Goal: Information Seeking & Learning: Learn about a topic

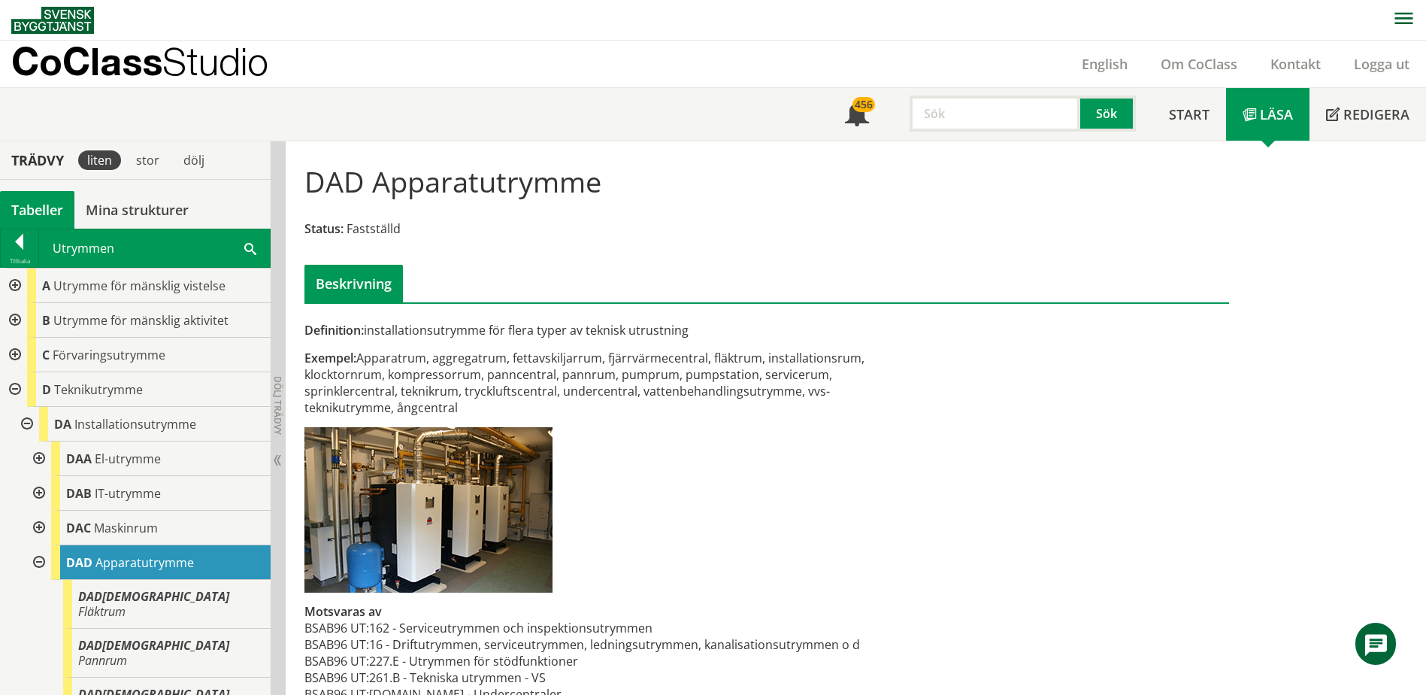
click at [248, 247] on span at bounding box center [250, 248] width 12 height 16
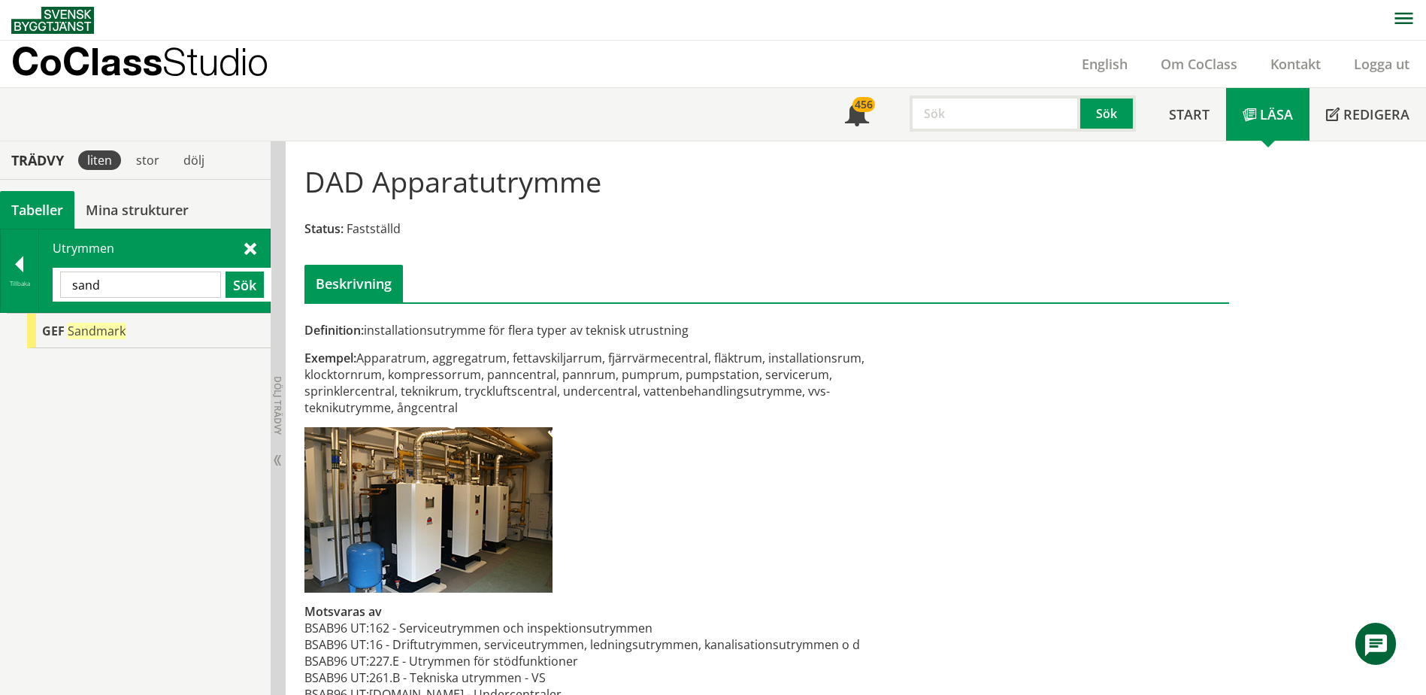
click at [147, 277] on input "sand" at bounding box center [140, 284] width 161 height 26
click at [147, 289] on input "stöt" at bounding box center [140, 284] width 161 height 26
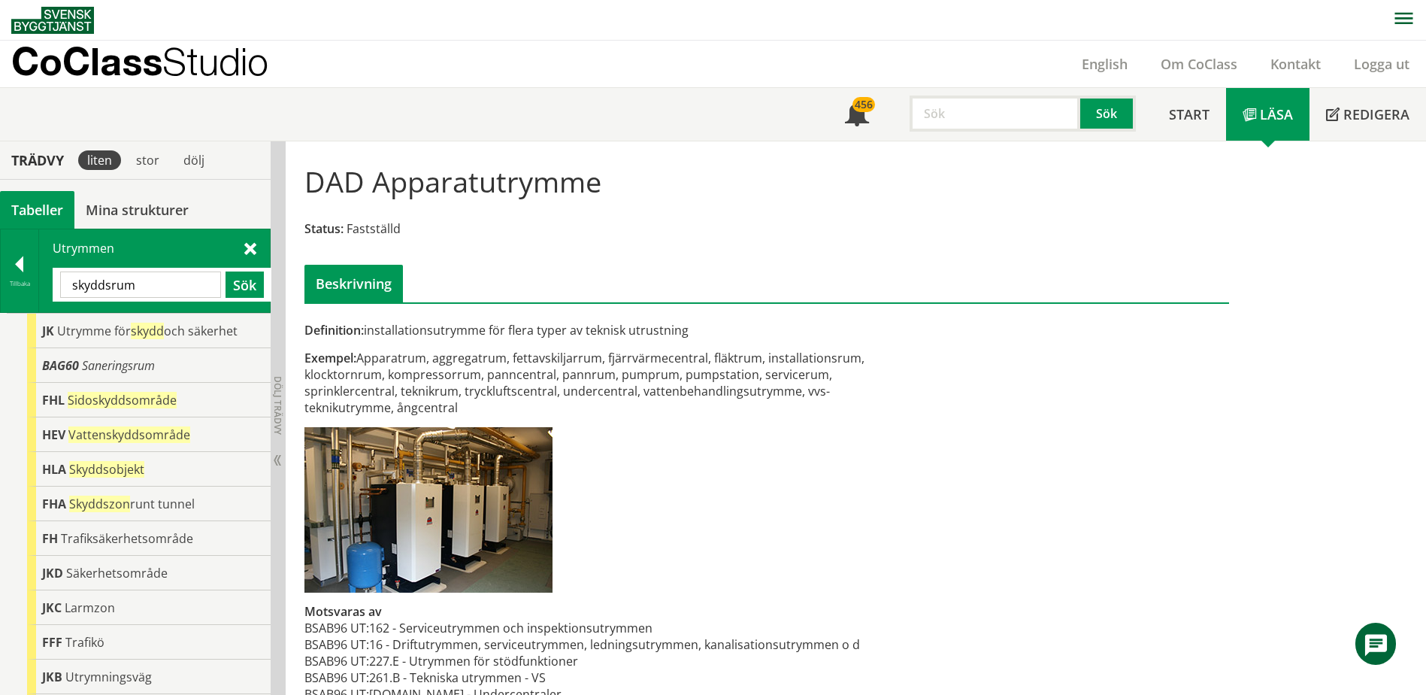
type input "skyddsrum"
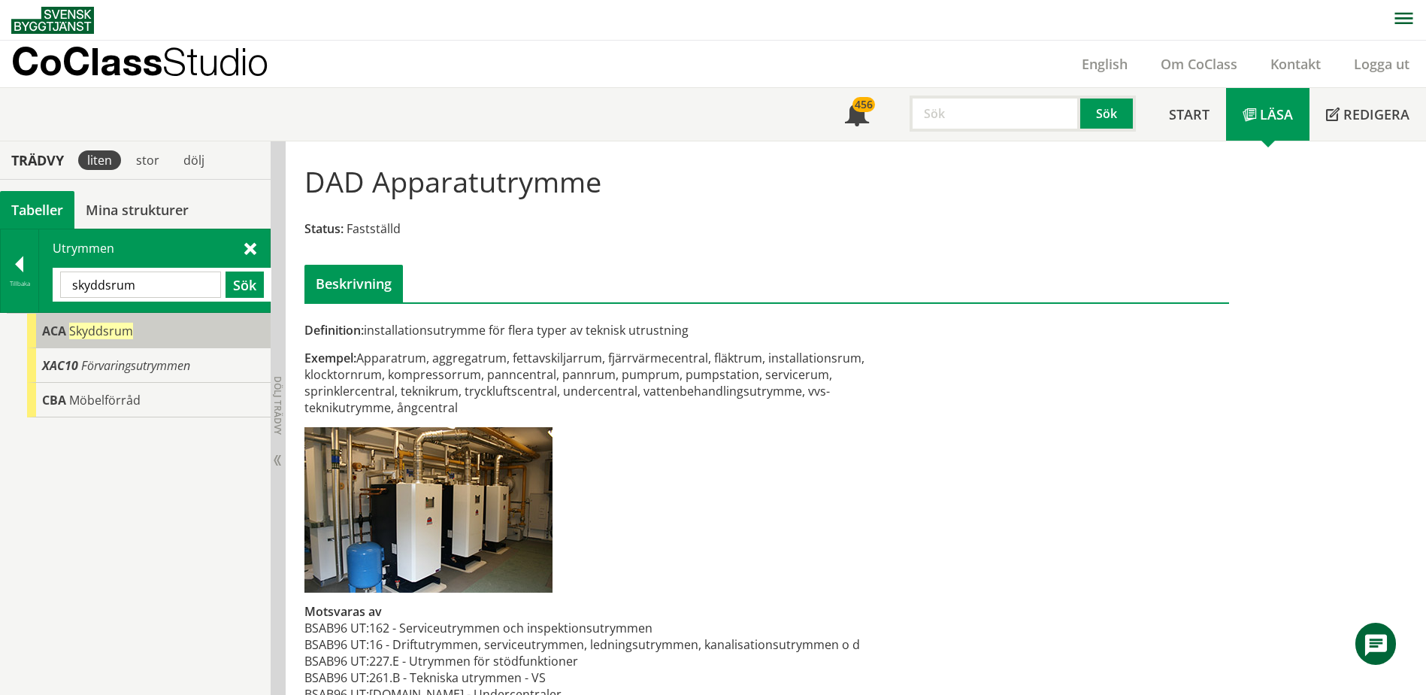
click at [139, 331] on div "ACA Skyddsrum" at bounding box center [149, 331] width 244 height 35
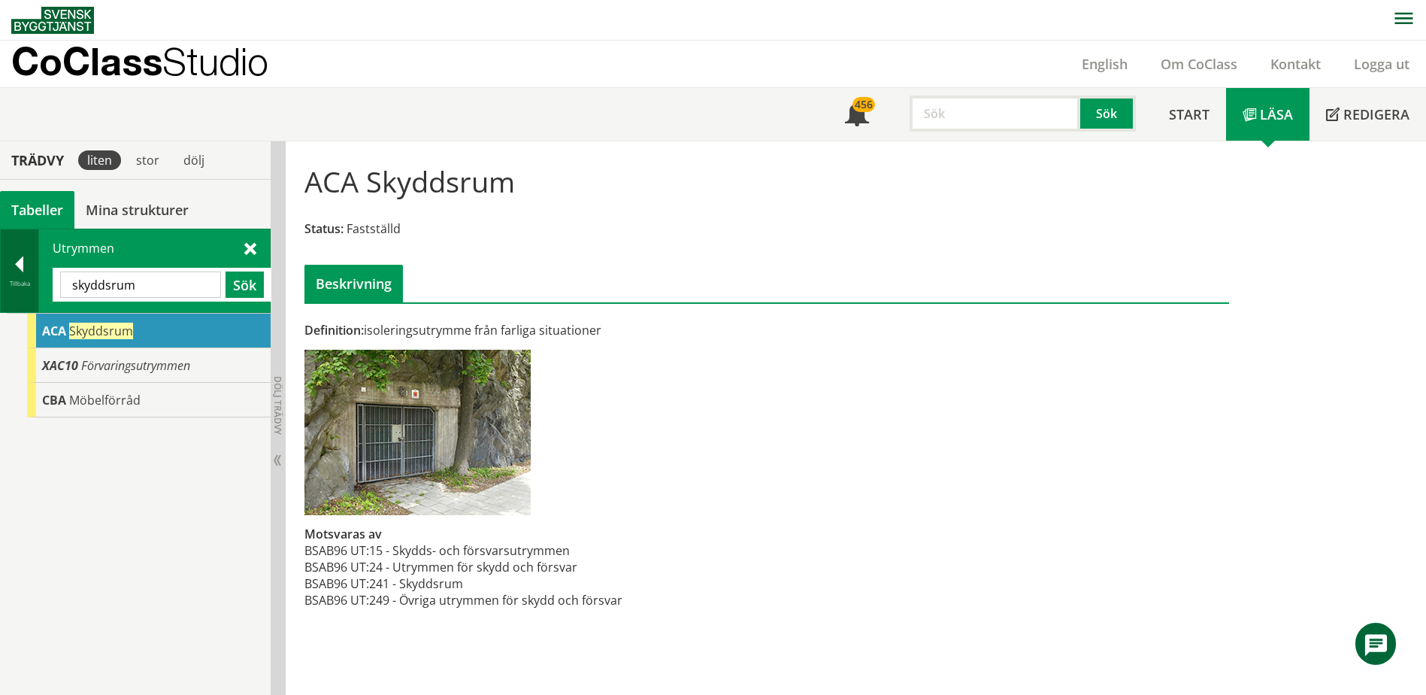
click at [27, 256] on div at bounding box center [20, 266] width 38 height 21
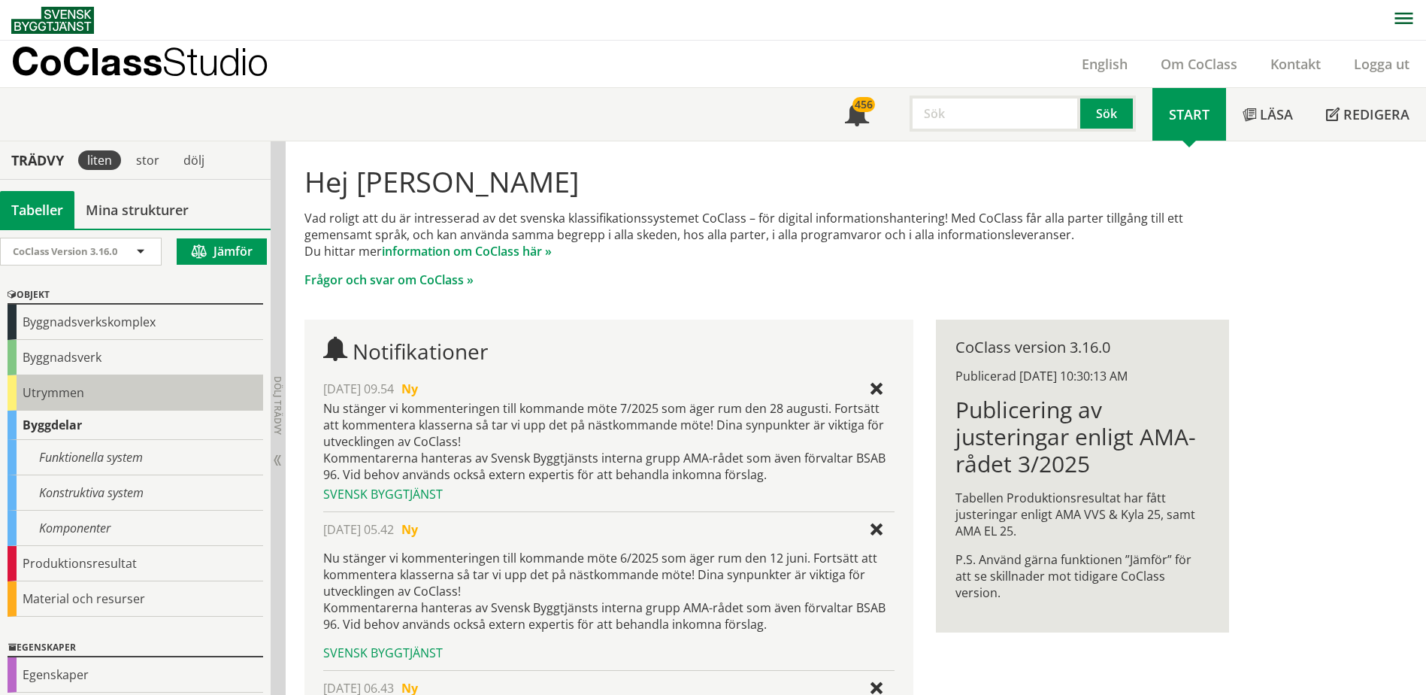
click at [66, 399] on div "Utrymmen" at bounding box center [136, 392] width 256 height 35
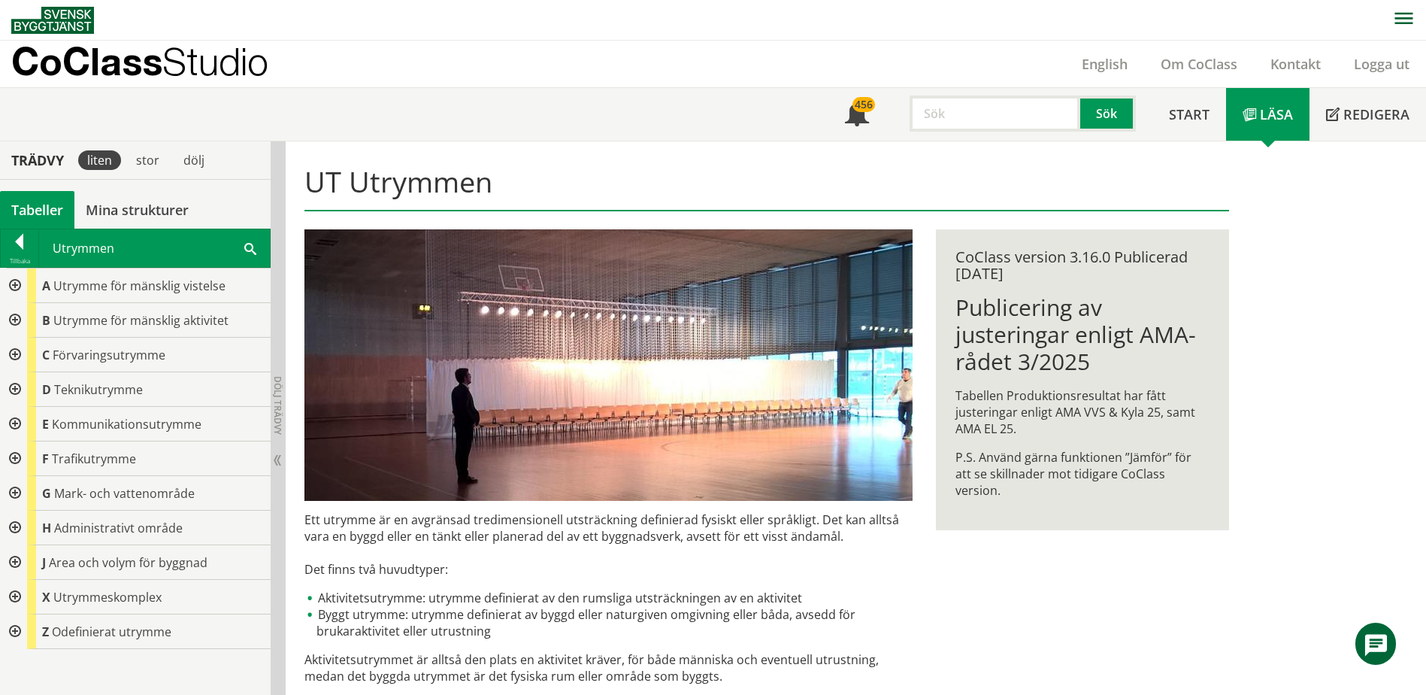
click at [14, 286] on div at bounding box center [13, 285] width 27 height 35
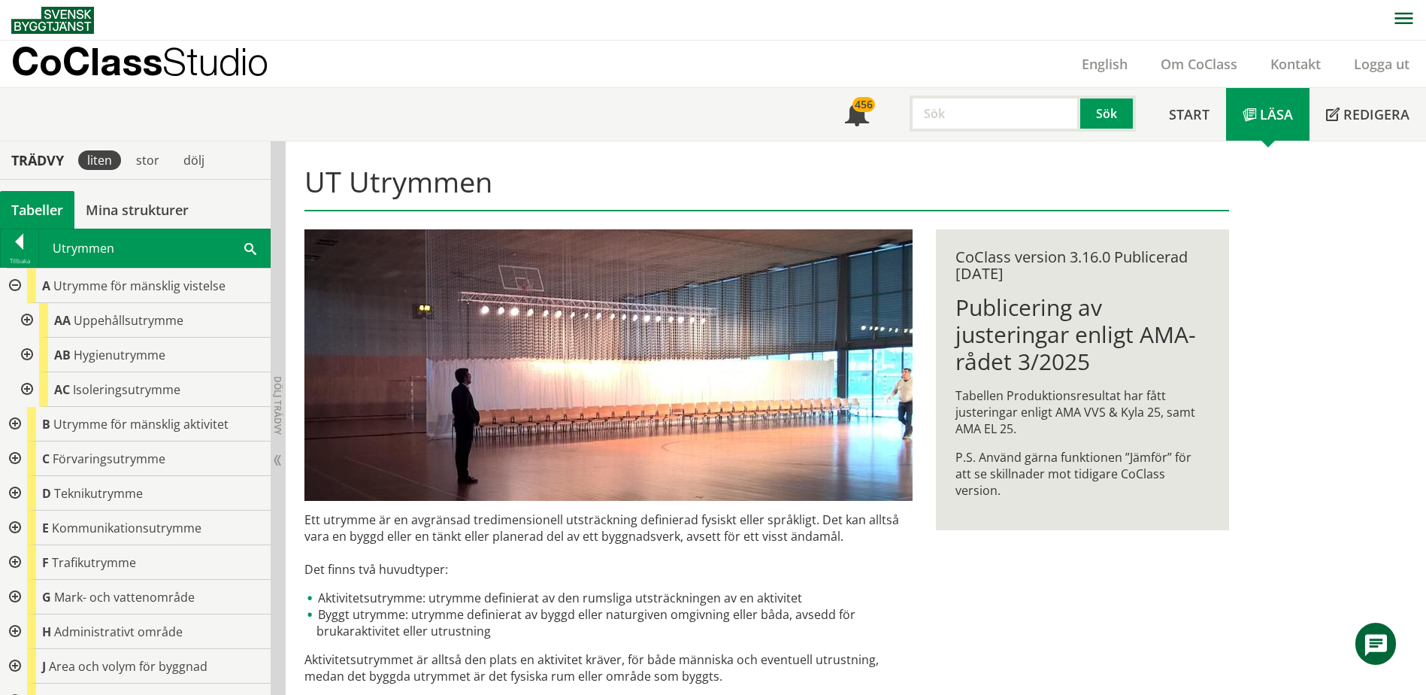
click at [22, 389] on div at bounding box center [25, 389] width 27 height 35
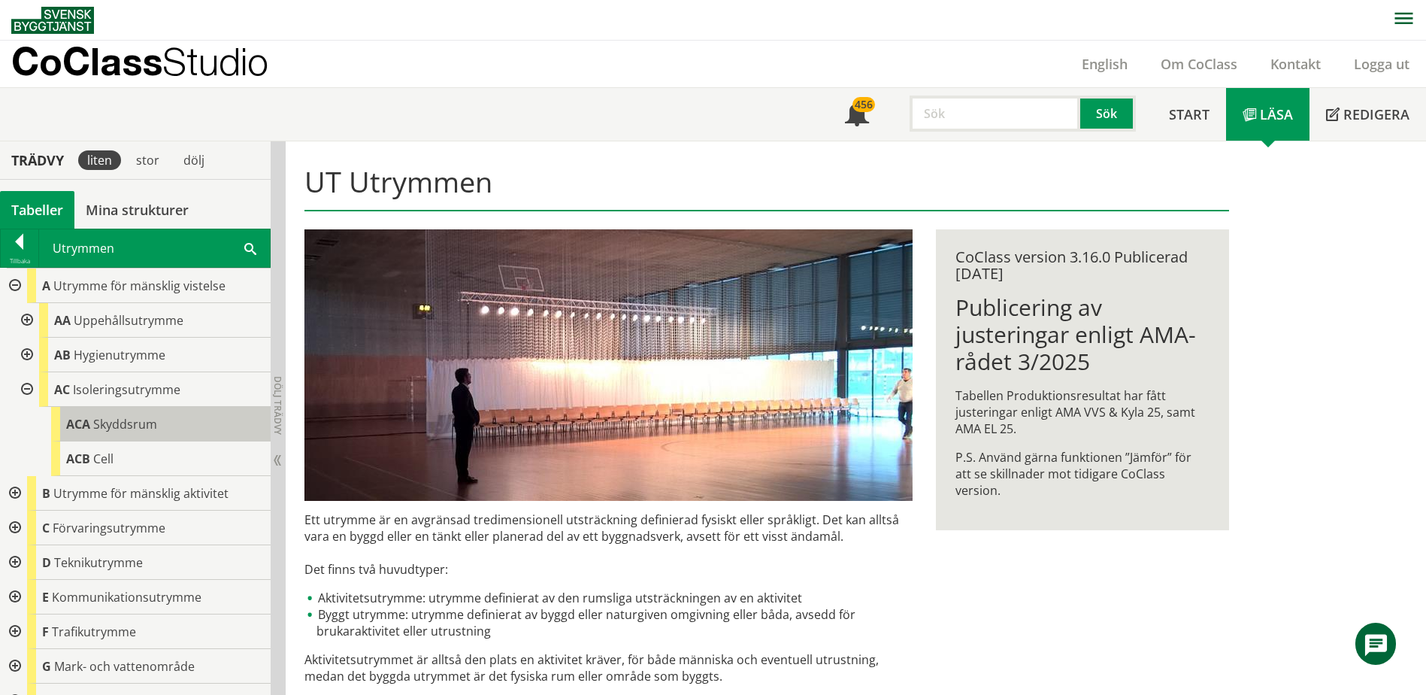
click at [108, 429] on span "Skyddsrum" at bounding box center [125, 424] width 64 height 17
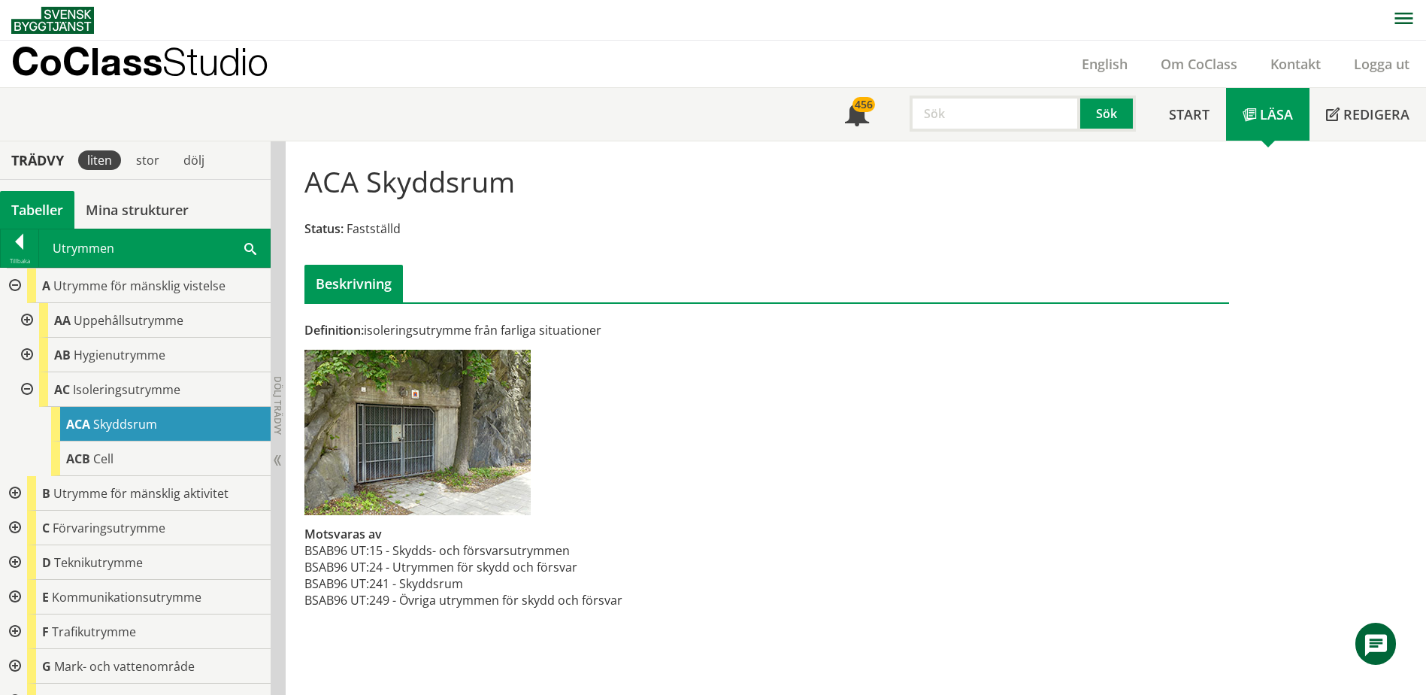
click at [258, 249] on div "Utrymmen Sök" at bounding box center [154, 248] width 231 height 38
click at [250, 248] on span at bounding box center [250, 248] width 12 height 16
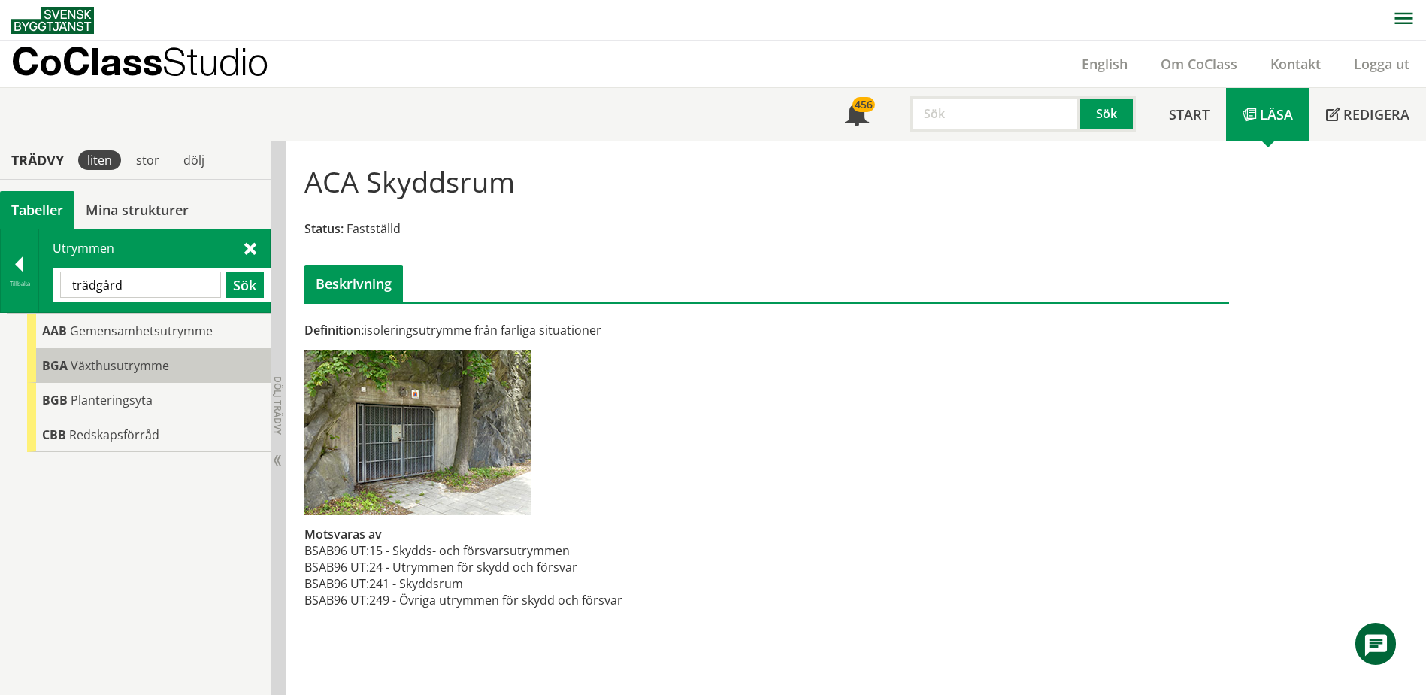
click at [159, 371] on span "Växthusutrymme" at bounding box center [120, 365] width 98 height 17
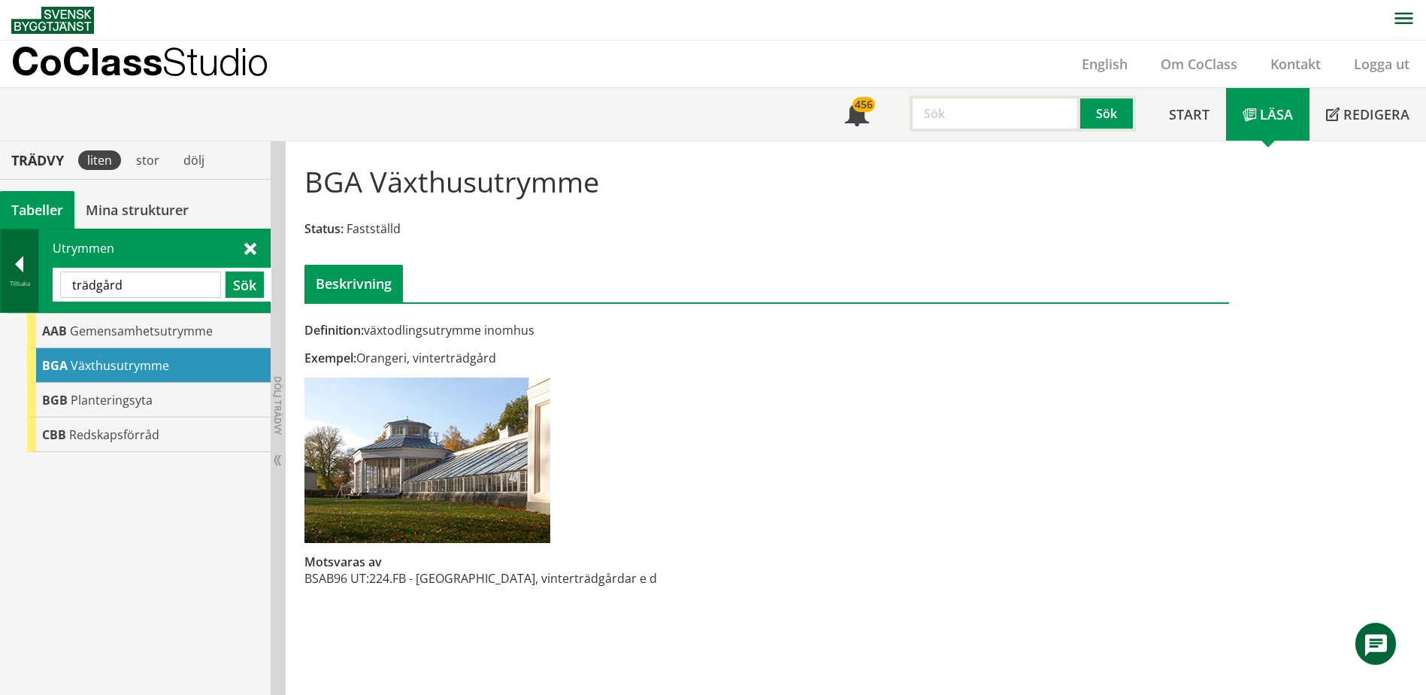
drag, startPoint x: 162, startPoint y: 280, endPoint x: 34, endPoint y: 282, distance: 127.8
click at [34, 282] on div "Tillbaka Utrymmen [GEOGRAPHIC_DATA] Sök" at bounding box center [135, 271] width 271 height 84
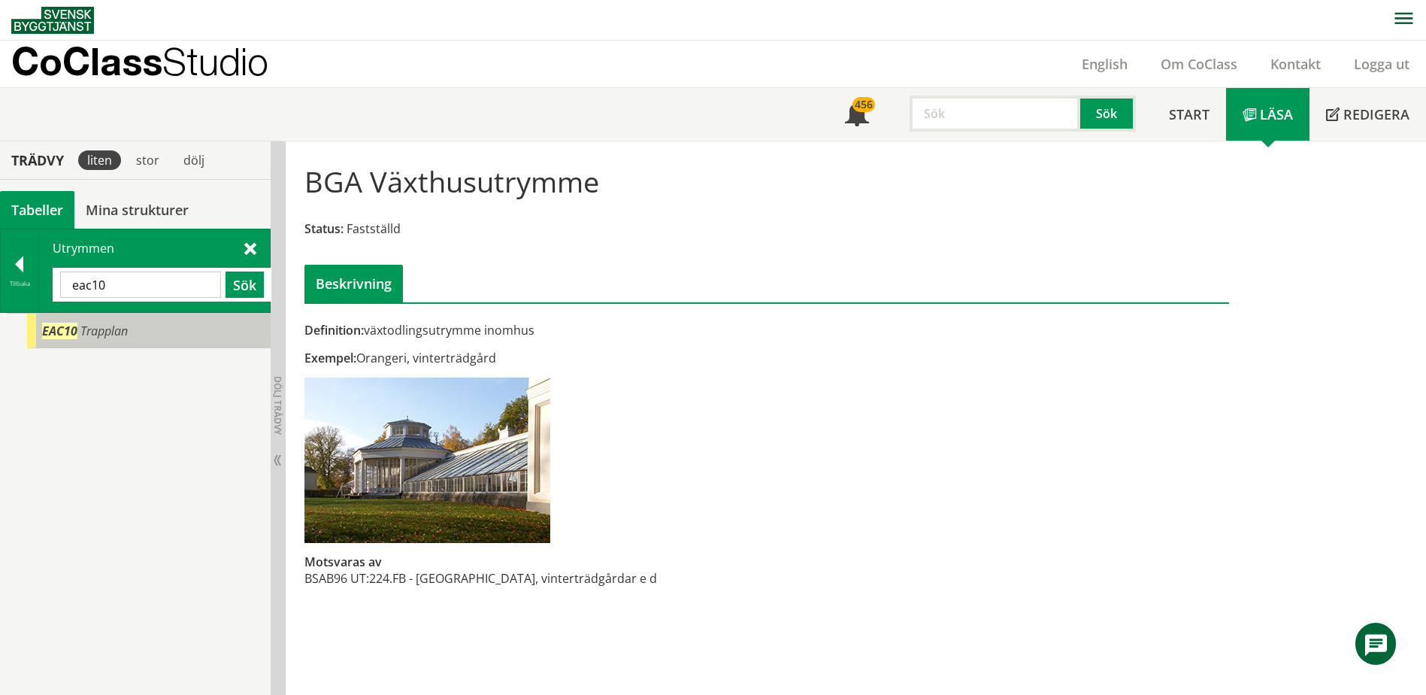
click at [74, 328] on span "EAC10" at bounding box center [59, 331] width 35 height 17
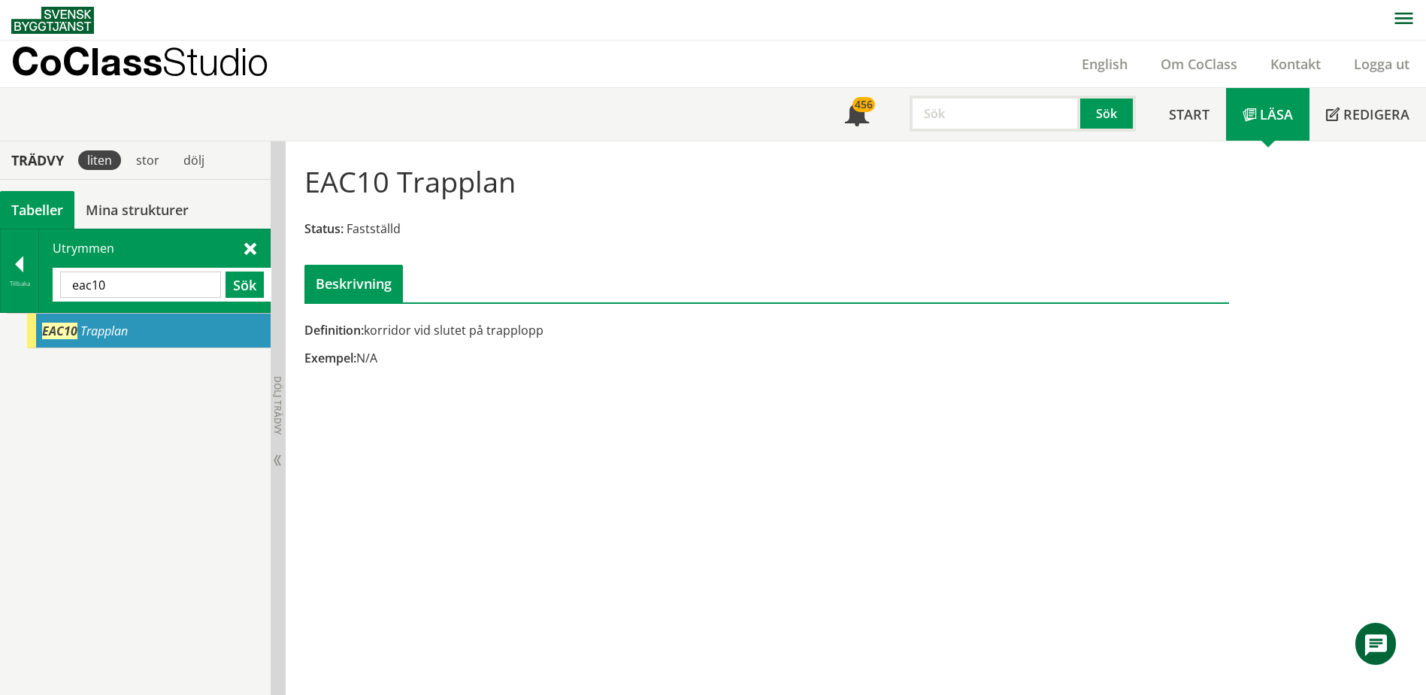
click at [154, 290] on input "eac10" at bounding box center [140, 284] width 161 height 26
type input "landning"
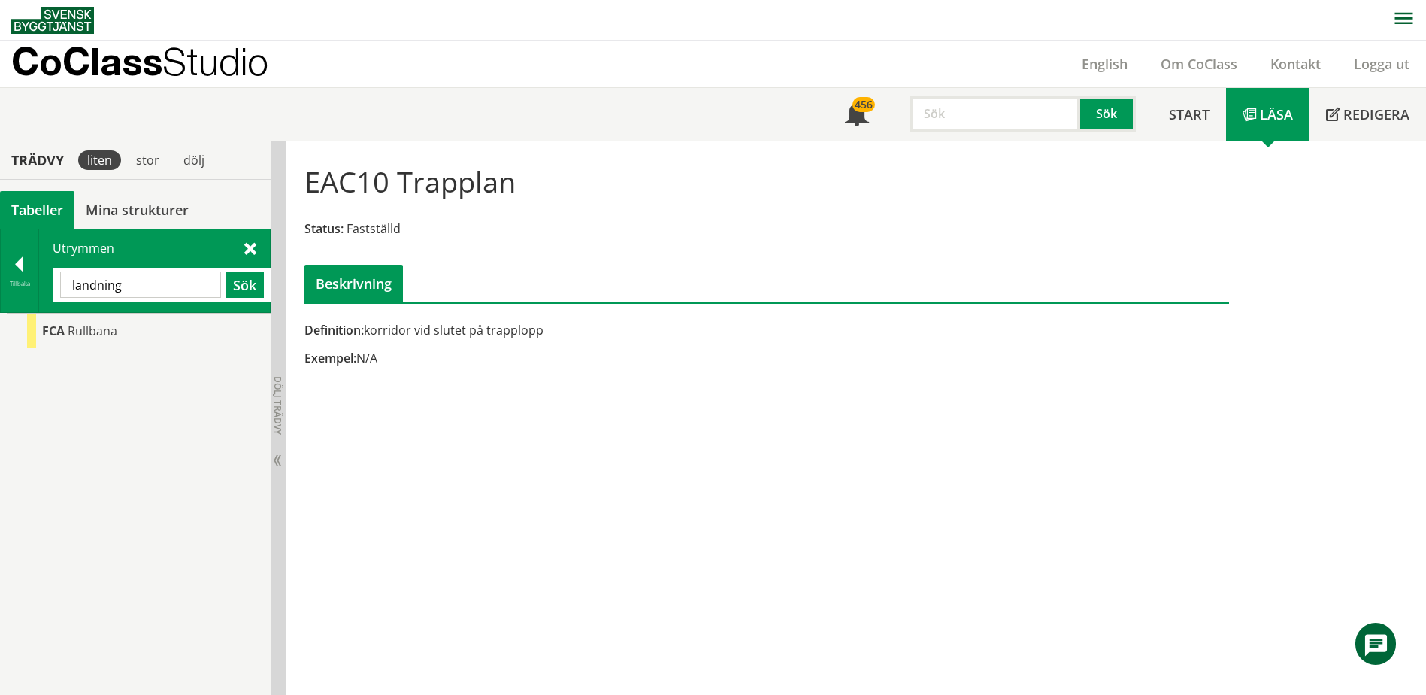
click at [172, 290] on input "landning" at bounding box center [140, 284] width 161 height 26
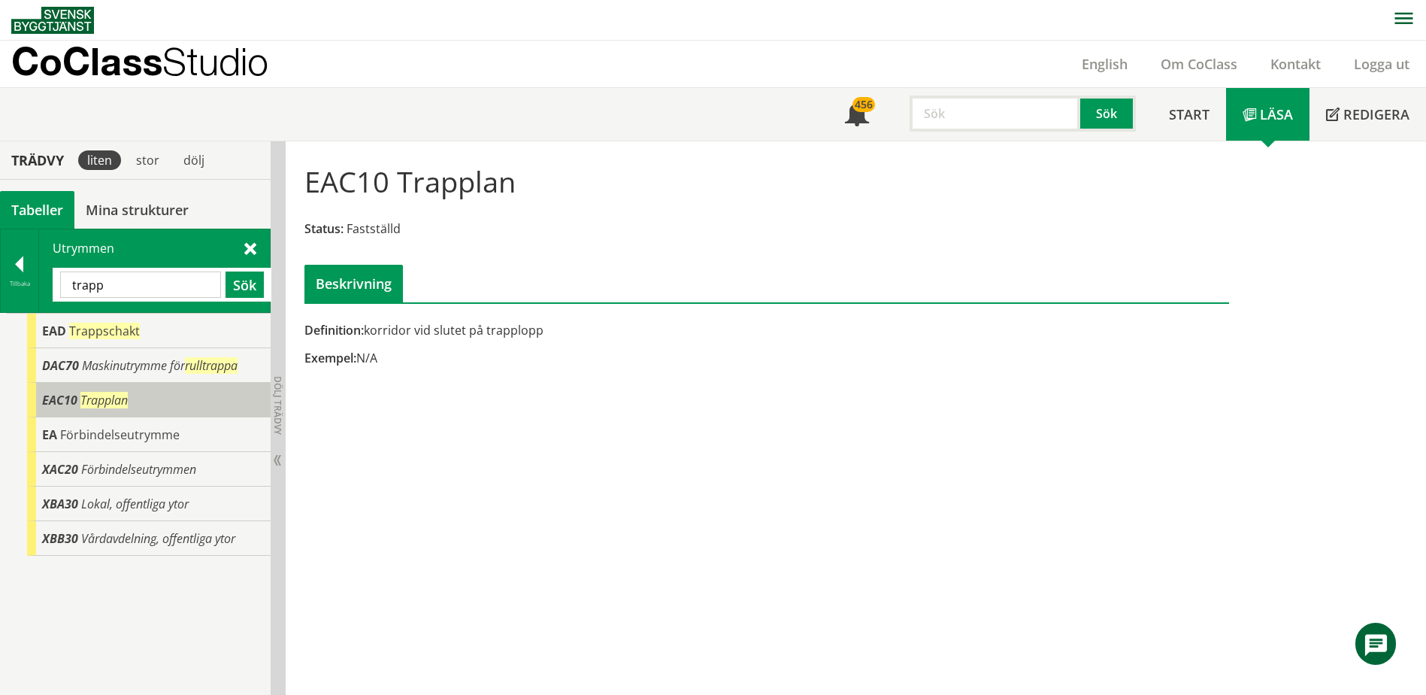
click at [151, 408] on div "EAC10 Trapplan" at bounding box center [149, 400] width 244 height 35
click at [129, 283] on input "trapp" at bounding box center [140, 284] width 161 height 26
click at [138, 283] on input "trapp" at bounding box center [140, 284] width 161 height 26
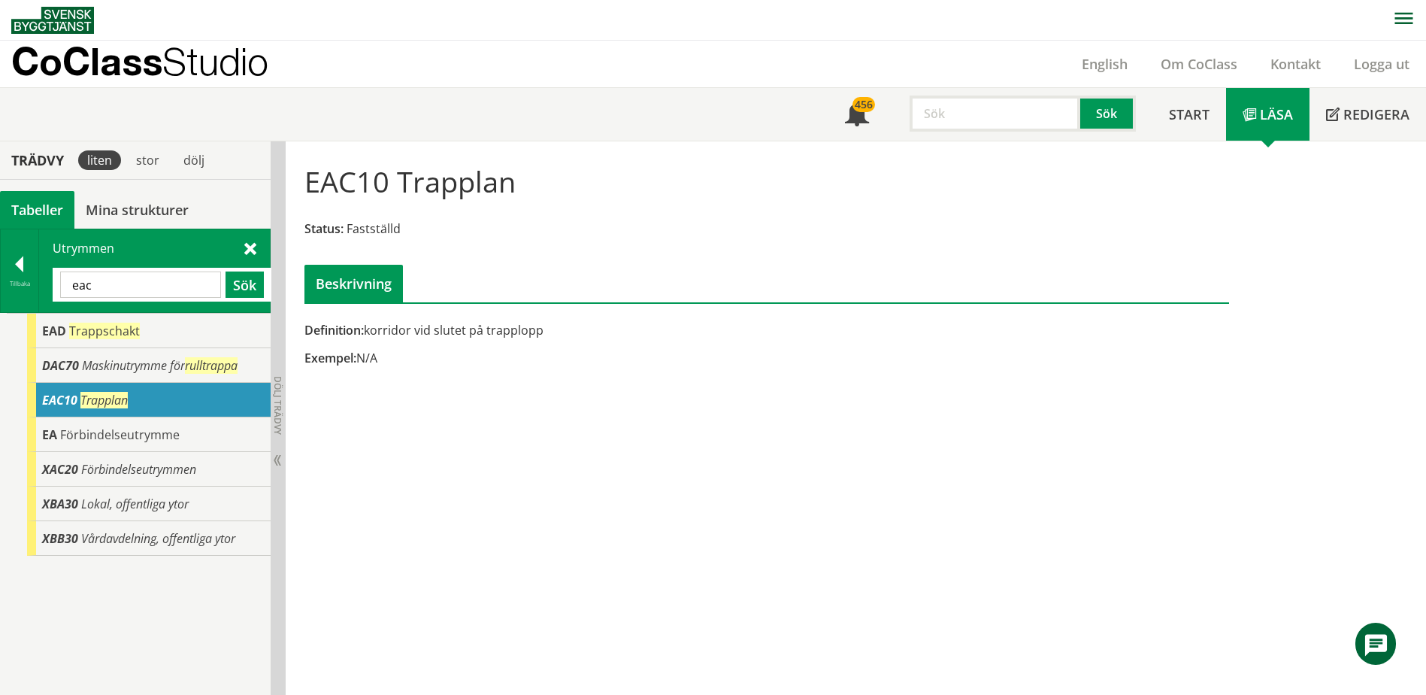
type input "eac"
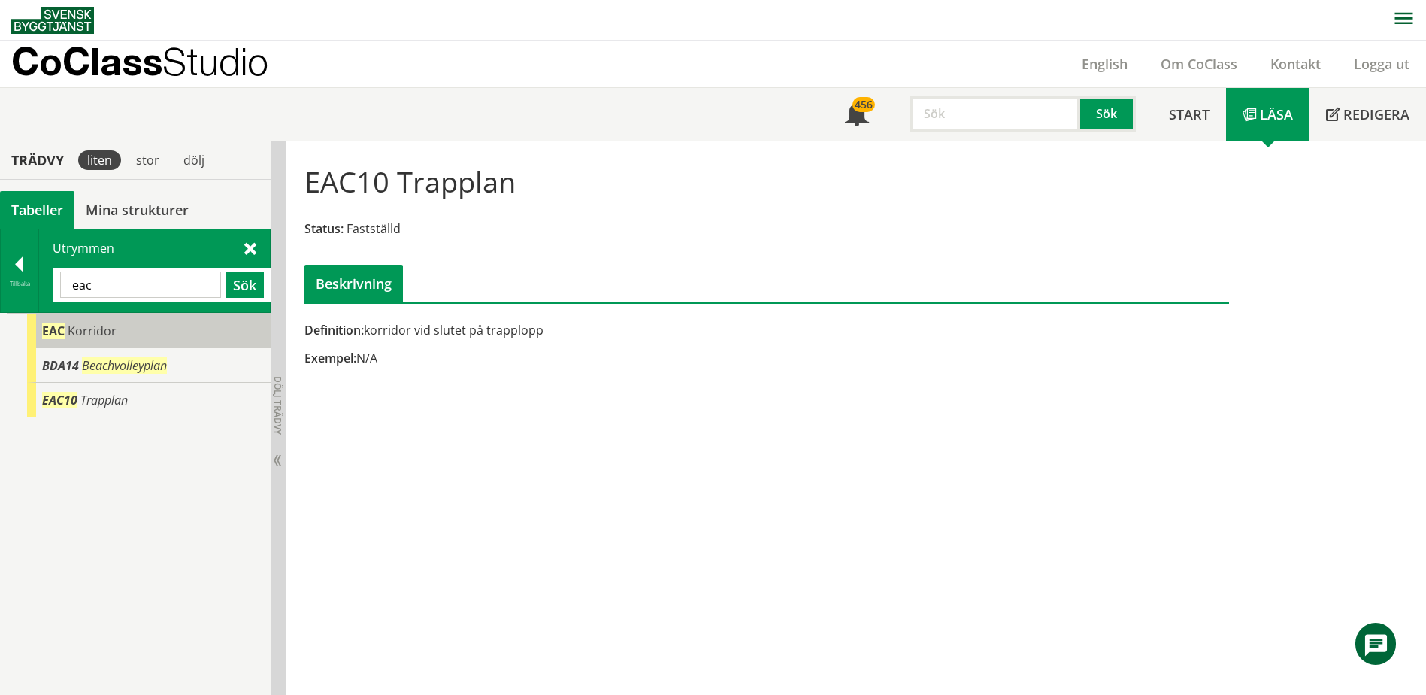
click at [129, 341] on div "EAC Korridor" at bounding box center [149, 331] width 244 height 35
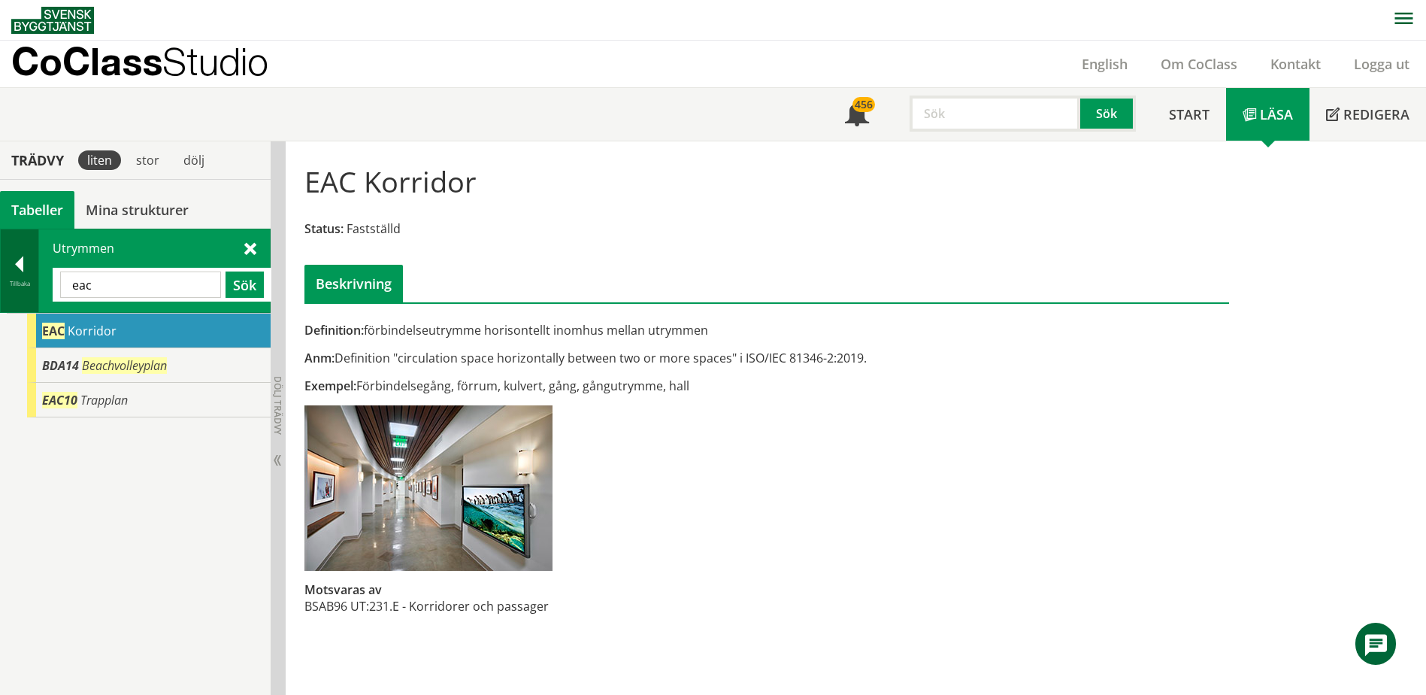
click at [24, 270] on div at bounding box center [20, 266] width 38 height 21
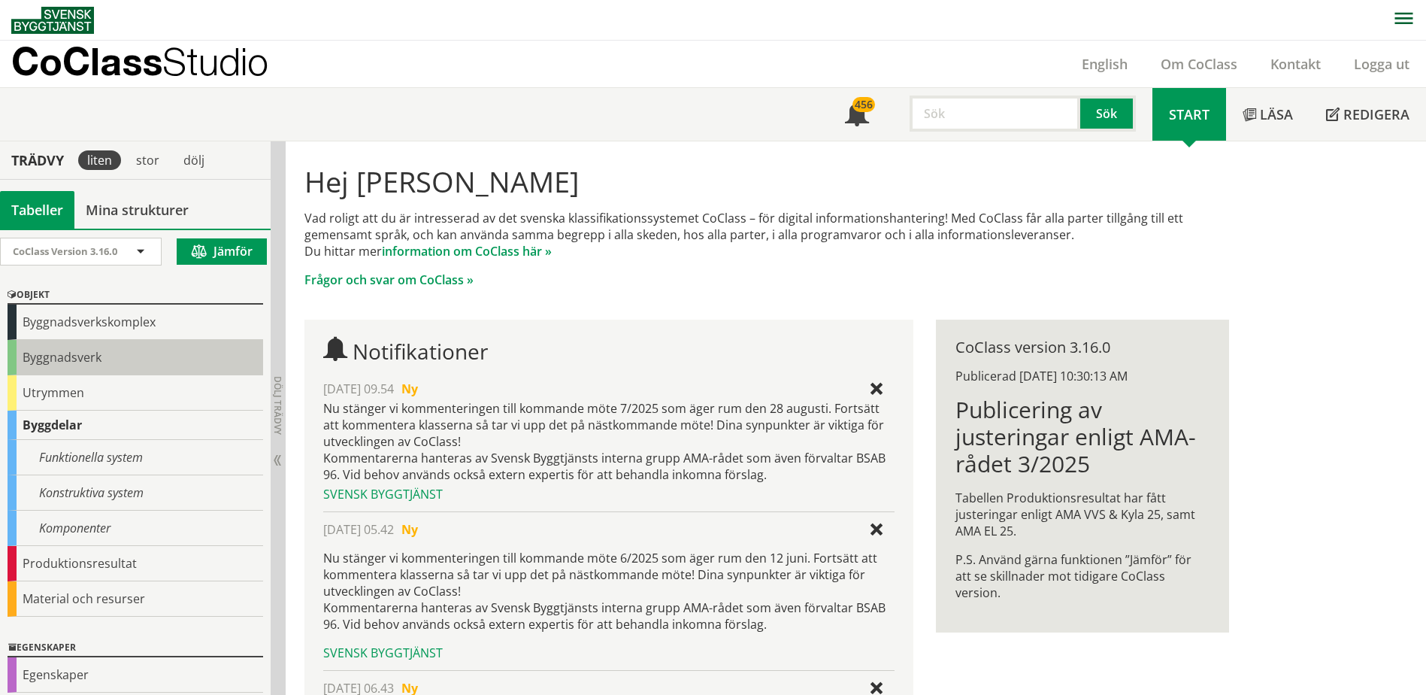
click at [57, 365] on div "Byggnadsverk" at bounding box center [136, 357] width 256 height 35
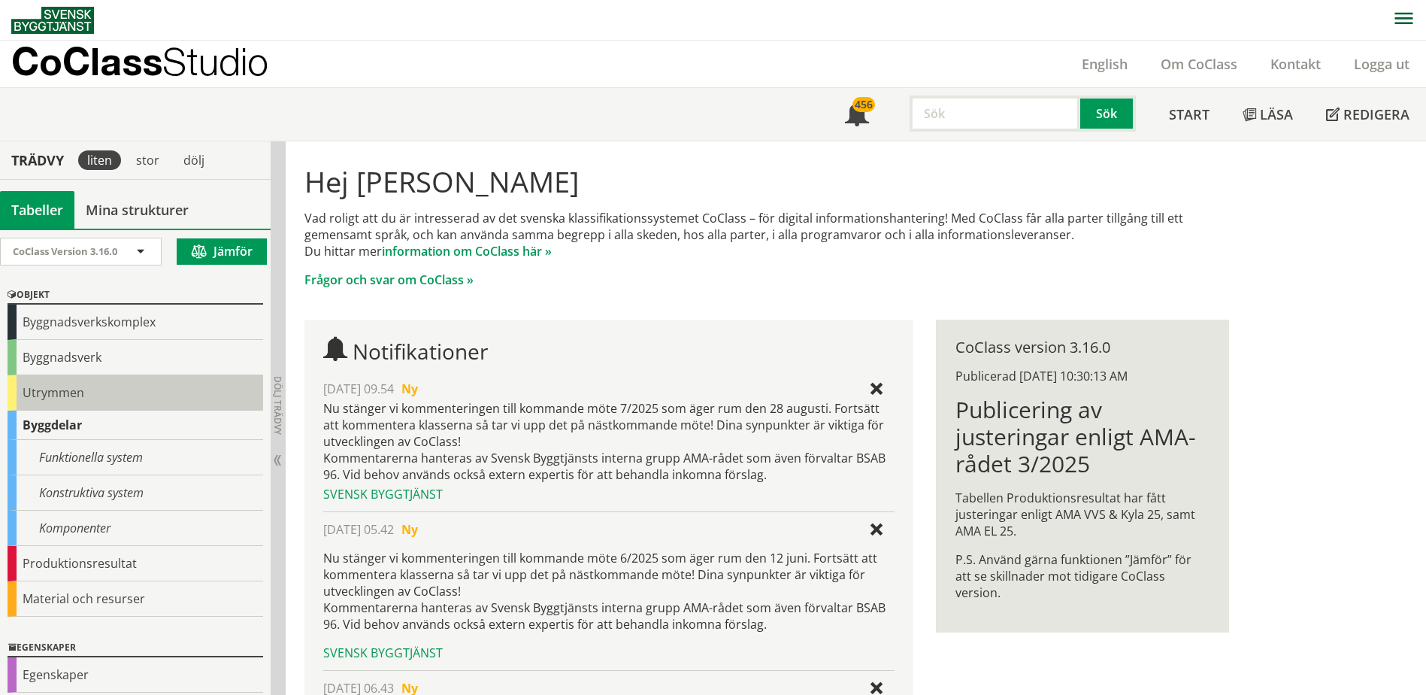
click at [56, 380] on div "Utrymmen" at bounding box center [136, 392] width 256 height 35
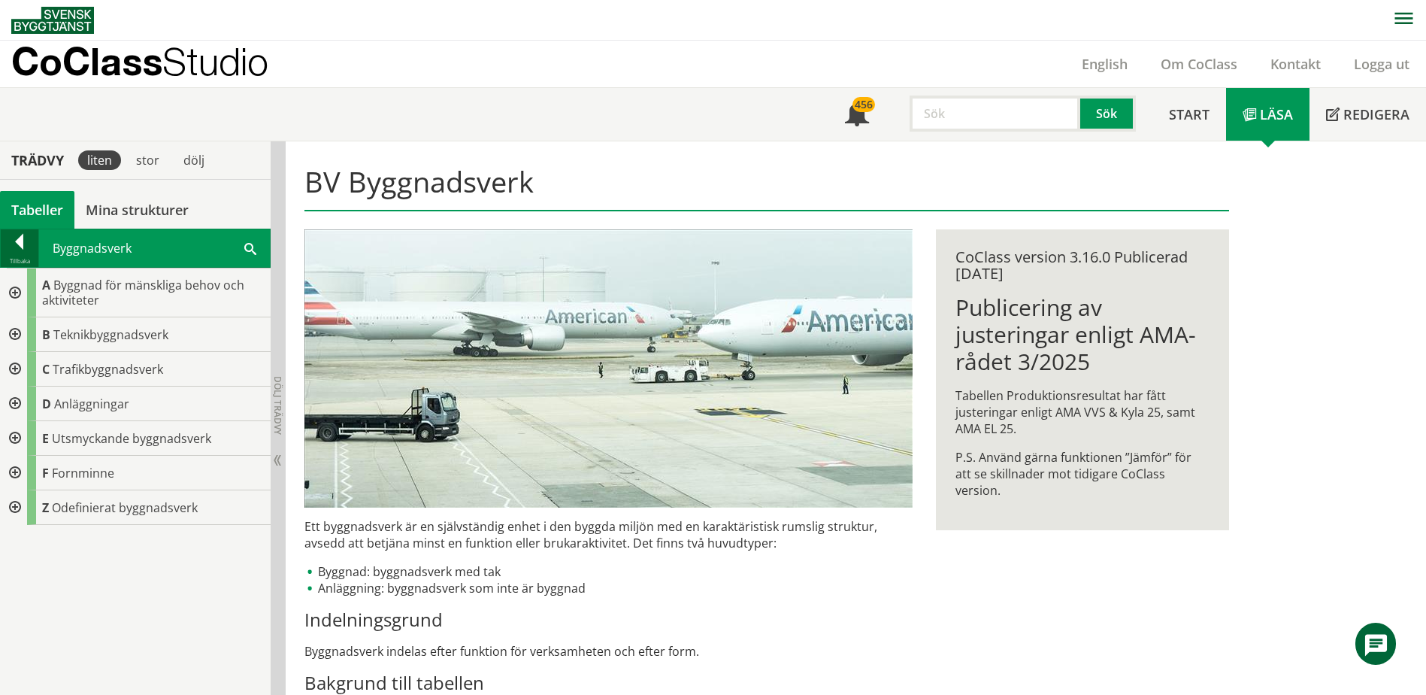
click at [20, 240] on div at bounding box center [20, 244] width 38 height 21
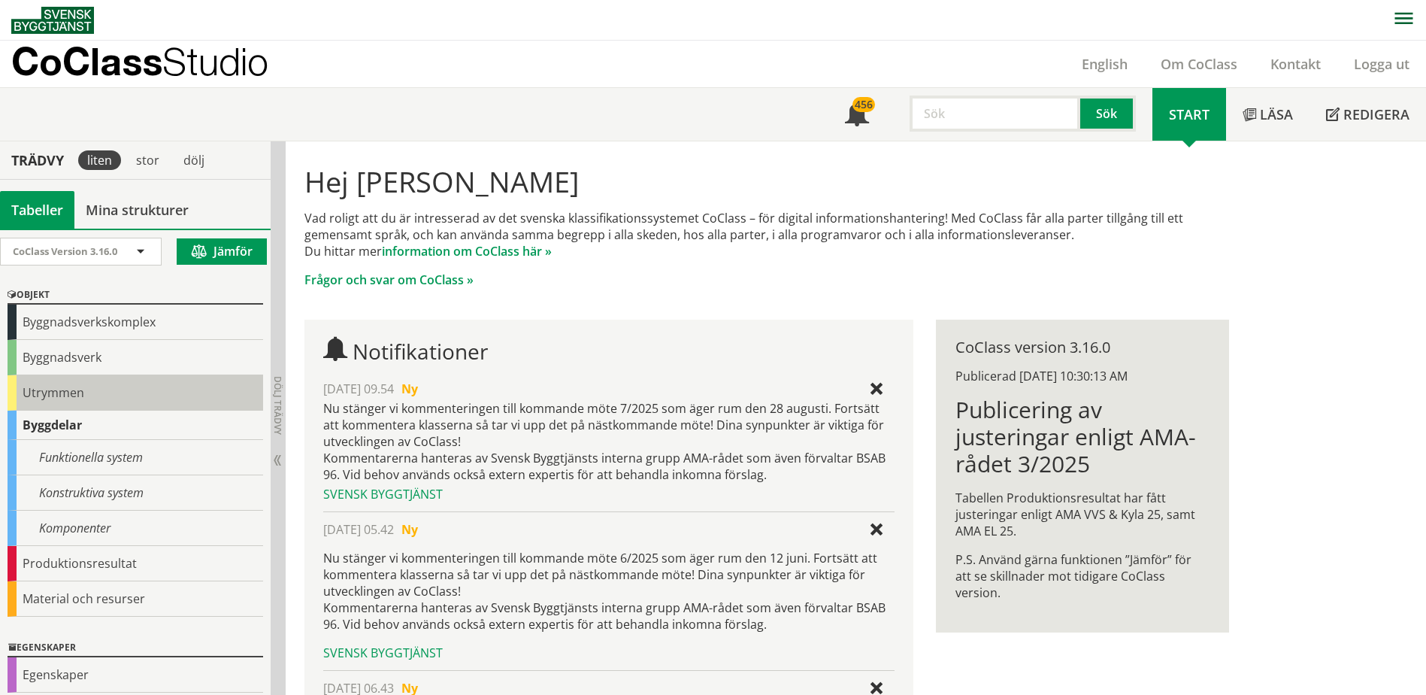
click at [104, 392] on div "Utrymmen" at bounding box center [136, 392] width 256 height 35
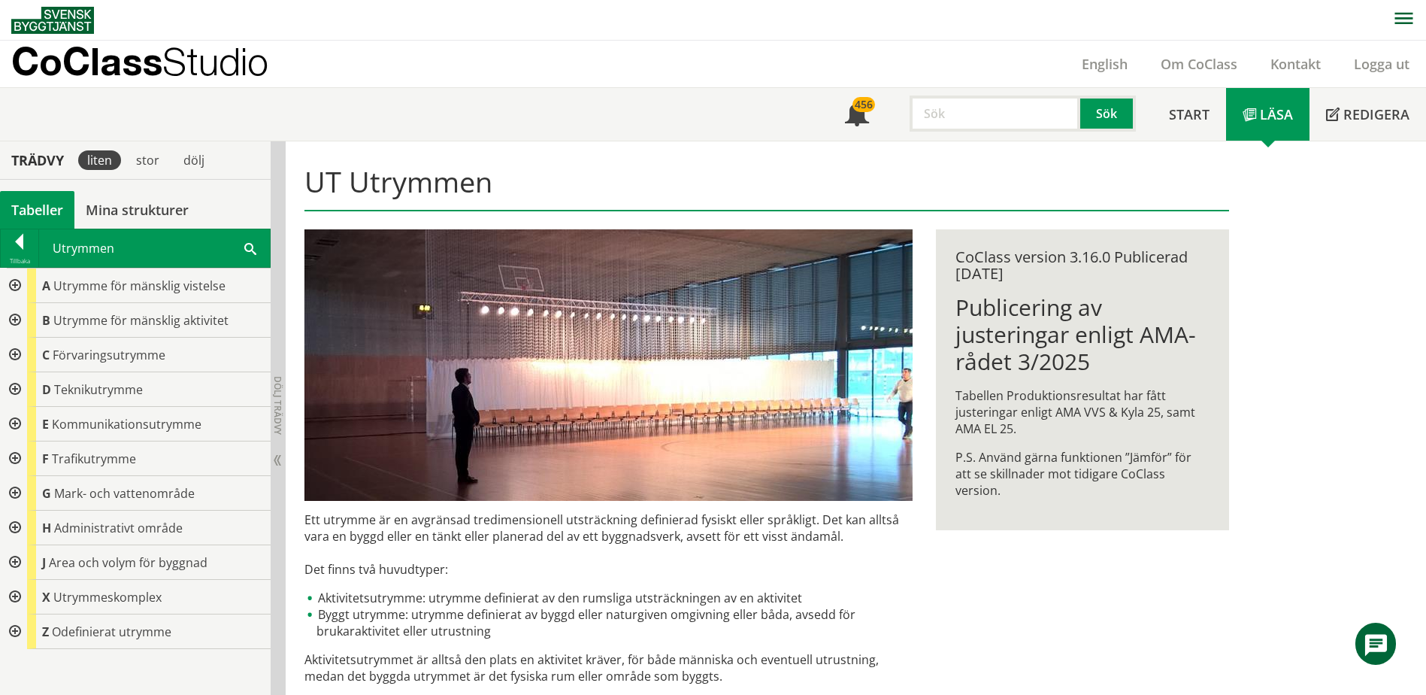
click at [12, 414] on div at bounding box center [13, 424] width 27 height 35
click at [25, 465] on div at bounding box center [25, 458] width 27 height 35
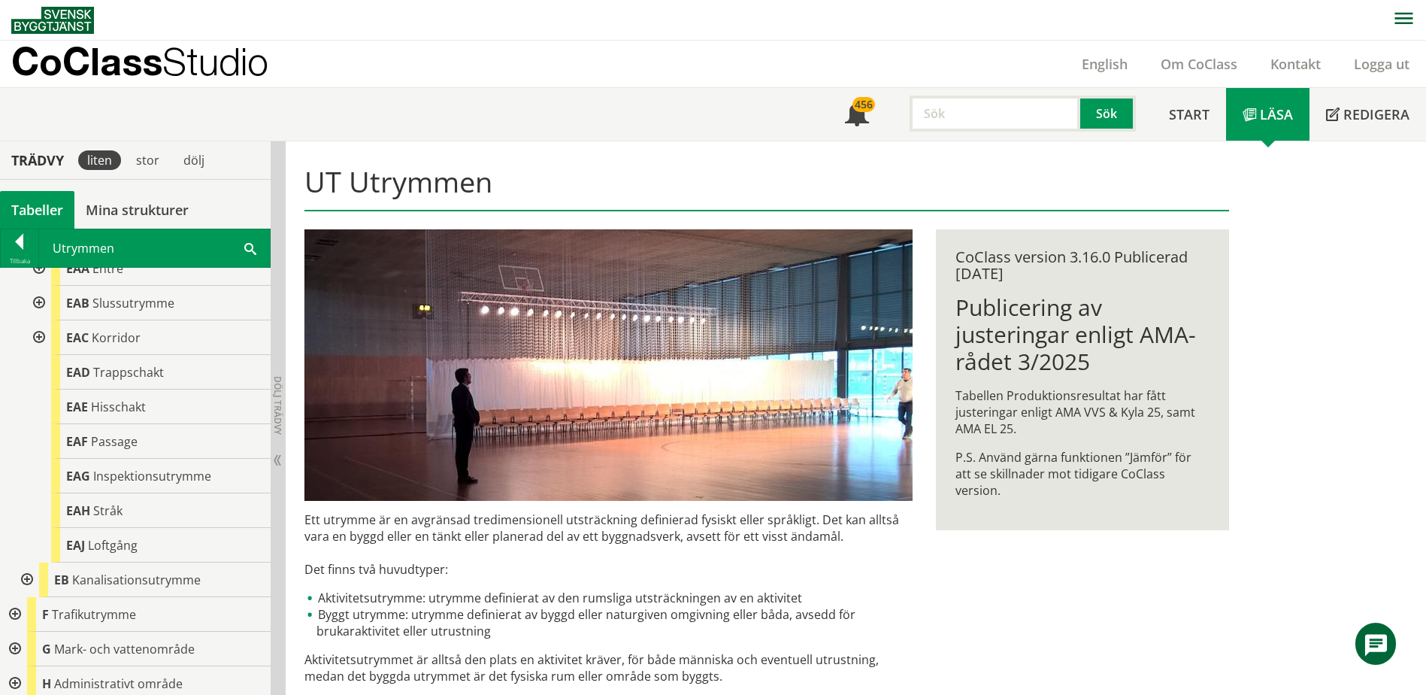
scroll to position [226, 0]
click at [44, 274] on div at bounding box center [37, 267] width 27 height 35
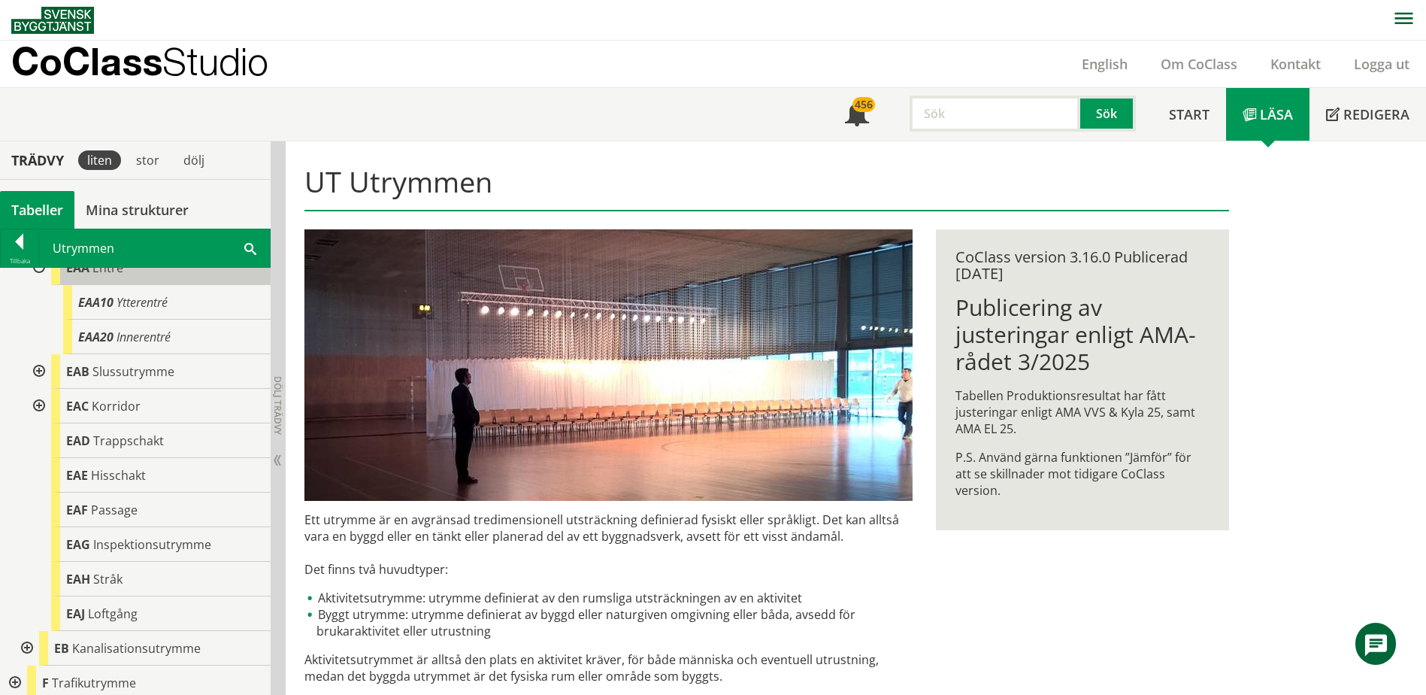
click at [65, 272] on div "EAA Entré" at bounding box center [161, 267] width 220 height 35
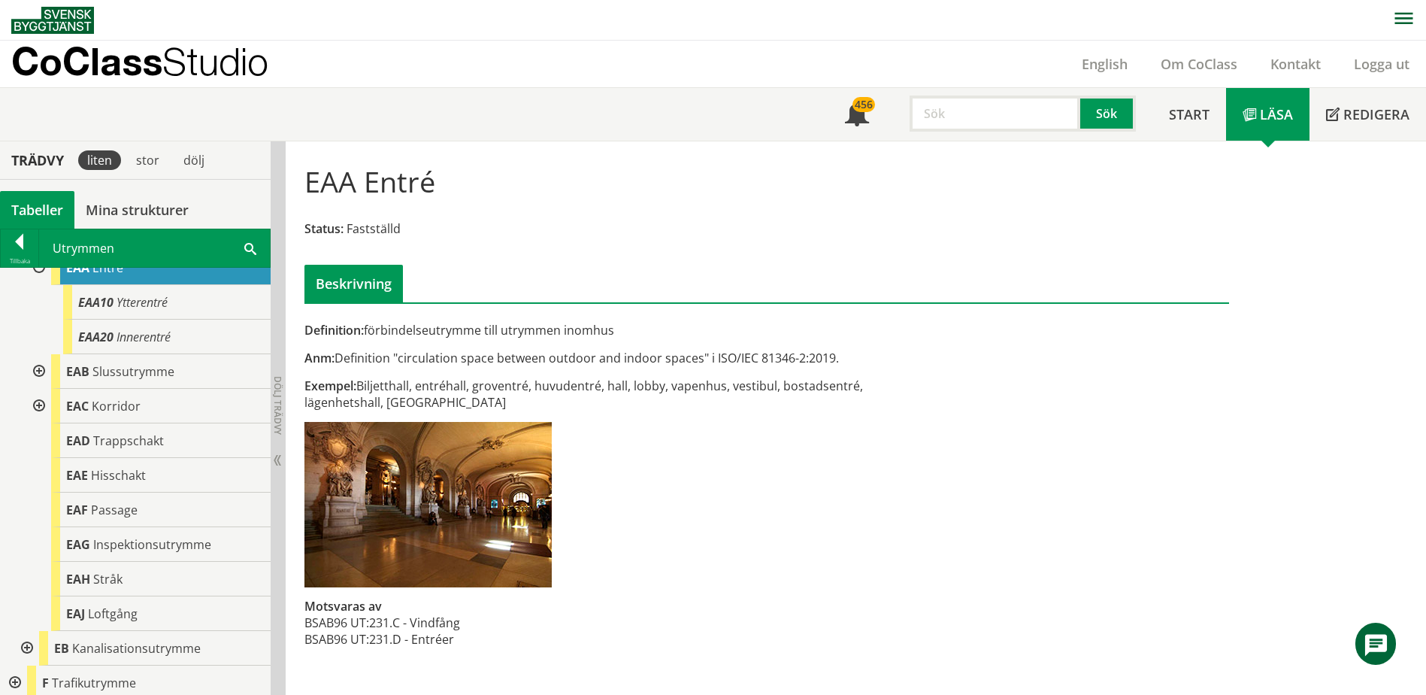
click at [40, 274] on div at bounding box center [37, 267] width 27 height 35
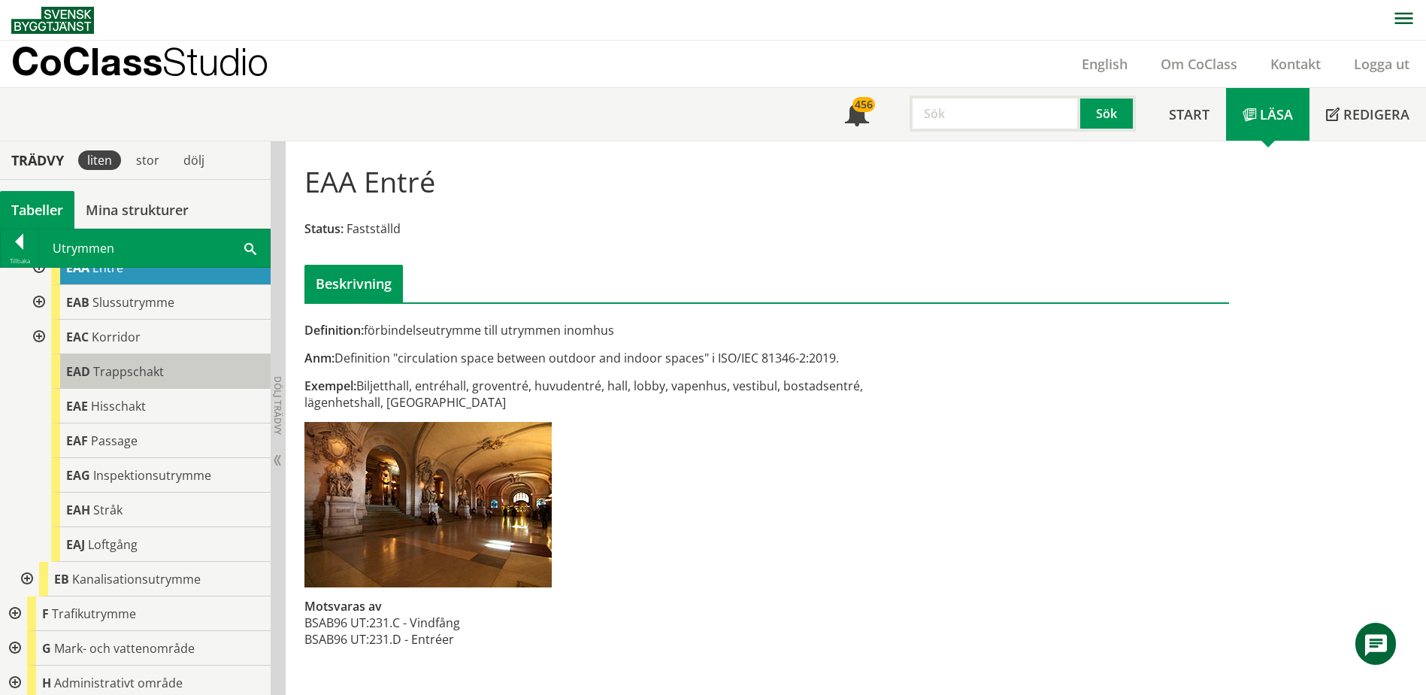
click at [121, 371] on span "Trappschakt" at bounding box center [128, 371] width 71 height 17
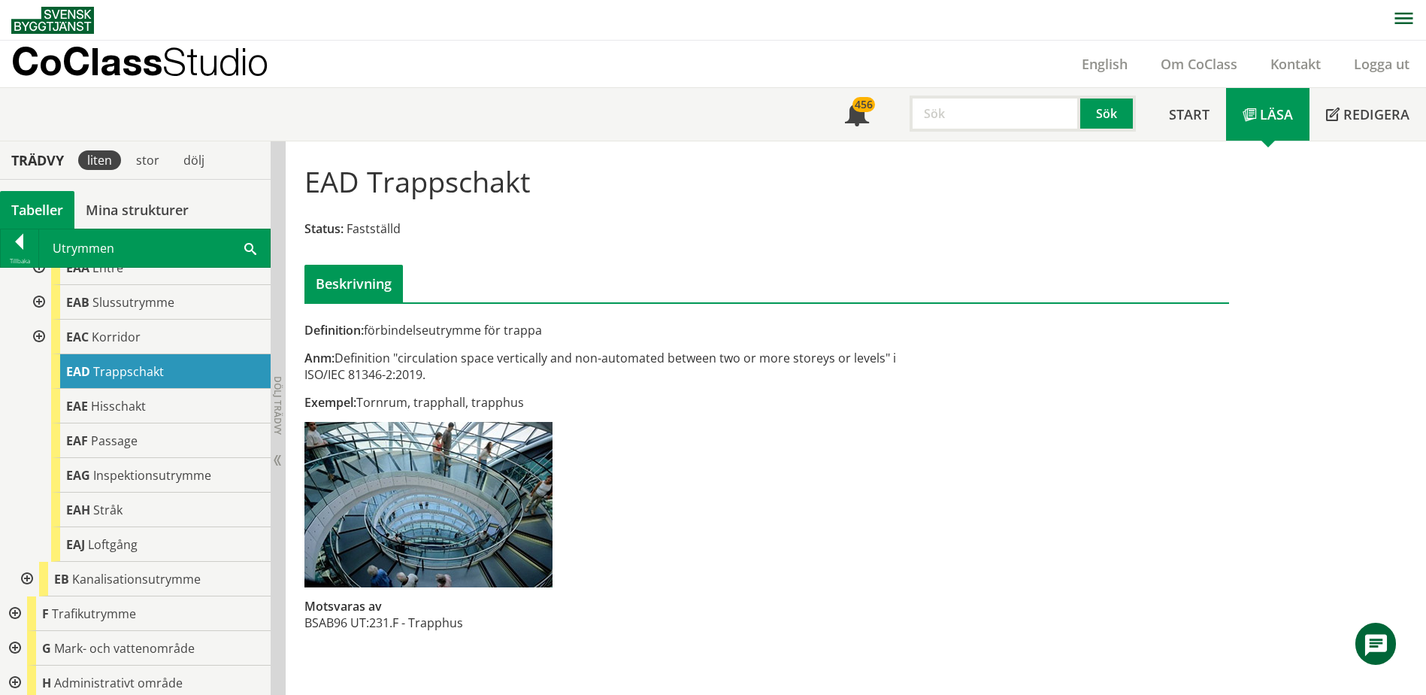
click at [39, 328] on div at bounding box center [37, 337] width 27 height 35
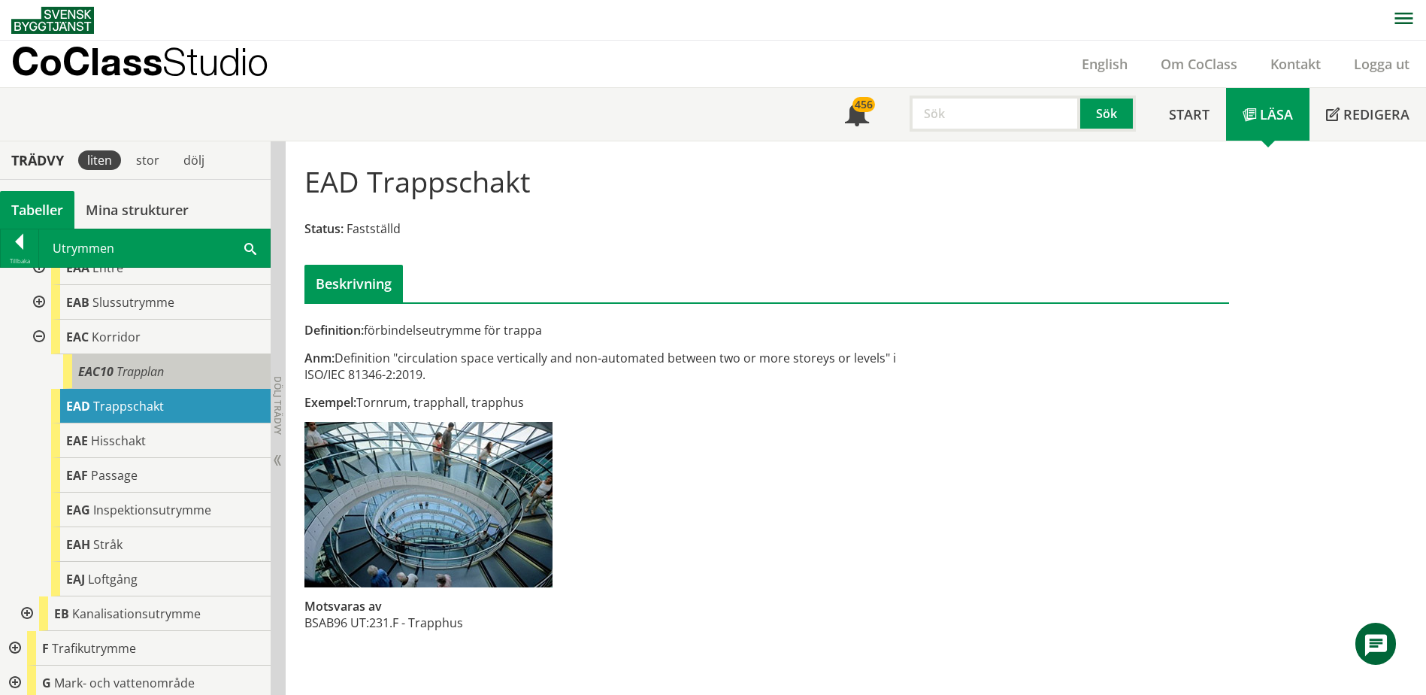
click at [115, 368] on div "EAC10 Trapplan" at bounding box center [167, 371] width 208 height 35
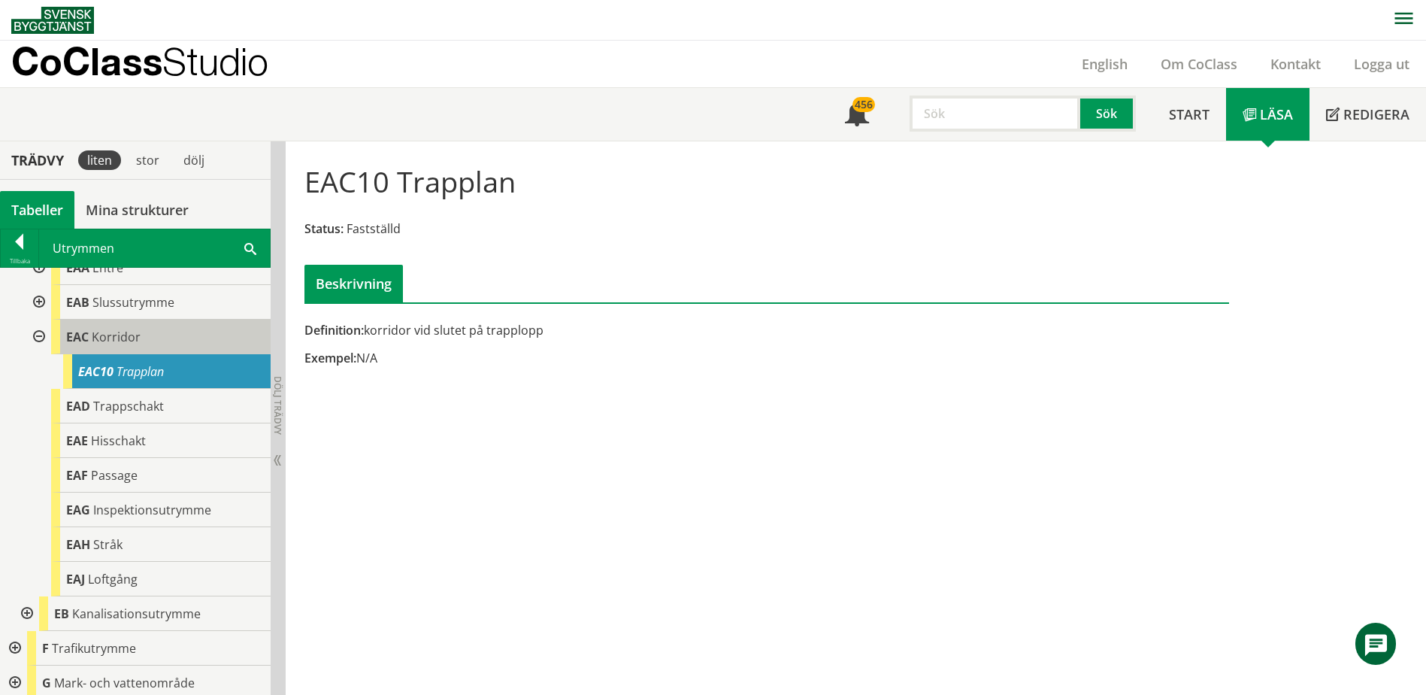
click at [126, 341] on span "Korridor" at bounding box center [116, 337] width 49 height 17
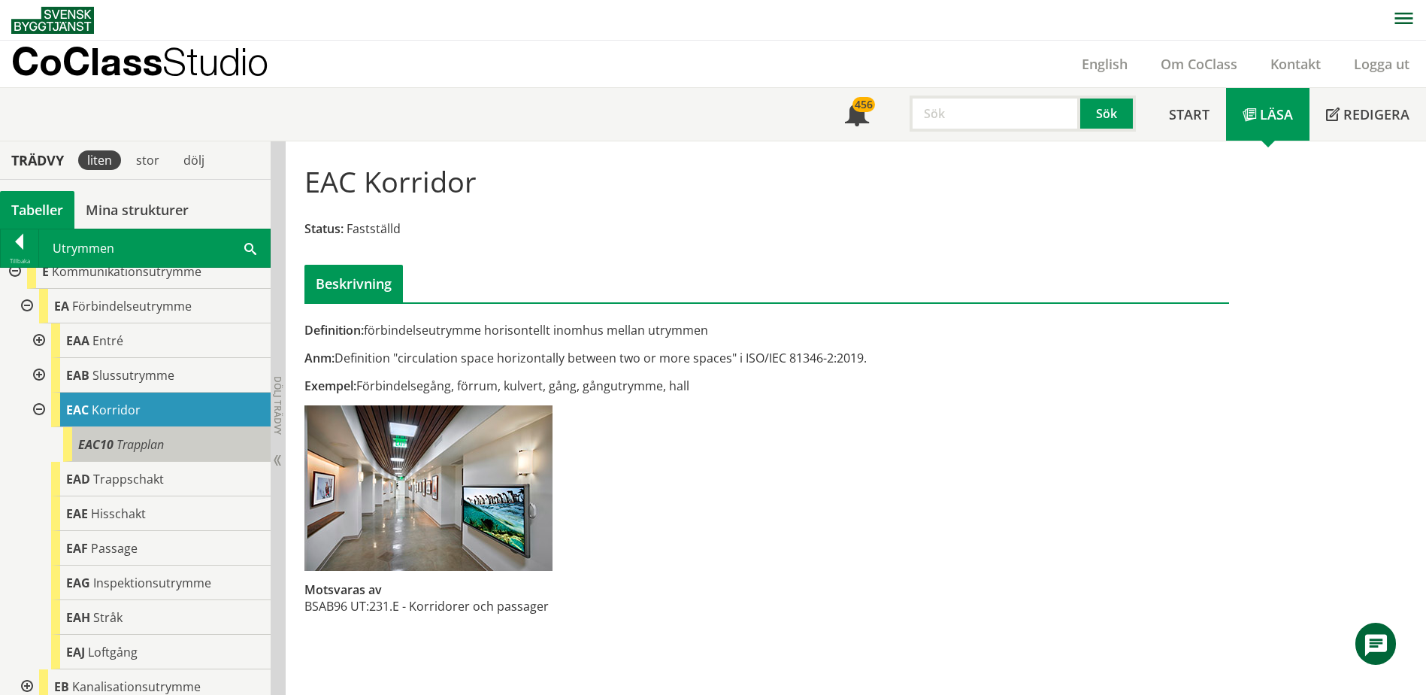
scroll to position [150, 0]
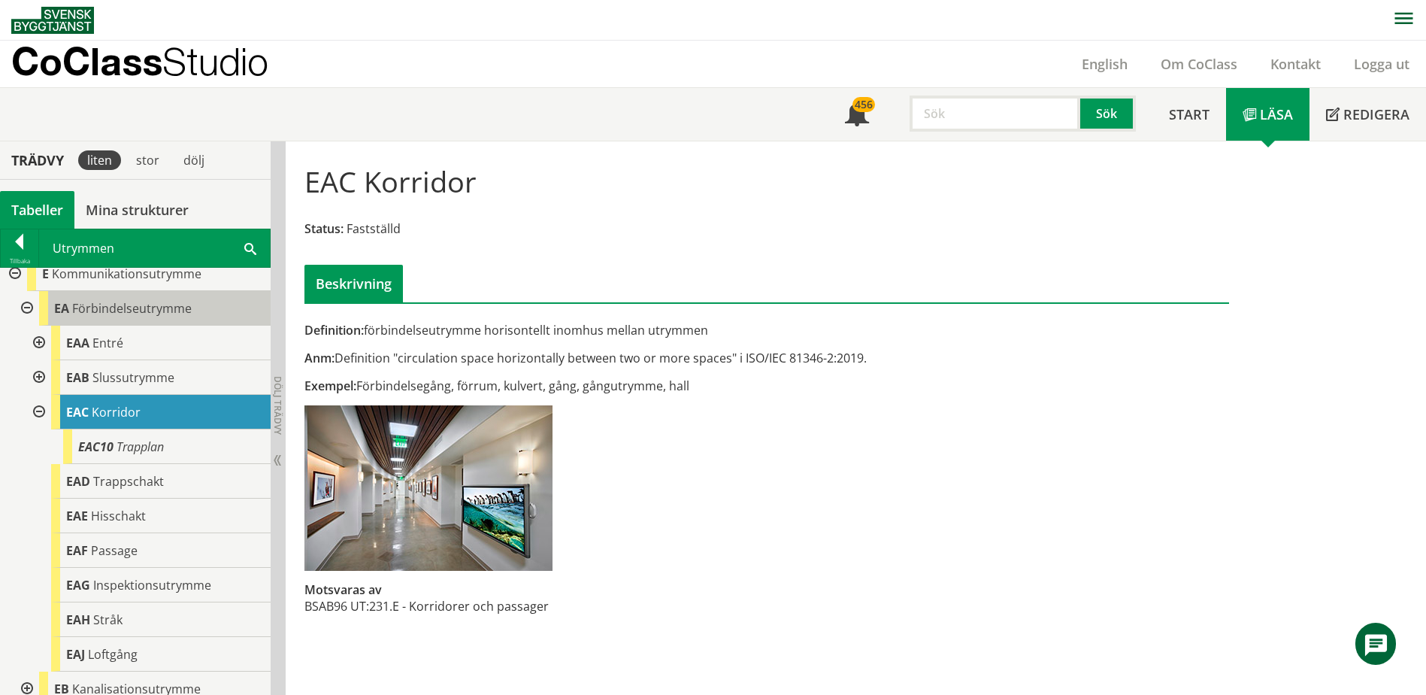
click at [138, 320] on div "EA Förbindelseutrymme" at bounding box center [155, 308] width 232 height 35
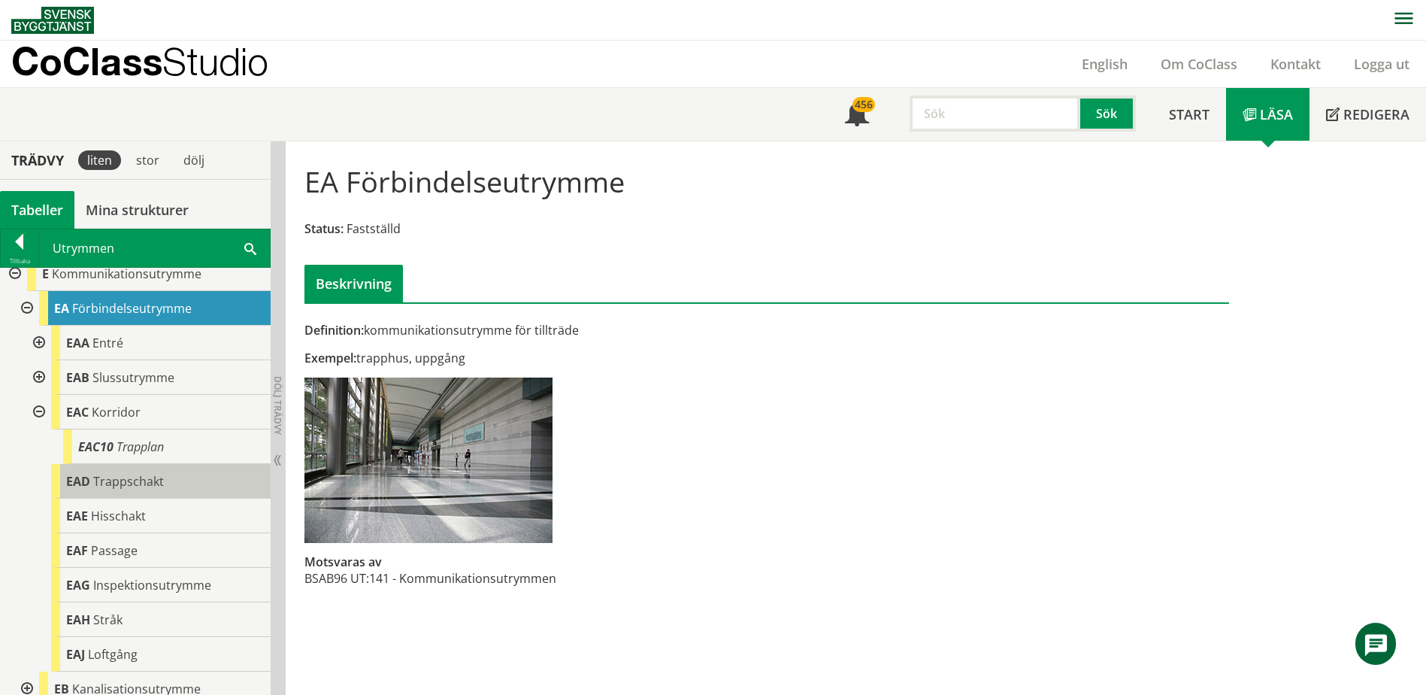
click at [163, 480] on div "EAD Trappschakt" at bounding box center [161, 481] width 220 height 35
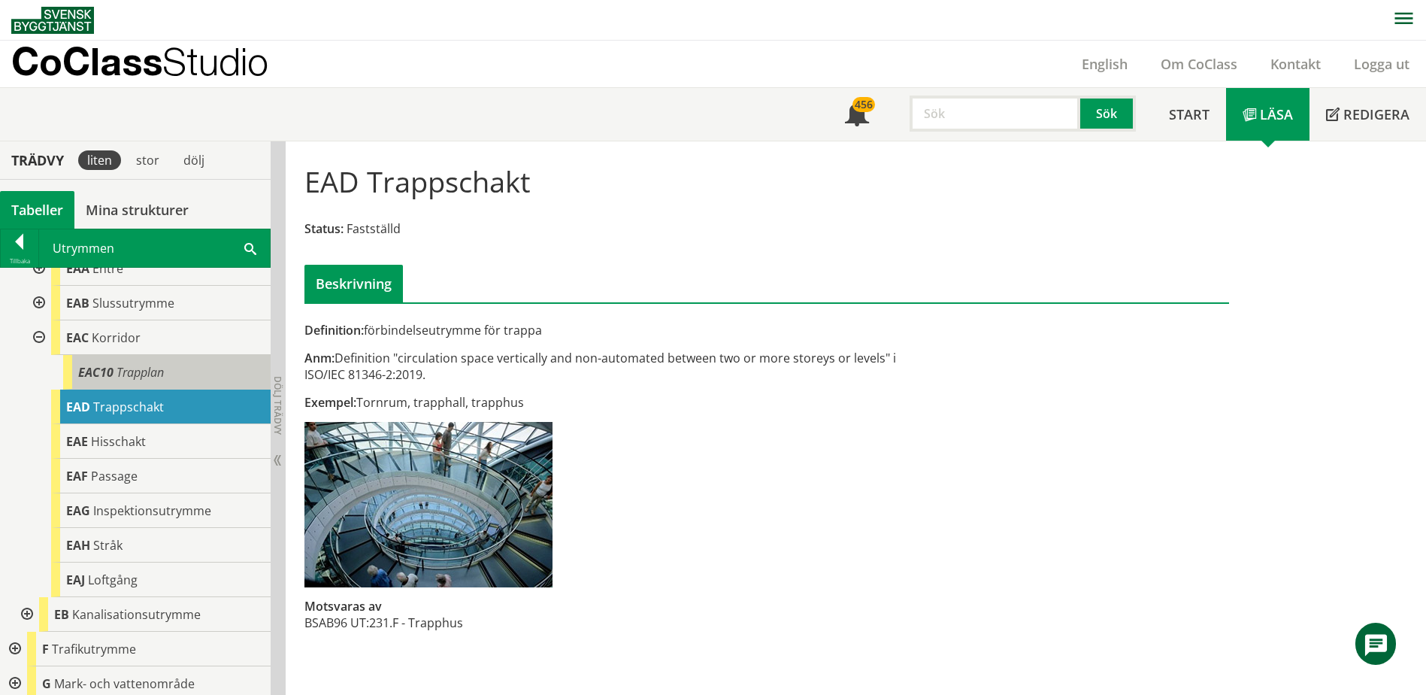
scroll to position [226, 0]
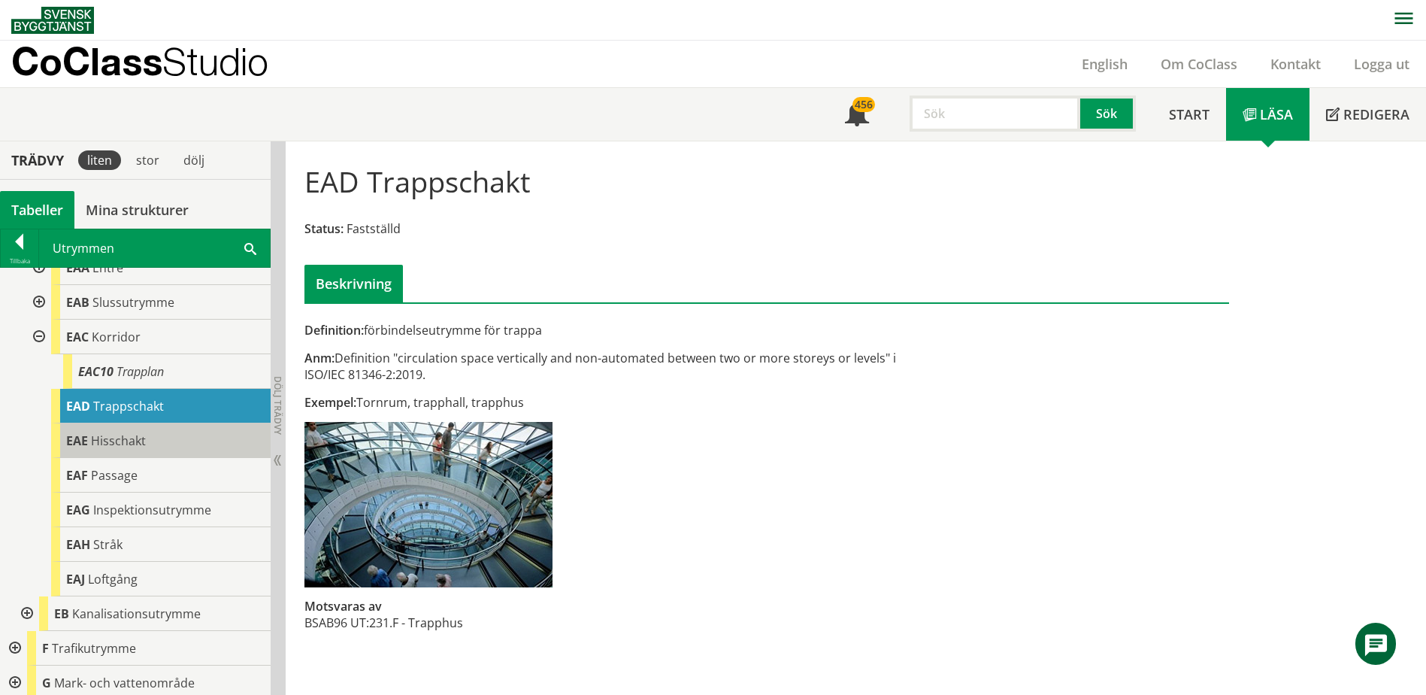
click at [162, 444] on div "EAE Hisschakt" at bounding box center [161, 440] width 220 height 35
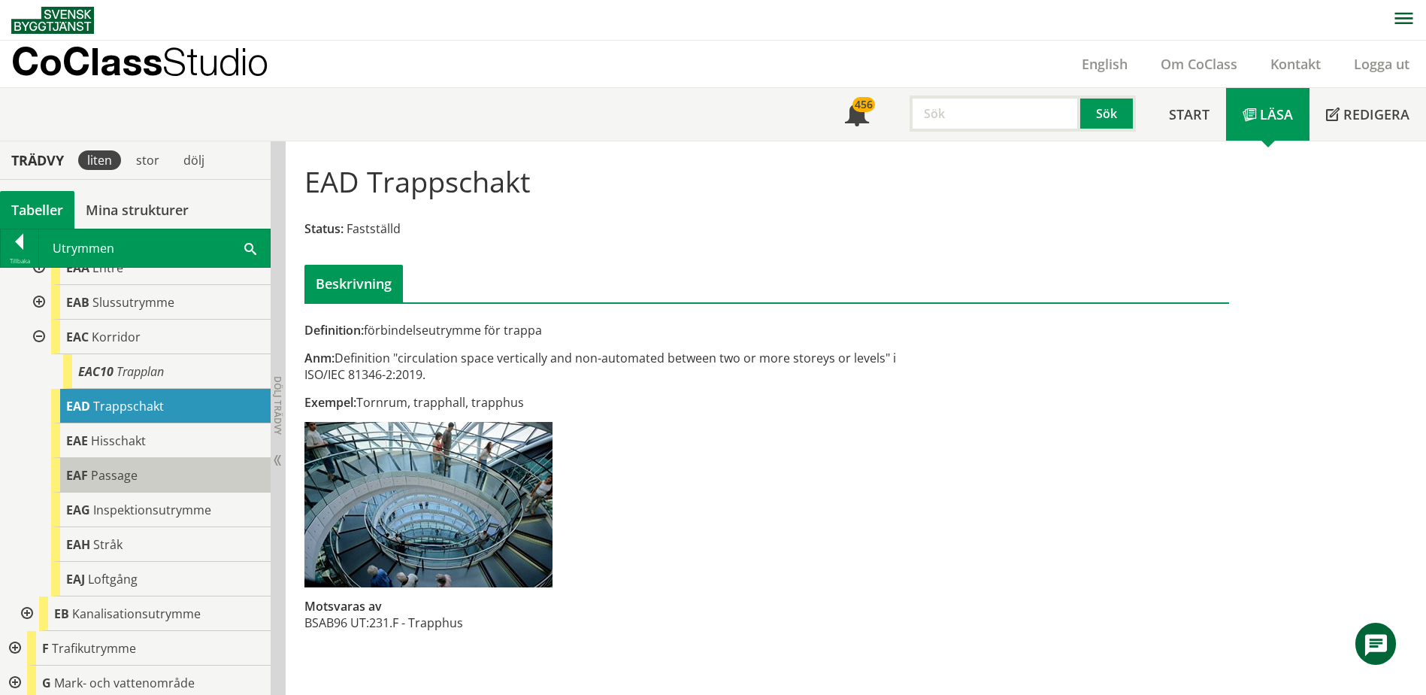
click at [150, 474] on div "EAF Passage" at bounding box center [161, 475] width 220 height 35
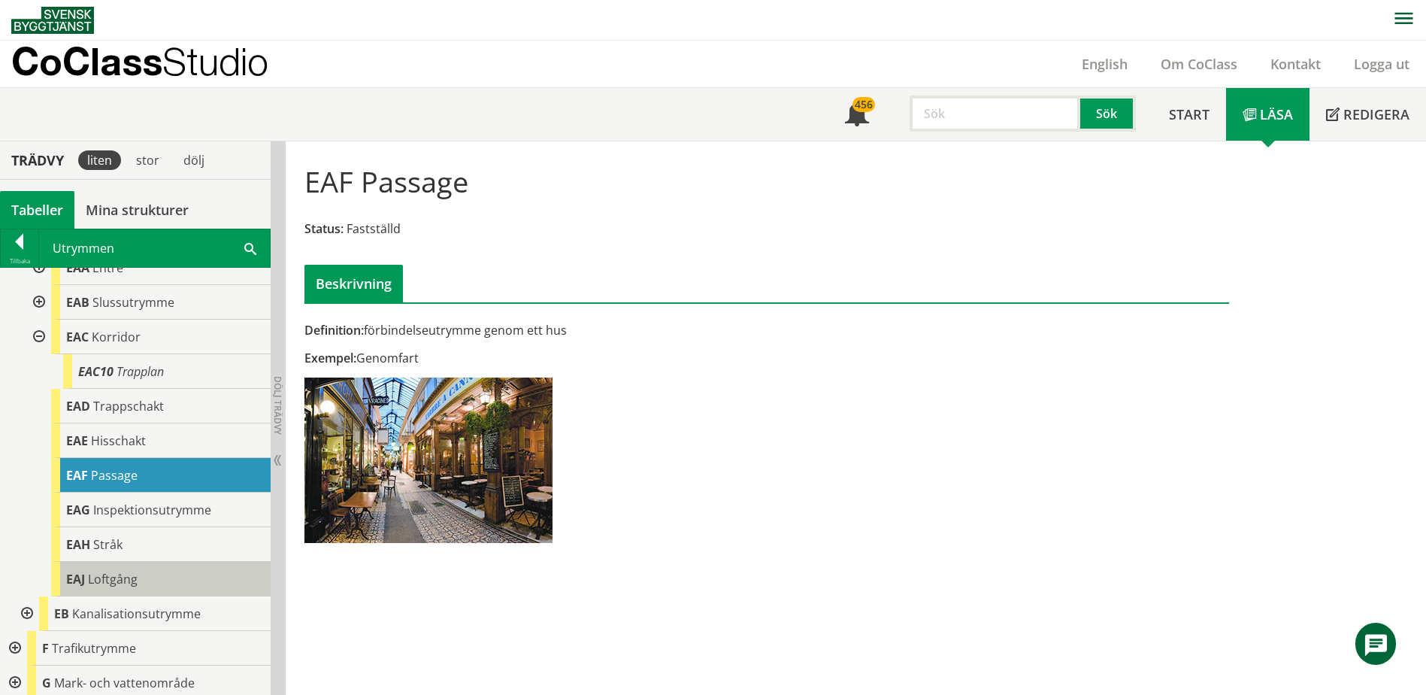
click at [130, 574] on span "Loftgång" at bounding box center [113, 579] width 50 height 17
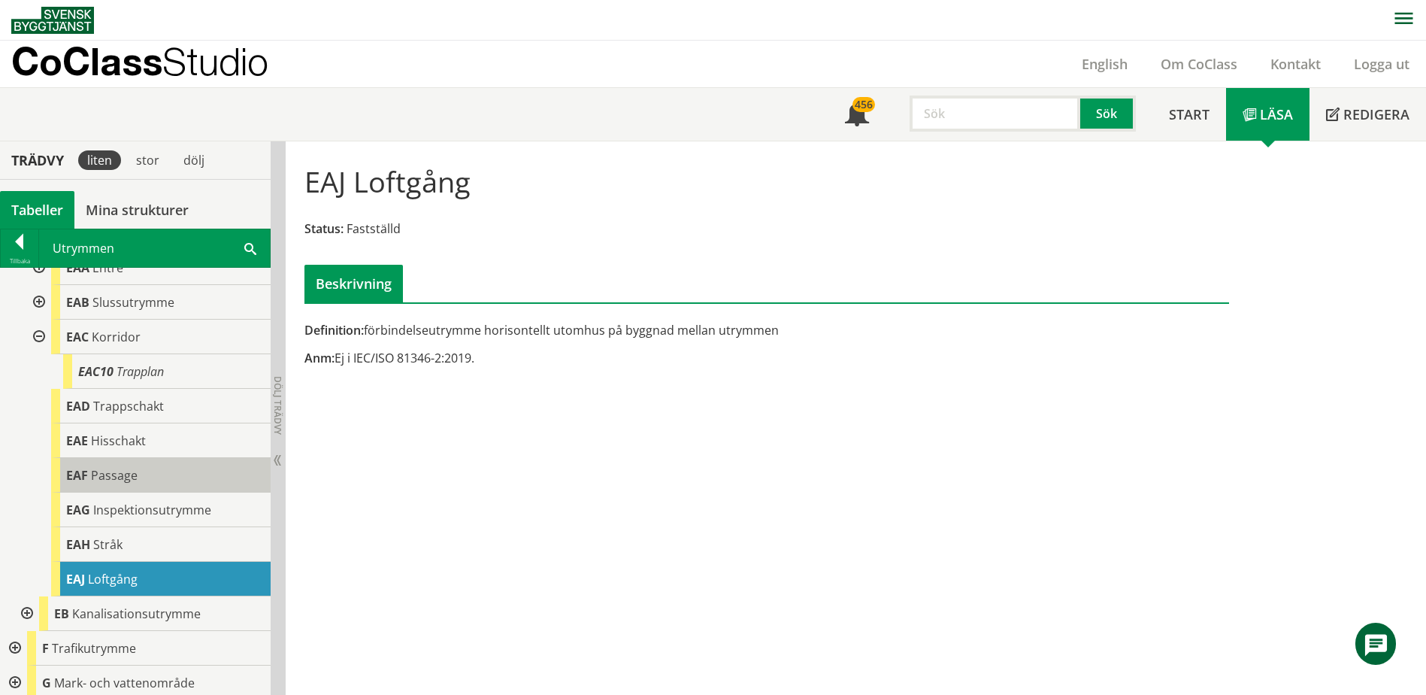
click at [133, 477] on span "Passage" at bounding box center [114, 475] width 47 height 17
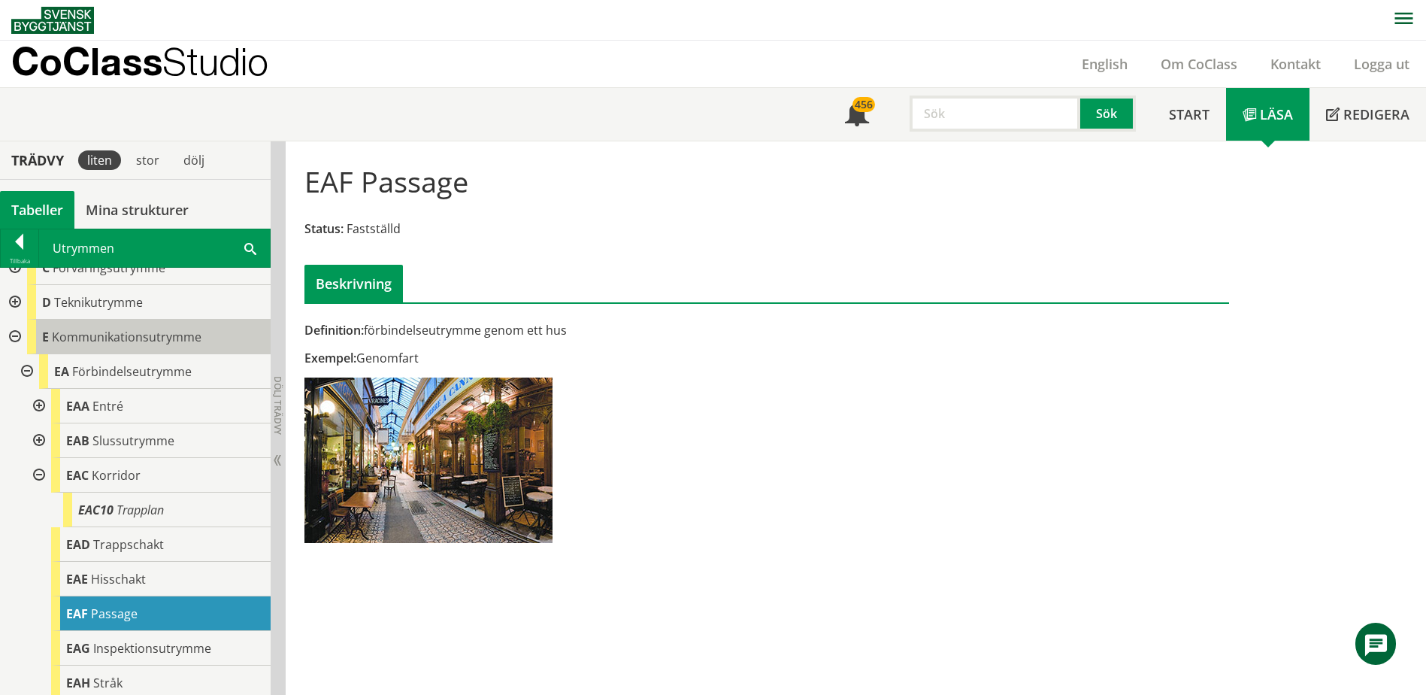
scroll to position [75, 0]
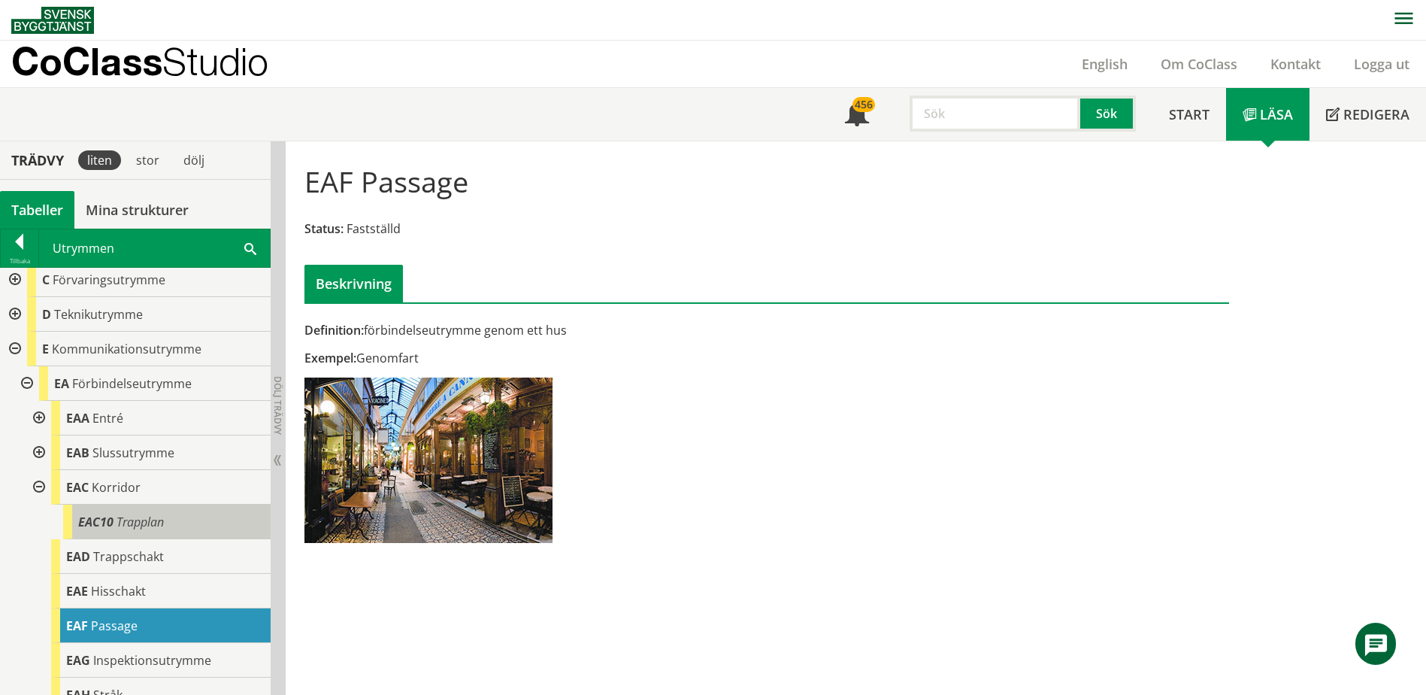
click at [127, 532] on div "EAC10 Trapplan" at bounding box center [167, 522] width 208 height 35
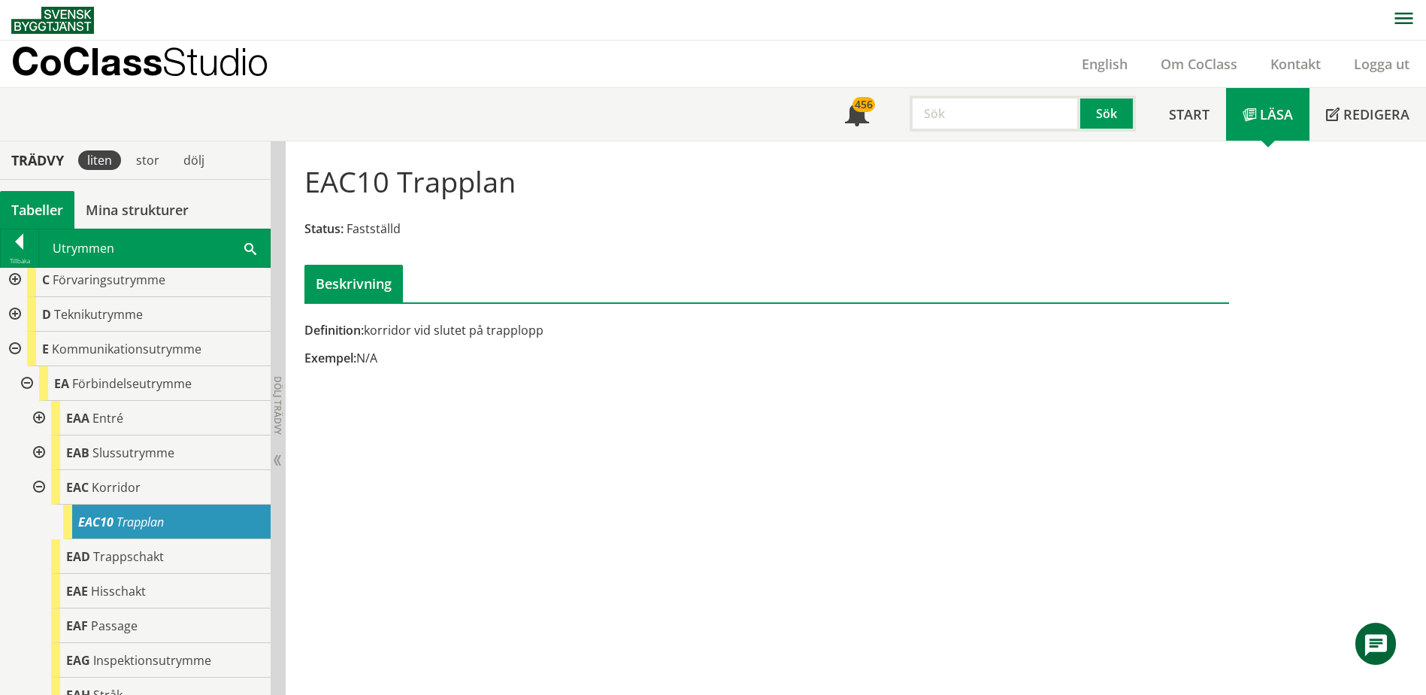
click at [892, 265] on div "Beskrivning" at bounding box center [767, 284] width 924 height 38
click at [244, 246] on div "Utrymmen Sök" at bounding box center [154, 248] width 231 height 38
click at [253, 249] on span at bounding box center [250, 248] width 12 height 16
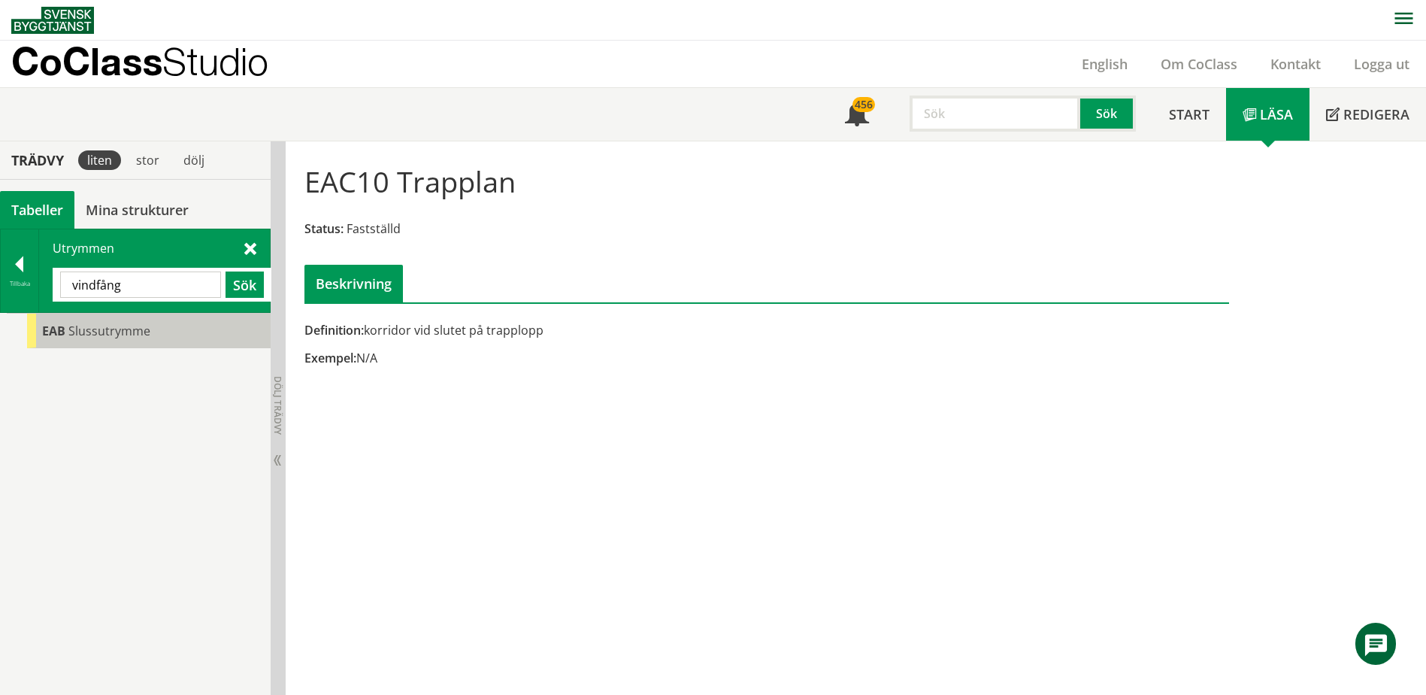
click at [145, 339] on div "EAB Slussutrymme" at bounding box center [149, 331] width 244 height 35
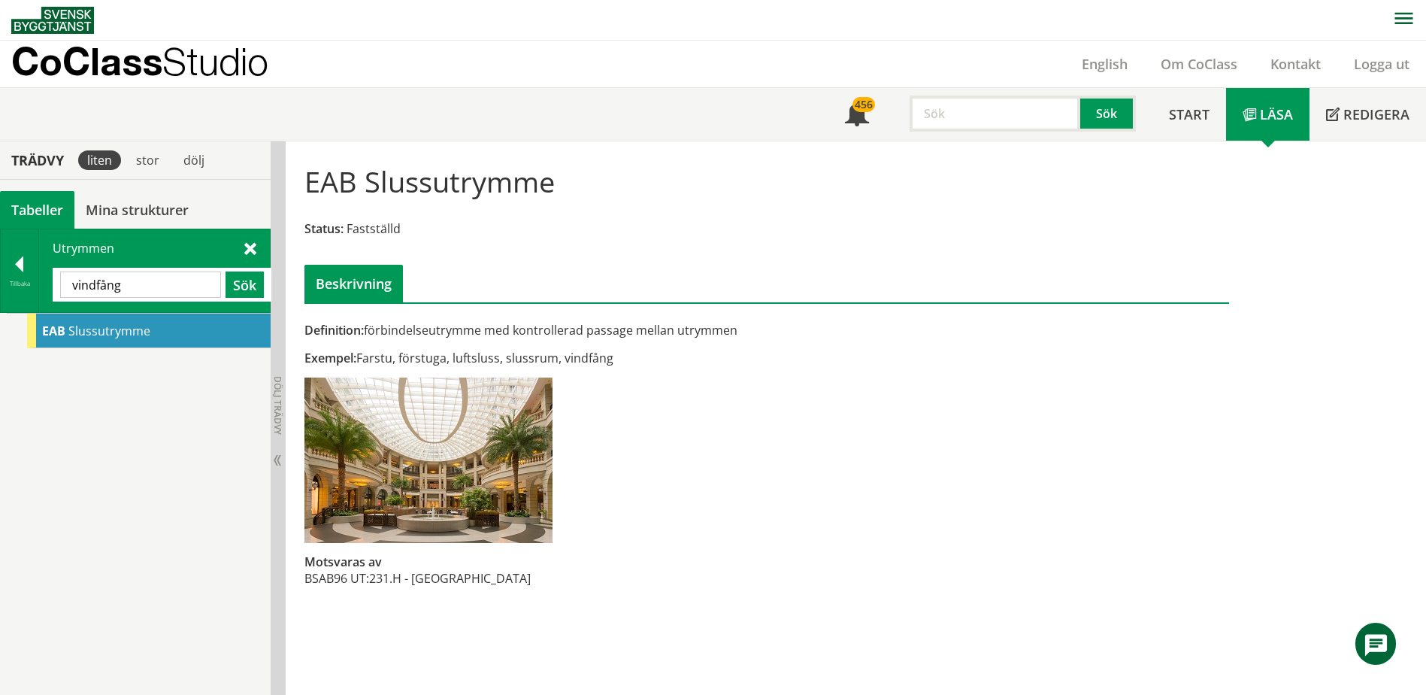
click at [125, 292] on input "vindfång" at bounding box center [140, 284] width 161 height 26
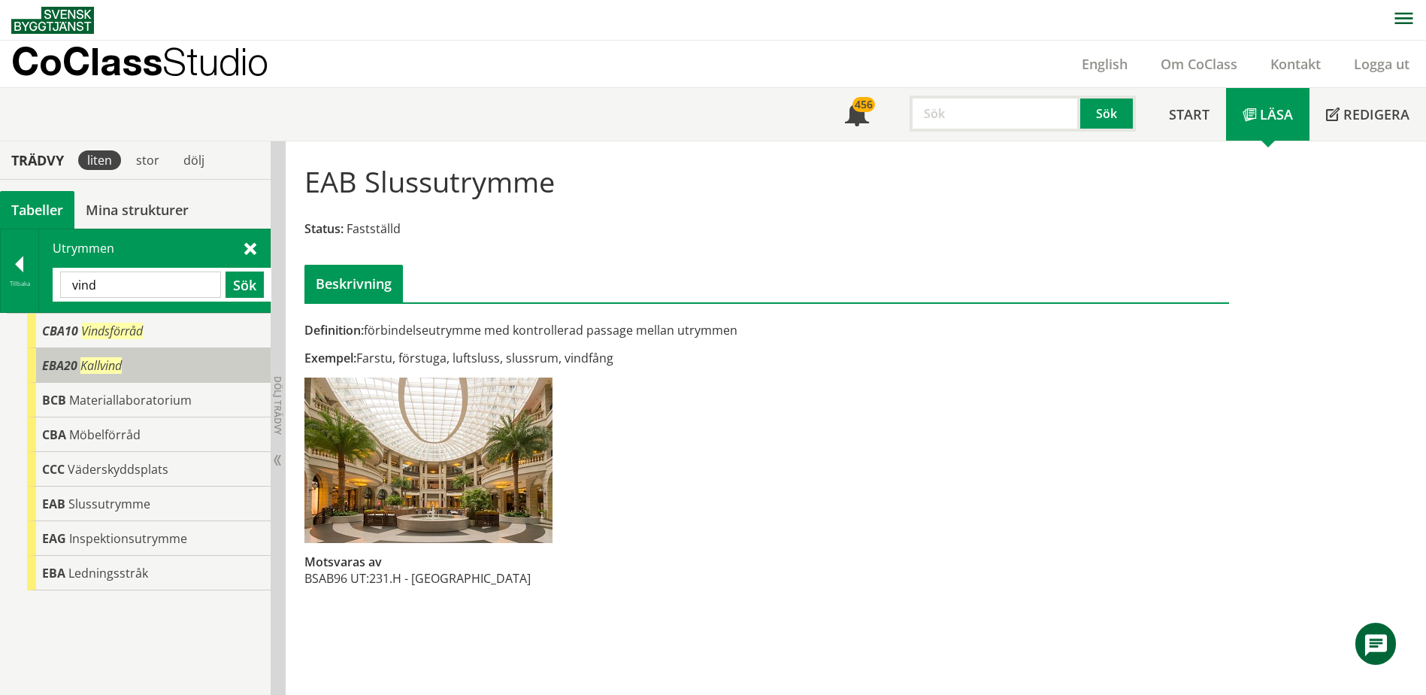
click at [132, 364] on div "EBA20 Kallvind" at bounding box center [149, 365] width 244 height 35
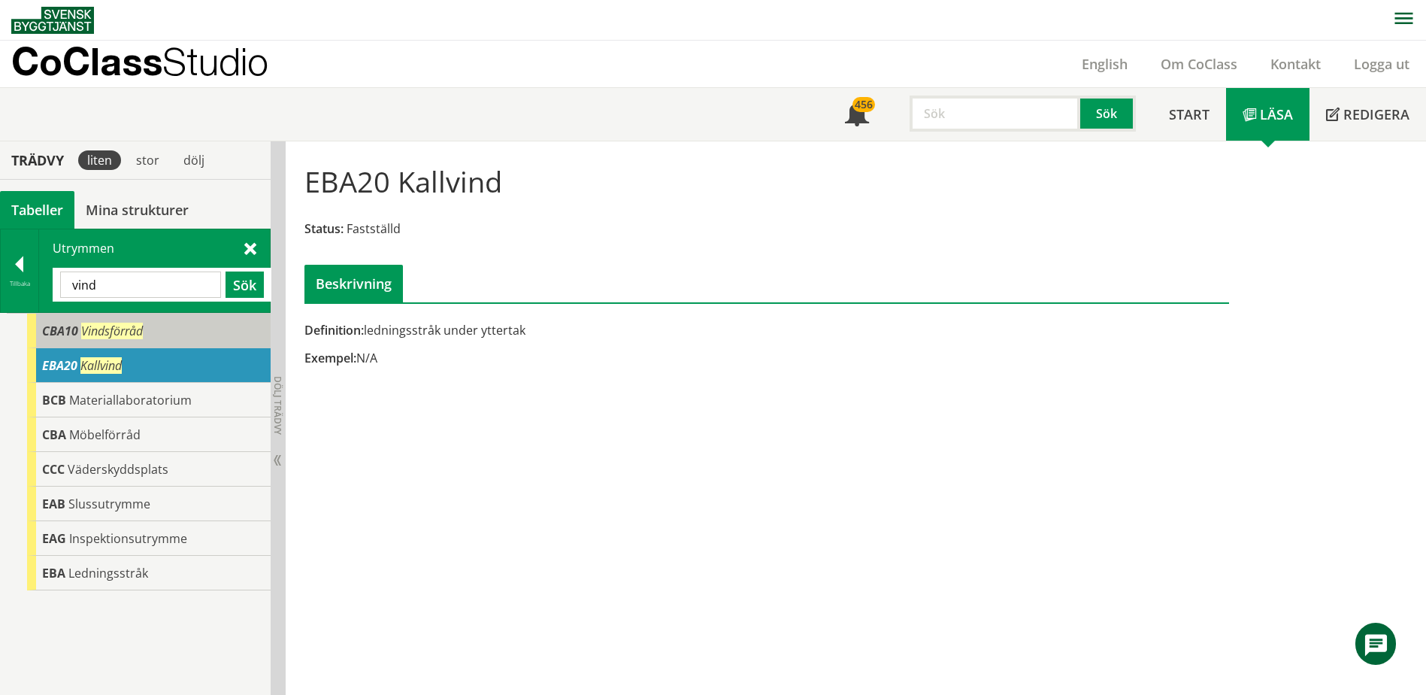
click at [189, 332] on div "CBA10 Vindsförråd" at bounding box center [149, 331] width 244 height 35
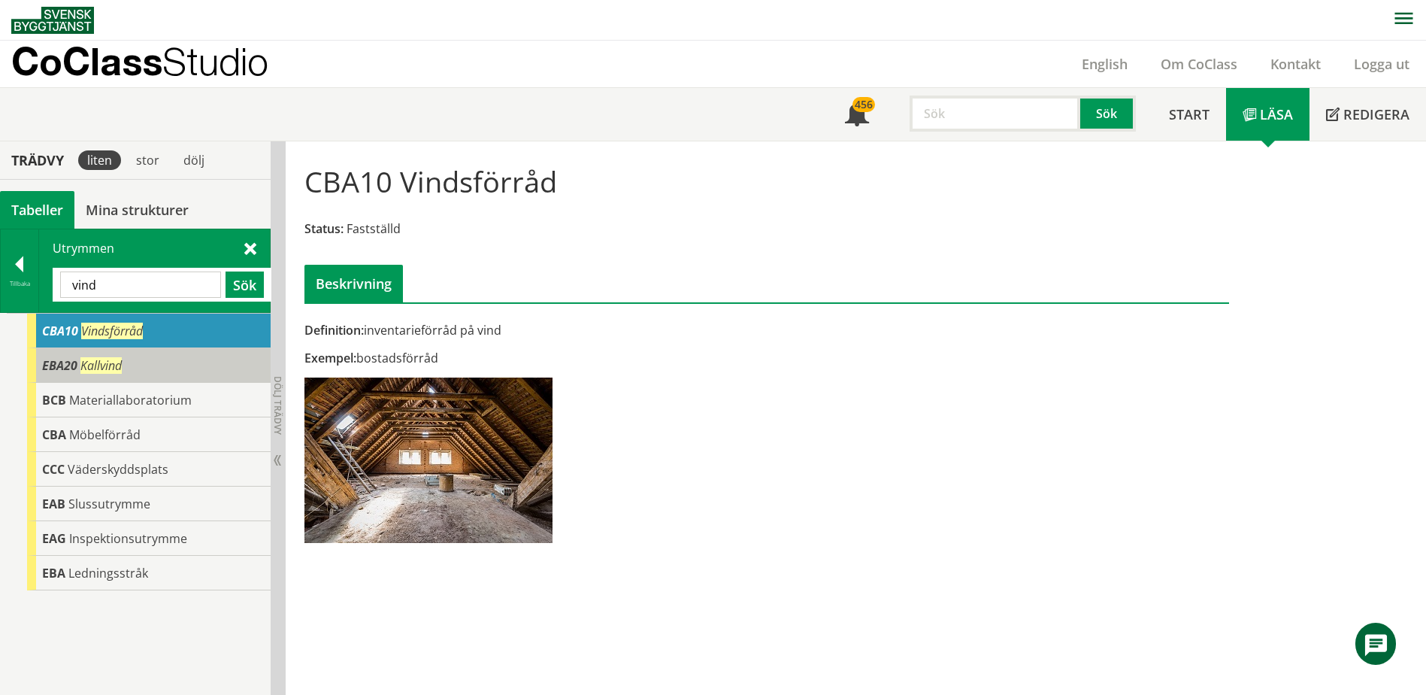
click at [105, 358] on span "Kallvind" at bounding box center [100, 365] width 41 height 17
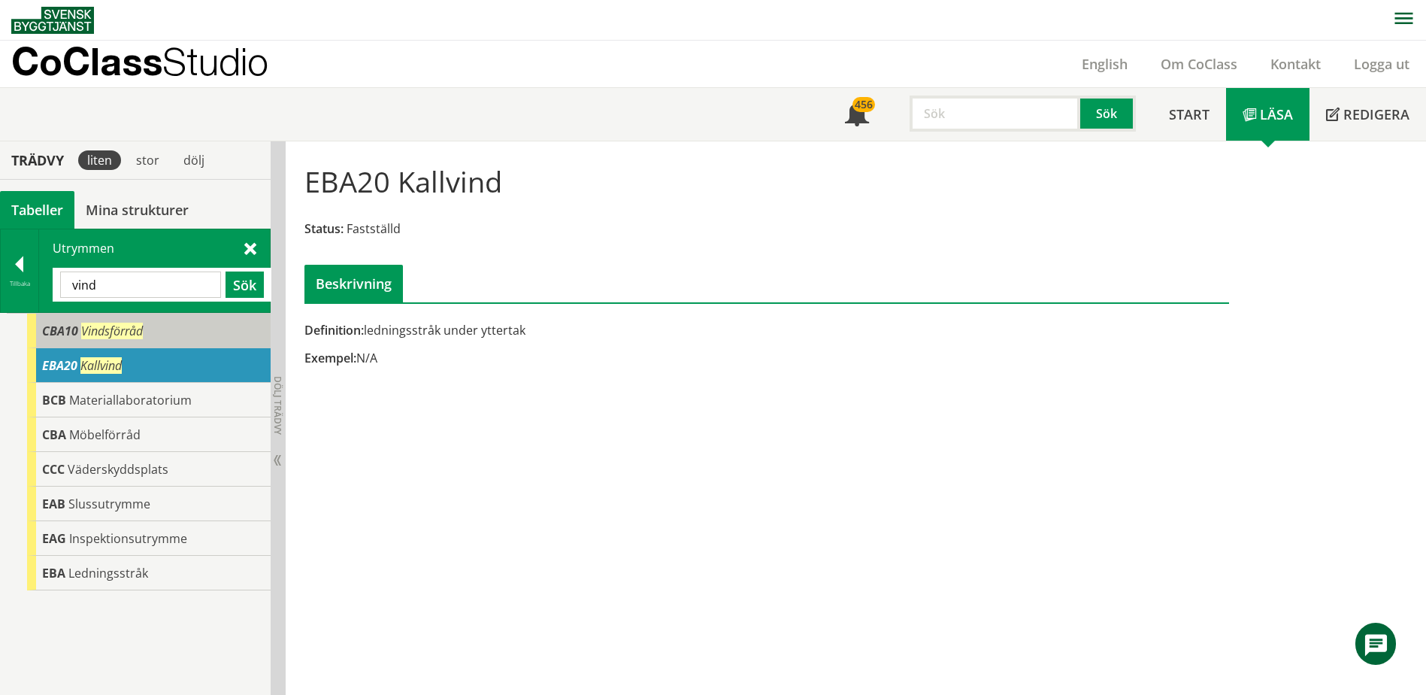
click at [201, 337] on div "CBA10 Vindsförråd" at bounding box center [149, 331] width 244 height 35
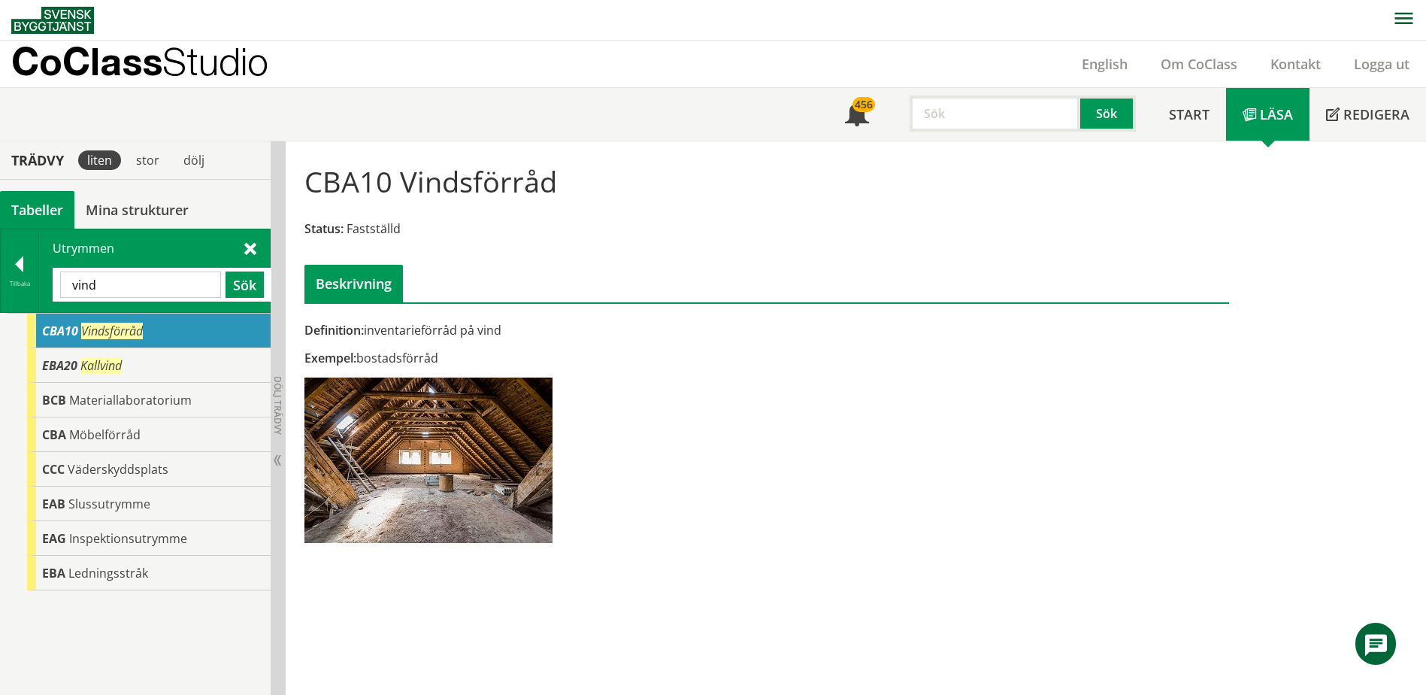
click at [109, 291] on input "vind" at bounding box center [140, 284] width 161 height 26
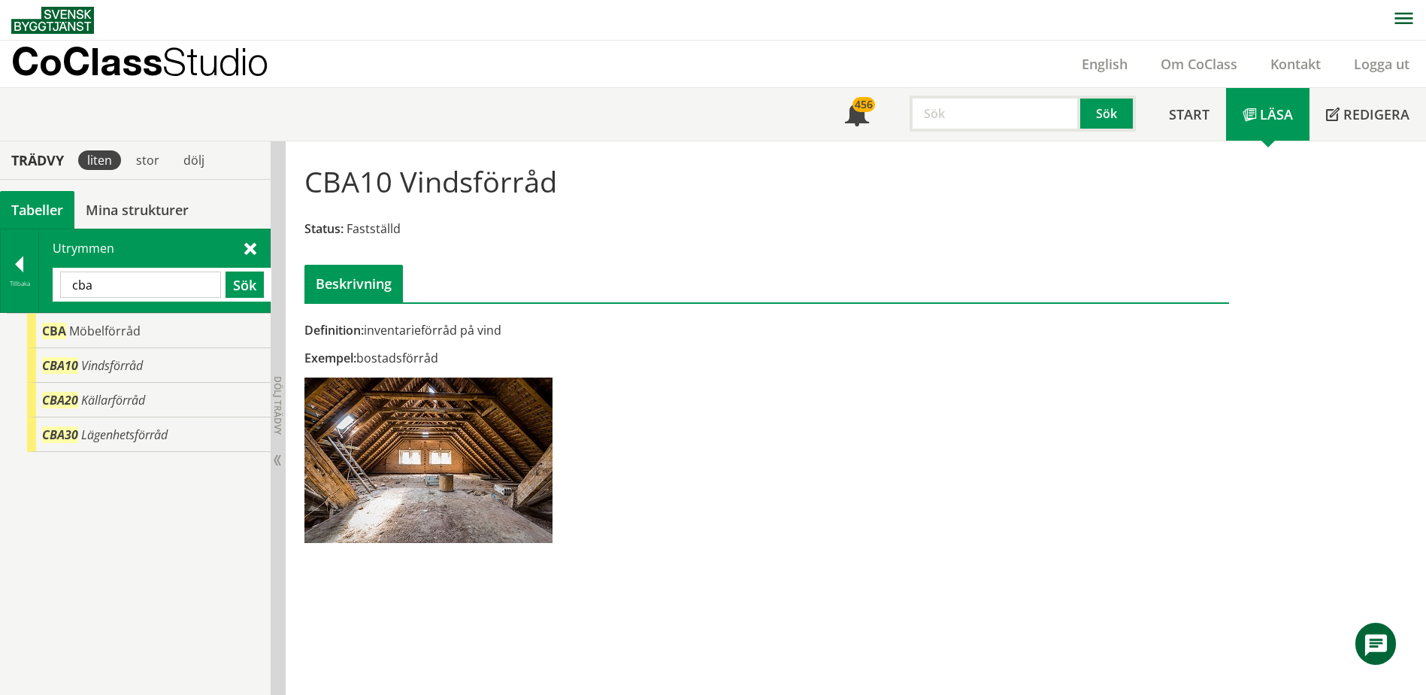
click at [174, 279] on input "cba" at bounding box center [140, 284] width 161 height 26
type input "cb"
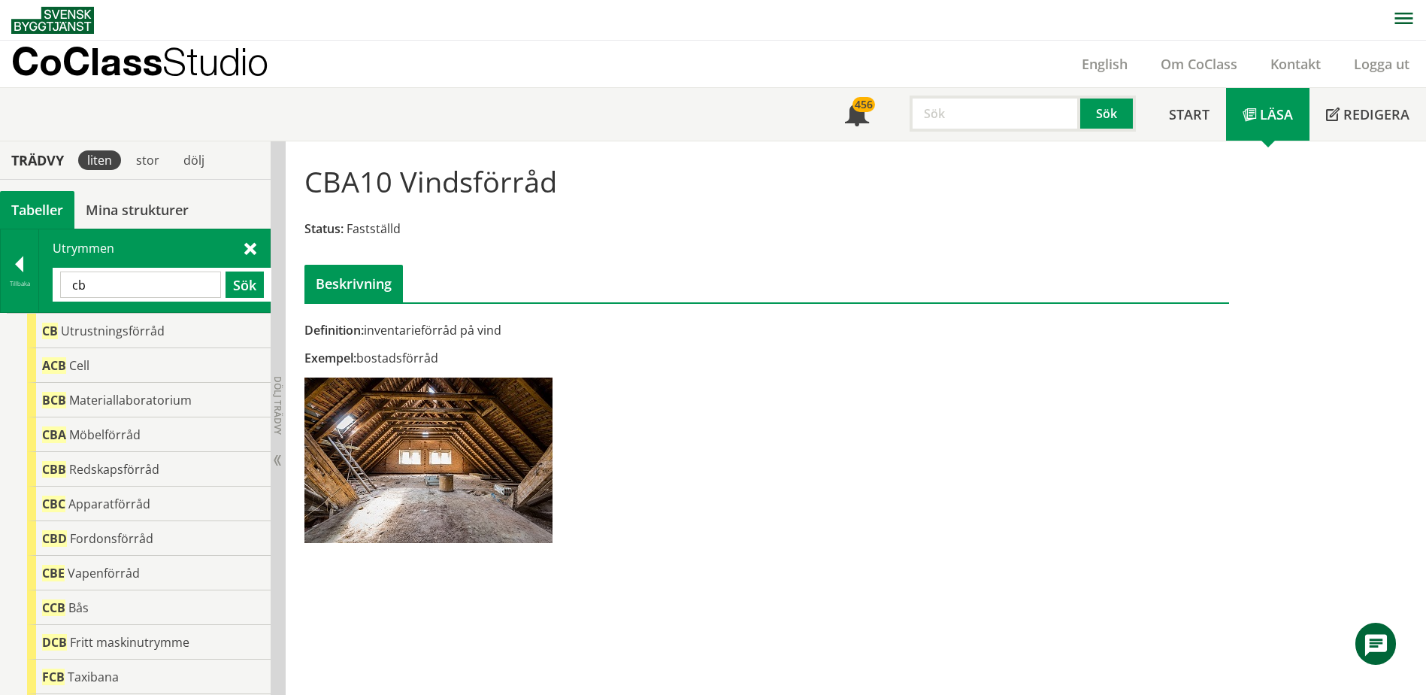
click at [174, 283] on input "cb" at bounding box center [140, 284] width 161 height 26
click at [29, 264] on div at bounding box center [20, 266] width 38 height 21
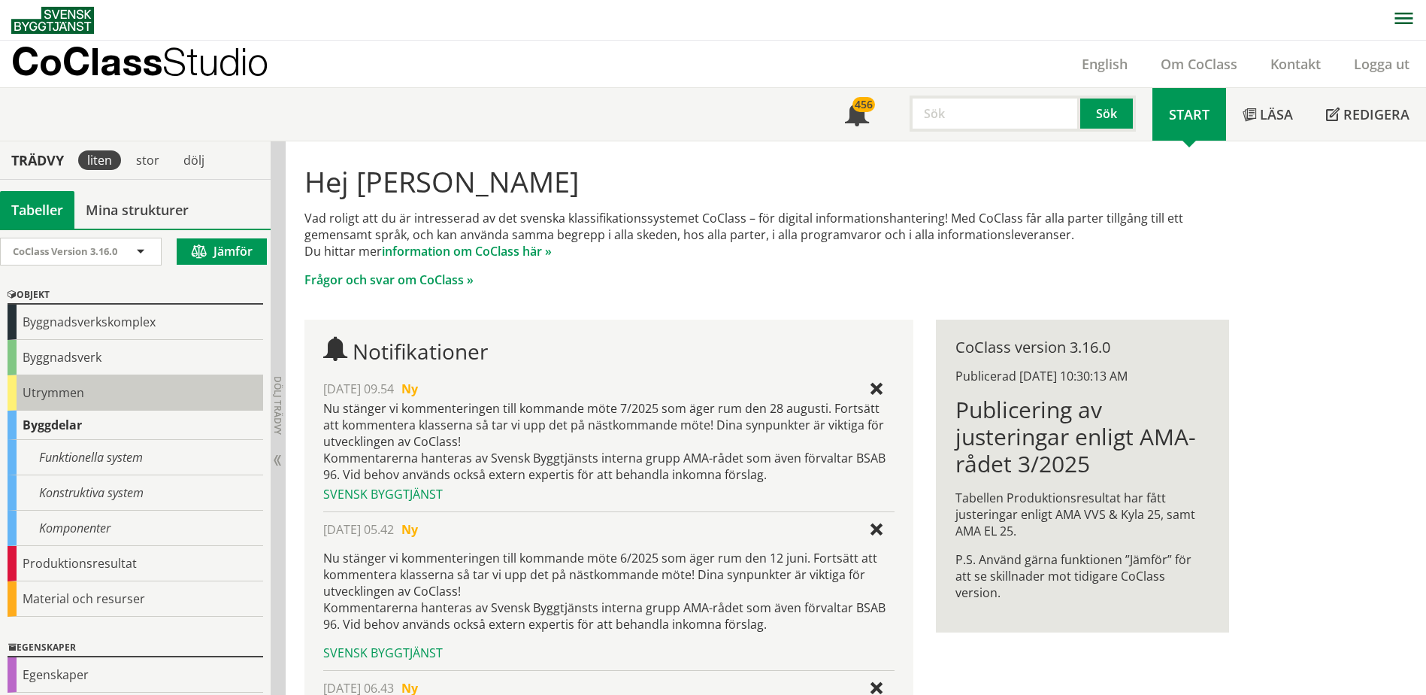
click at [83, 377] on div "Utrymmen" at bounding box center [136, 392] width 256 height 35
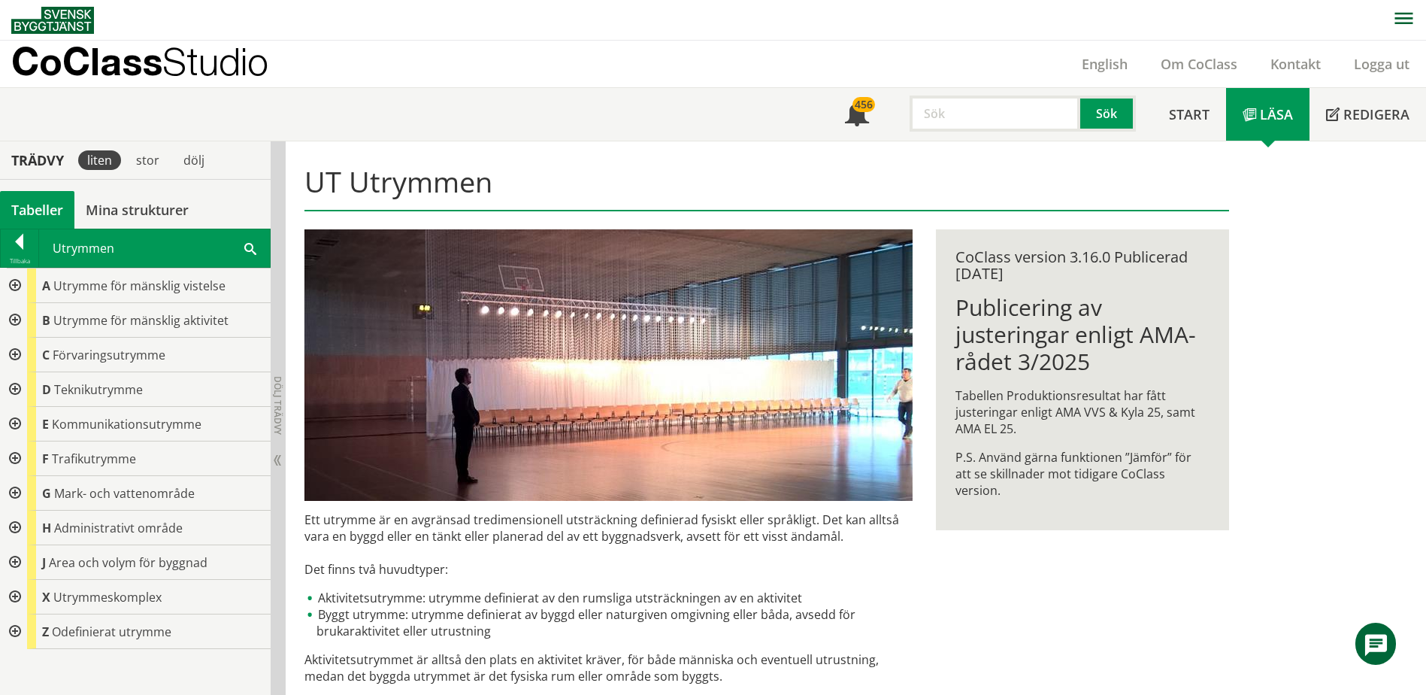
click at [251, 250] on span at bounding box center [250, 248] width 12 height 16
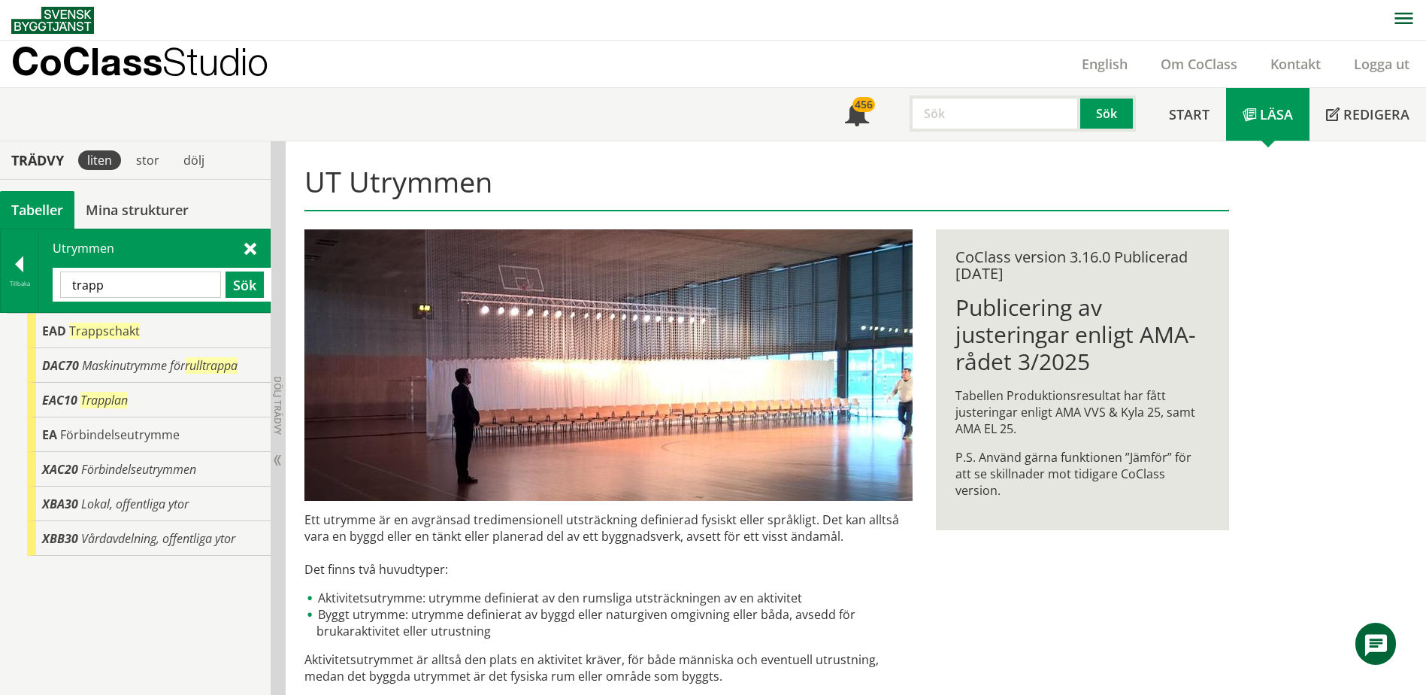
click at [148, 286] on input "trapp" at bounding box center [140, 284] width 161 height 26
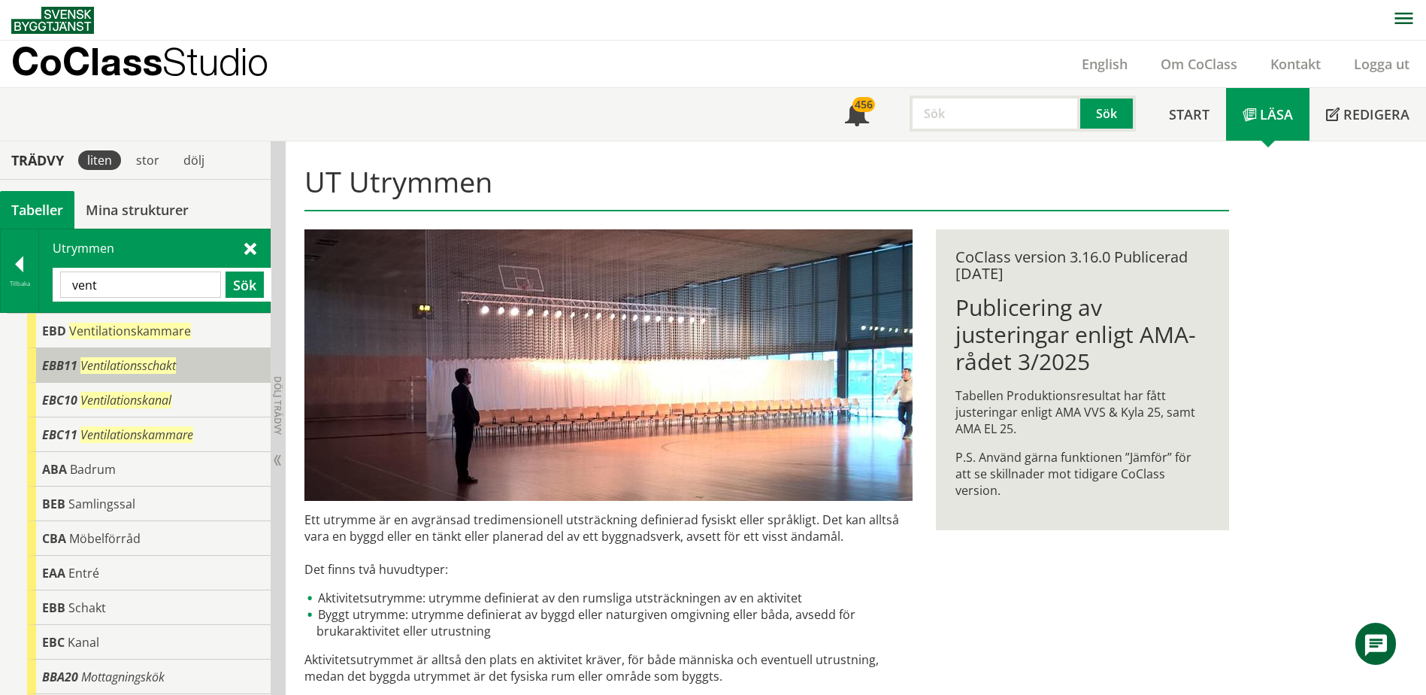
click at [177, 360] on div "EBB11 Ventilationsschakt" at bounding box center [149, 365] width 244 height 35
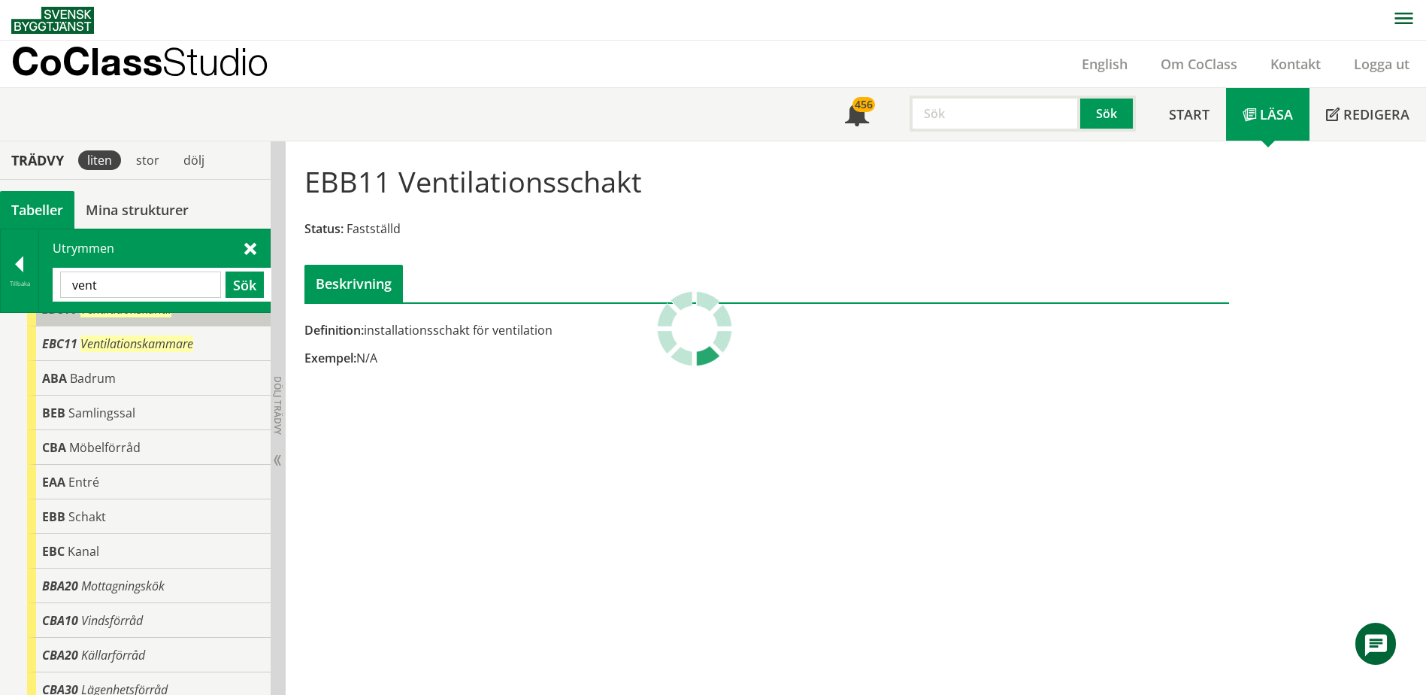
scroll to position [136, 0]
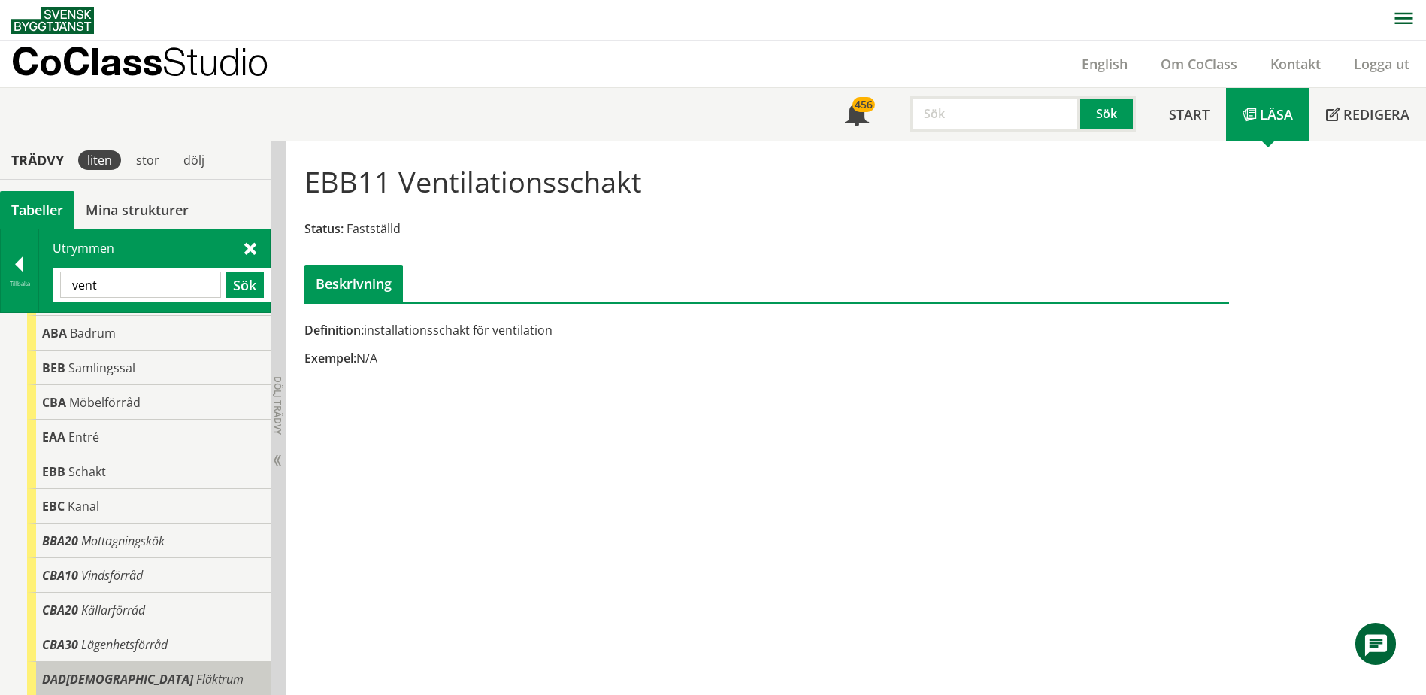
click at [141, 677] on div "DAD[DEMOGRAPHIC_DATA] Fläktrum" at bounding box center [149, 679] width 244 height 35
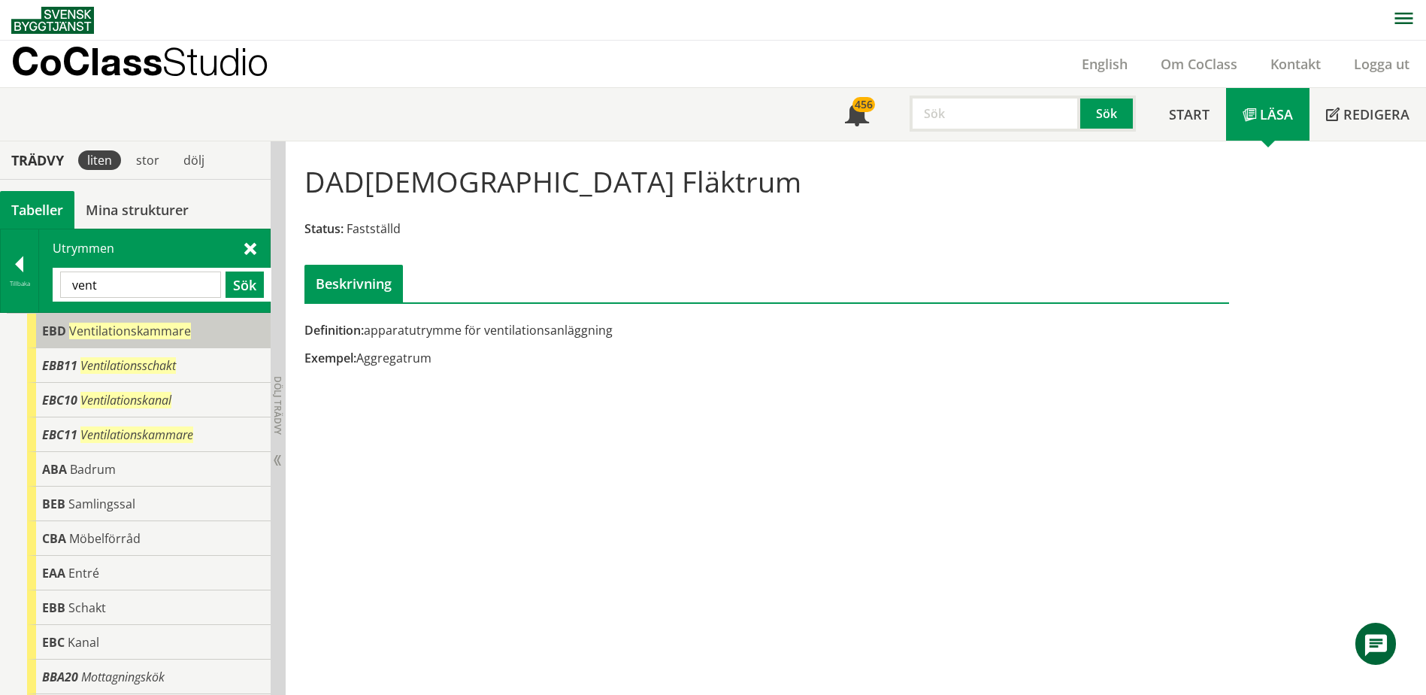
click at [171, 328] on span "Ventilationskammare" at bounding box center [130, 331] width 122 height 17
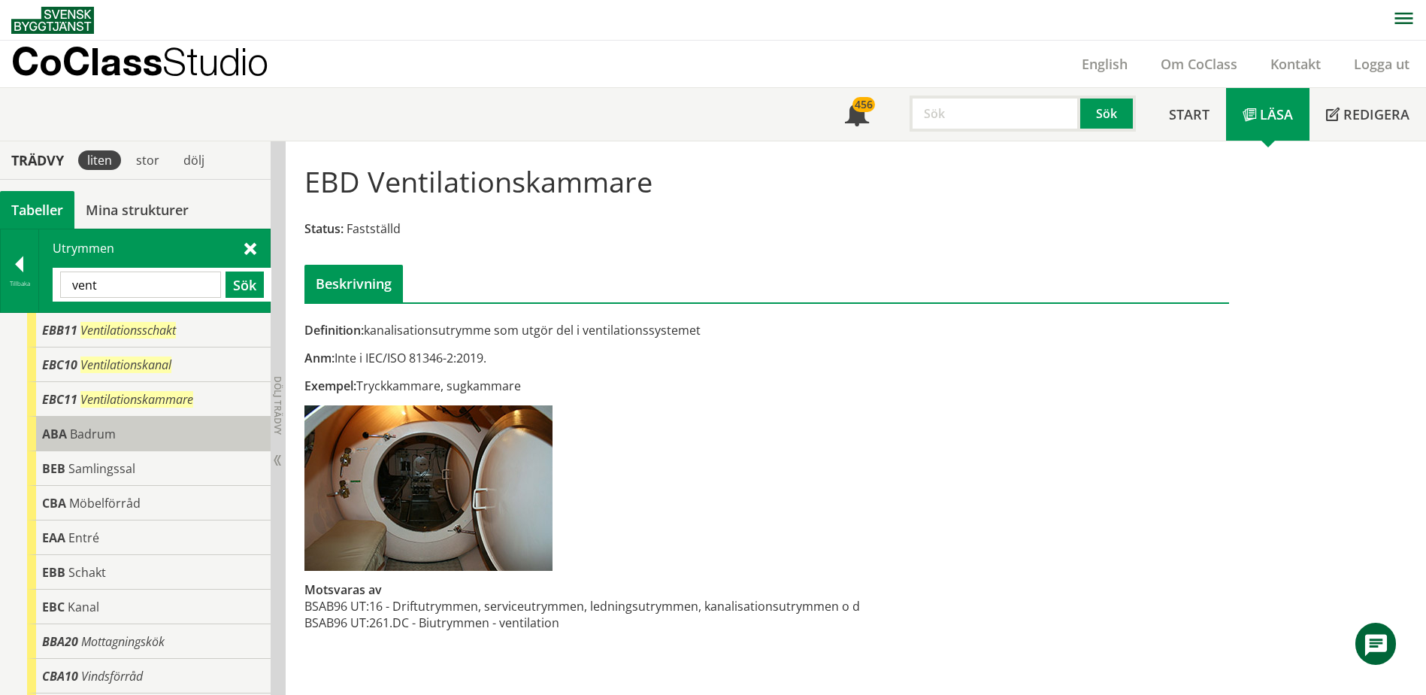
scroll to position [136, 0]
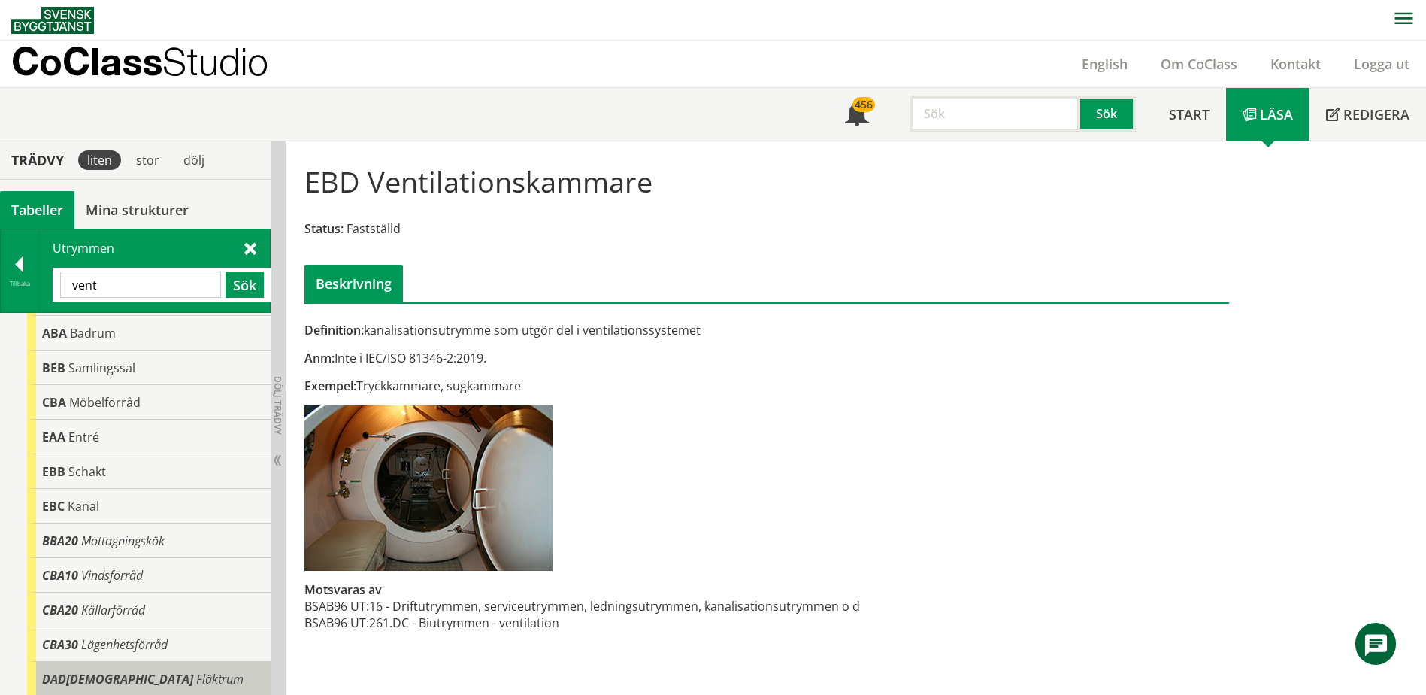
click at [93, 669] on div "DAD[DEMOGRAPHIC_DATA] Fläktrum" at bounding box center [149, 679] width 244 height 35
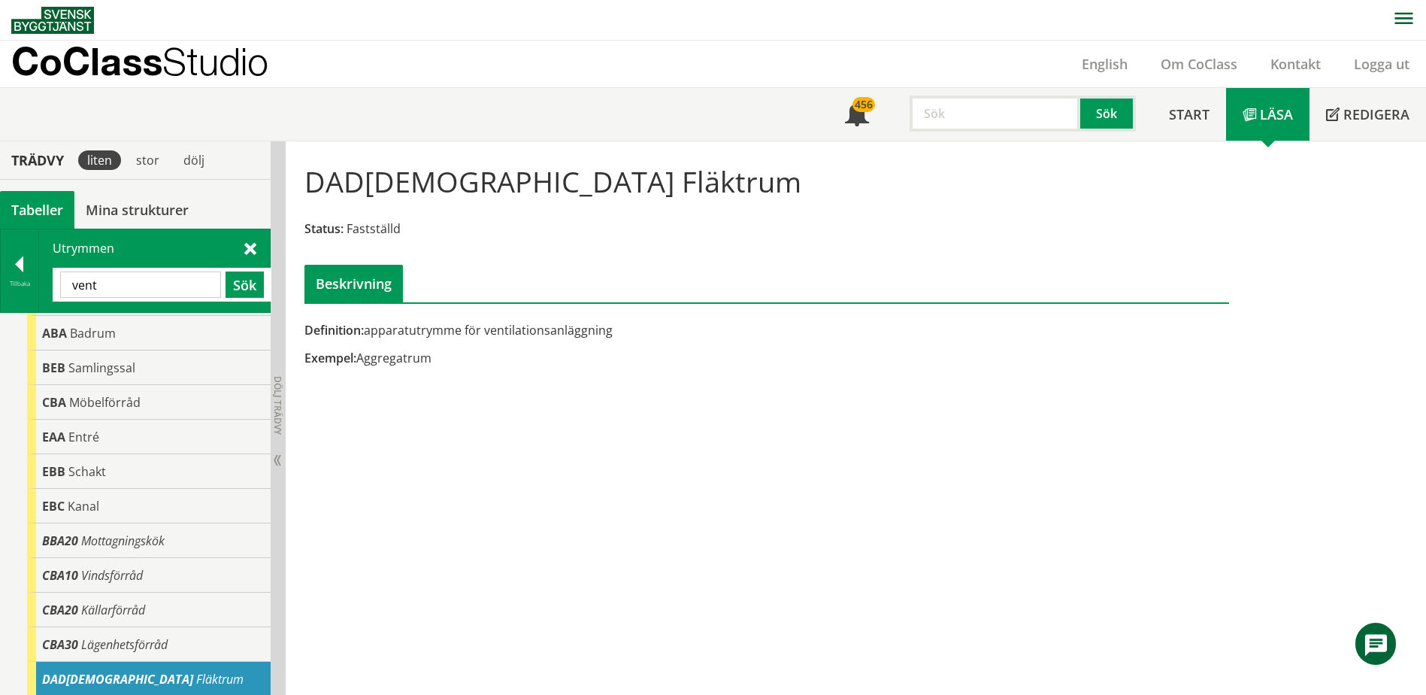
click at [179, 283] on input "vent" at bounding box center [140, 284] width 161 height 26
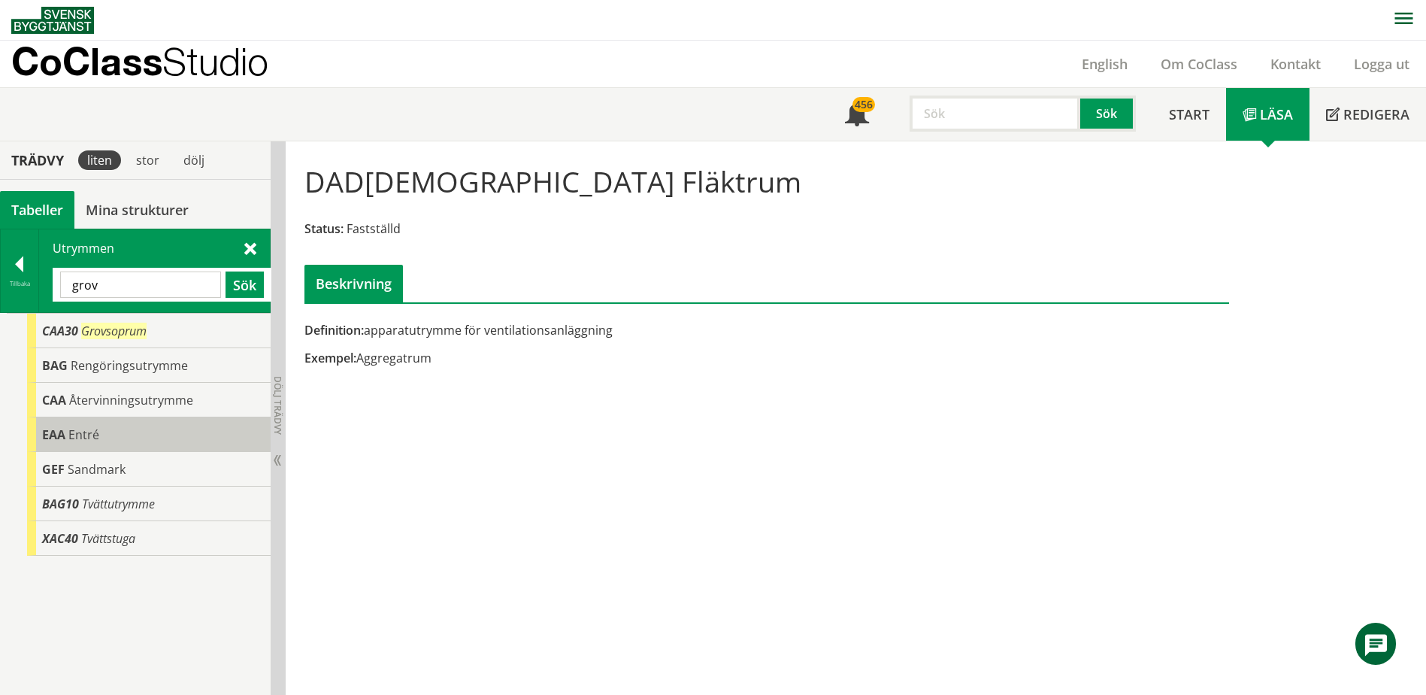
click at [115, 424] on div "EAA Entré" at bounding box center [149, 434] width 244 height 35
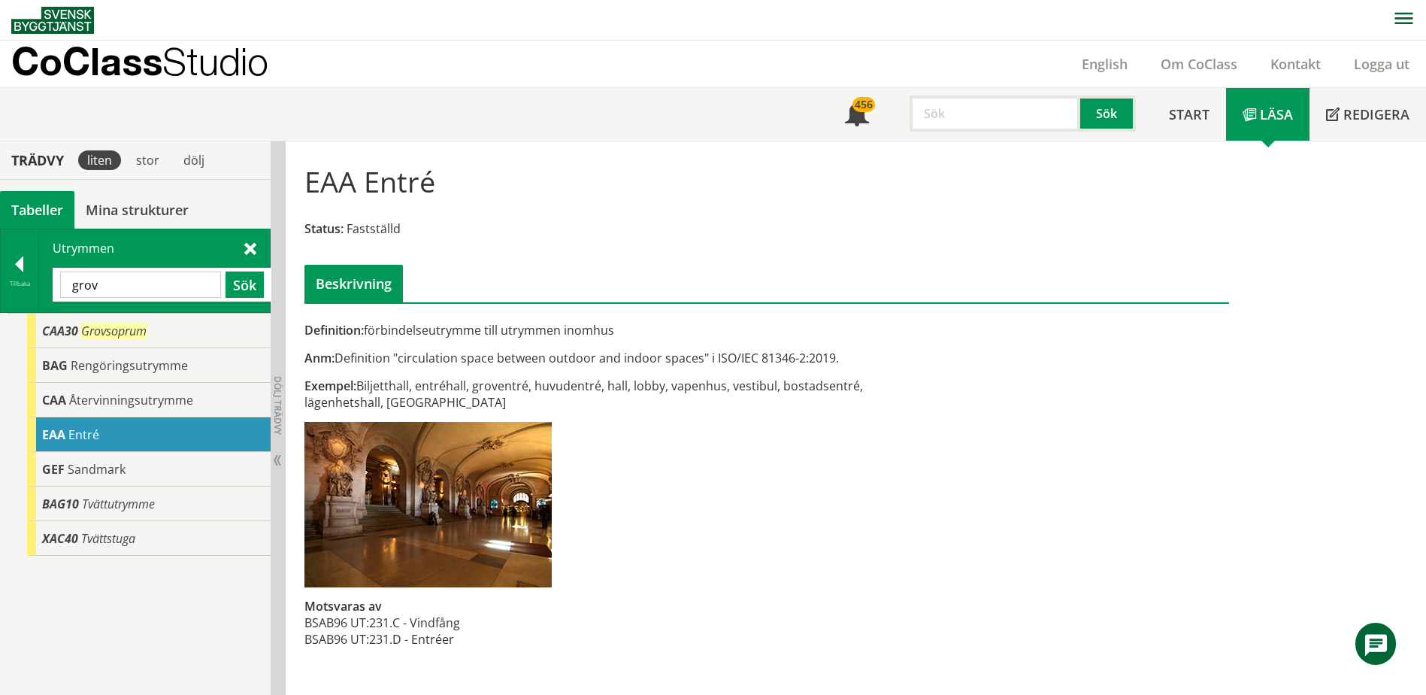
click at [120, 276] on input "grov" at bounding box center [140, 284] width 161 height 26
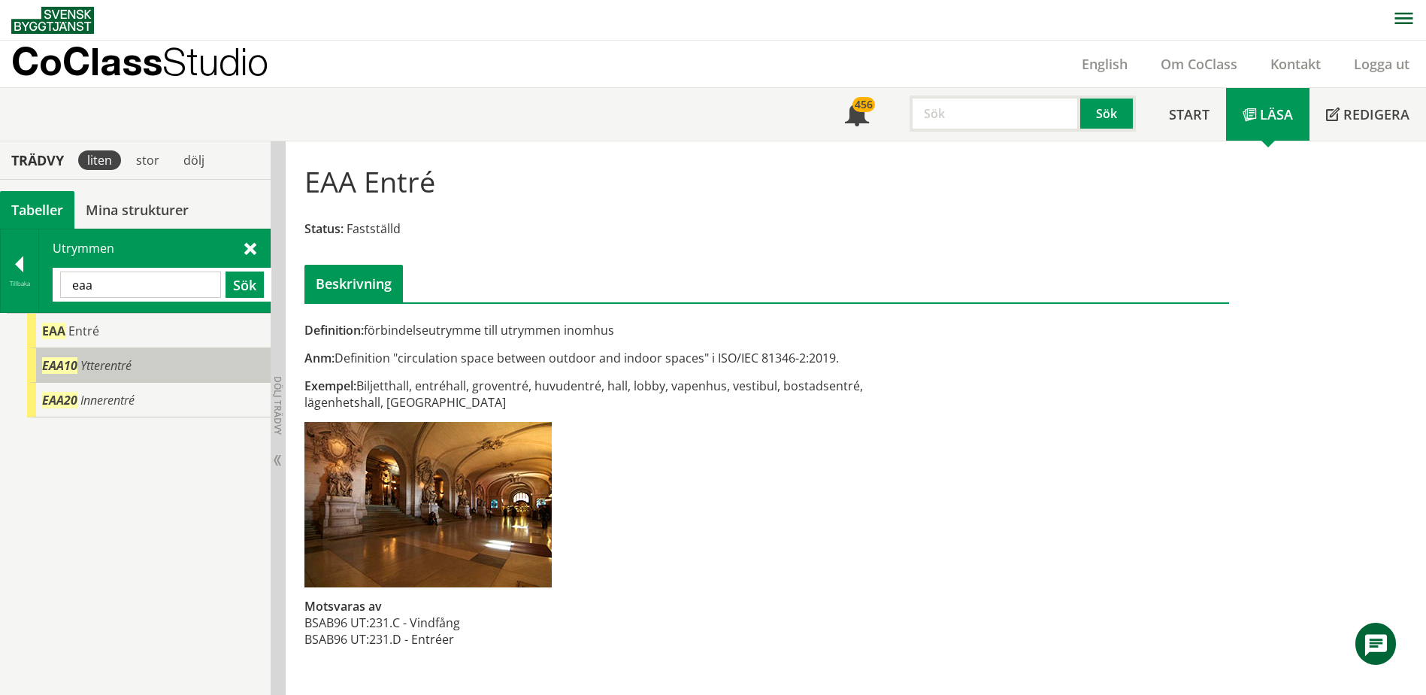
click at [115, 362] on span "Ytterentré" at bounding box center [105, 365] width 51 height 17
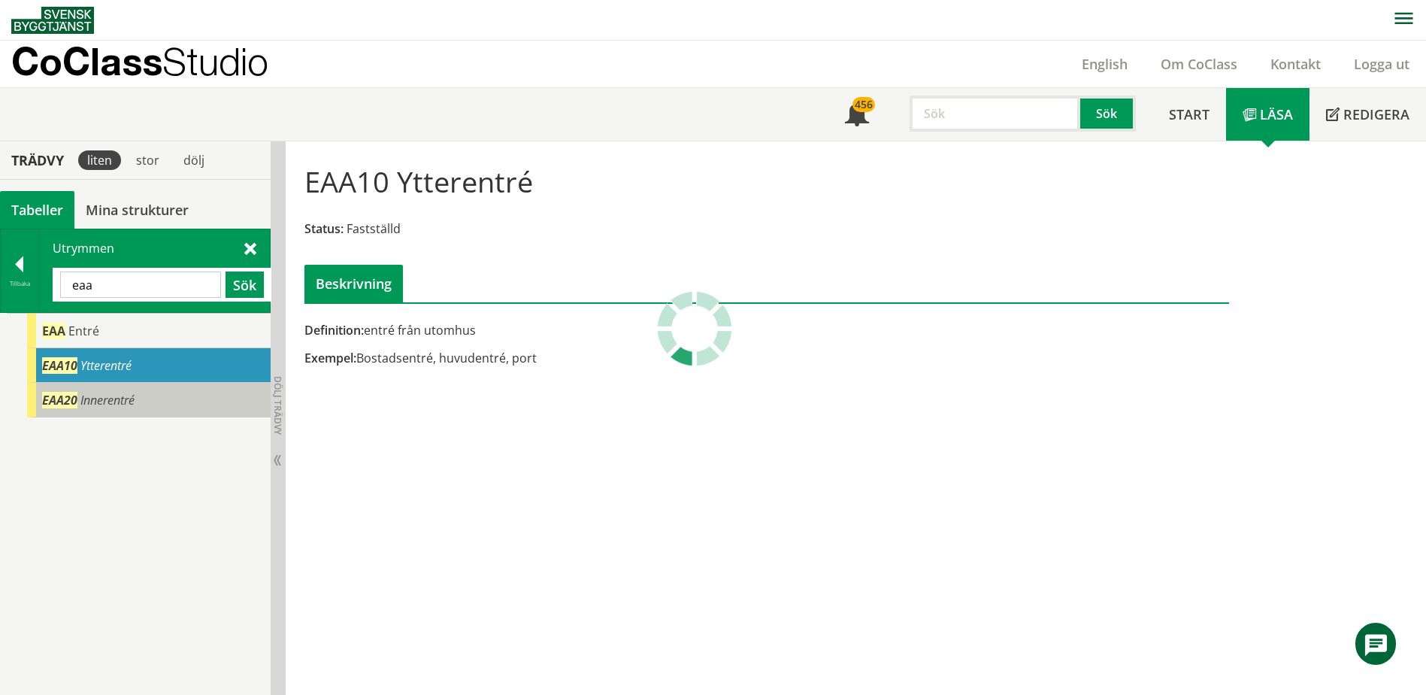
click at [115, 388] on div "EAA20 Innerentré" at bounding box center [149, 400] width 244 height 35
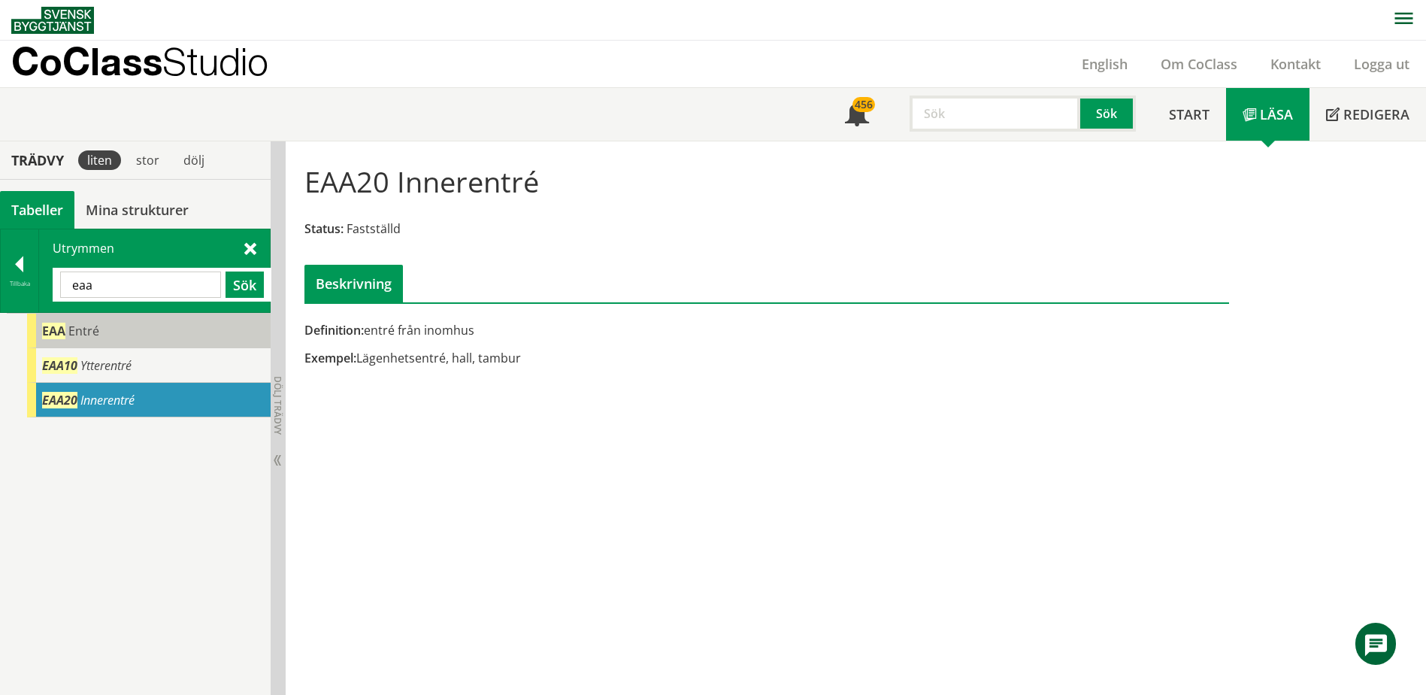
click at [137, 343] on div "EAA Entré" at bounding box center [149, 331] width 244 height 35
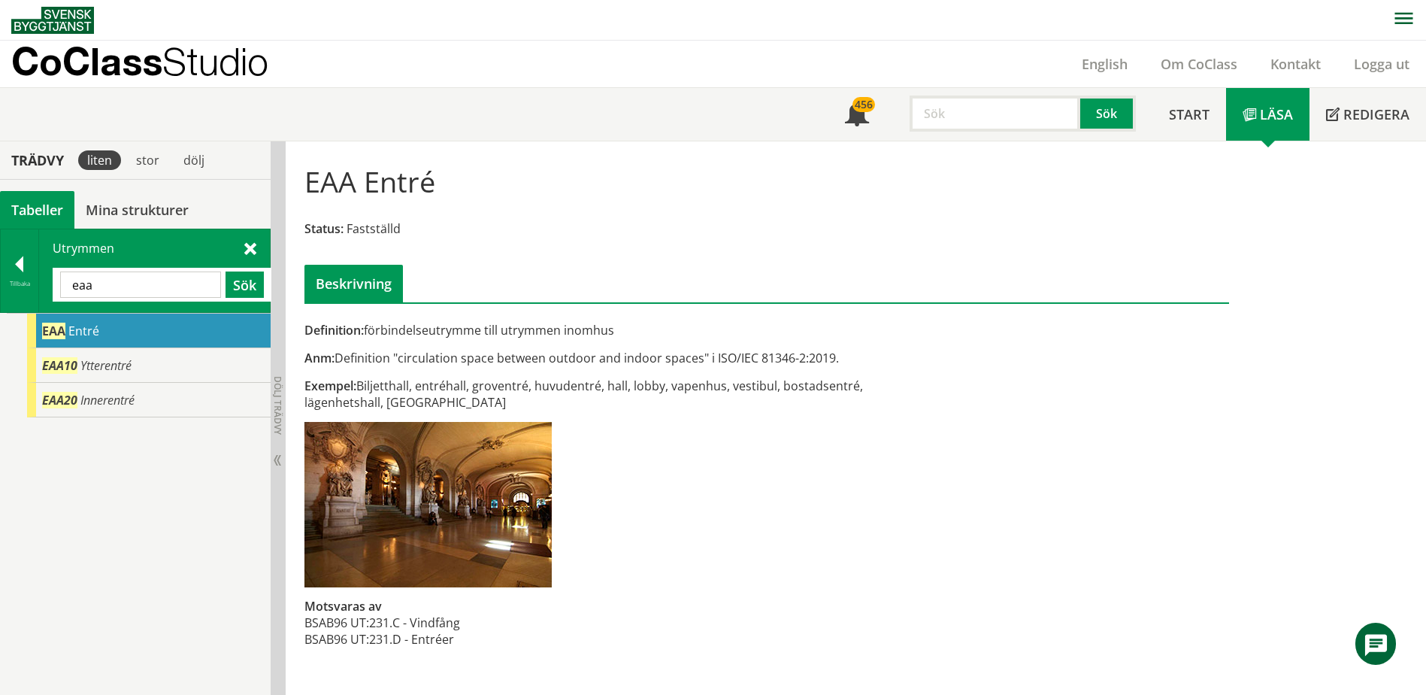
click at [181, 281] on input "eaa" at bounding box center [140, 284] width 161 height 26
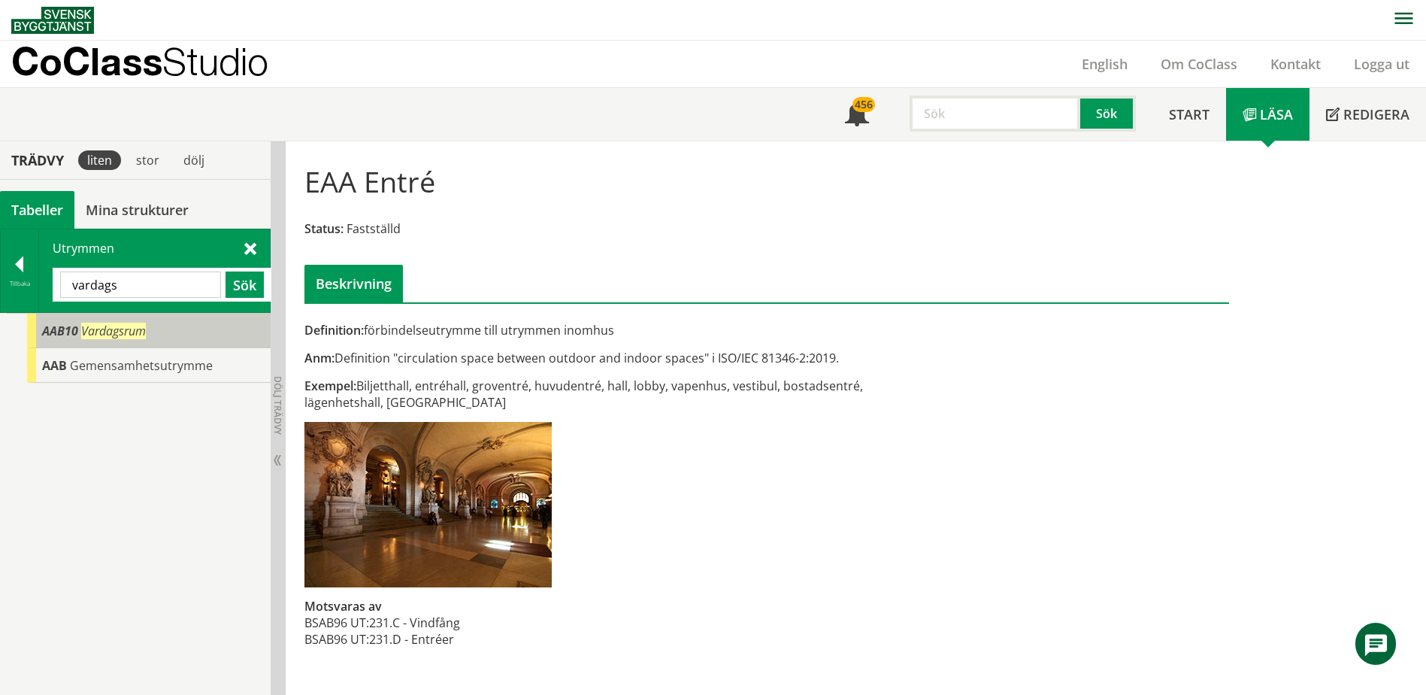
click at [180, 329] on div "AAB10 Vardagsrum" at bounding box center [149, 331] width 244 height 35
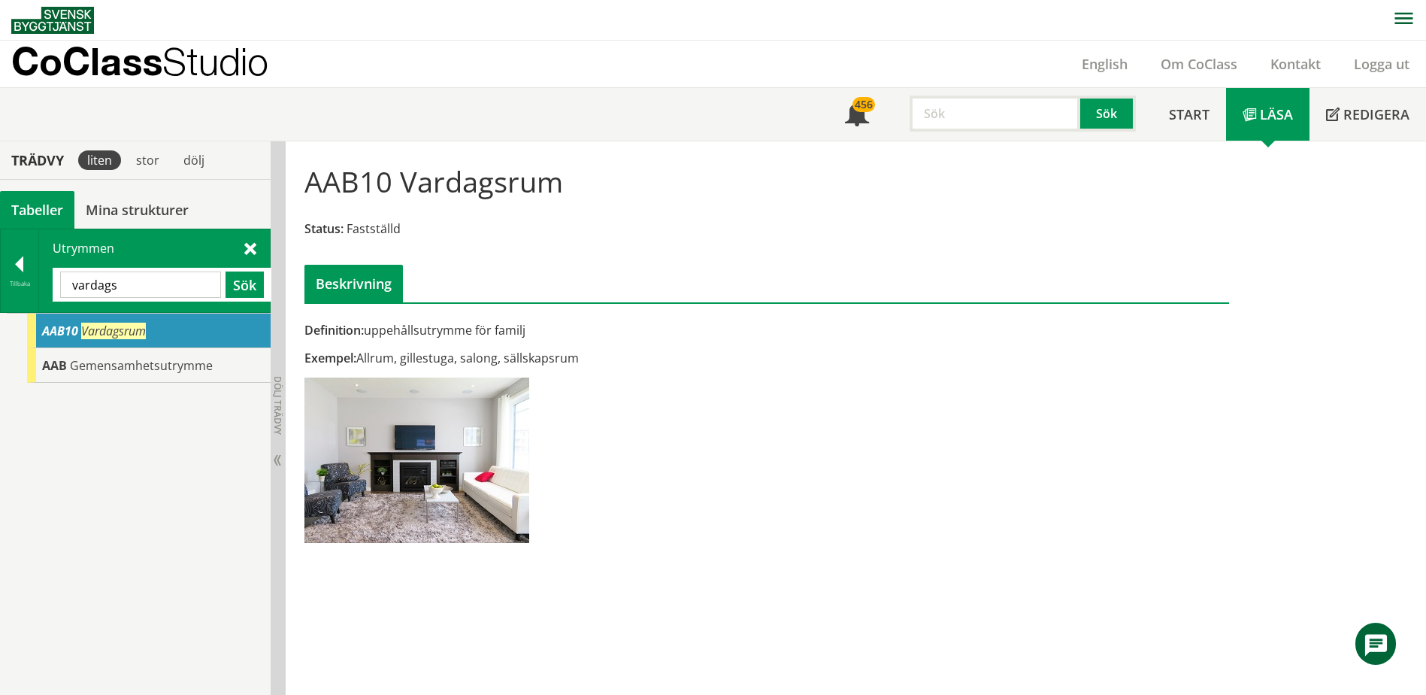
click at [178, 290] on input "vardags" at bounding box center [140, 284] width 161 height 26
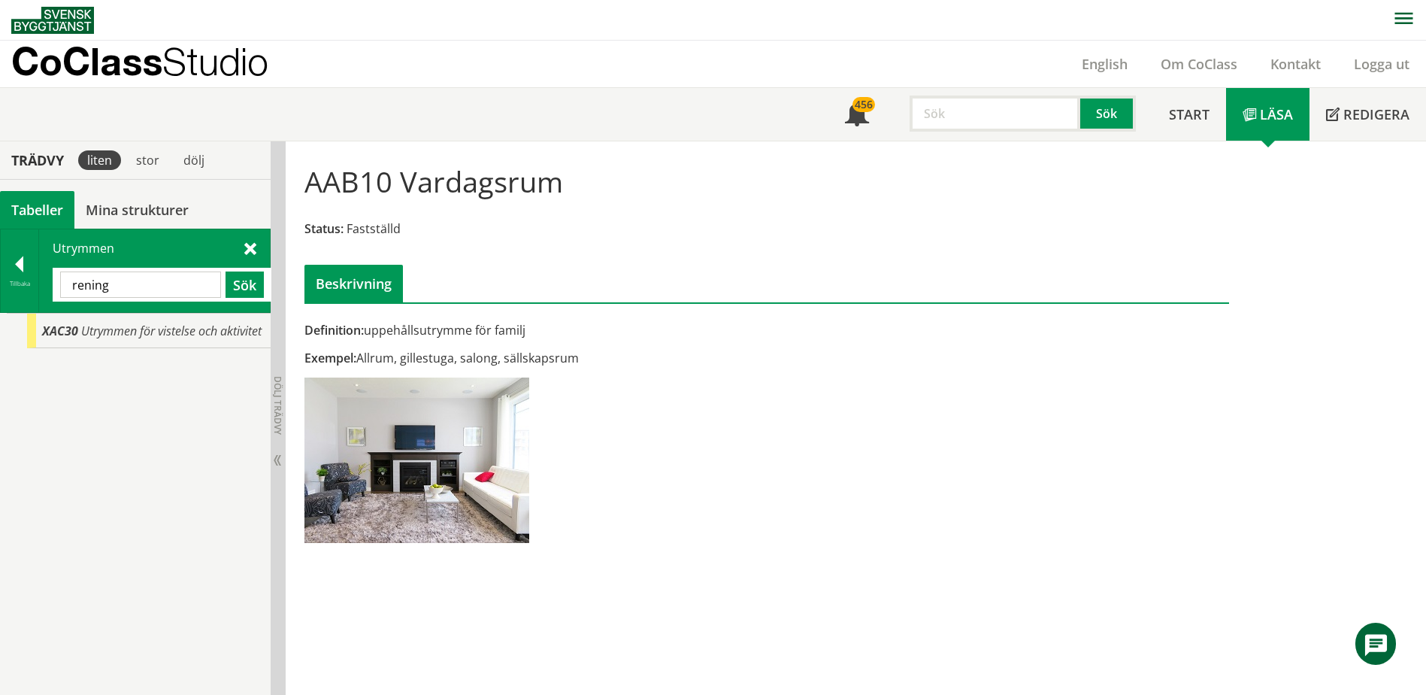
click at [176, 294] on input "rening" at bounding box center [140, 284] width 161 height 26
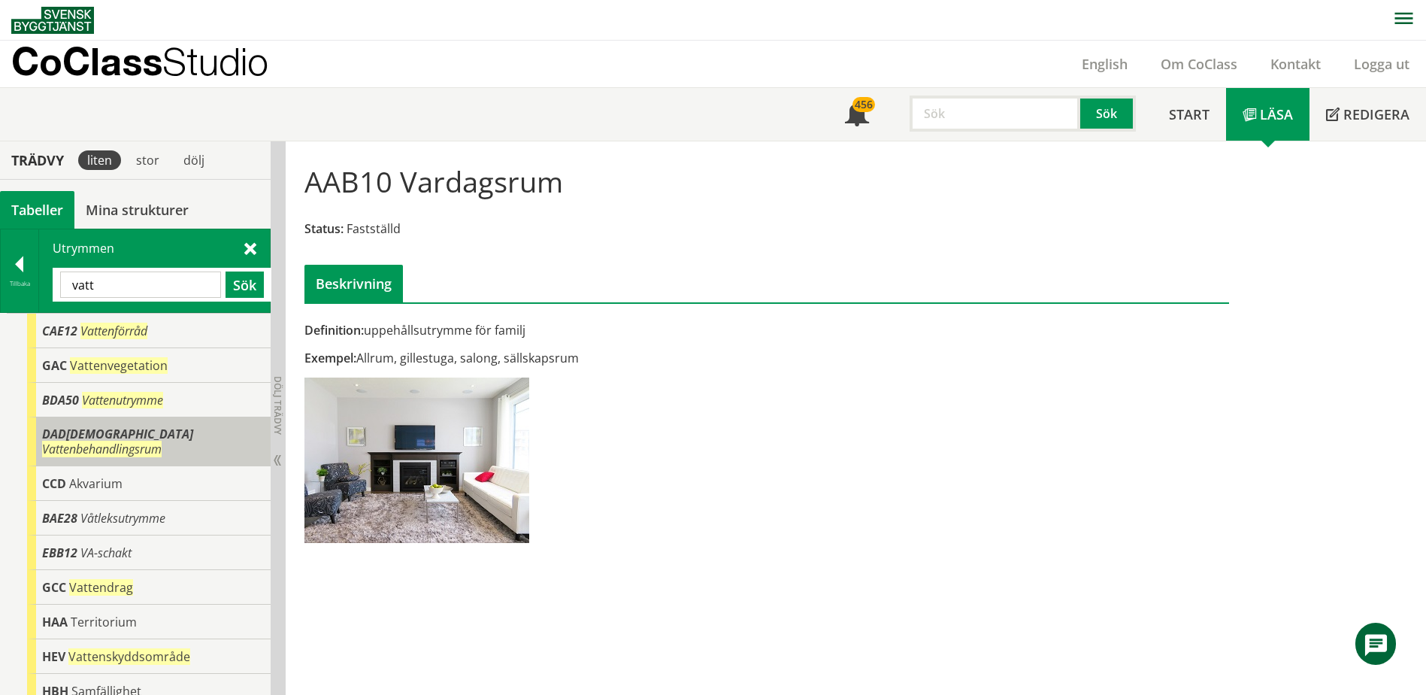
click at [189, 422] on div "DAD[DEMOGRAPHIC_DATA] Vattenbehandlingsrum" at bounding box center [149, 441] width 244 height 49
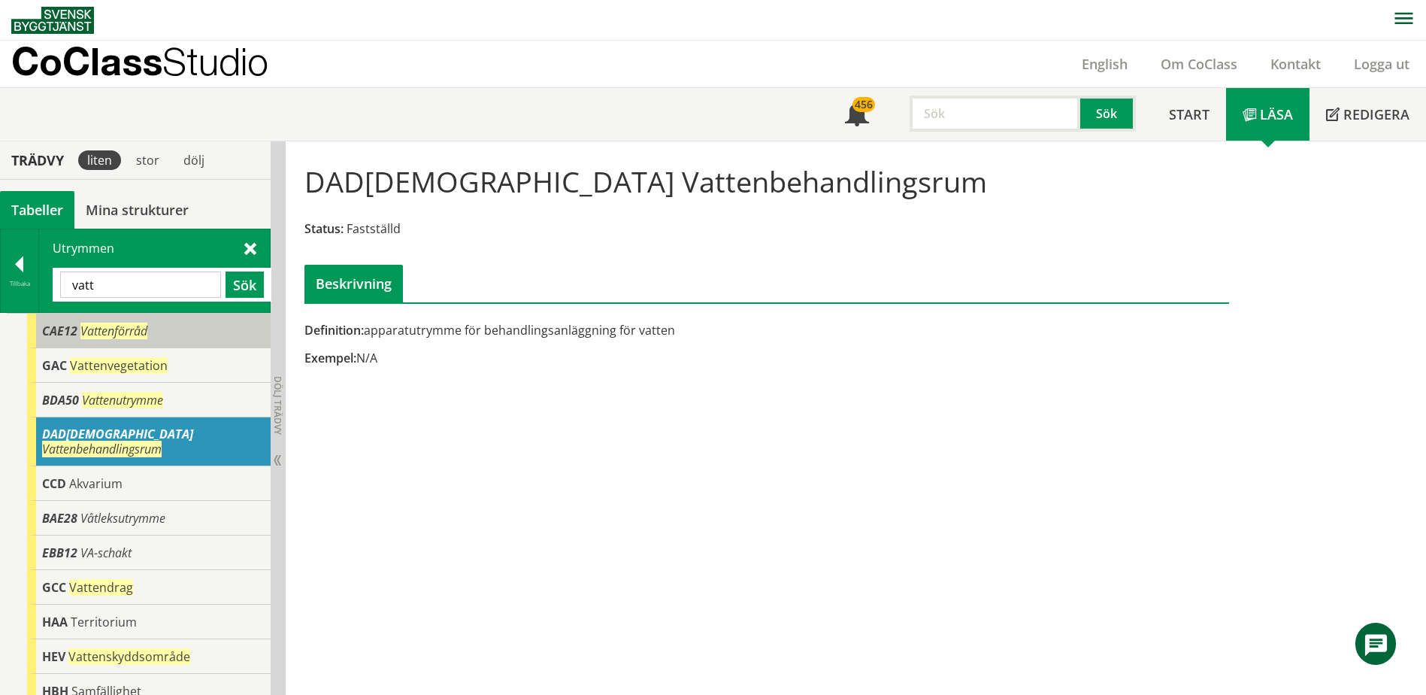
click at [152, 320] on div "CAE12 Vattenförråd" at bounding box center [149, 331] width 244 height 35
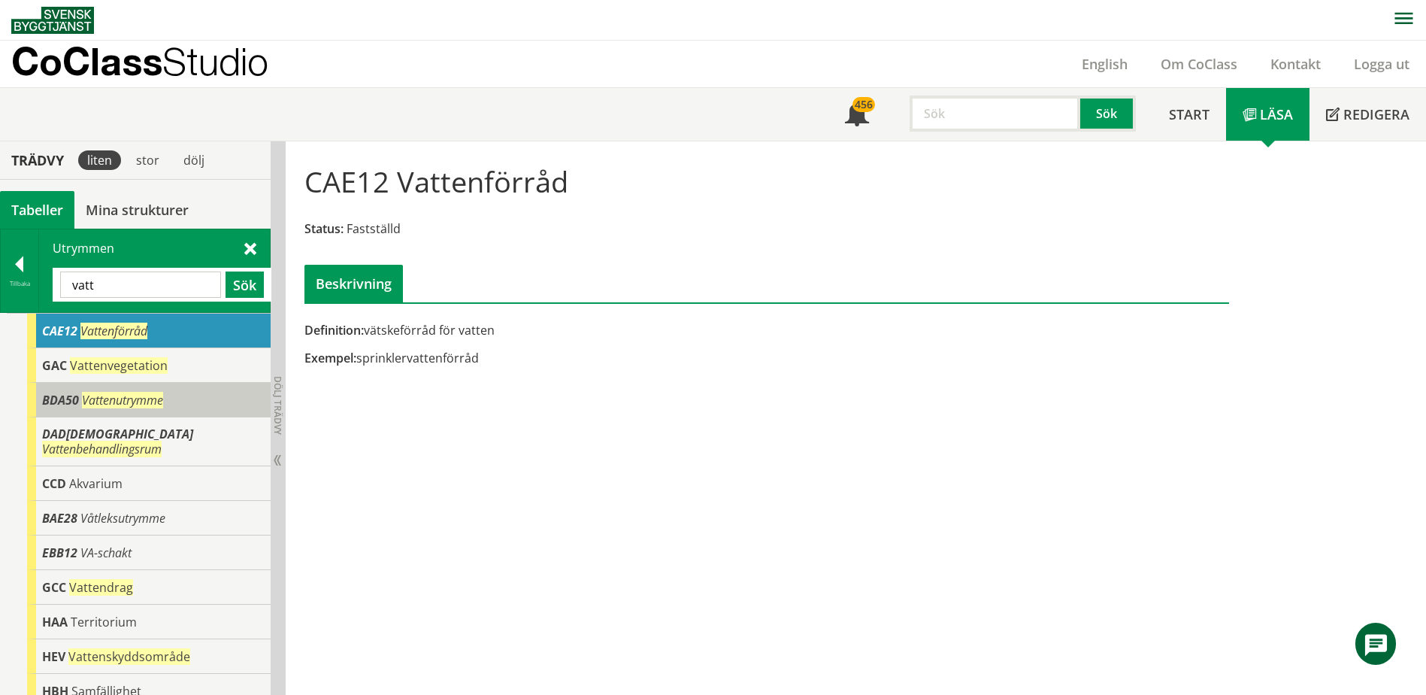
click at [150, 405] on span "Vattenutrymme" at bounding box center [122, 400] width 81 height 17
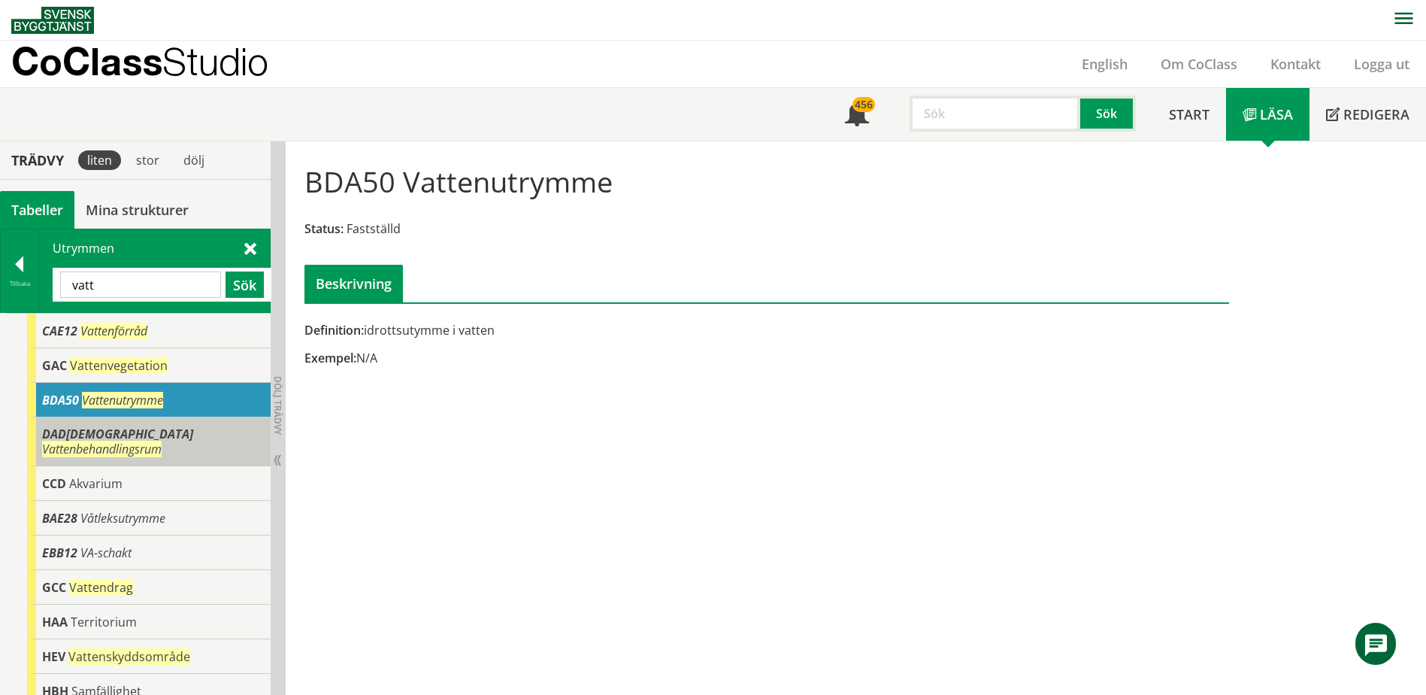
click at [190, 423] on div "DAD[DEMOGRAPHIC_DATA] Vattenbehandlingsrum" at bounding box center [149, 441] width 244 height 49
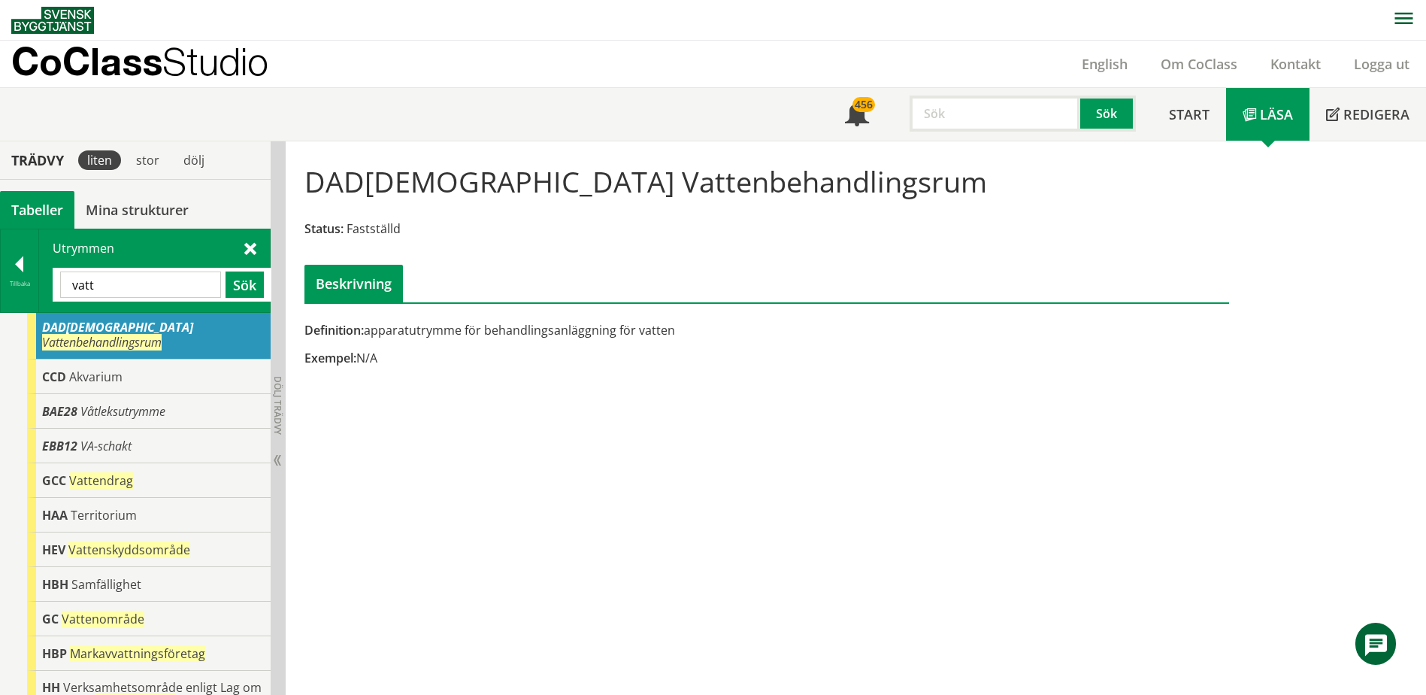
scroll to position [150, 0]
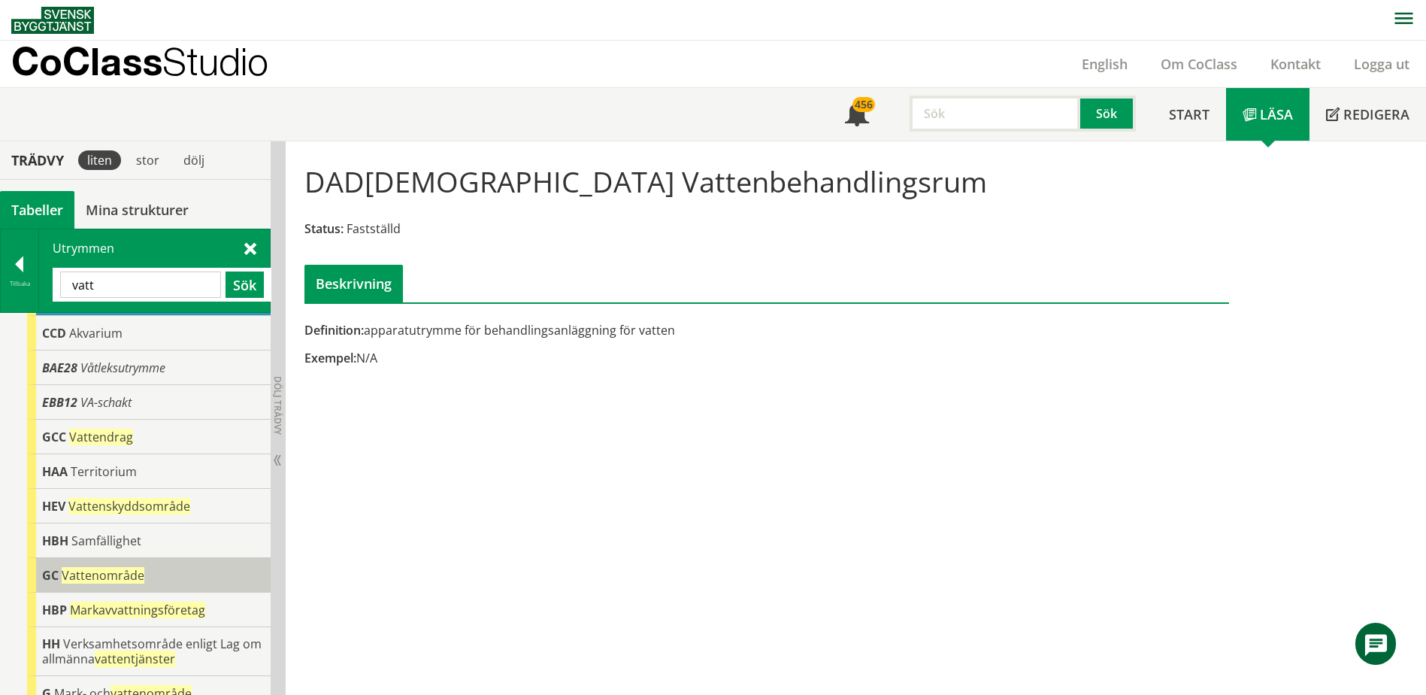
click at [180, 558] on div "GC Vattenområde" at bounding box center [149, 575] width 244 height 35
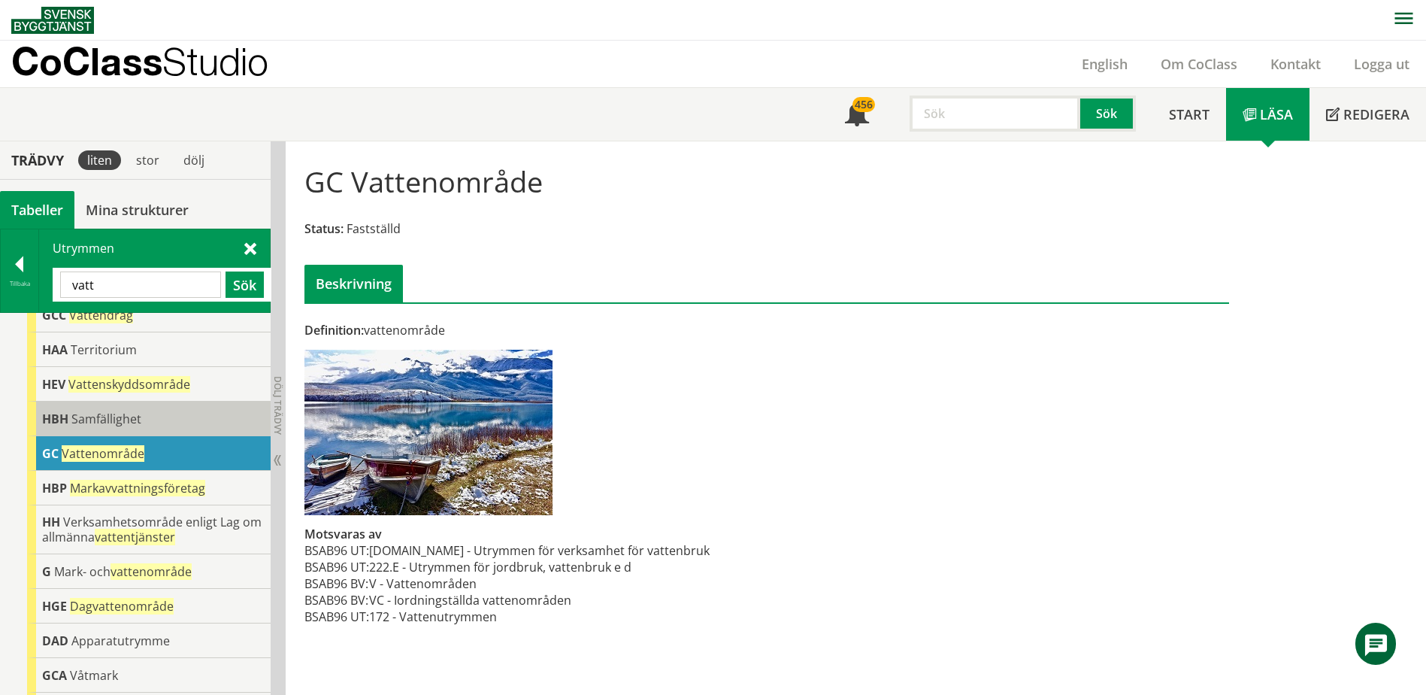
scroll to position [323, 0]
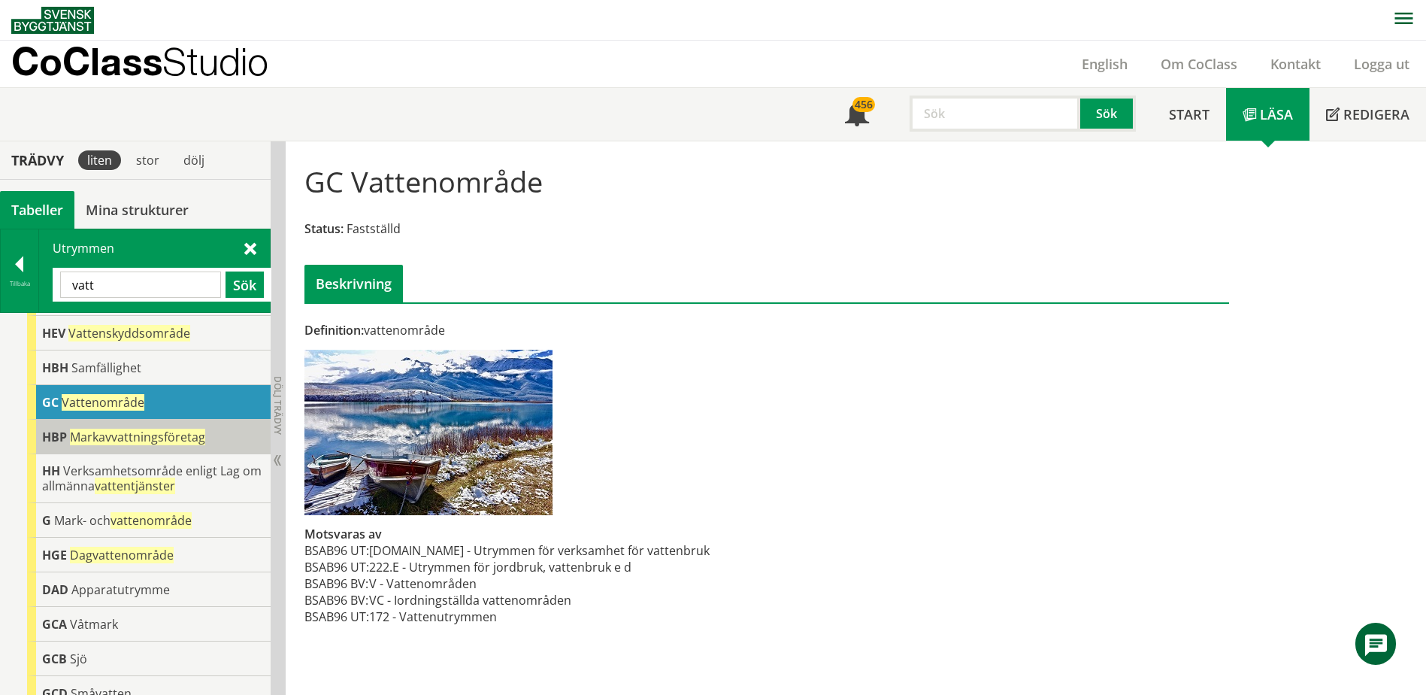
click at [159, 430] on span "Markavvattningsföretag" at bounding box center [137, 437] width 135 height 17
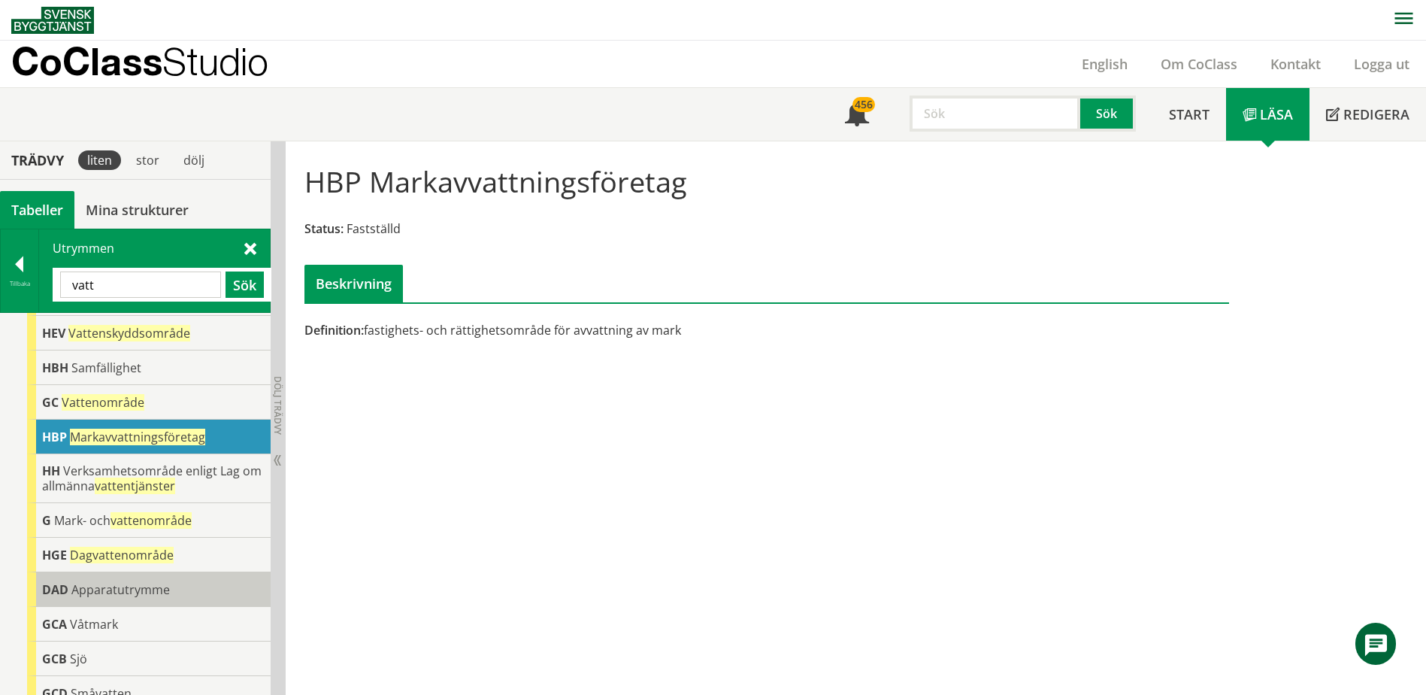
click at [139, 581] on span "Apparatutrymme" at bounding box center [120, 589] width 98 height 17
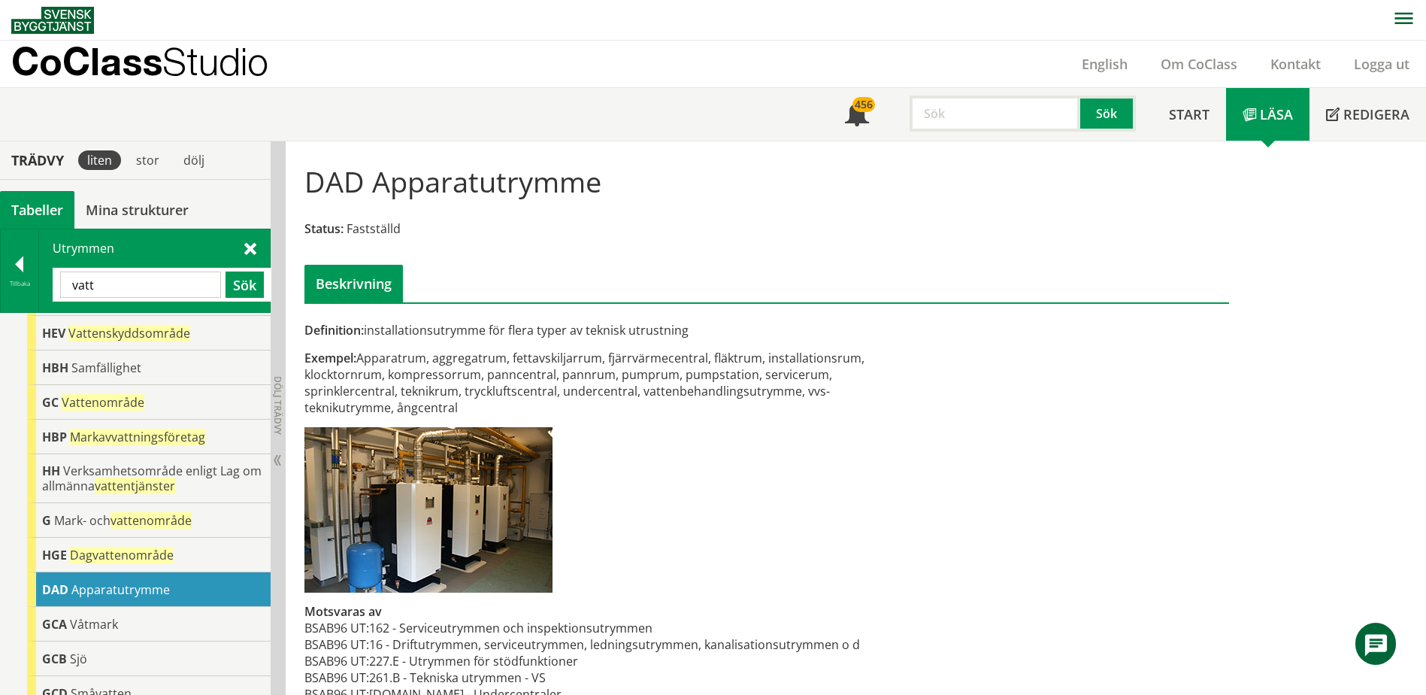
click at [181, 280] on input "vatt" at bounding box center [140, 284] width 161 height 26
click at [177, 284] on input "vatt" at bounding box center [140, 284] width 161 height 26
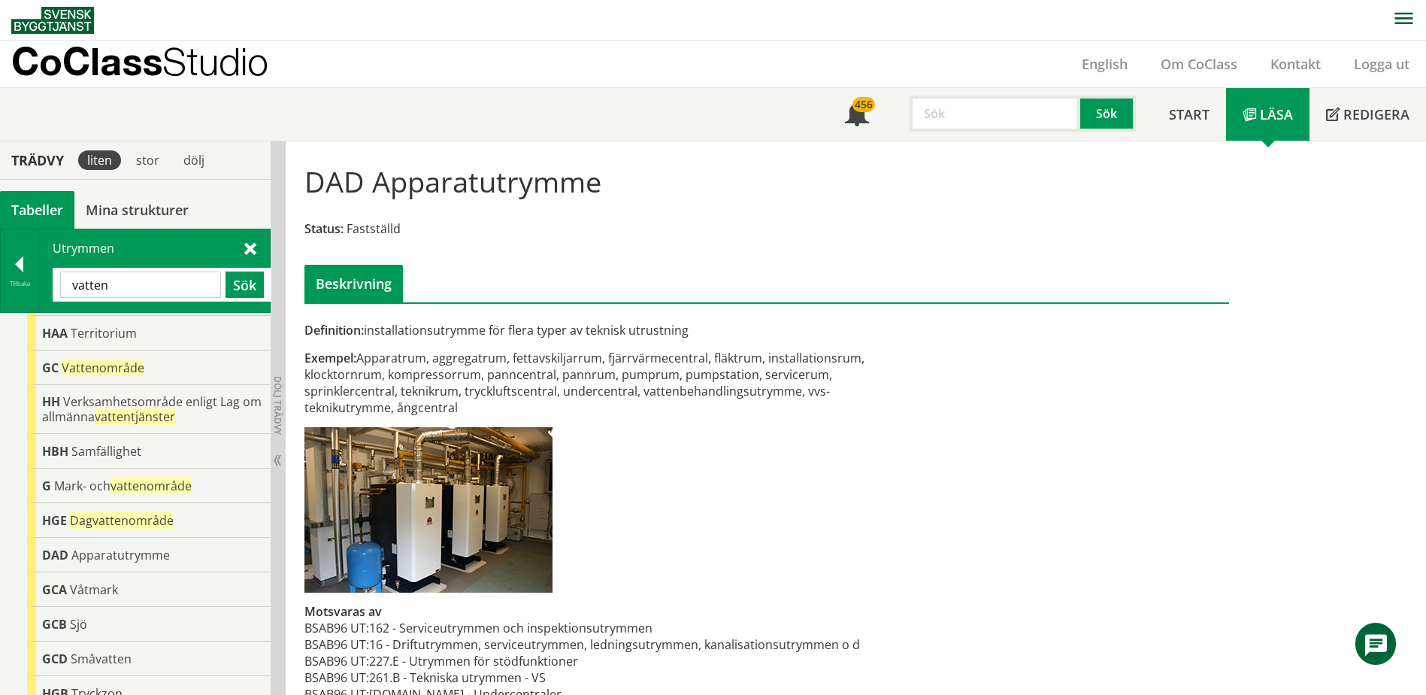
click at [198, 281] on input "vatten" at bounding box center [140, 284] width 161 height 26
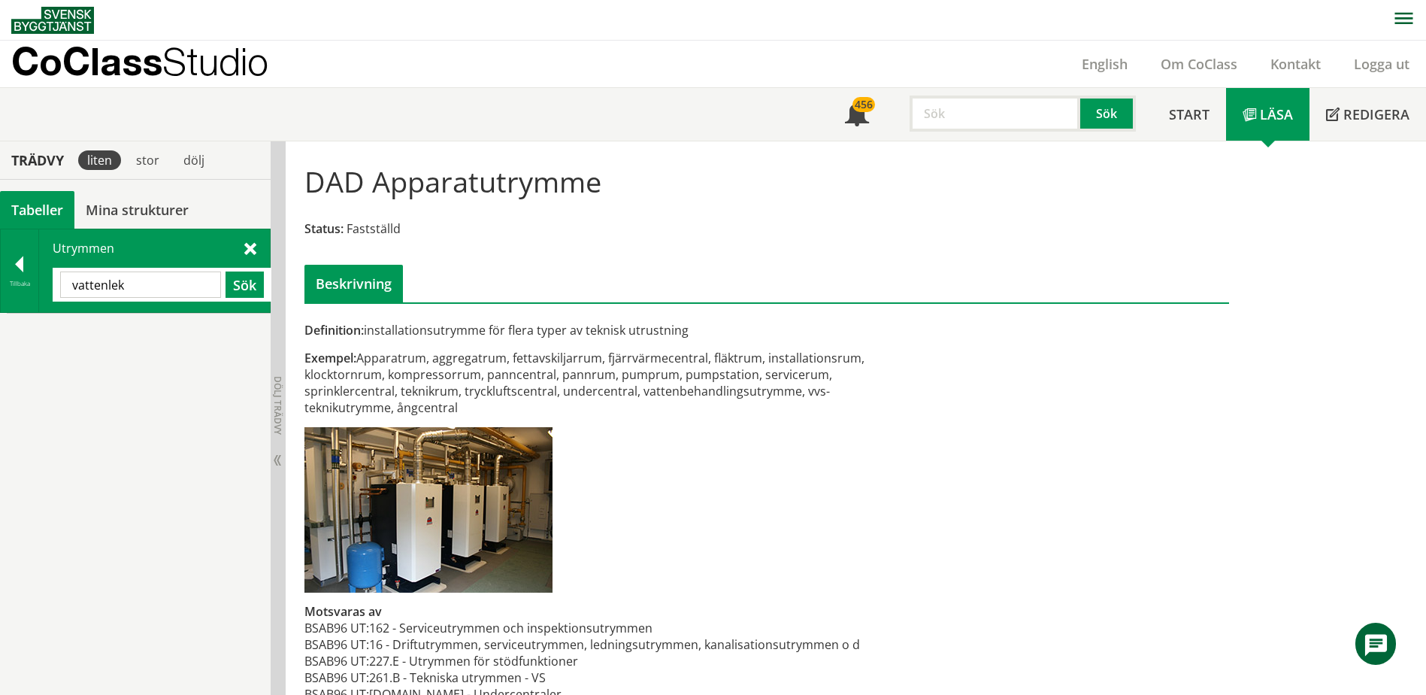
drag, startPoint x: 108, startPoint y: 283, endPoint x: 154, endPoint y: 292, distance: 46.6
click at [144, 283] on input "vattenlek" at bounding box center [140, 284] width 161 height 26
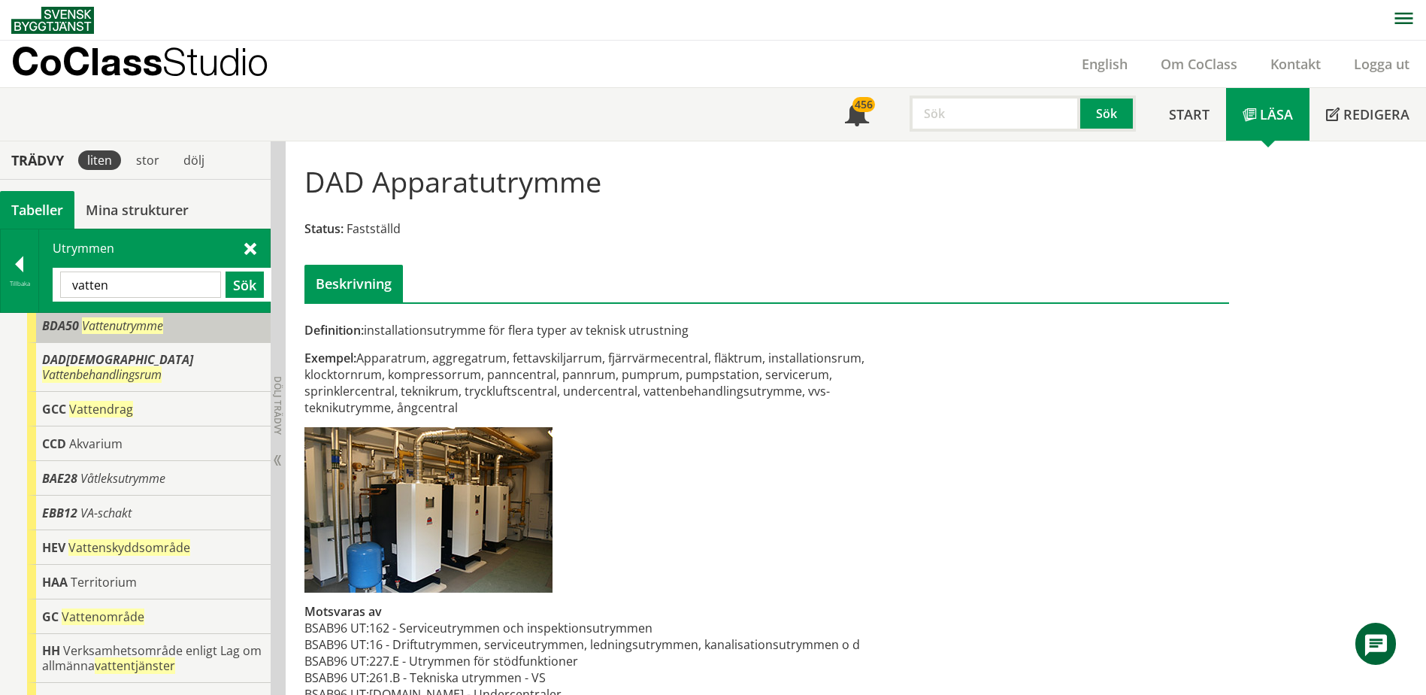
scroll to position [75, 0]
click at [132, 285] on input "vatten" at bounding box center [140, 284] width 161 height 26
type input "varu"
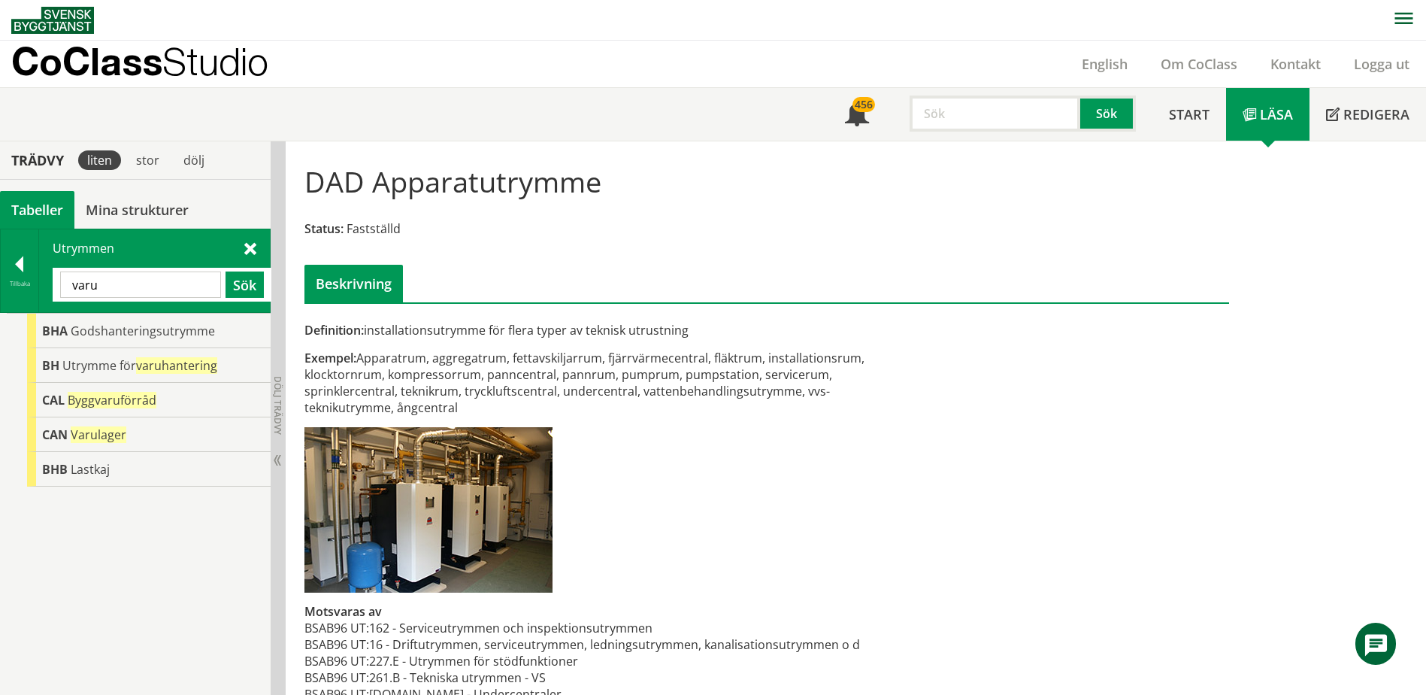
scroll to position [0, 0]
click at [133, 365] on span "Utrymme för varuhantering" at bounding box center [139, 365] width 155 height 17
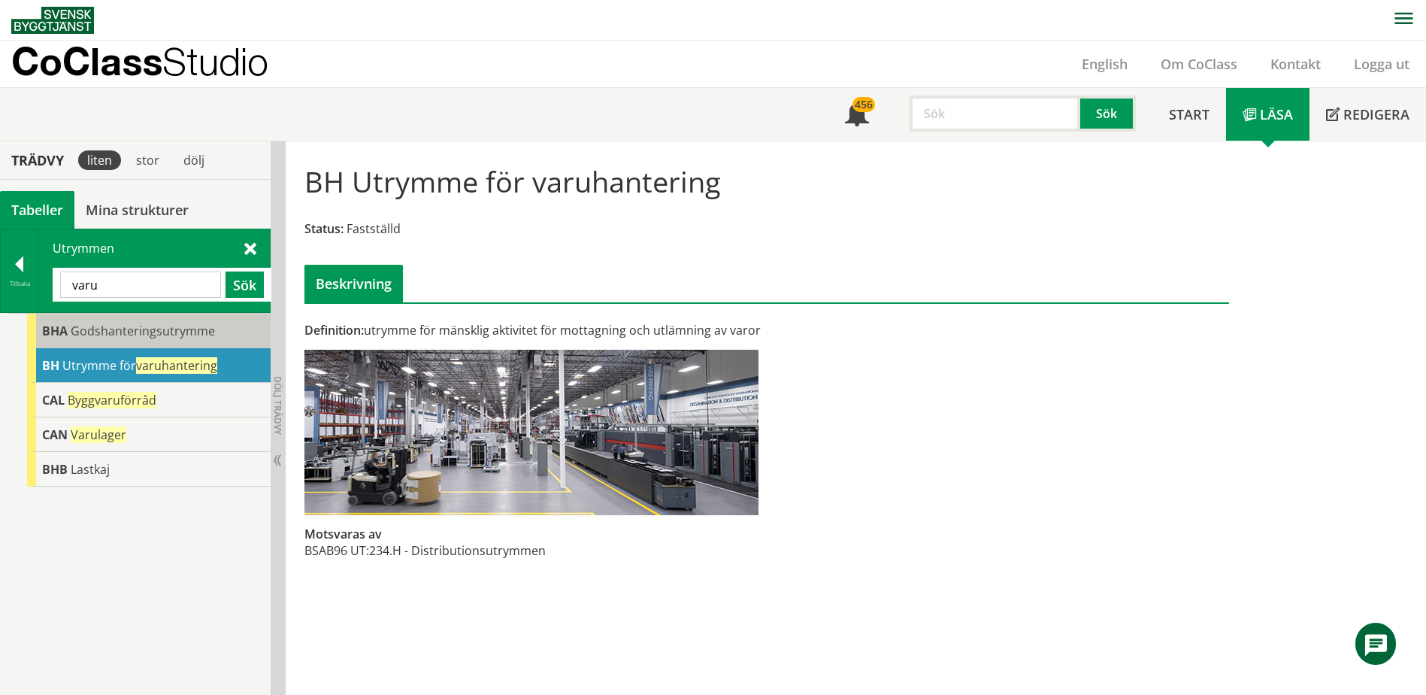
click at [157, 346] on div "BHA Godshanteringsutrymme" at bounding box center [149, 331] width 244 height 35
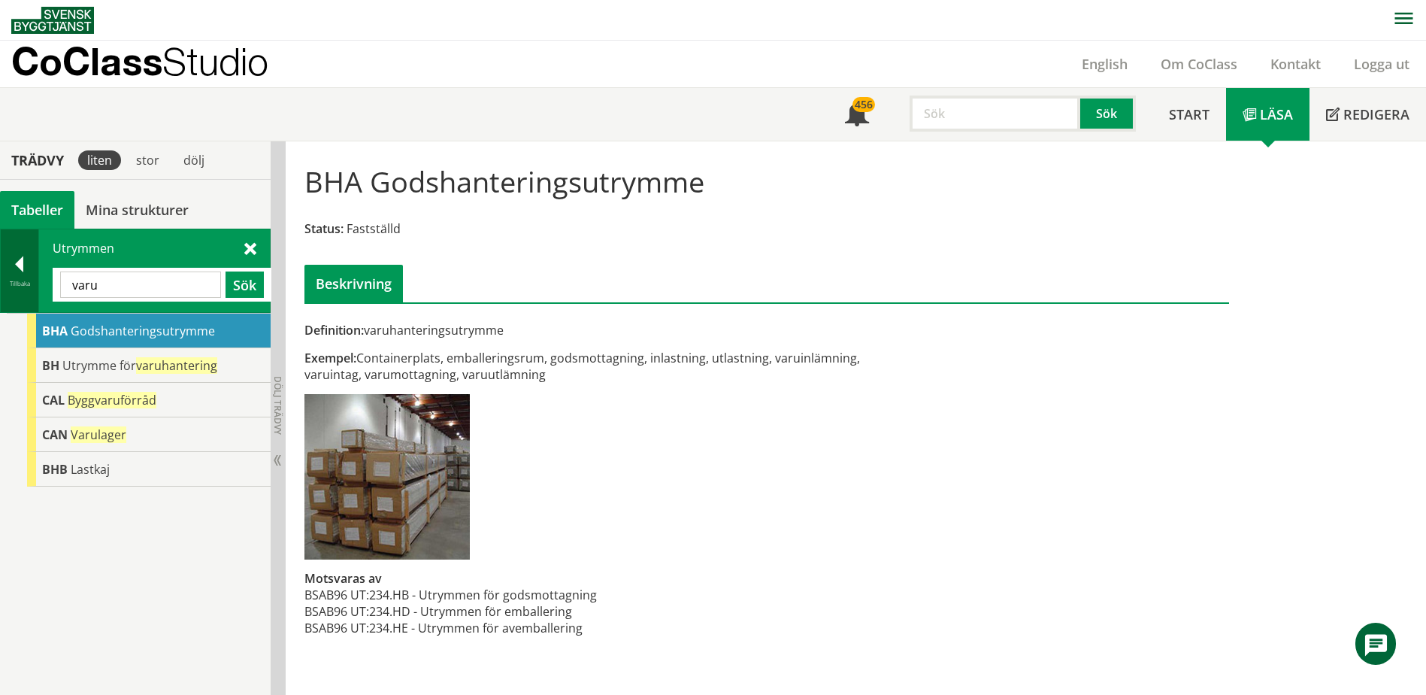
click at [35, 256] on div "Tillbaka" at bounding box center [20, 270] width 38 height 83
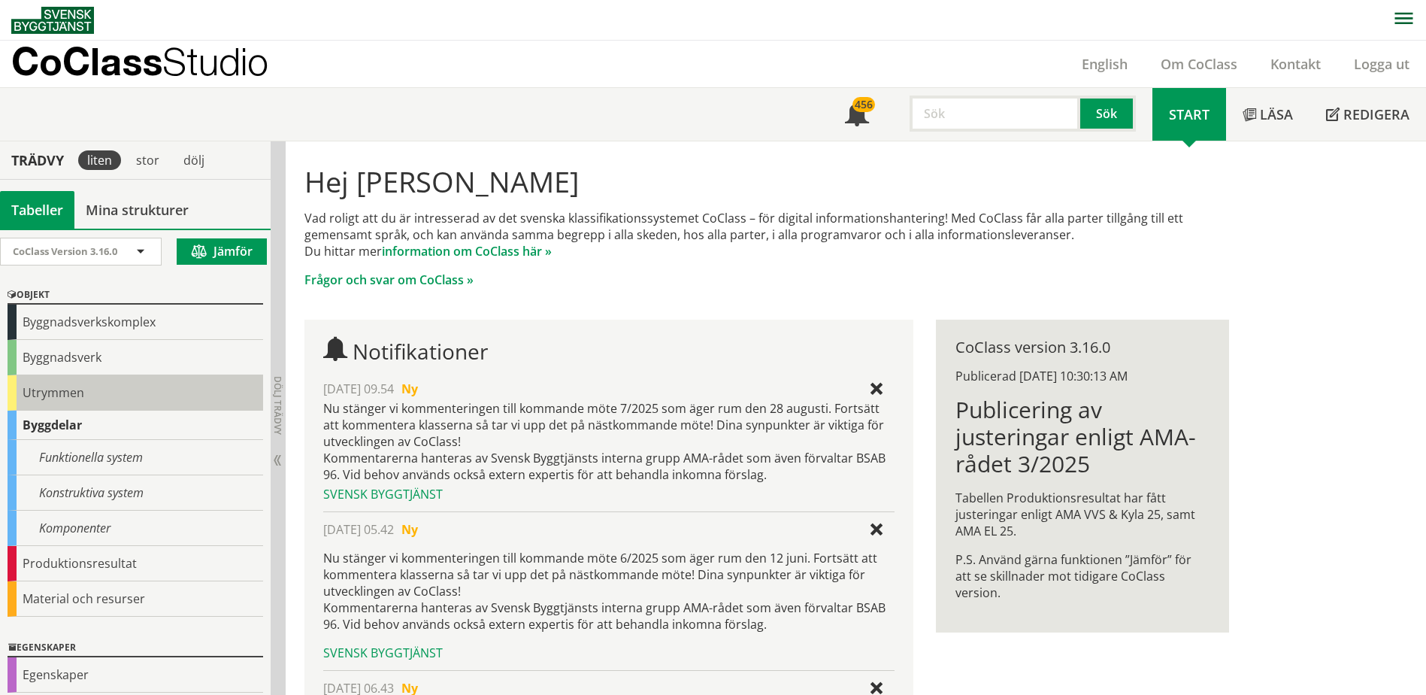
click at [41, 391] on div "Utrymmen" at bounding box center [136, 392] width 256 height 35
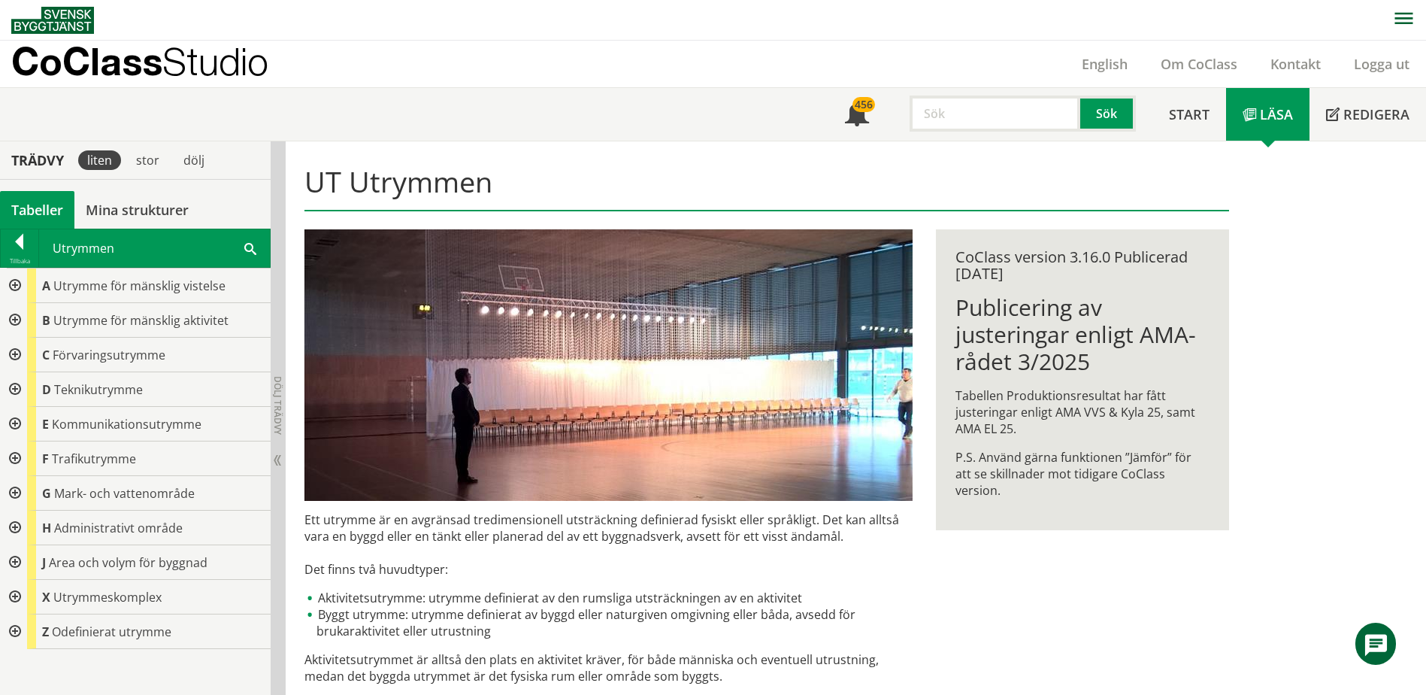
click at [16, 320] on div at bounding box center [13, 320] width 27 height 35
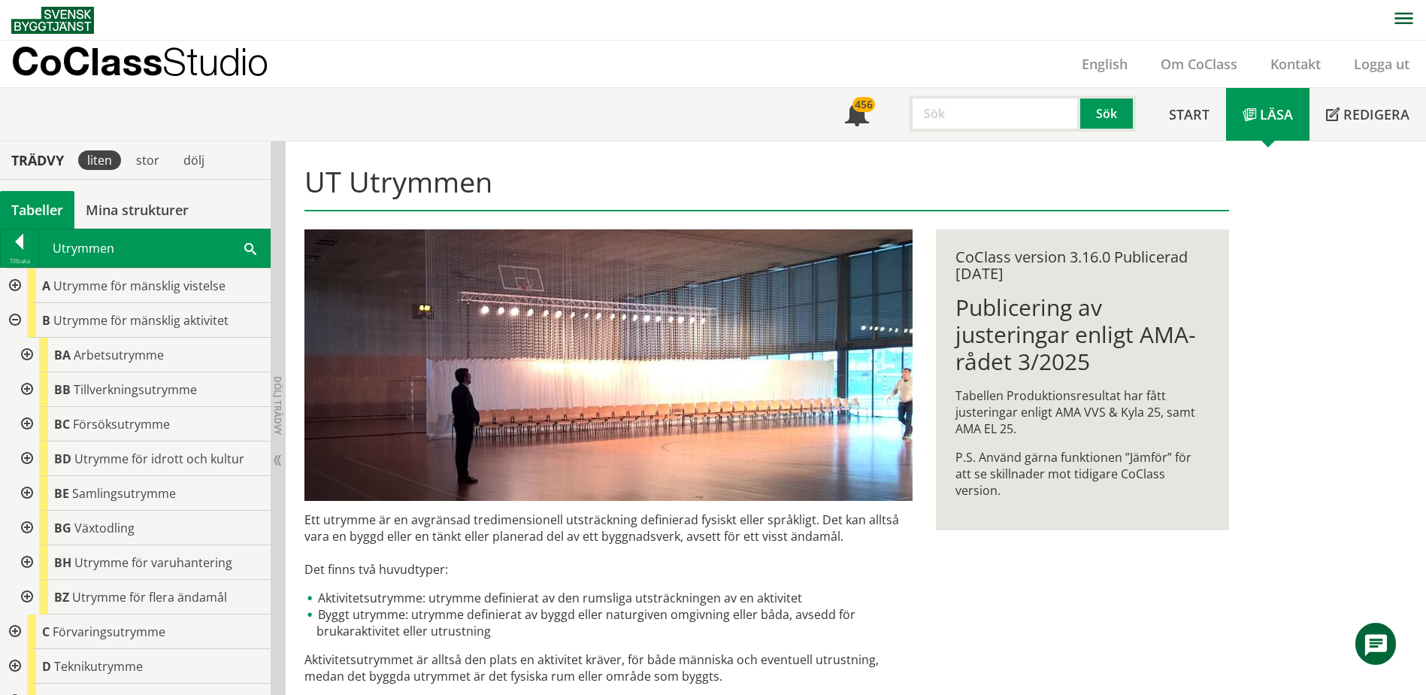
click at [27, 354] on div at bounding box center [25, 355] width 27 height 35
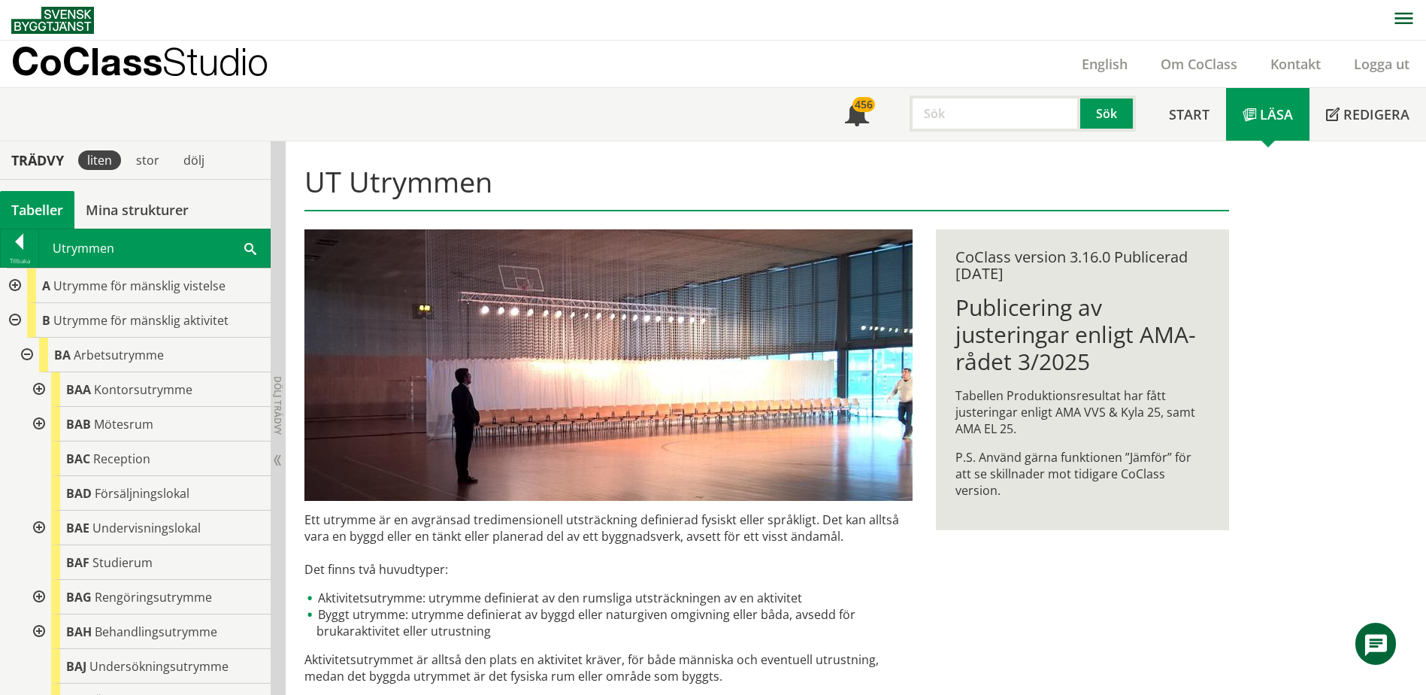
click at [29, 352] on div at bounding box center [25, 355] width 27 height 35
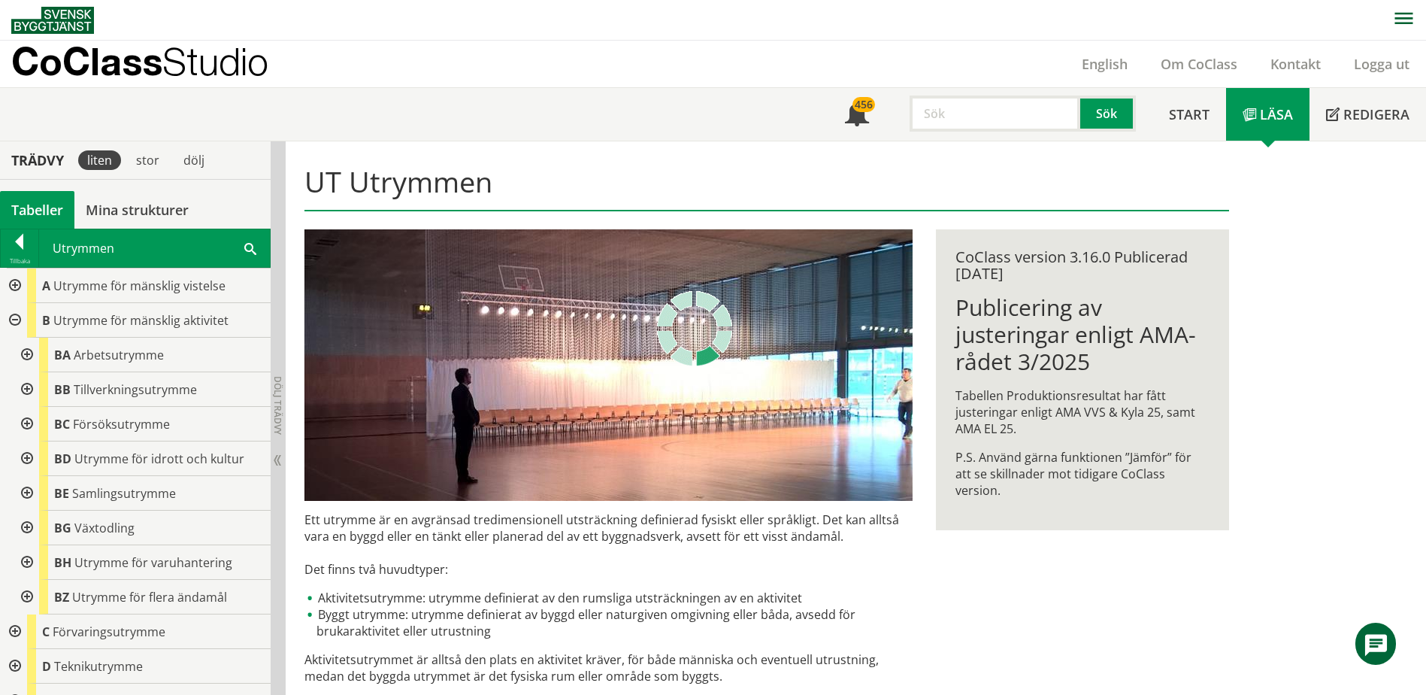
click at [26, 385] on div at bounding box center [25, 389] width 27 height 35
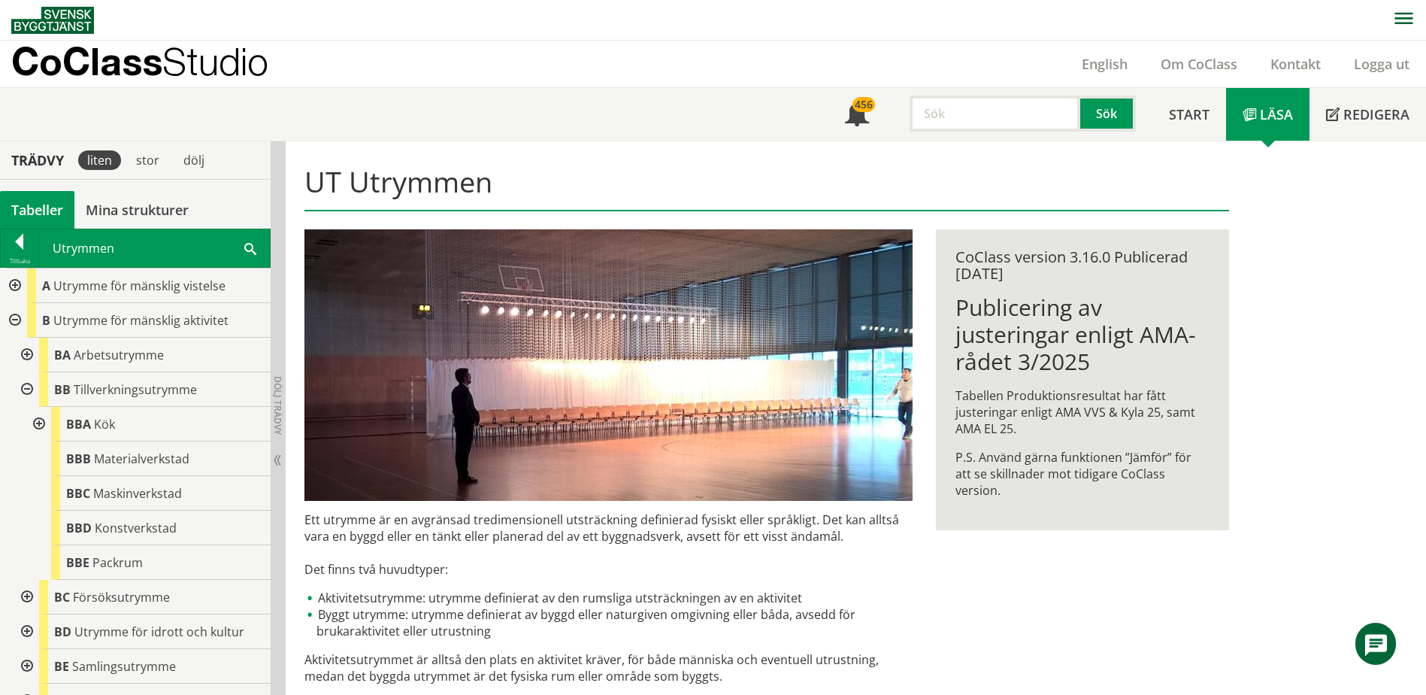
click at [40, 426] on div at bounding box center [37, 424] width 27 height 35
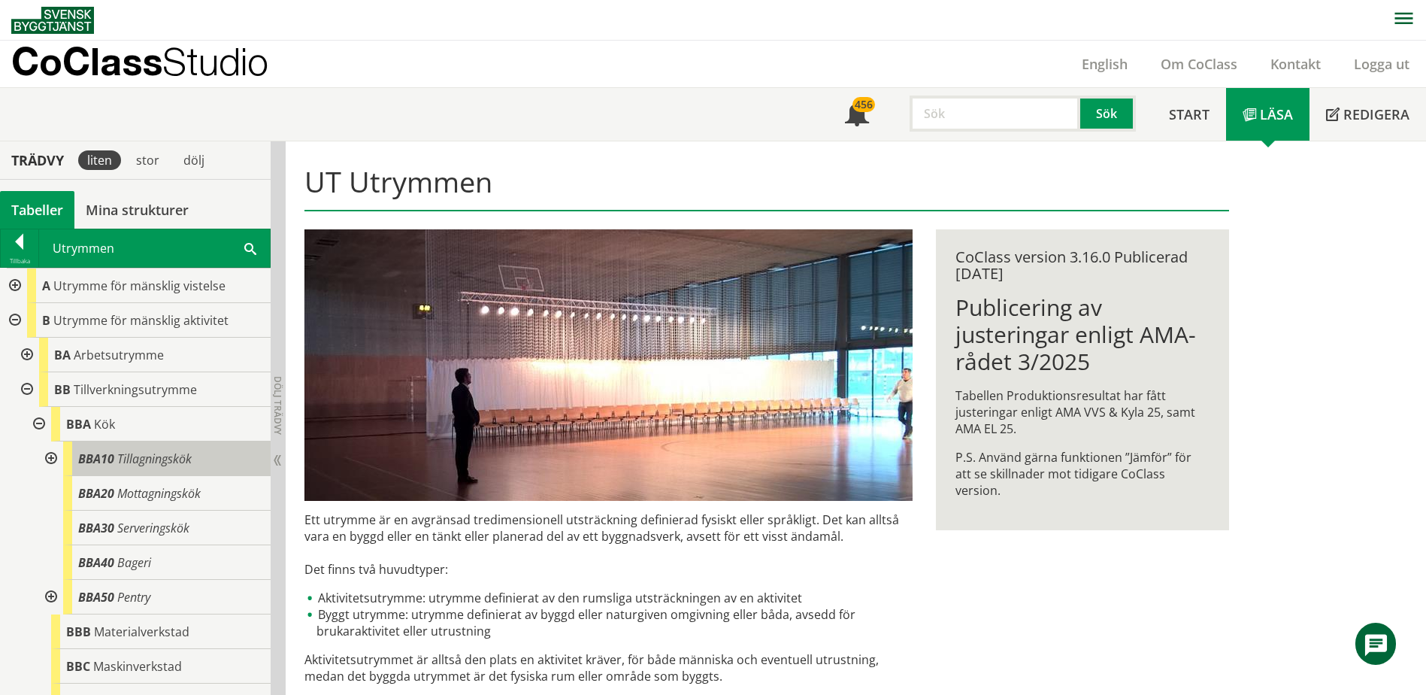
click at [121, 450] on span "Tillagningskök" at bounding box center [154, 458] width 74 height 17
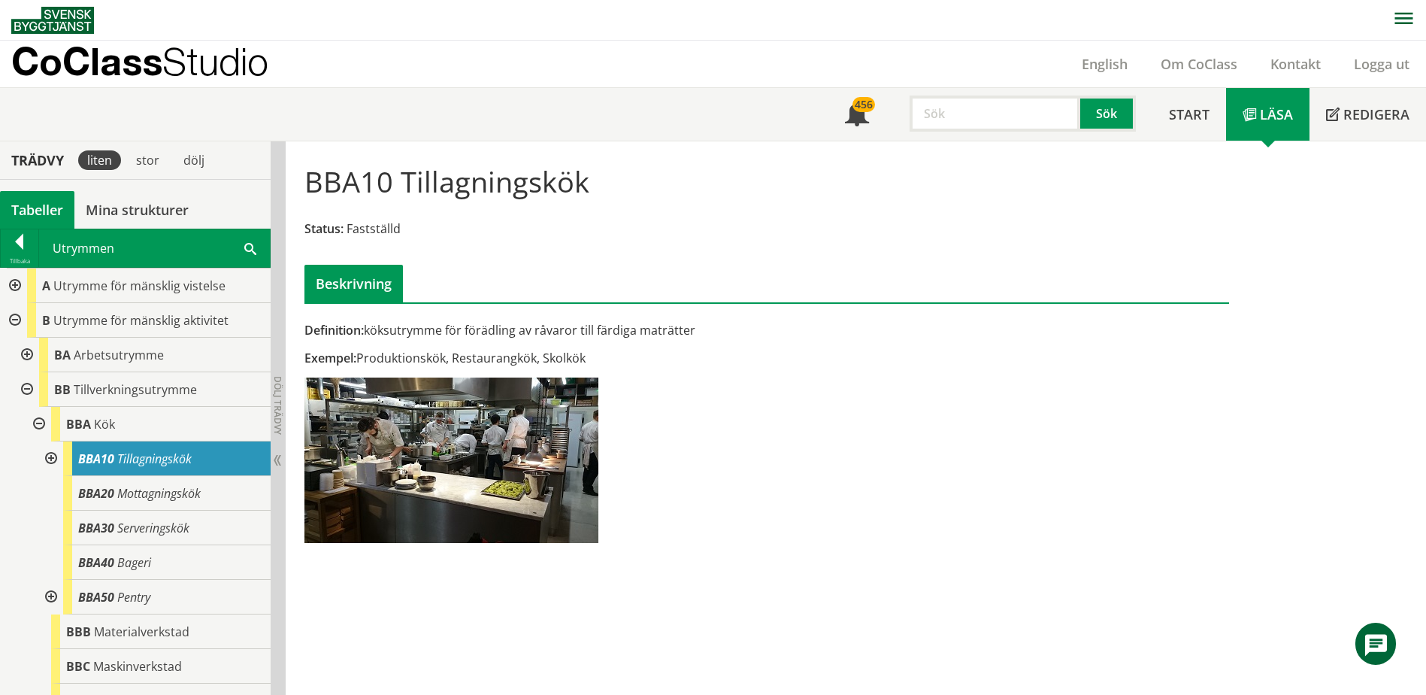
click at [53, 458] on div at bounding box center [49, 458] width 27 height 35
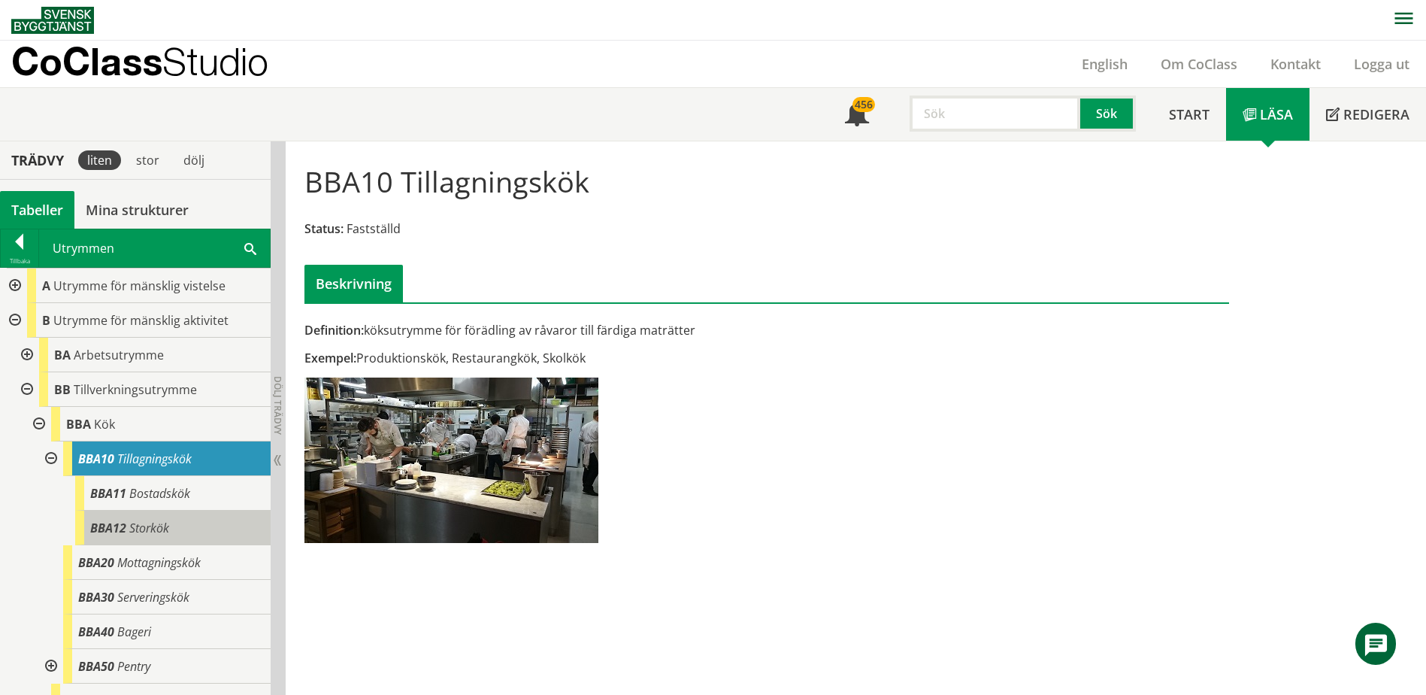
click at [133, 524] on span "Storkök" at bounding box center [149, 528] width 40 height 17
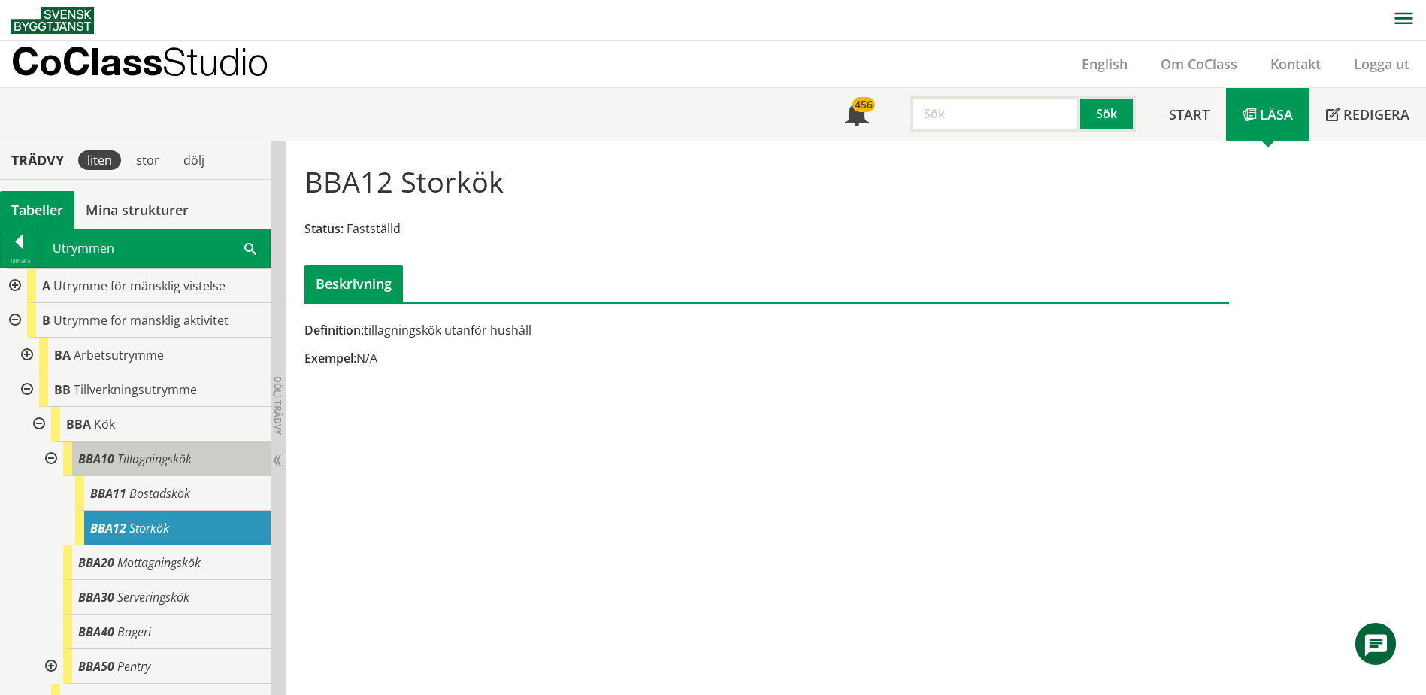
click at [143, 461] on span "Tillagningskök" at bounding box center [154, 458] width 74 height 17
click at [158, 456] on span "Tillagningskök" at bounding box center [154, 458] width 74 height 17
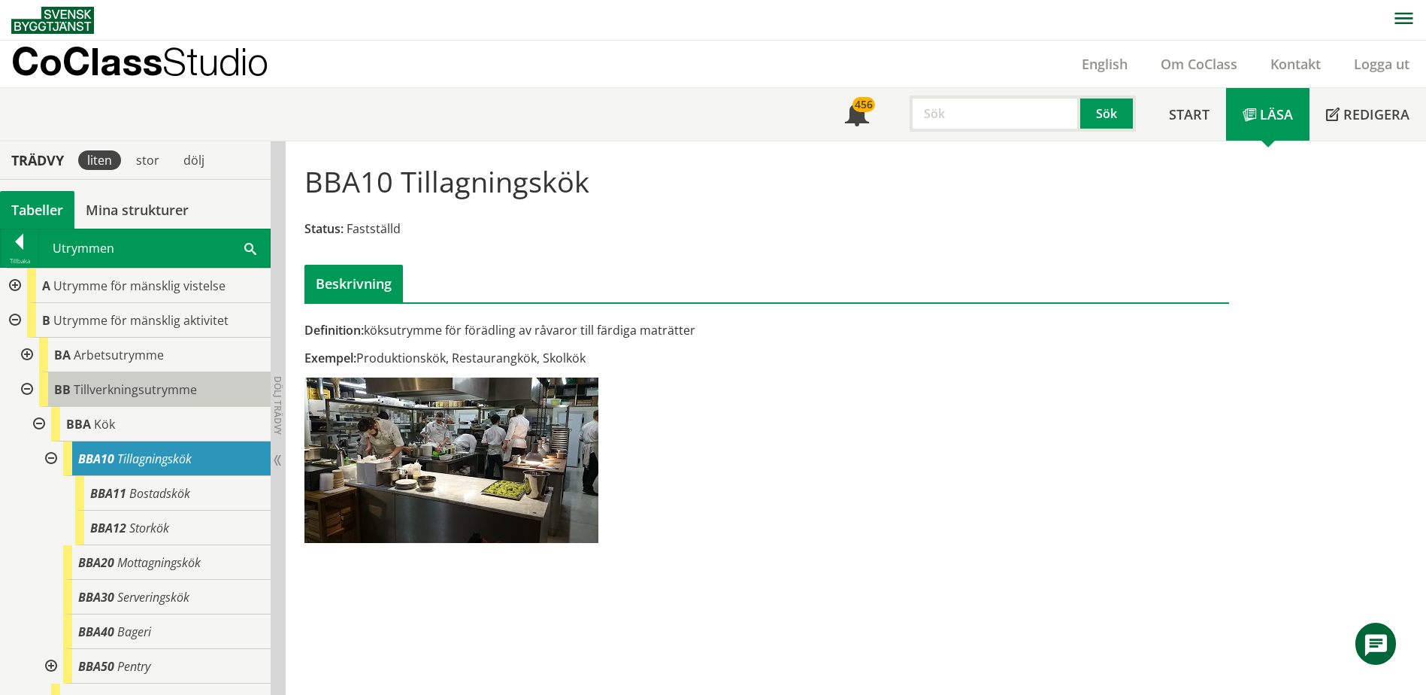
click at [123, 391] on span "Tillverkningsutrymme" at bounding box center [135, 389] width 123 height 17
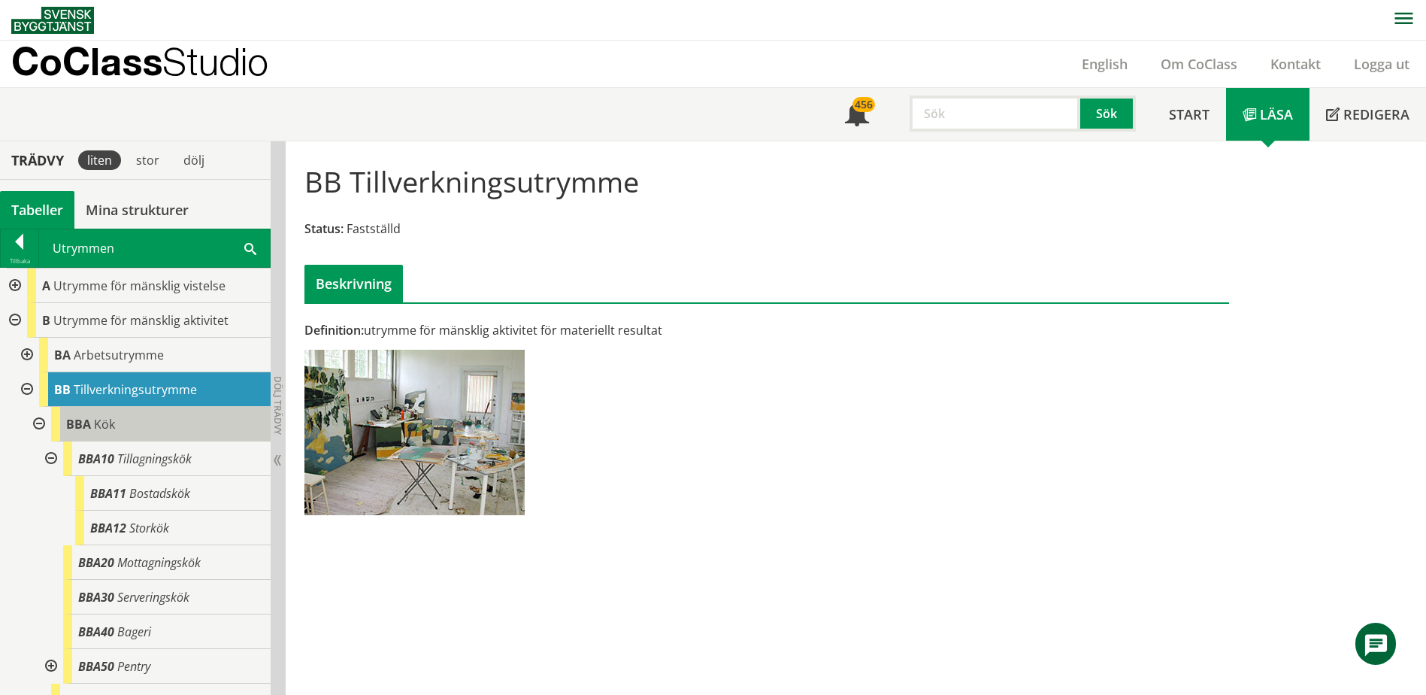
click at [123, 422] on div "BBA Kök" at bounding box center [161, 424] width 220 height 35
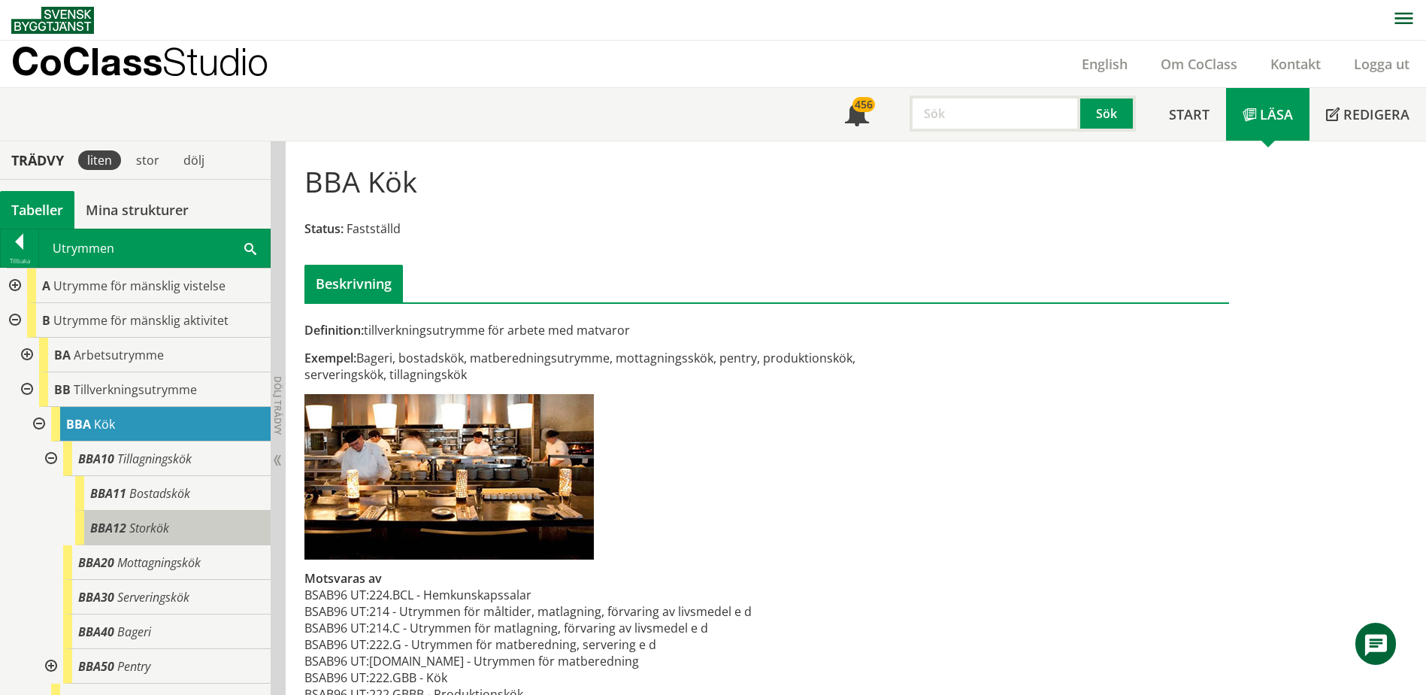
click at [128, 520] on div "BBA12 Storkök" at bounding box center [172, 528] width 195 height 35
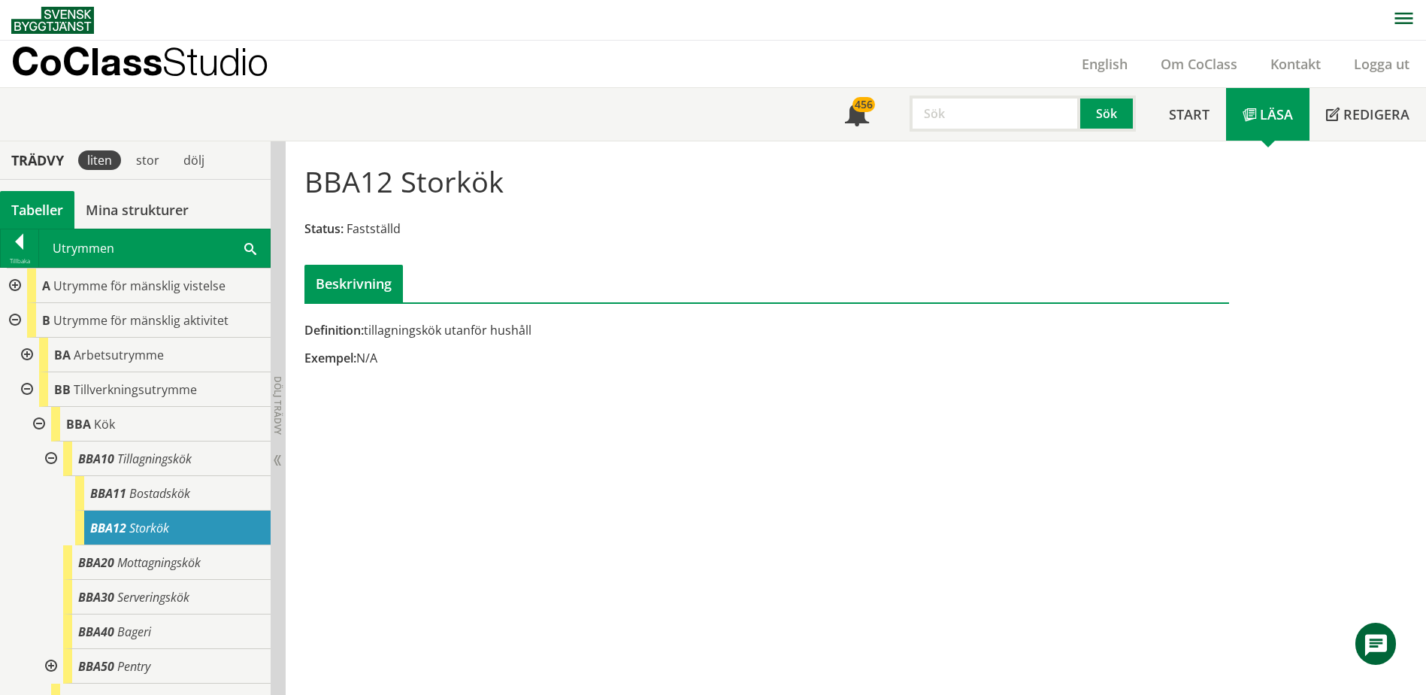
click at [258, 259] on div "Utrymmen Sök" at bounding box center [154, 248] width 231 height 38
click at [251, 247] on span at bounding box center [250, 248] width 12 height 16
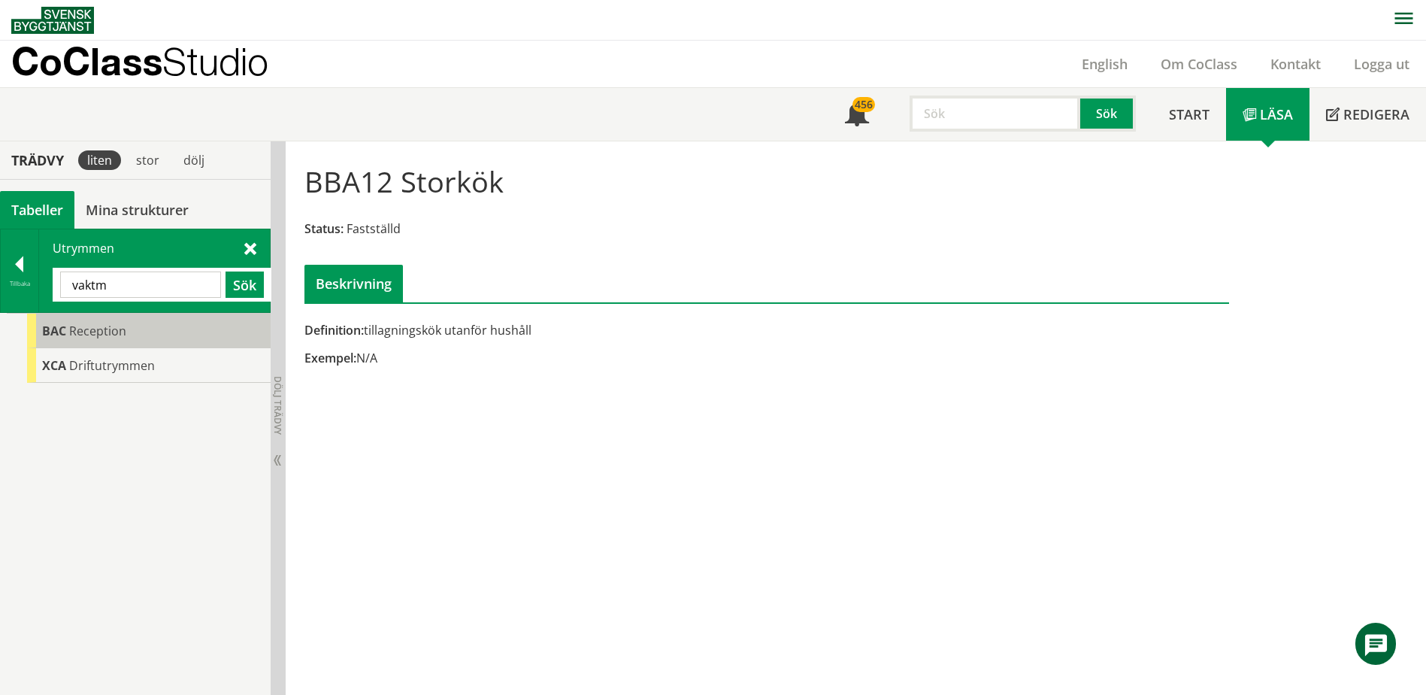
click at [145, 329] on div "BAC Reception" at bounding box center [149, 331] width 244 height 35
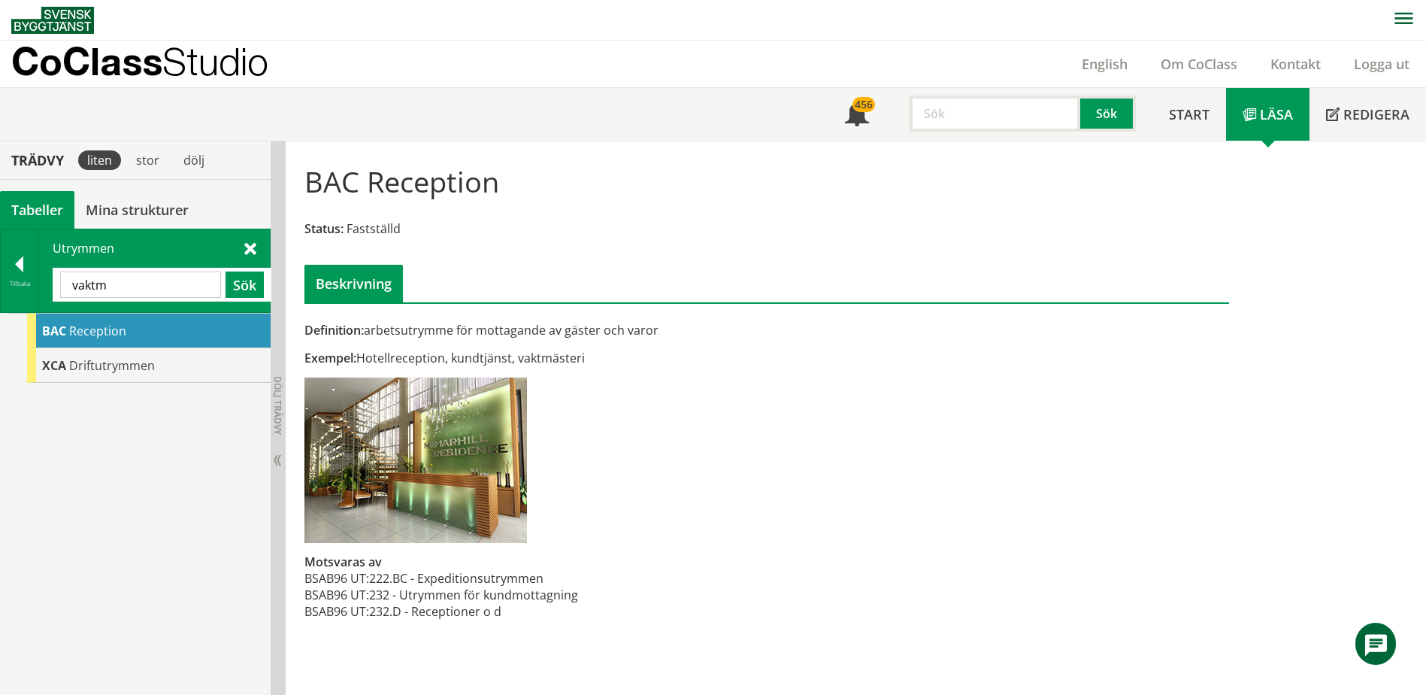
click at [188, 285] on input "vaktm" at bounding box center [140, 284] width 161 height 26
type input "disp"
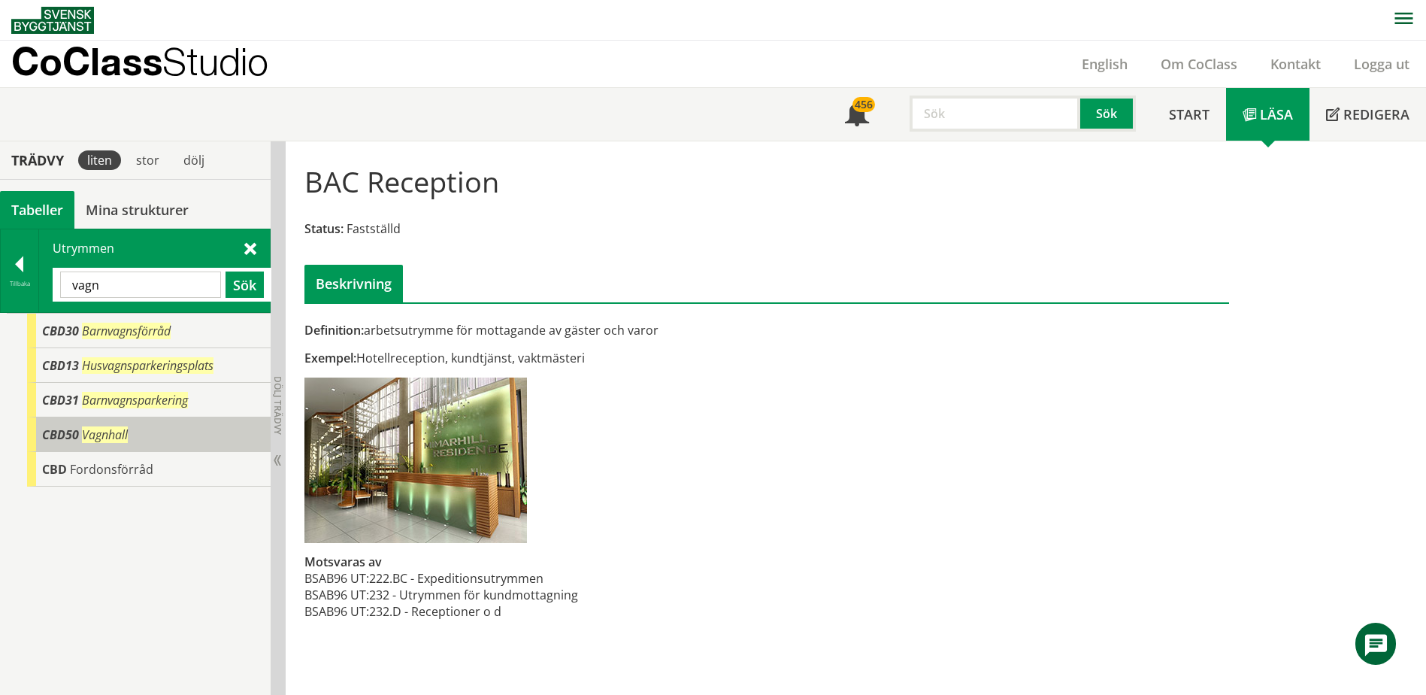
click at [159, 434] on div "CBD50 Vagnhall" at bounding box center [149, 434] width 244 height 35
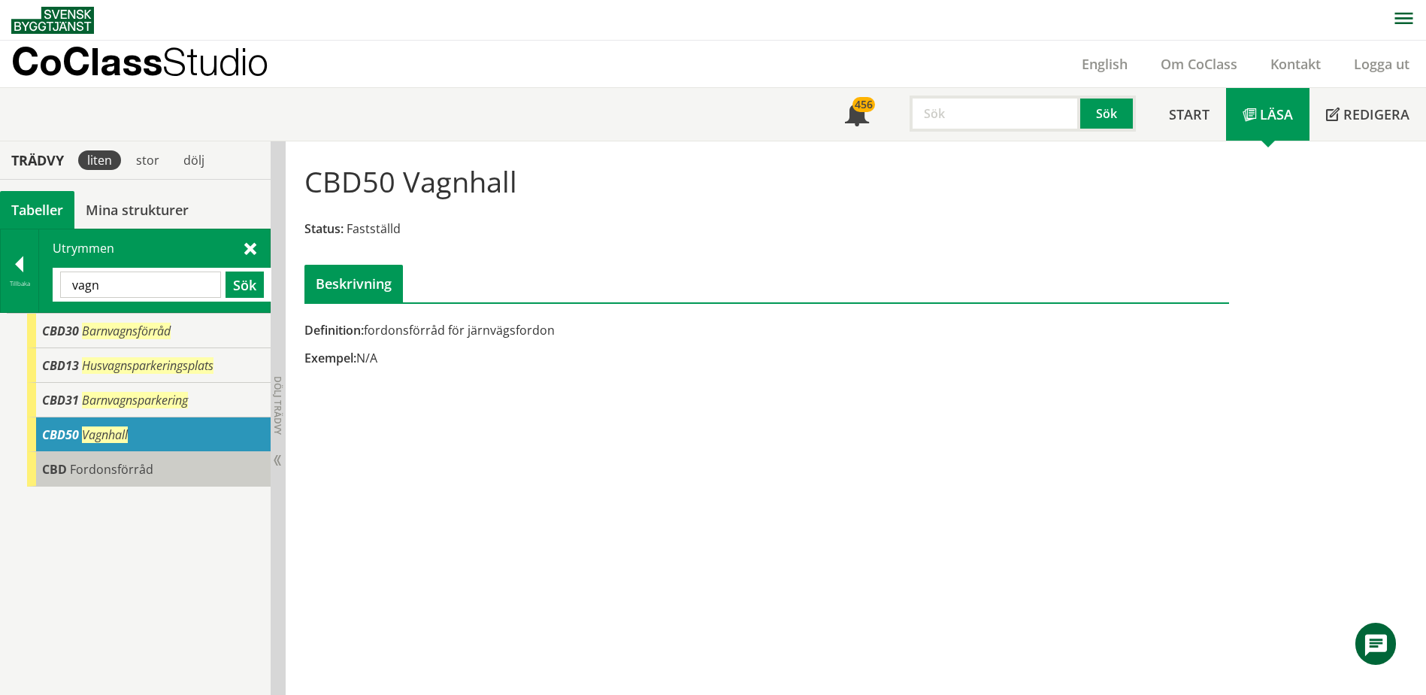
click at [150, 459] on div "CBD Fordonsförråd" at bounding box center [149, 469] width 244 height 35
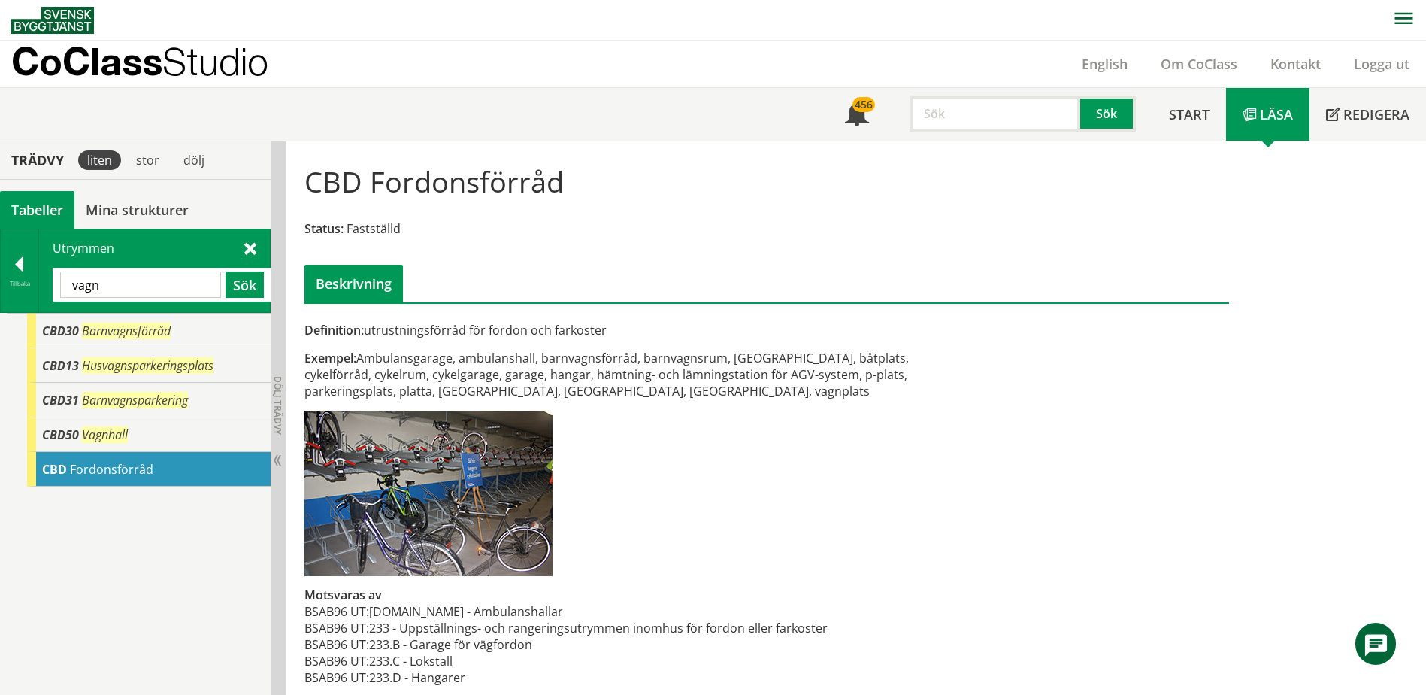
click at [179, 282] on input "vagn" at bounding box center [140, 284] width 161 height 26
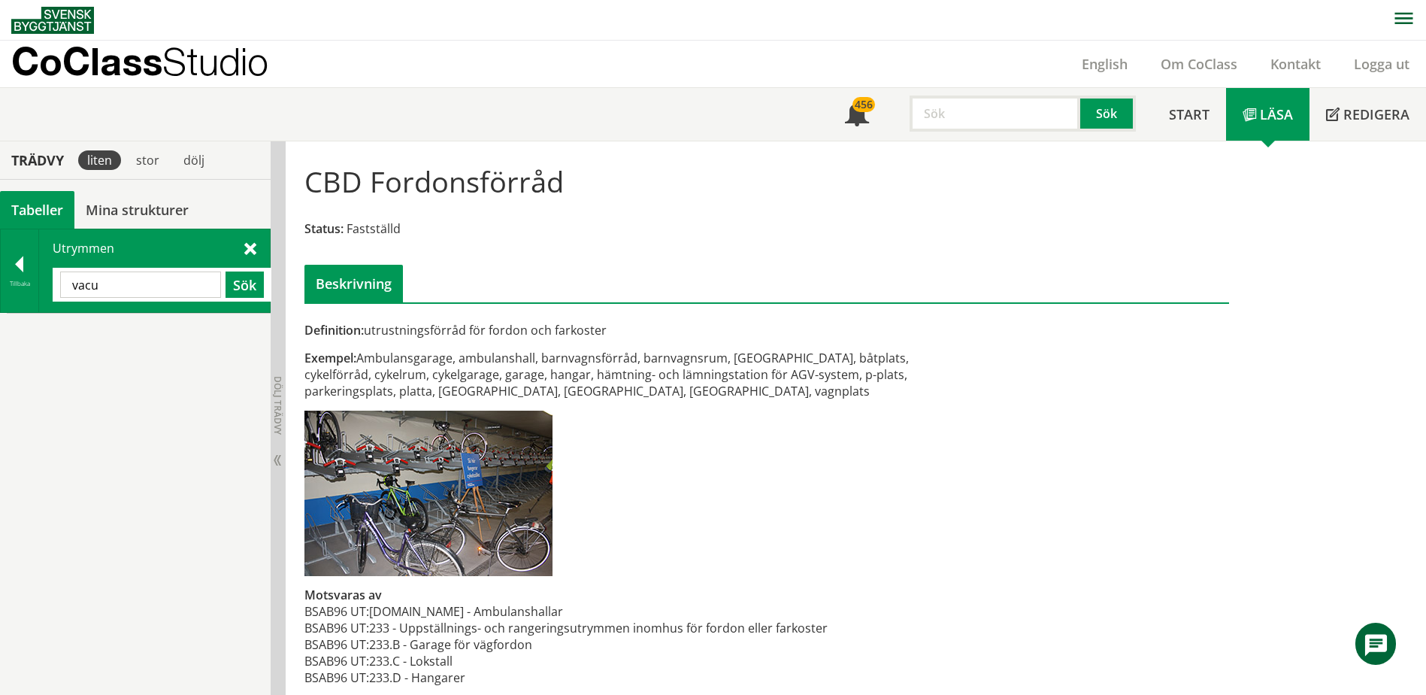
click at [157, 283] on input "vacu" at bounding box center [140, 284] width 161 height 26
click at [156, 283] on input "vacu" at bounding box center [140, 284] width 161 height 26
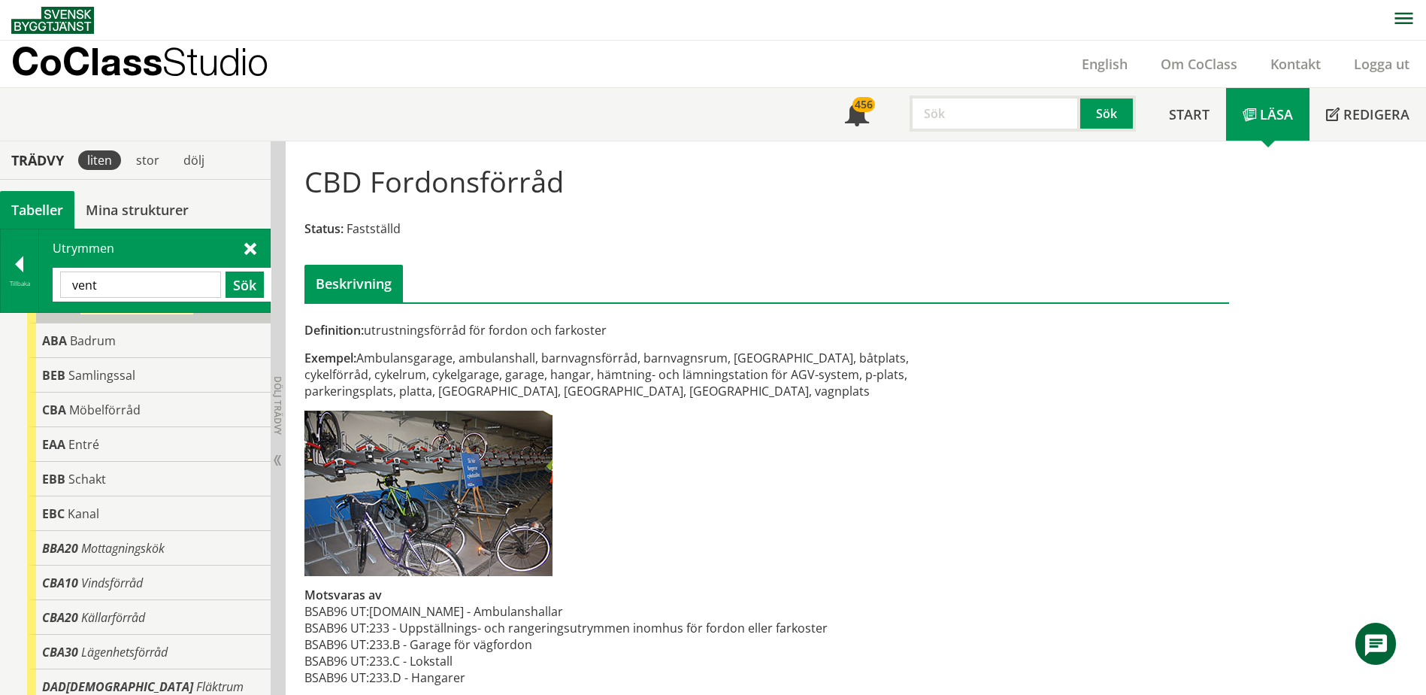
scroll to position [136, 0]
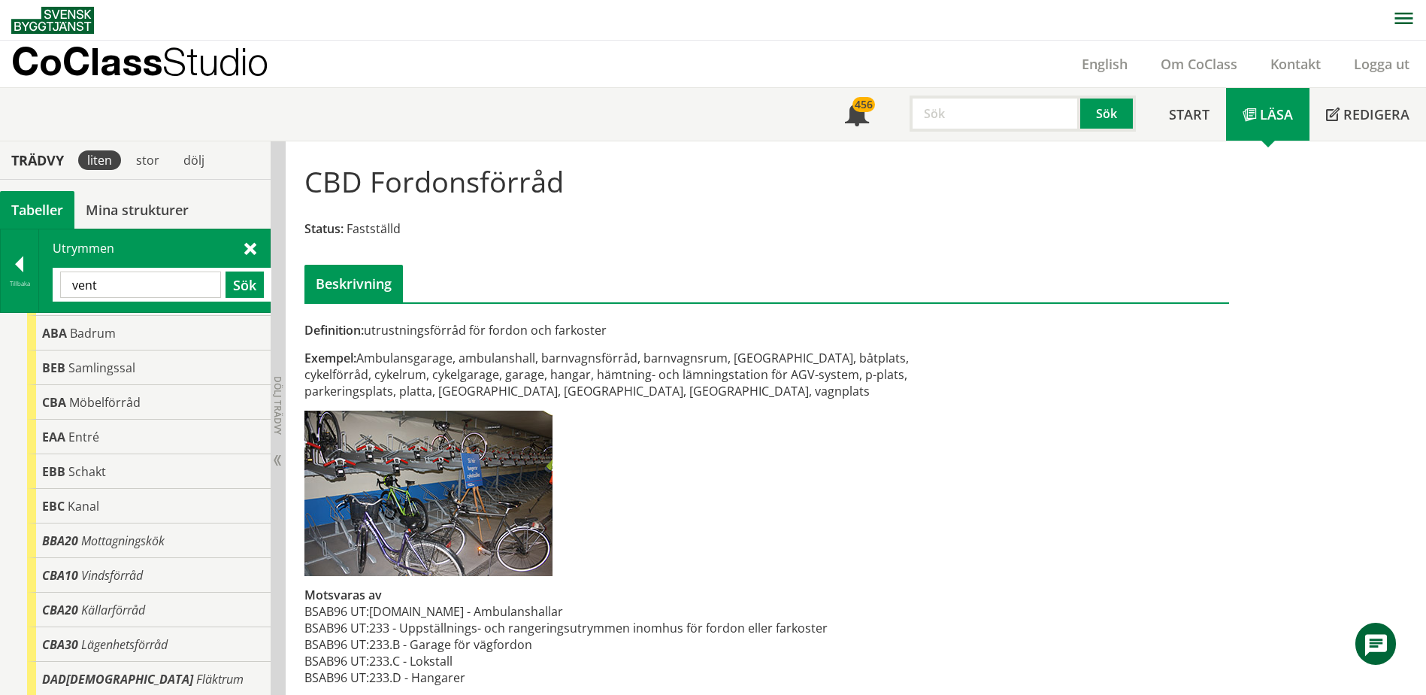
click at [152, 286] on input "vent" at bounding box center [140, 284] width 161 height 26
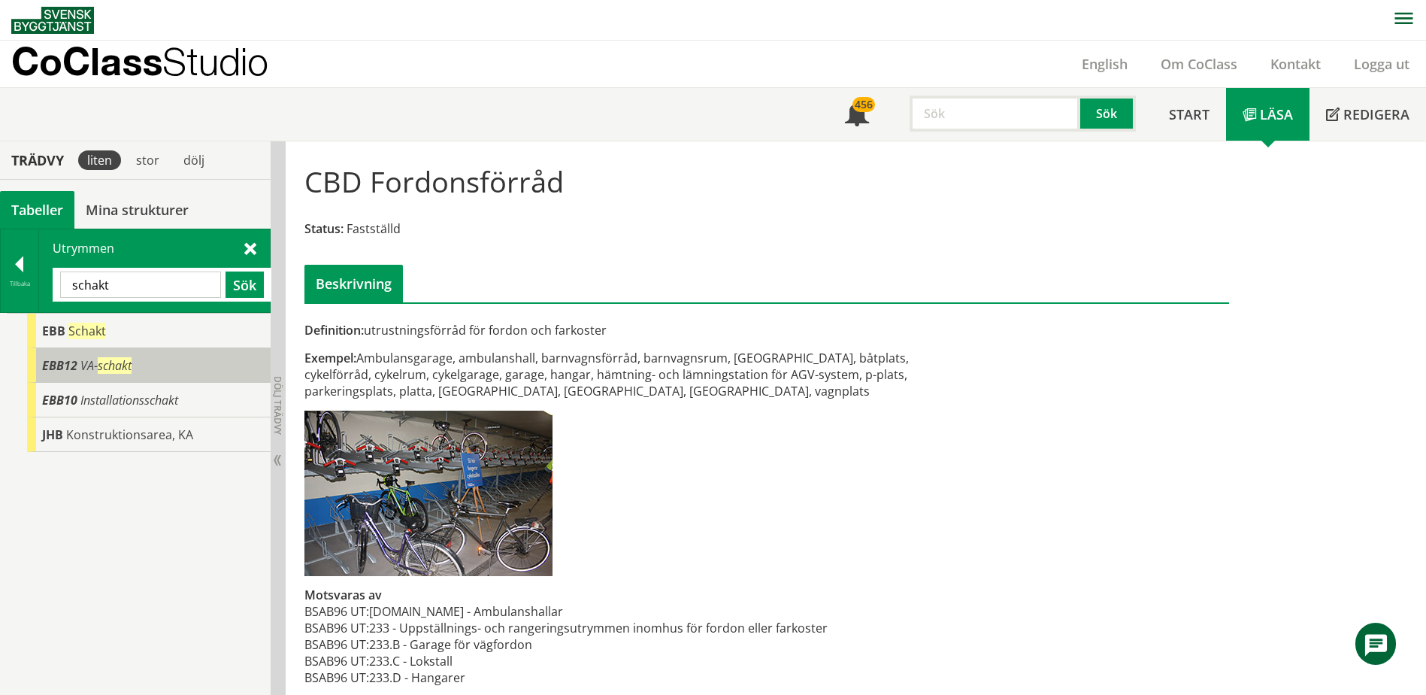
click at [150, 362] on div "EBB12 VA- schakt" at bounding box center [149, 365] width 244 height 35
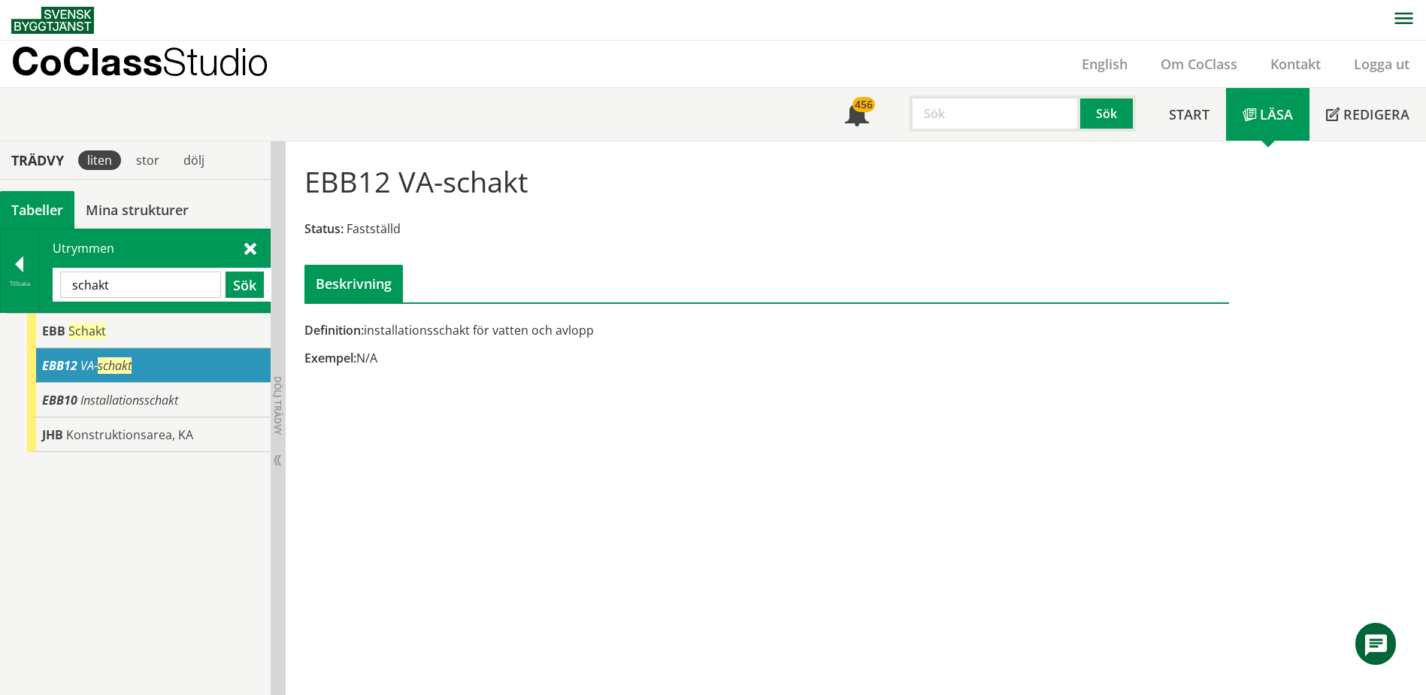
click at [118, 284] on input "schakt" at bounding box center [140, 284] width 161 height 26
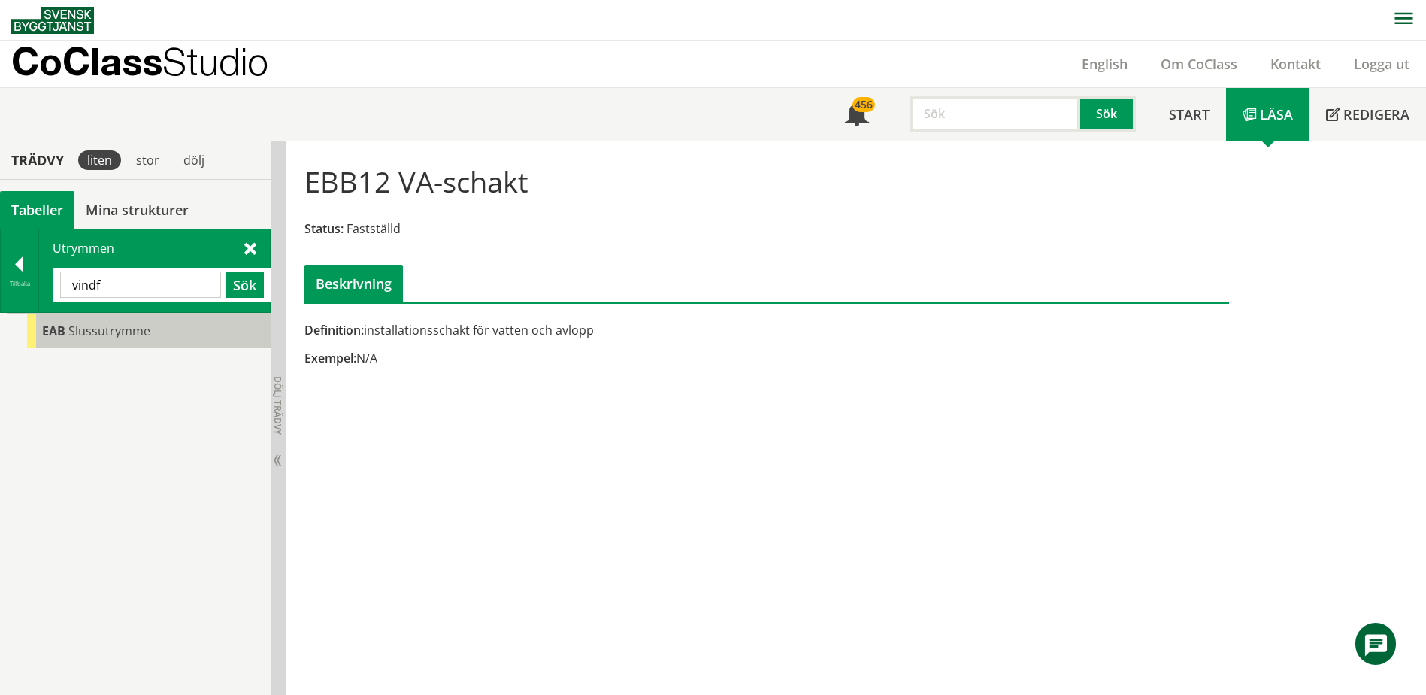
click at [117, 337] on span "Slussutrymme" at bounding box center [109, 331] width 82 height 17
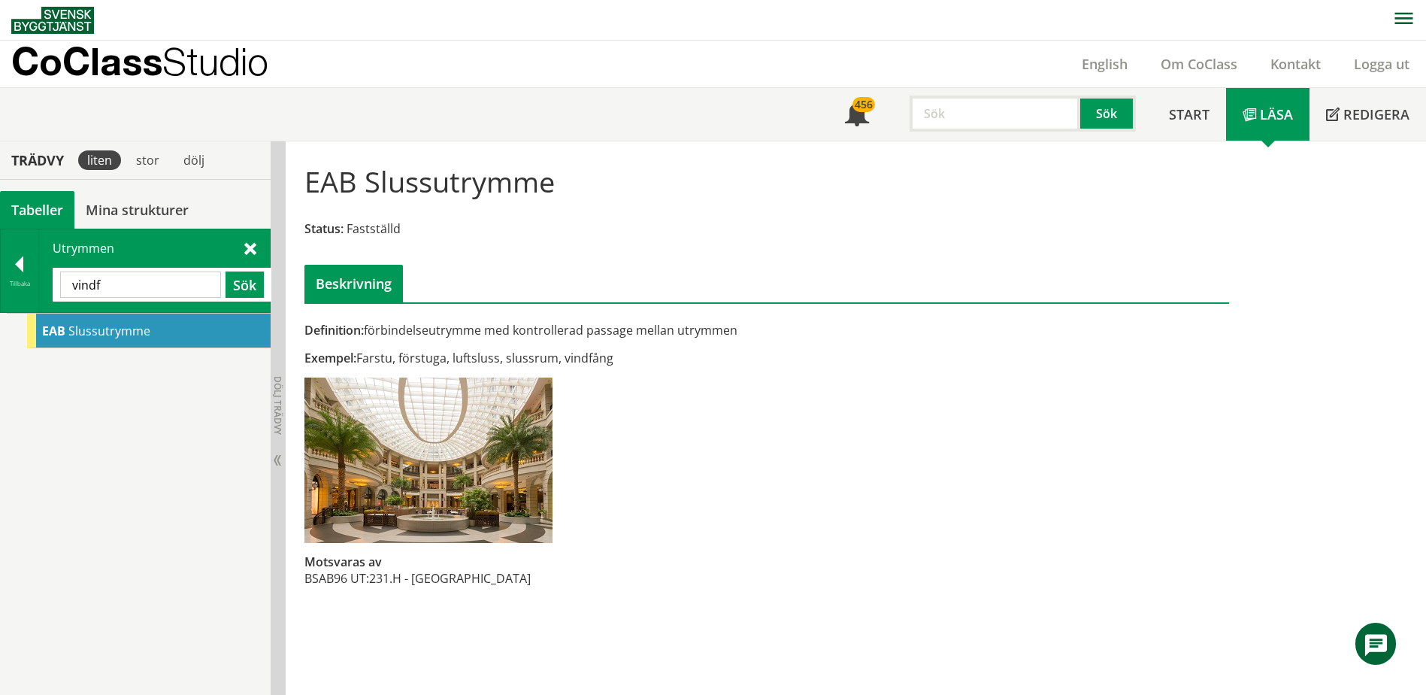
click at [187, 283] on input "vindf" at bounding box center [140, 284] width 161 height 26
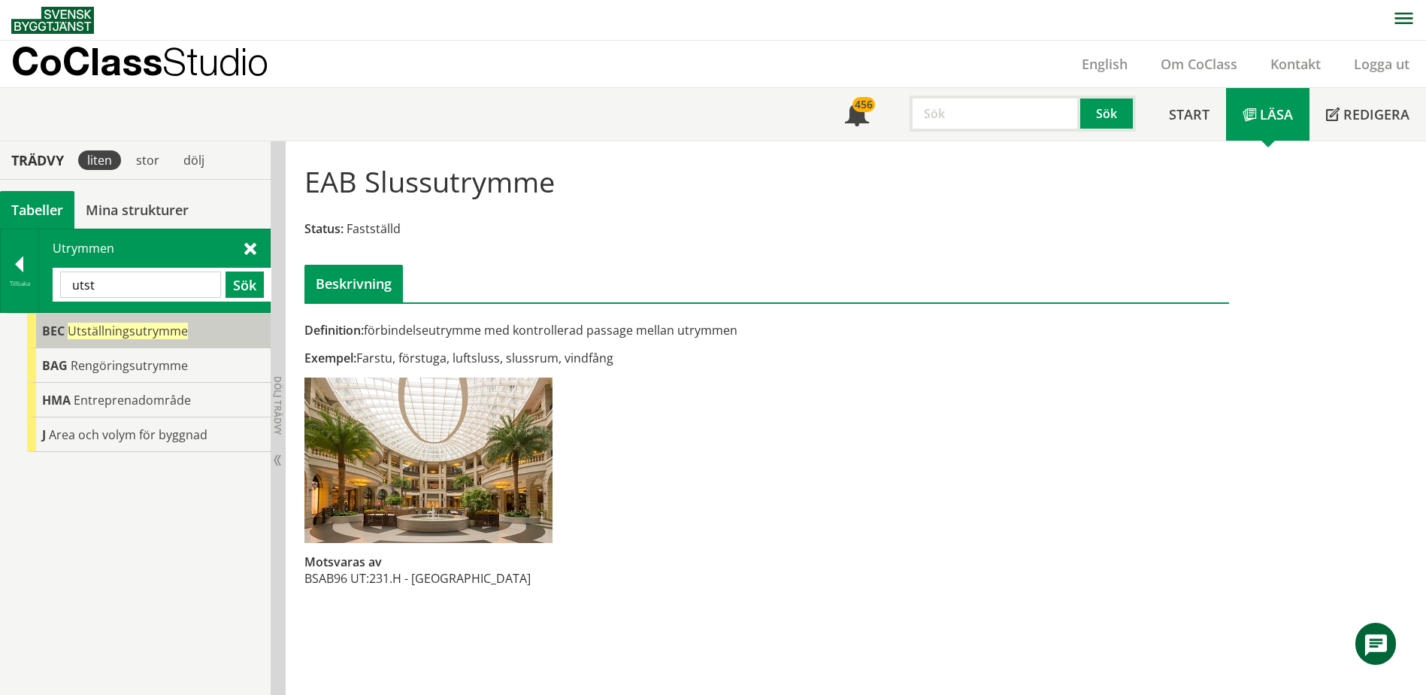
click at [180, 329] on span "Utställningsutrymme" at bounding box center [128, 331] width 120 height 17
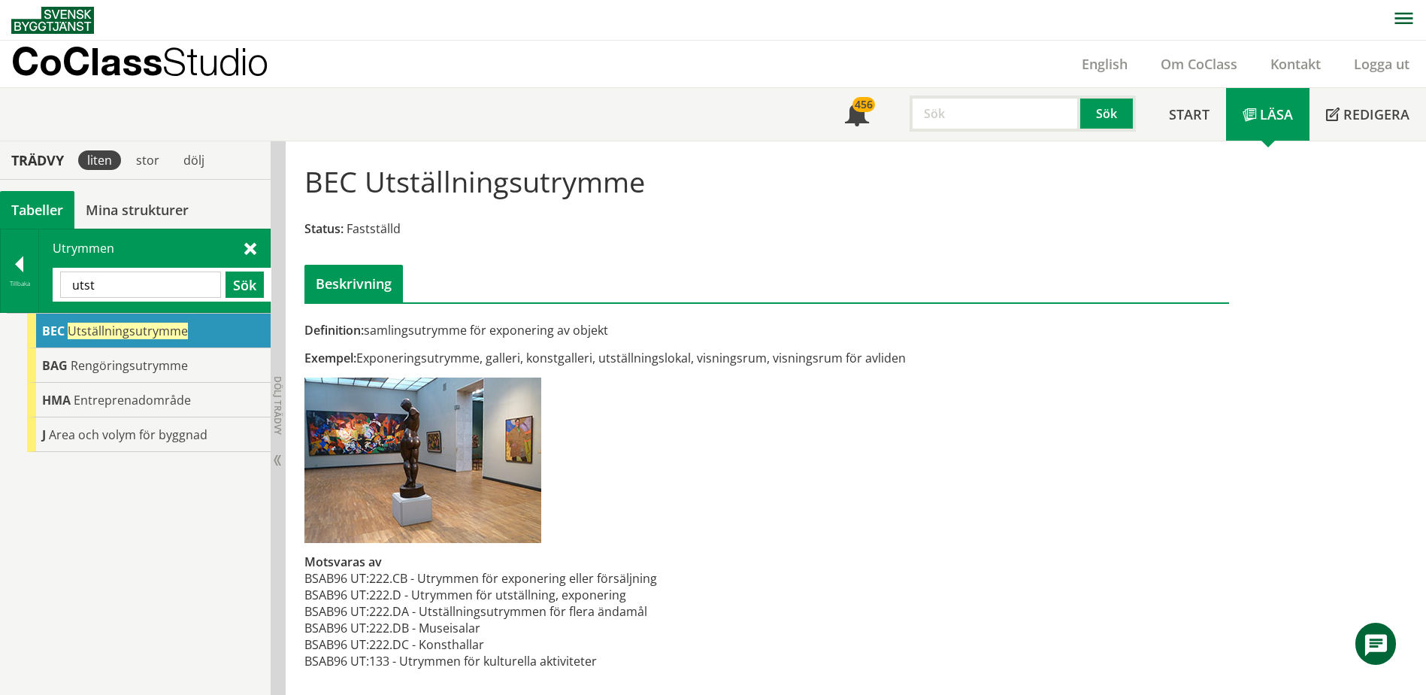
click at [150, 277] on input "utst" at bounding box center [140, 284] width 161 height 26
type input "be"
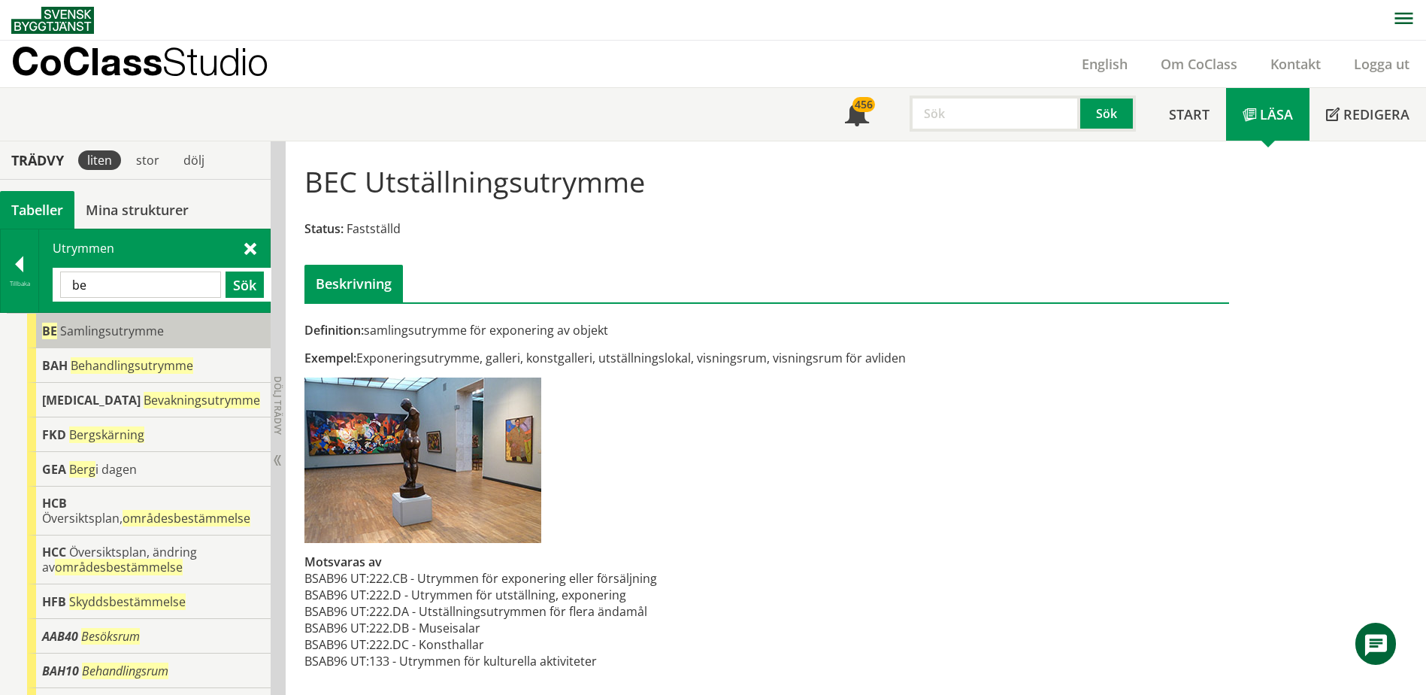
click at [168, 325] on div "BE Samlingsutrymme" at bounding box center [149, 331] width 244 height 35
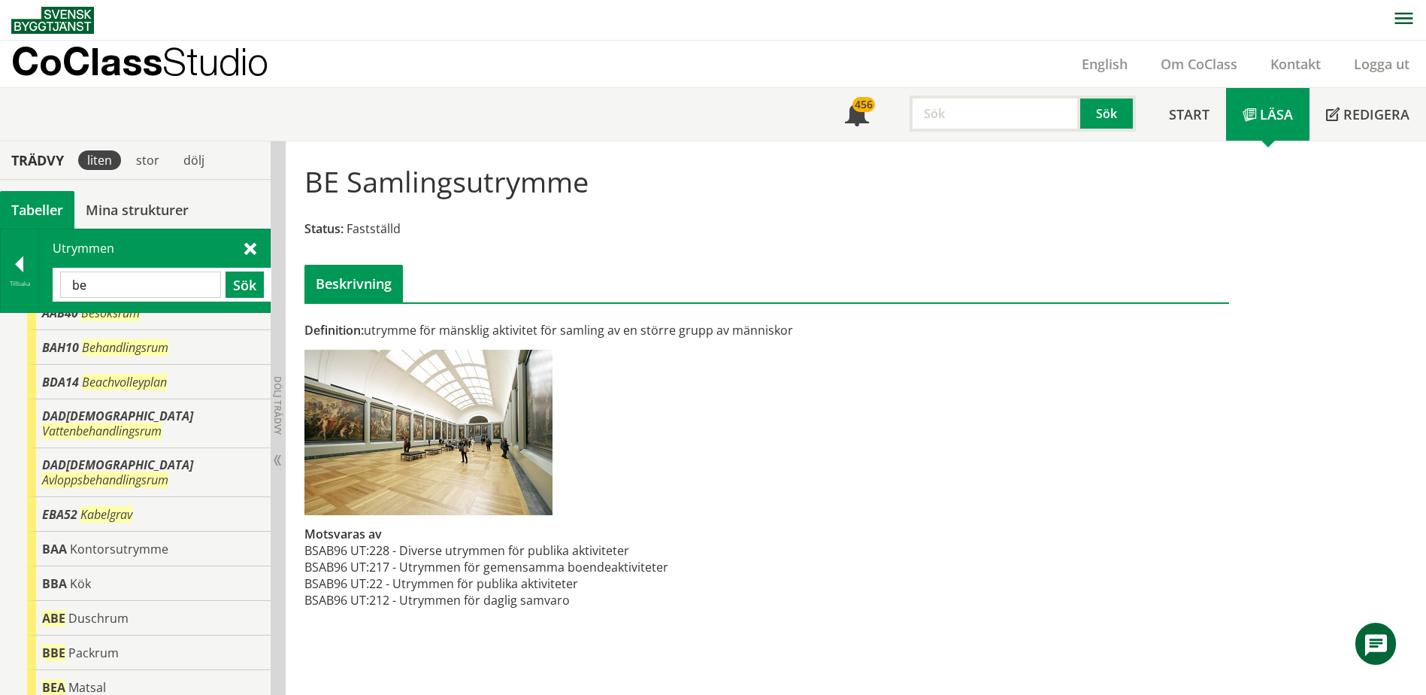
scroll to position [338, 0]
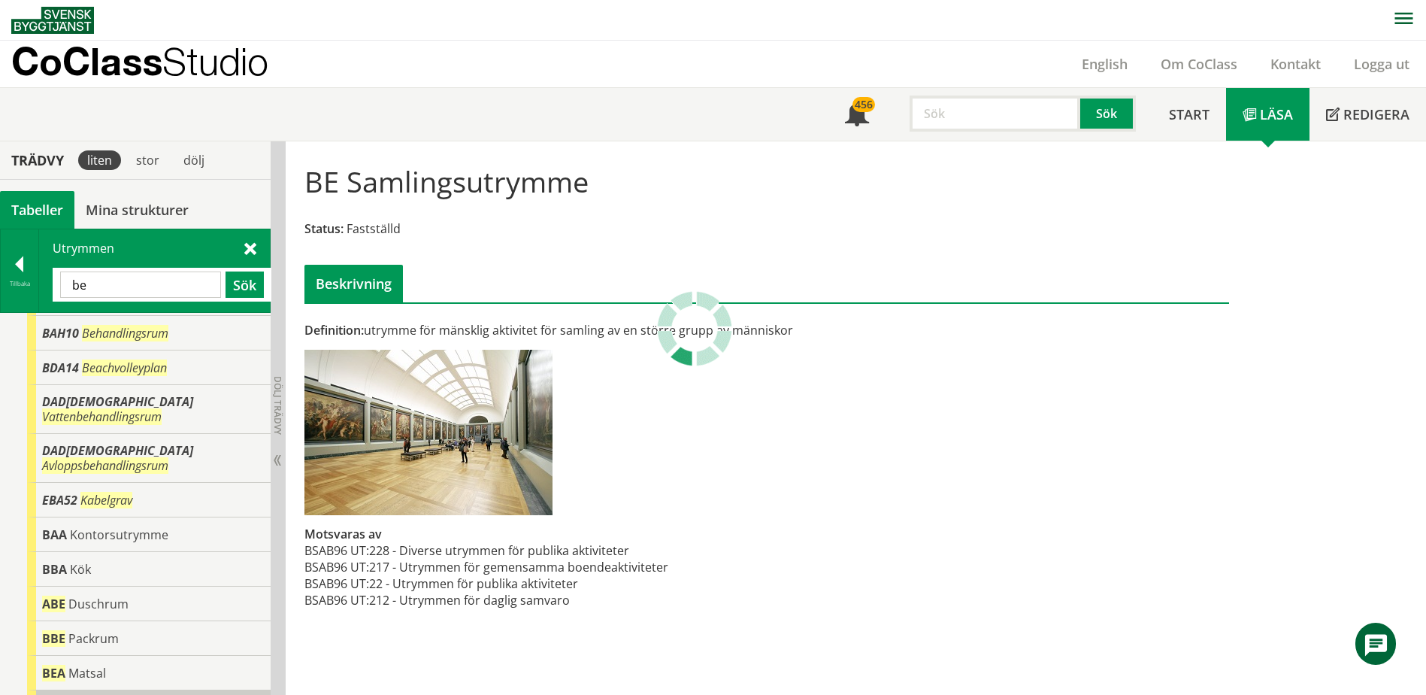
click at [170, 690] on div "BEB Samlingssal" at bounding box center [149, 707] width 244 height 35
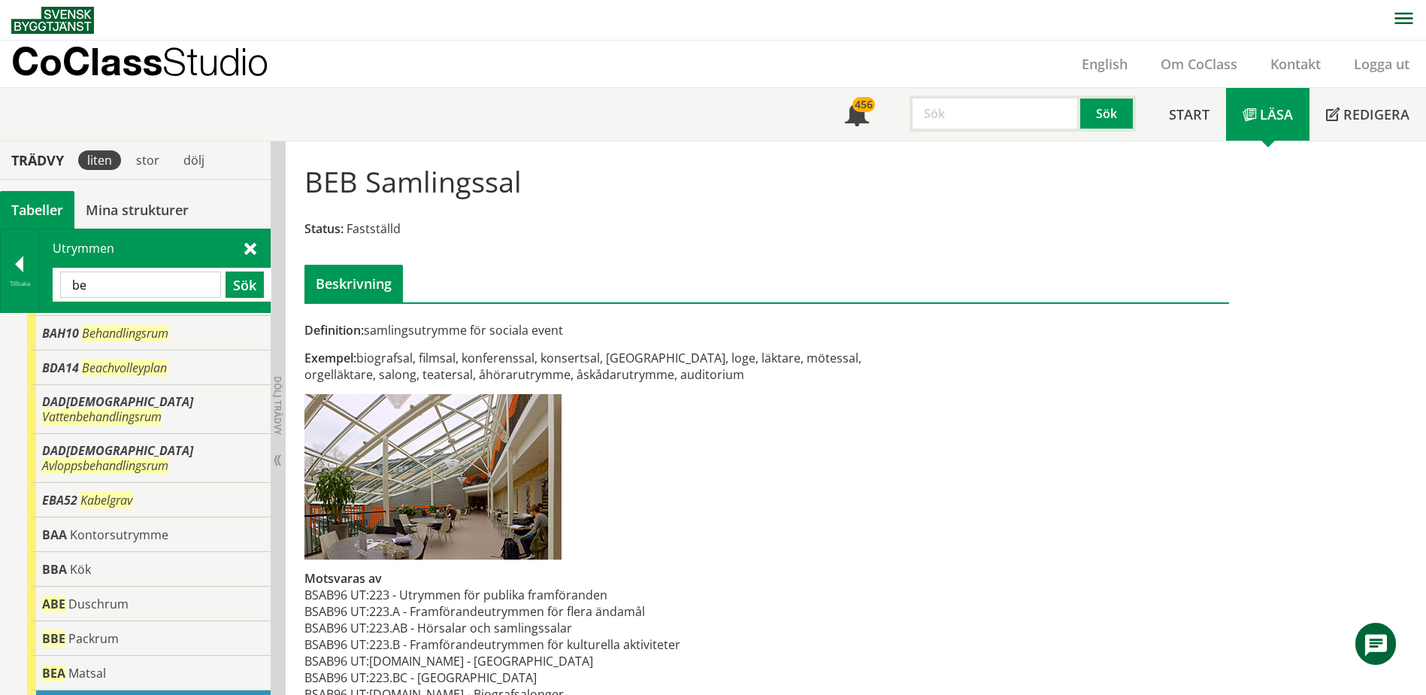
click at [9, 267] on div at bounding box center [20, 266] width 38 height 21
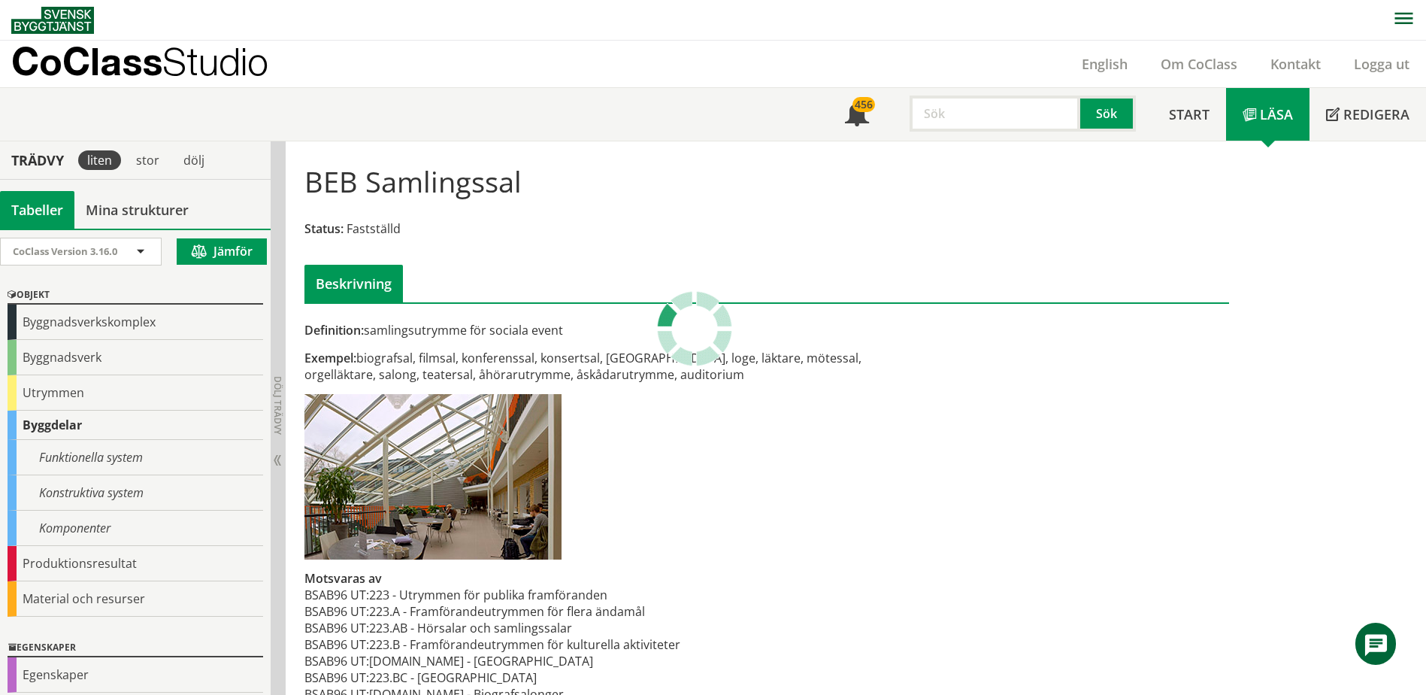
click at [14, 265] on div at bounding box center [135, 257] width 271 height 38
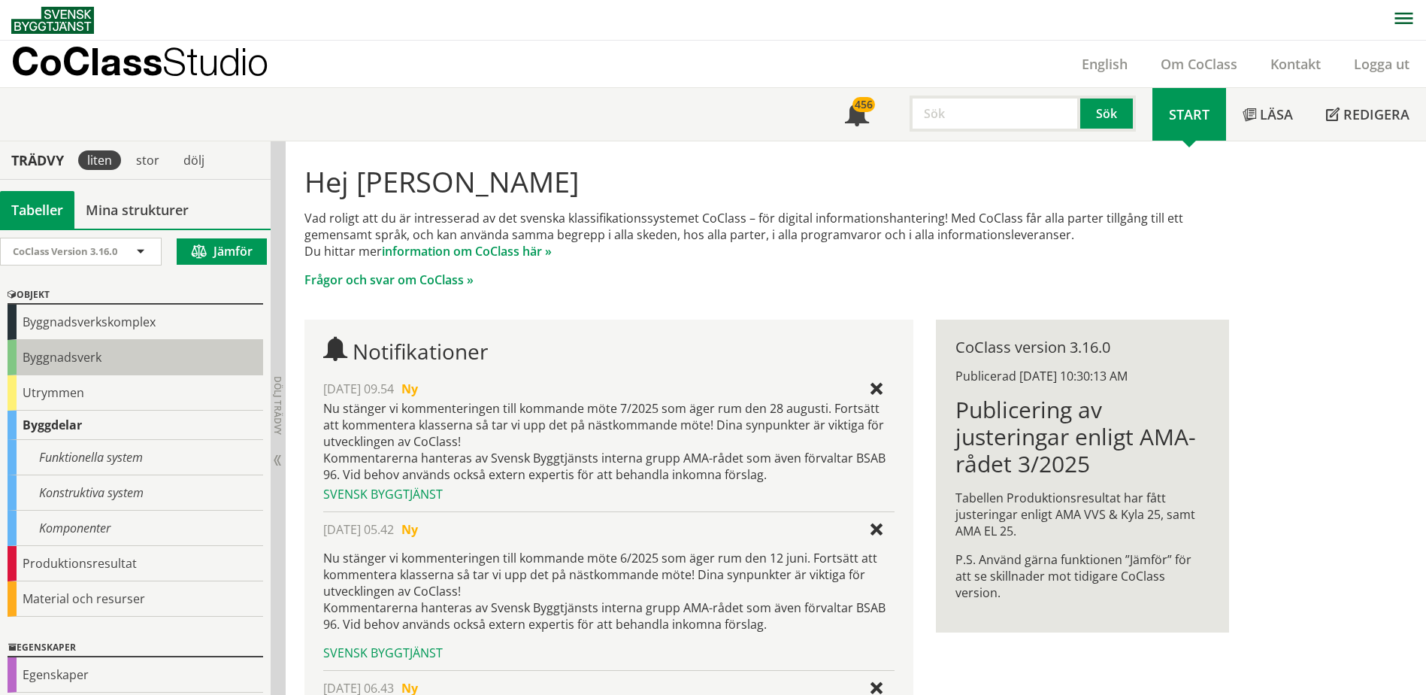
click at [54, 362] on div "Byggnadsverk" at bounding box center [136, 357] width 256 height 35
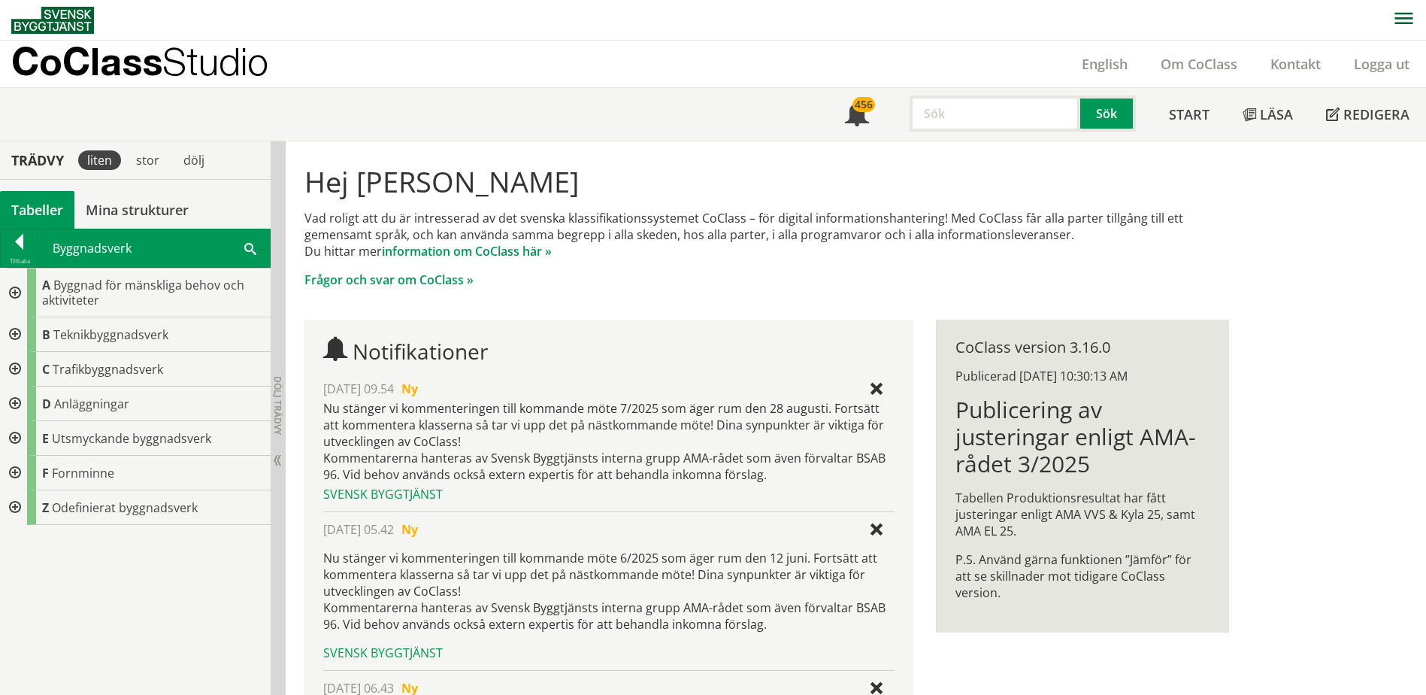
click at [54, 386] on div "CoClass Version 3.16.0 CoClass Version 3.16.0 CoClass Version 3.15.0 CoClass Ve…" at bounding box center [135, 462] width 271 height 466
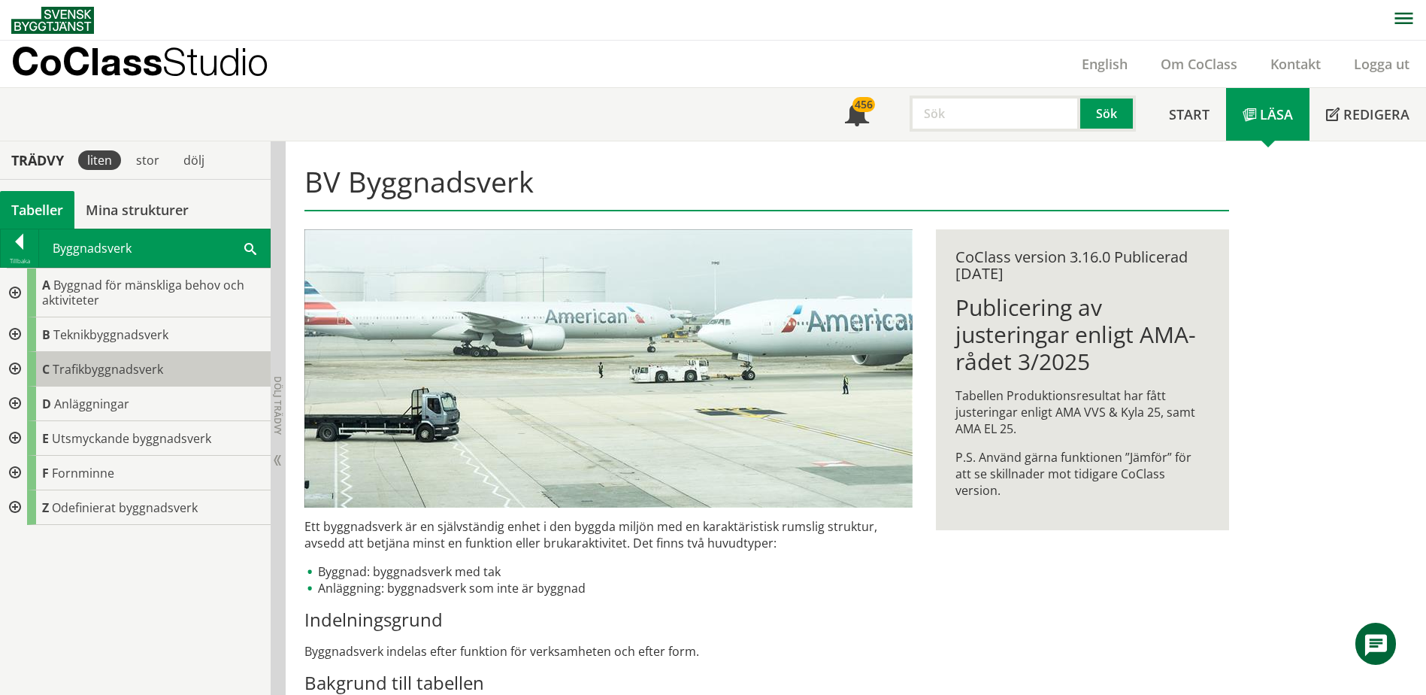
drag, startPoint x: 55, startPoint y: 402, endPoint x: 56, endPoint y: 384, distance: 18.1
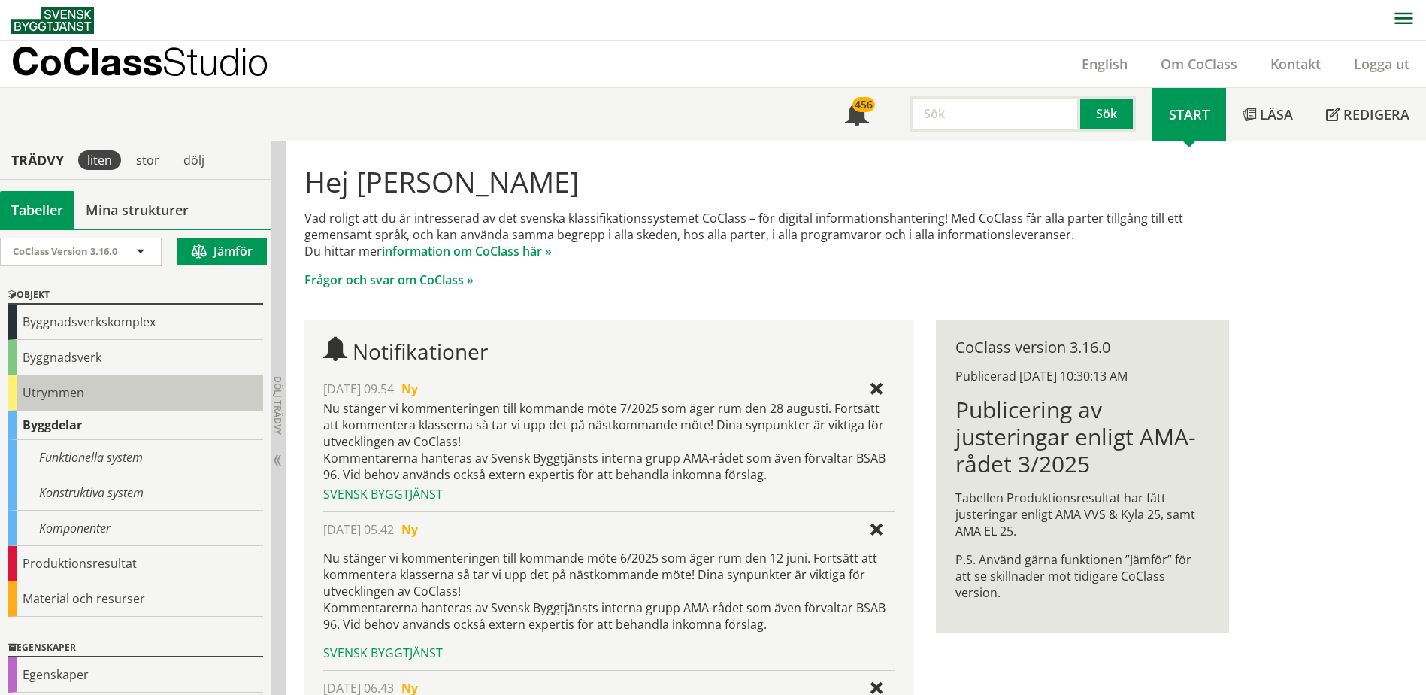
click at [59, 392] on div "Utrymmen" at bounding box center [136, 392] width 256 height 35
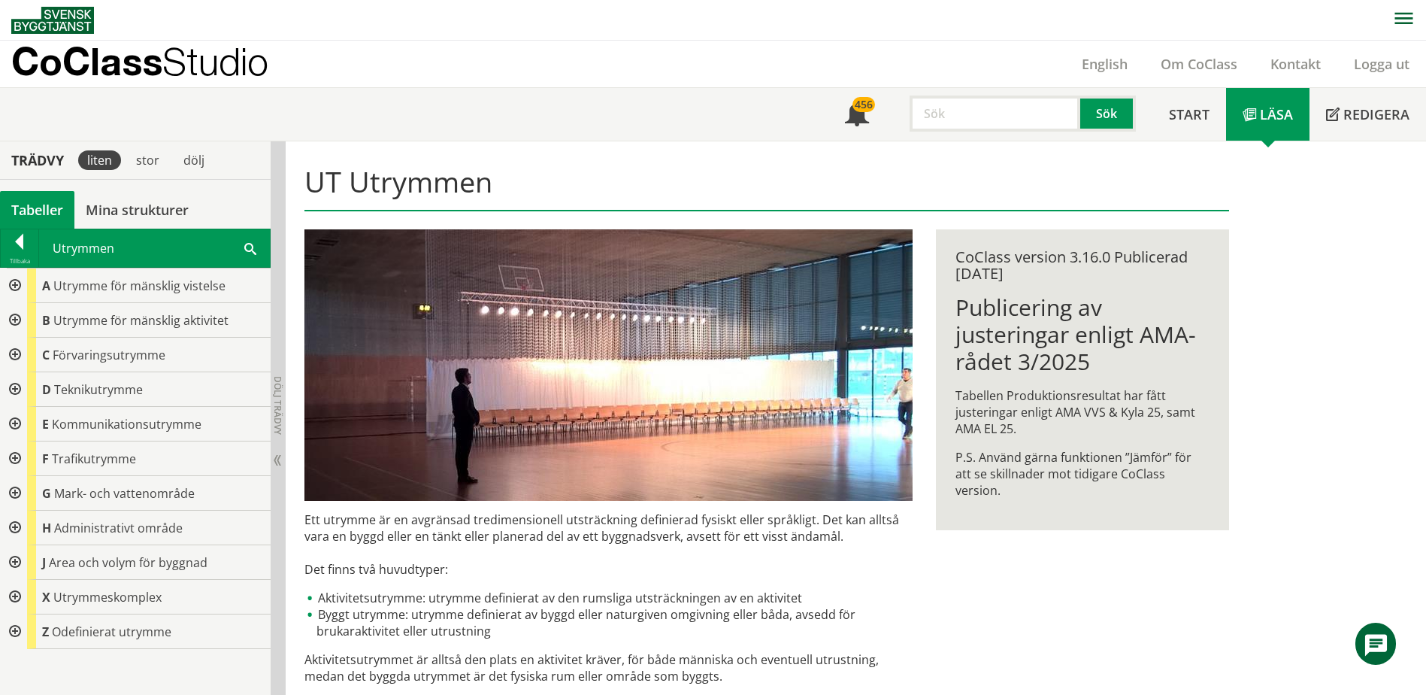
click at [18, 318] on div at bounding box center [13, 320] width 27 height 35
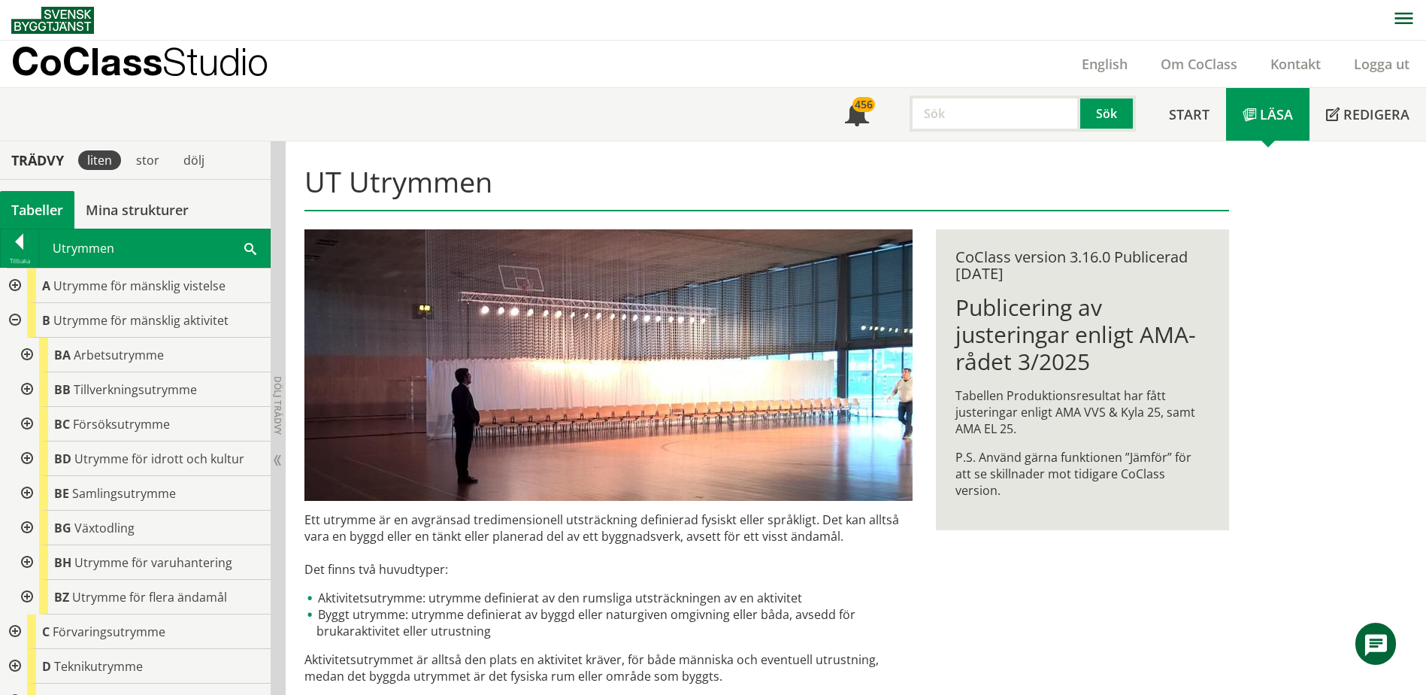
click at [20, 492] on div at bounding box center [25, 493] width 27 height 35
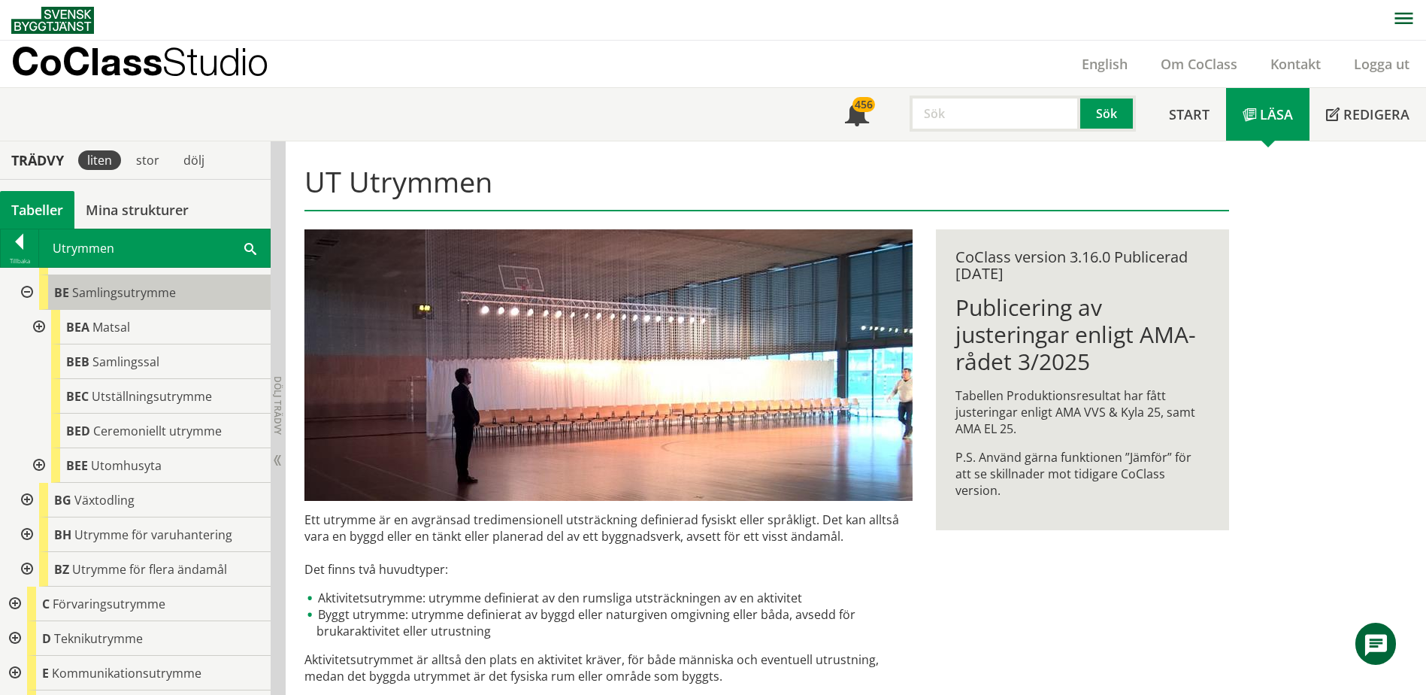
scroll to position [226, 0]
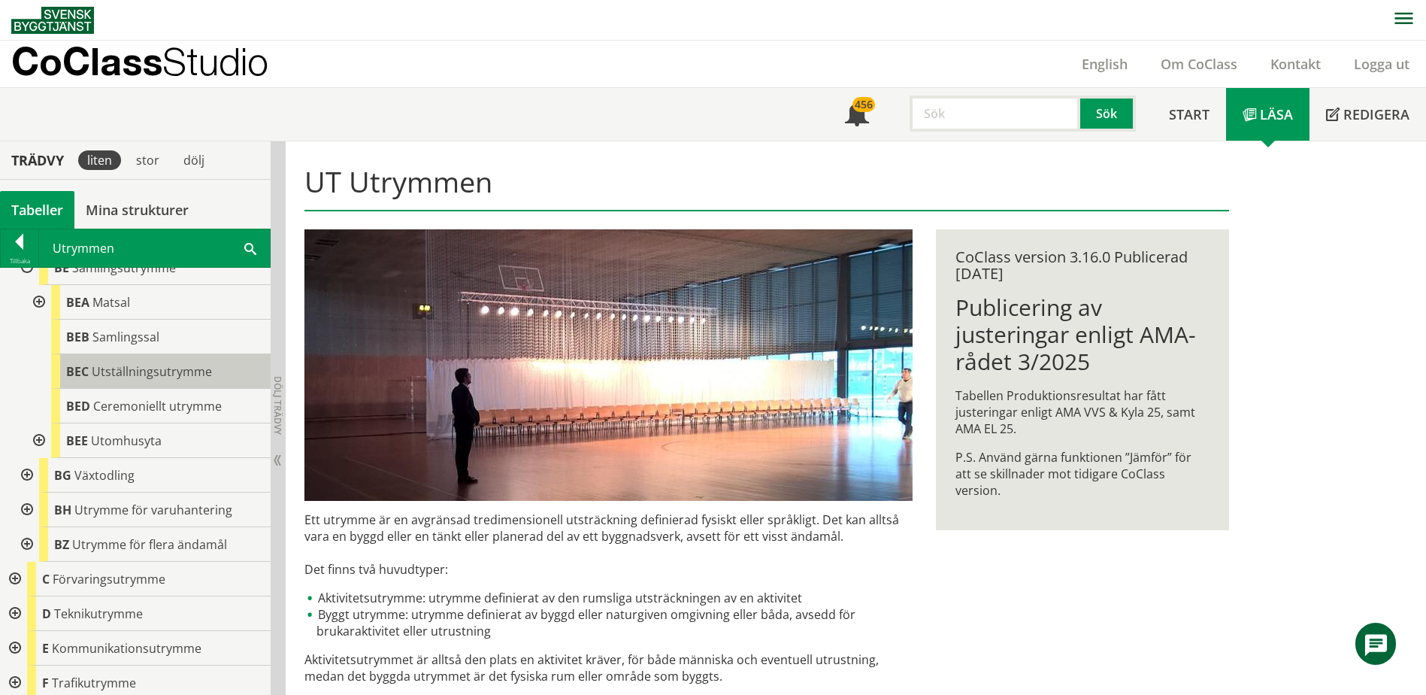
click at [129, 376] on span "Utställningsutrymme" at bounding box center [152, 371] width 120 height 17
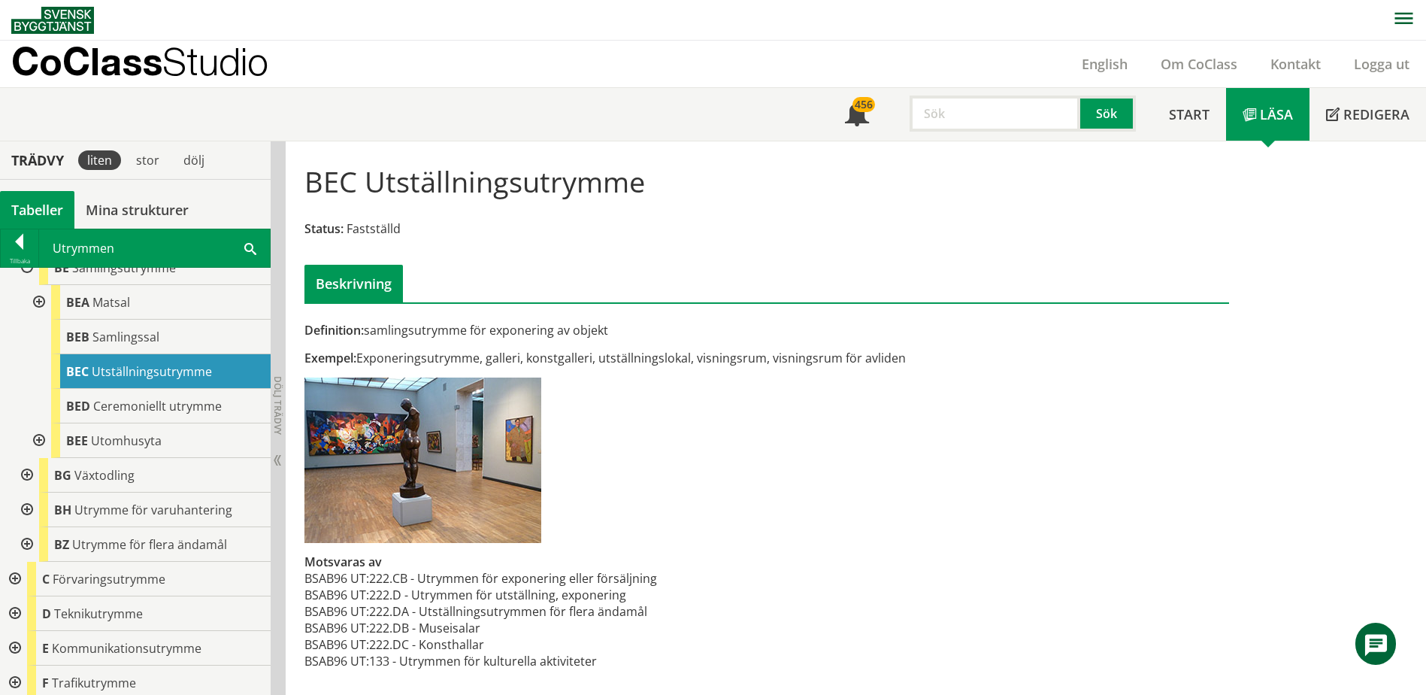
click at [25, 272] on div at bounding box center [25, 267] width 27 height 35
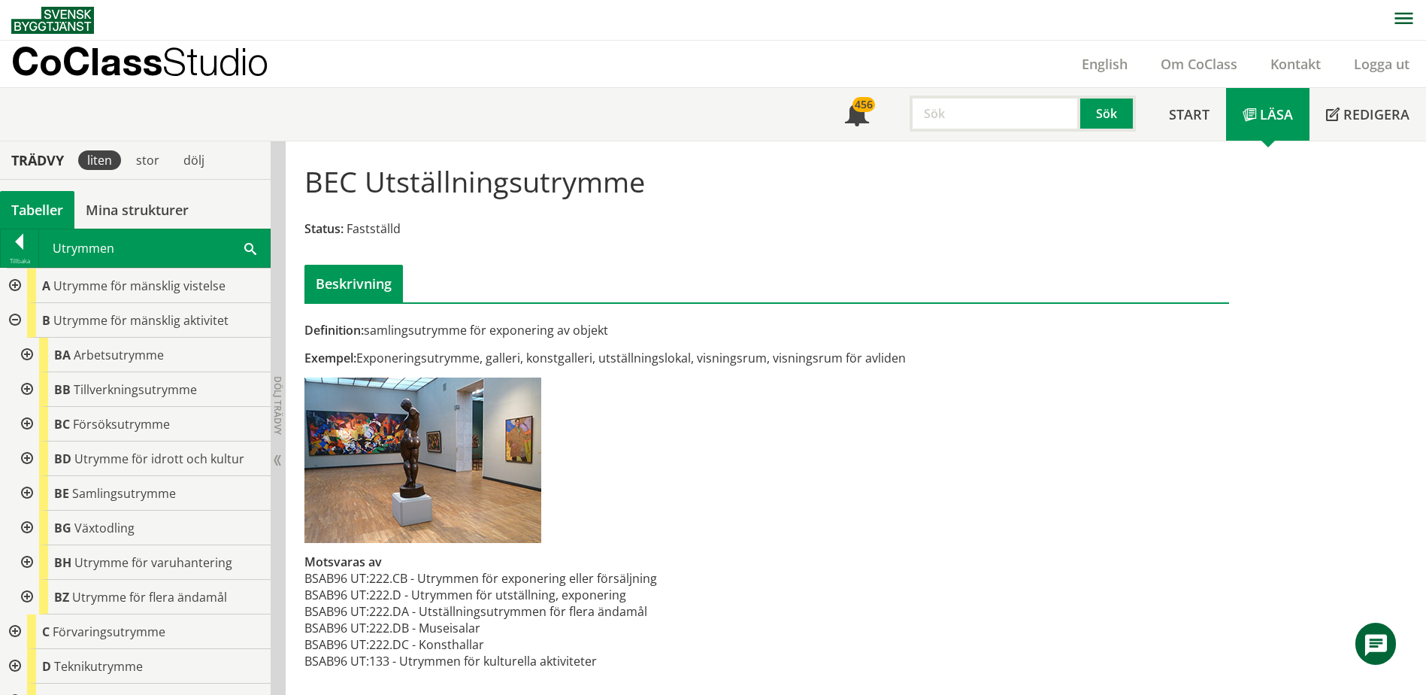
click at [26, 357] on div at bounding box center [25, 355] width 27 height 35
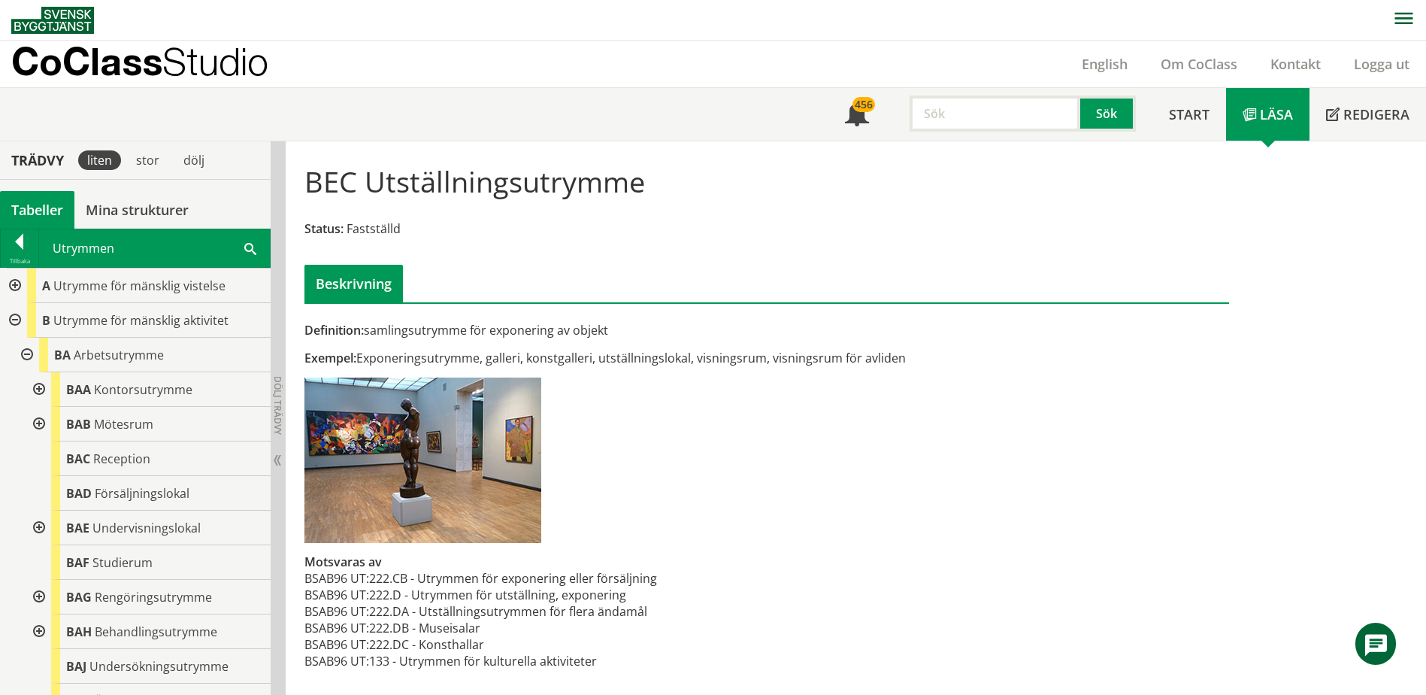
click at [36, 392] on div at bounding box center [37, 389] width 27 height 35
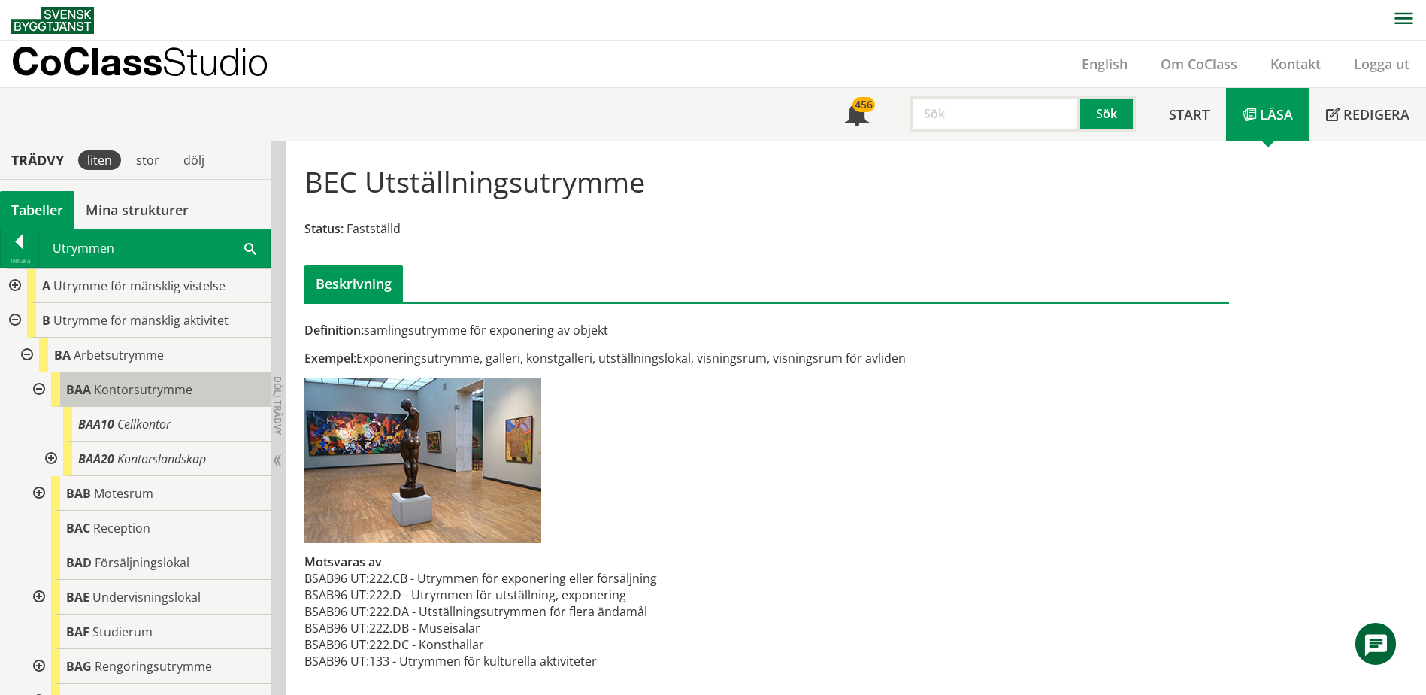
click at [146, 392] on span "Kontorsutrymme" at bounding box center [143, 389] width 98 height 17
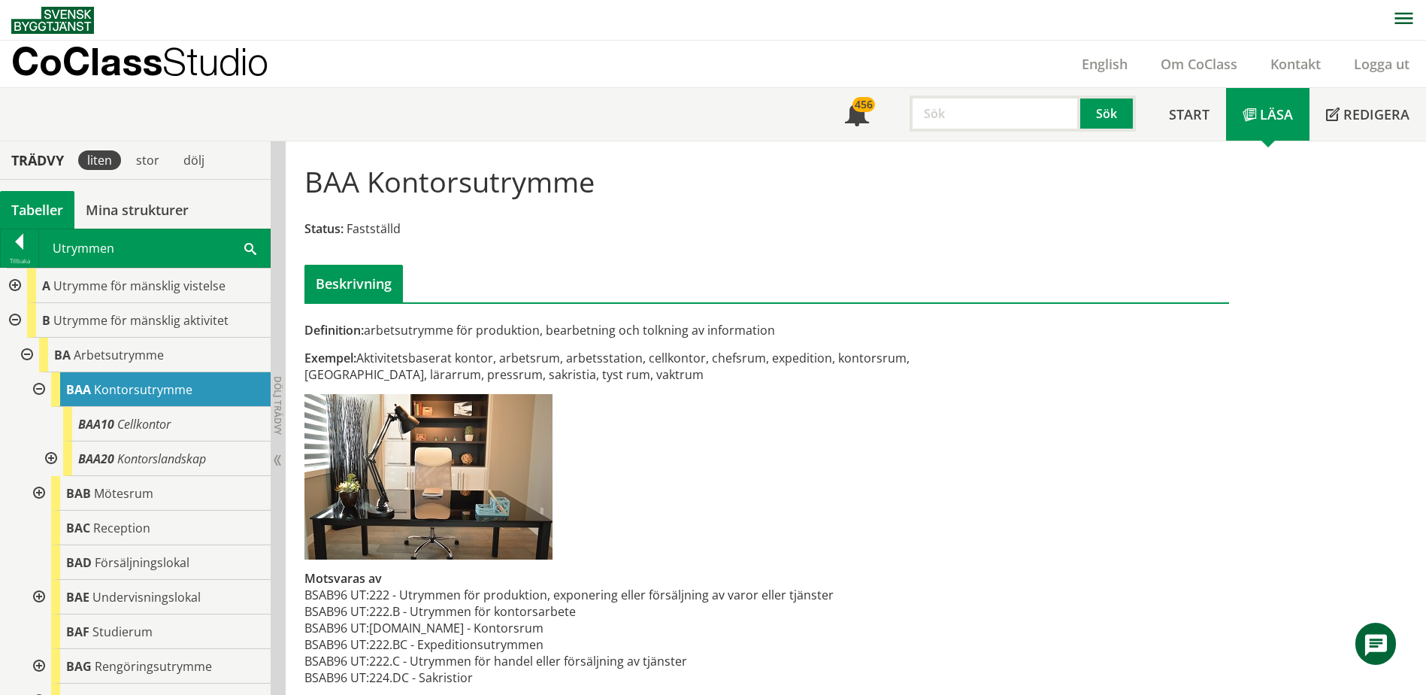
click at [42, 489] on div at bounding box center [37, 493] width 27 height 35
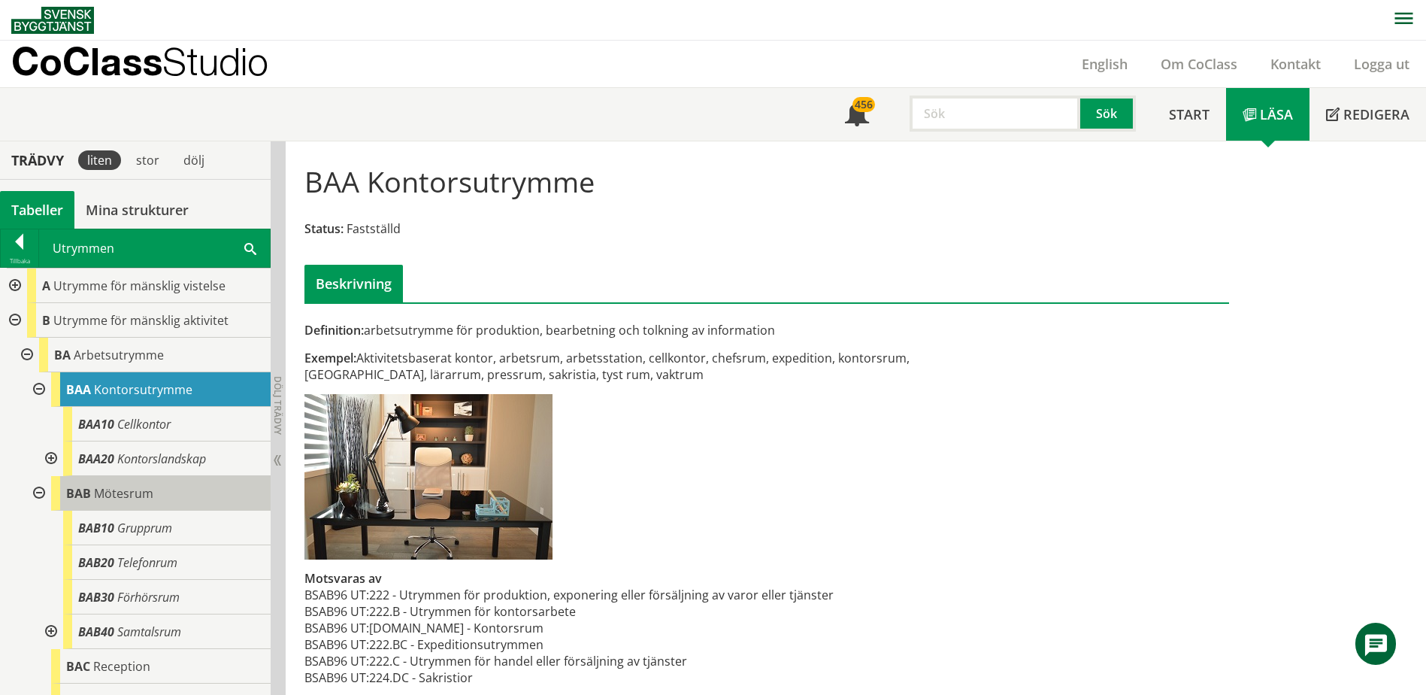
click at [94, 489] on span "Mötesrum" at bounding box center [123, 493] width 59 height 17
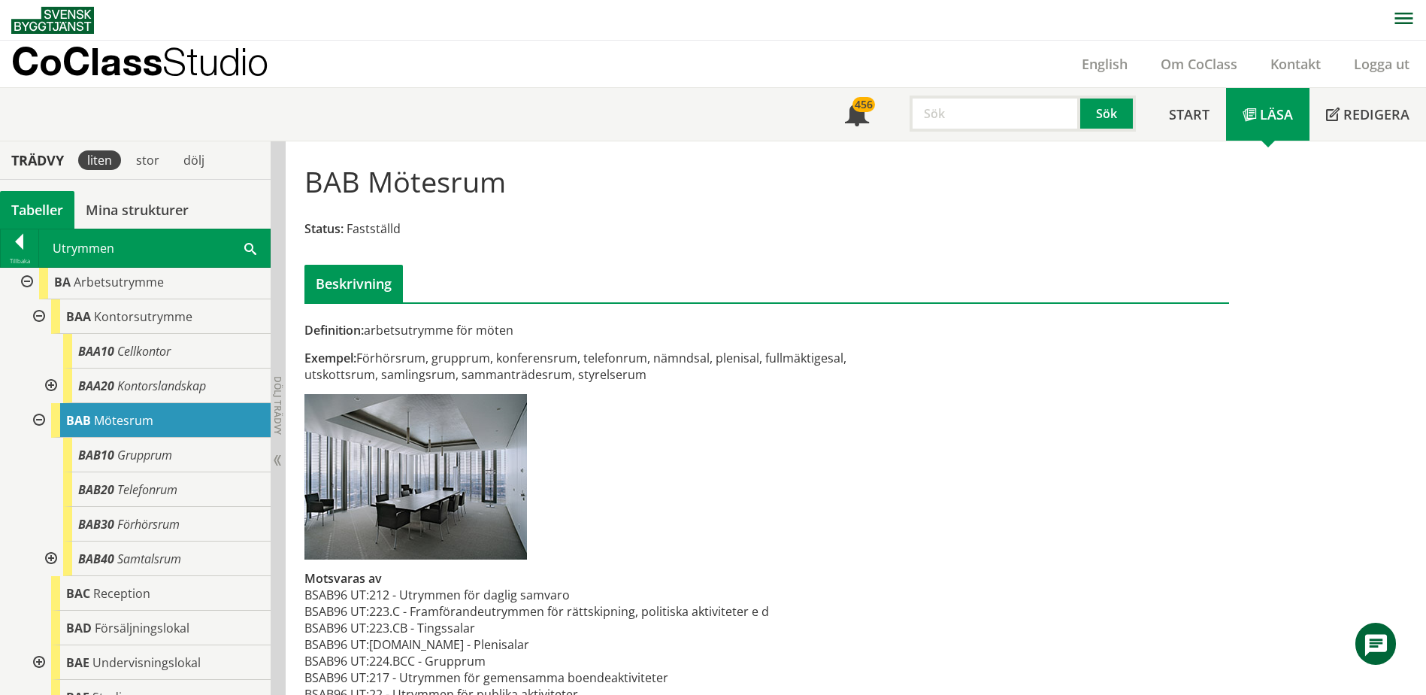
scroll to position [75, 0]
click at [246, 240] on span at bounding box center [250, 248] width 12 height 16
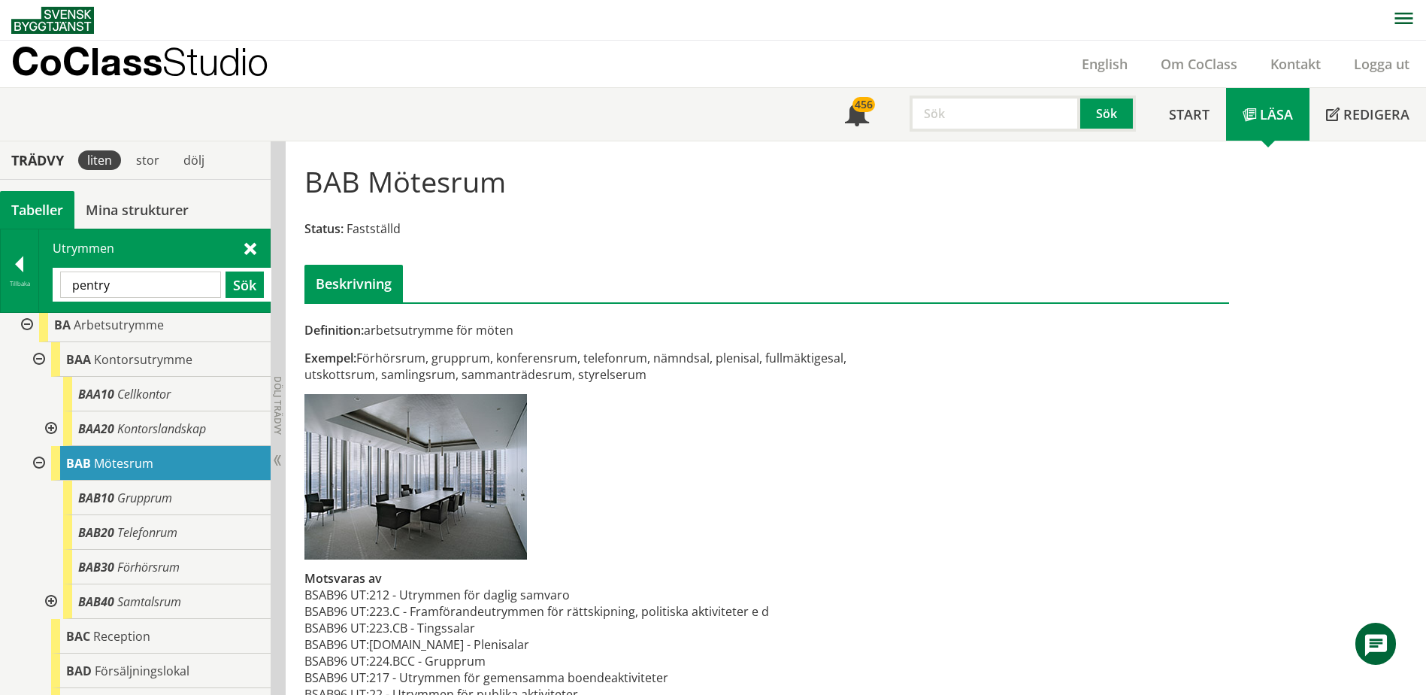
type input "pentry"
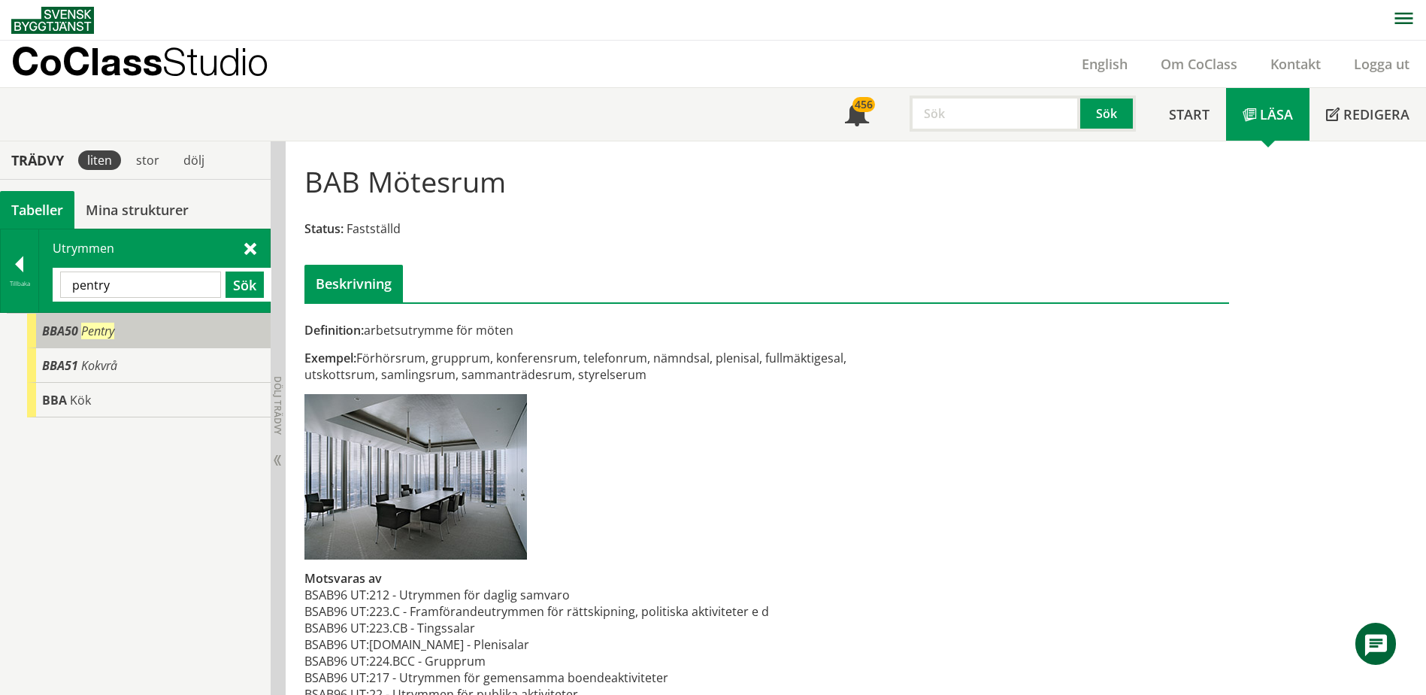
click at [141, 329] on div "BBA50 Pentry" at bounding box center [149, 331] width 244 height 35
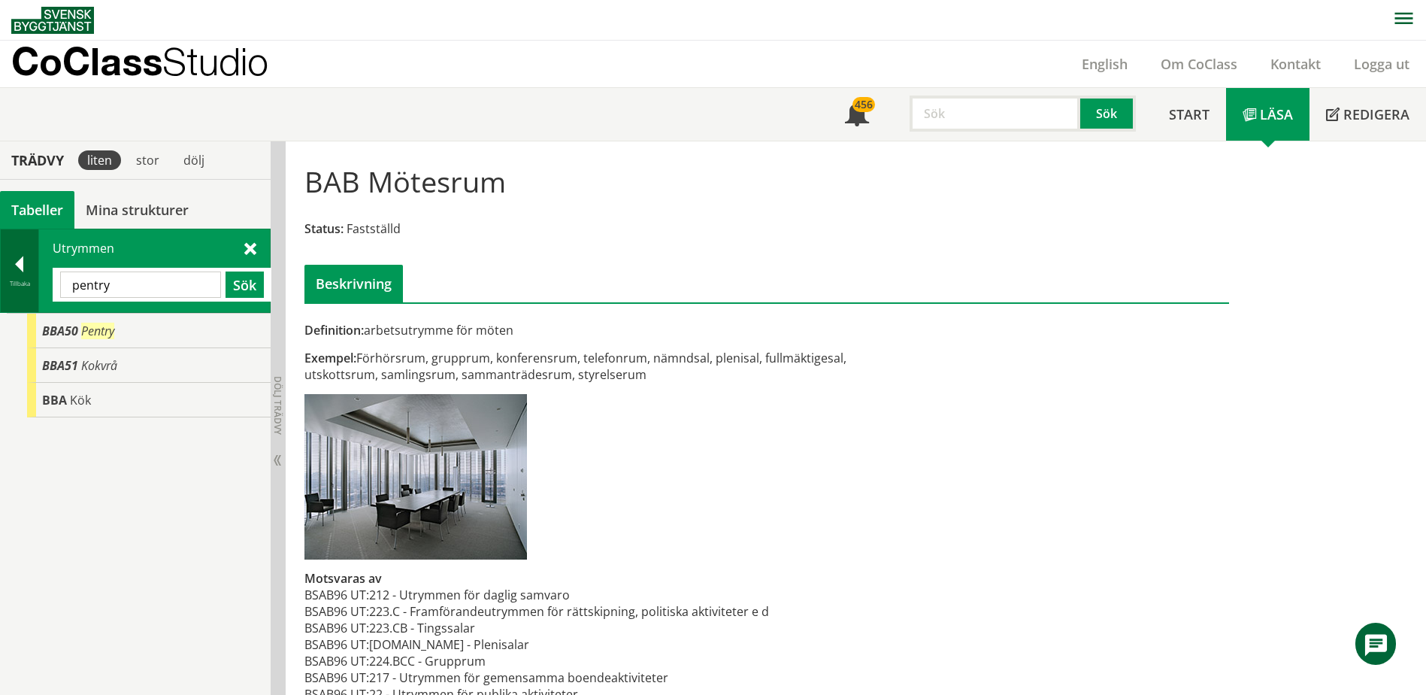
click at [34, 268] on div at bounding box center [20, 266] width 38 height 21
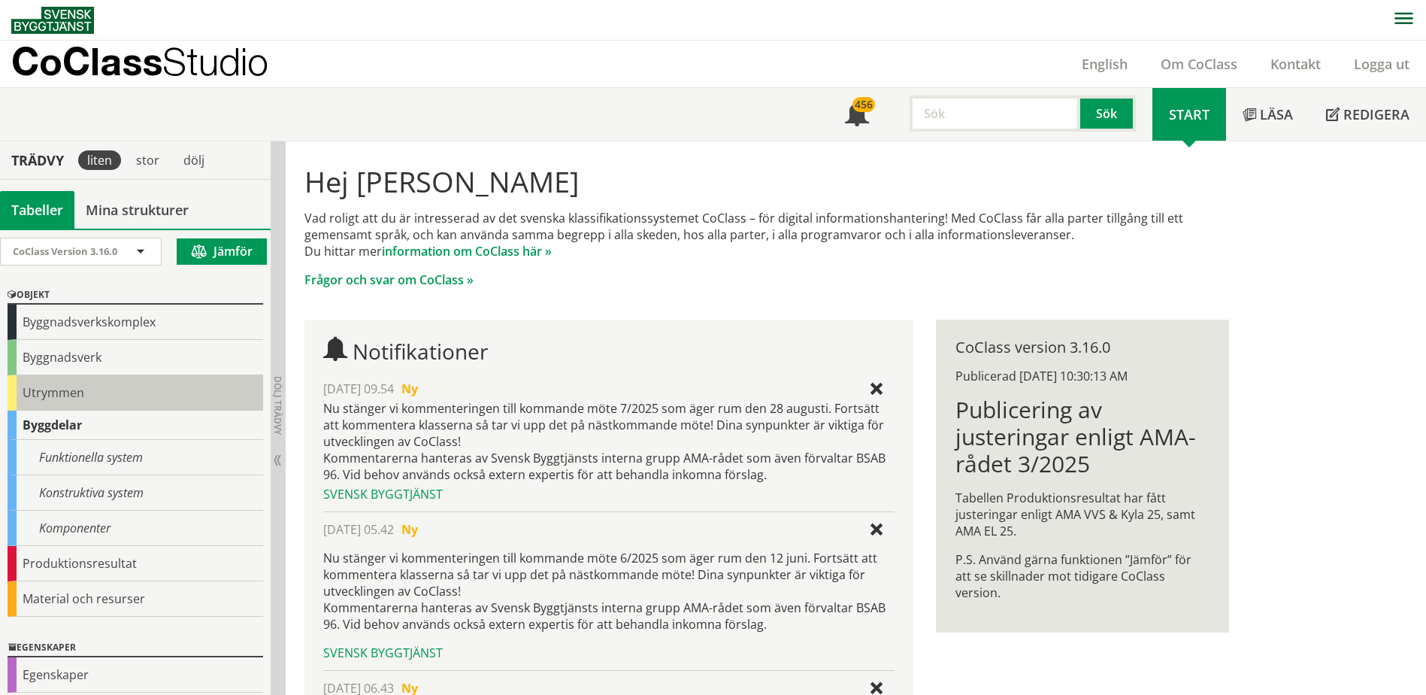
click at [37, 384] on div "Utrymmen" at bounding box center [136, 392] width 256 height 35
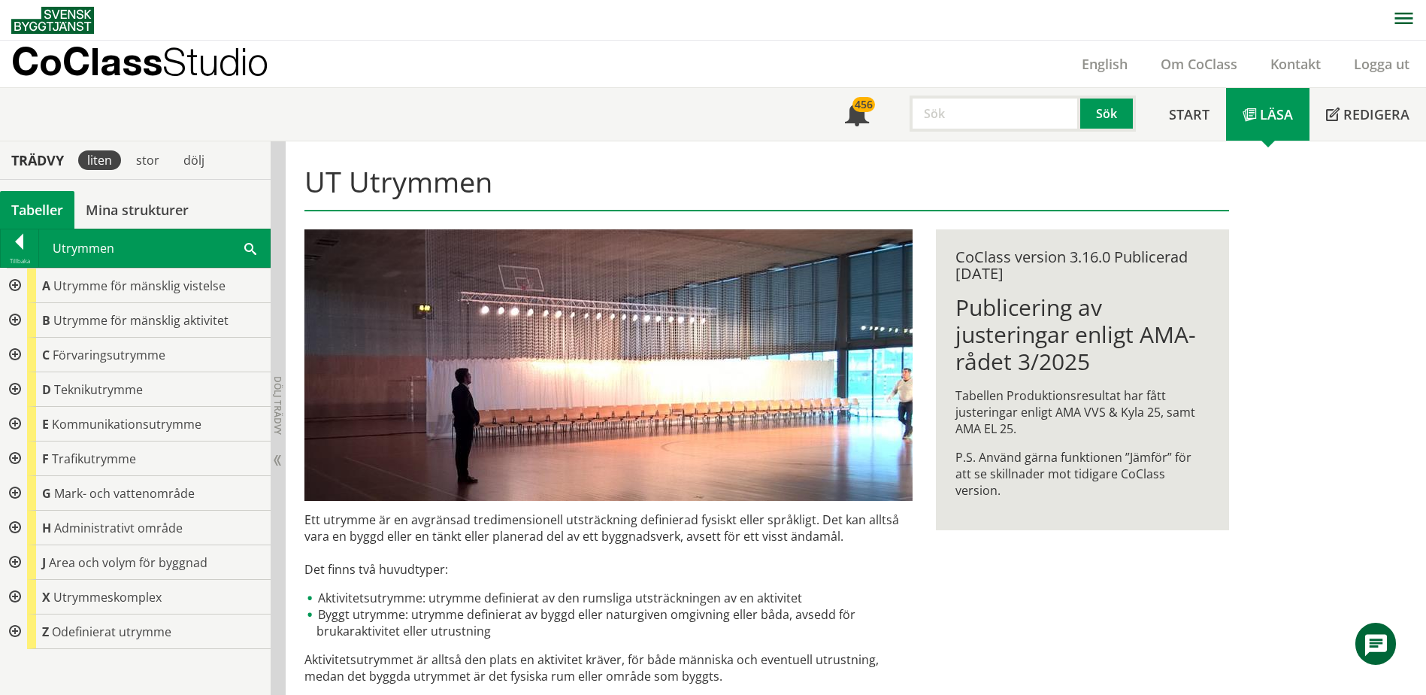
click at [15, 320] on div at bounding box center [13, 320] width 27 height 35
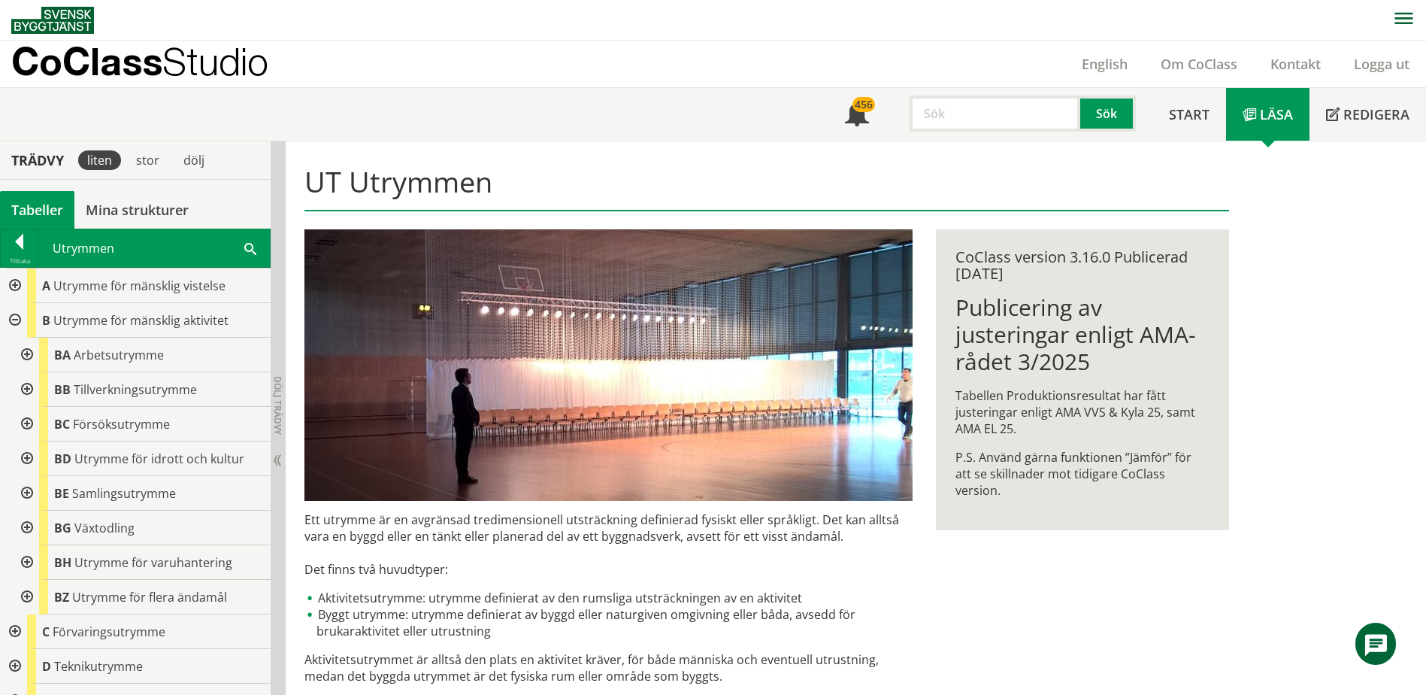
click at [25, 357] on div at bounding box center [25, 355] width 27 height 35
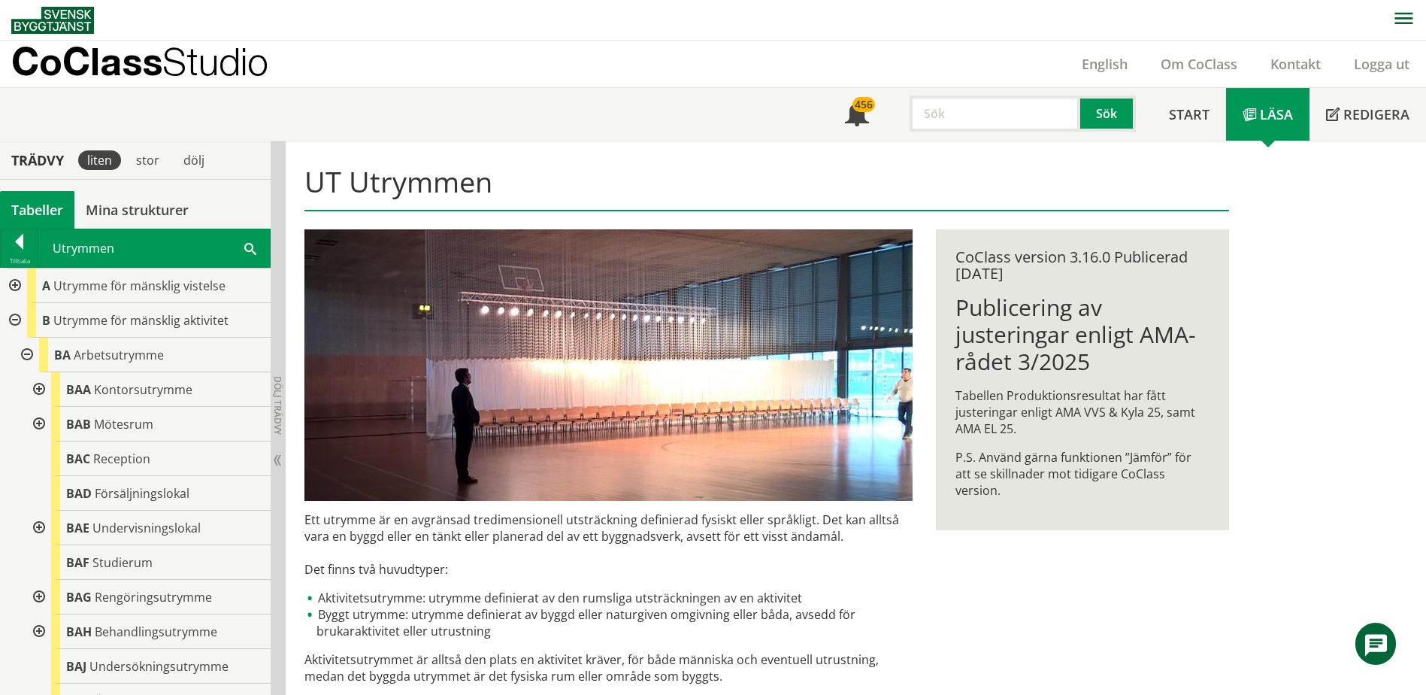
scroll to position [75, 0]
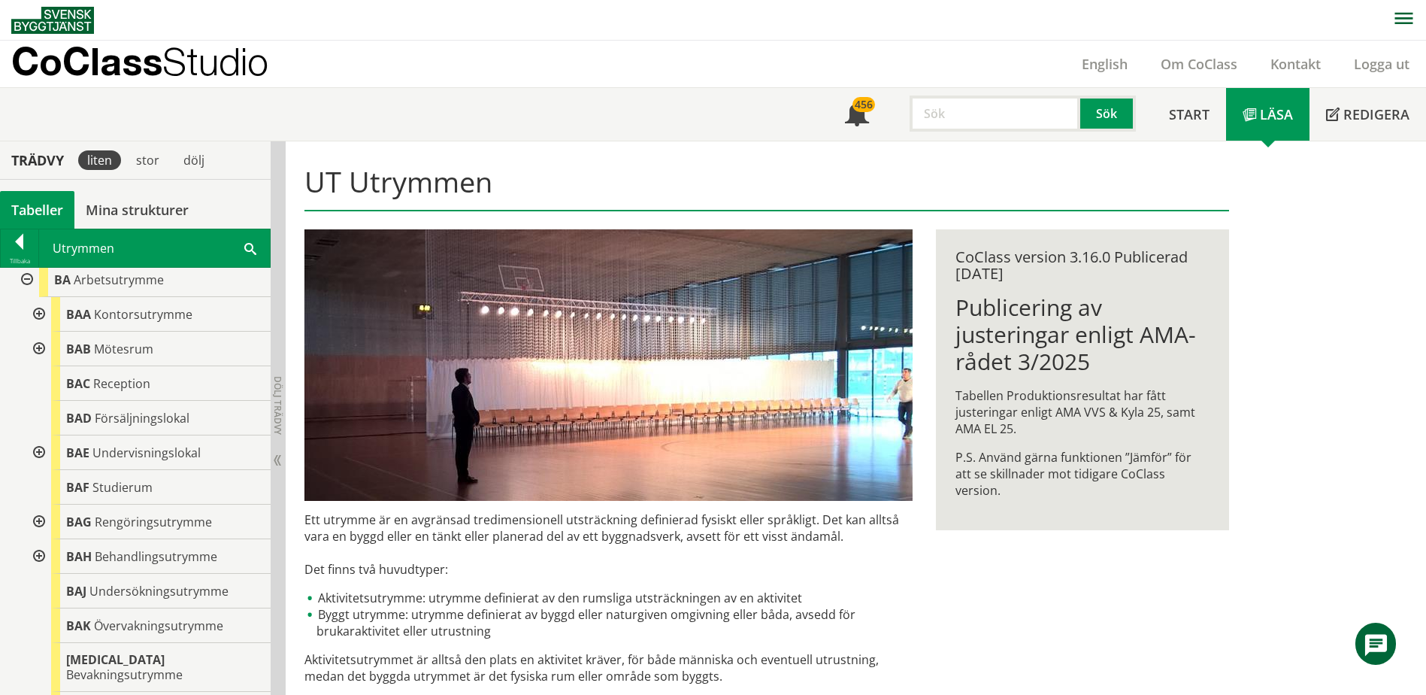
click at [37, 317] on div at bounding box center [37, 314] width 27 height 35
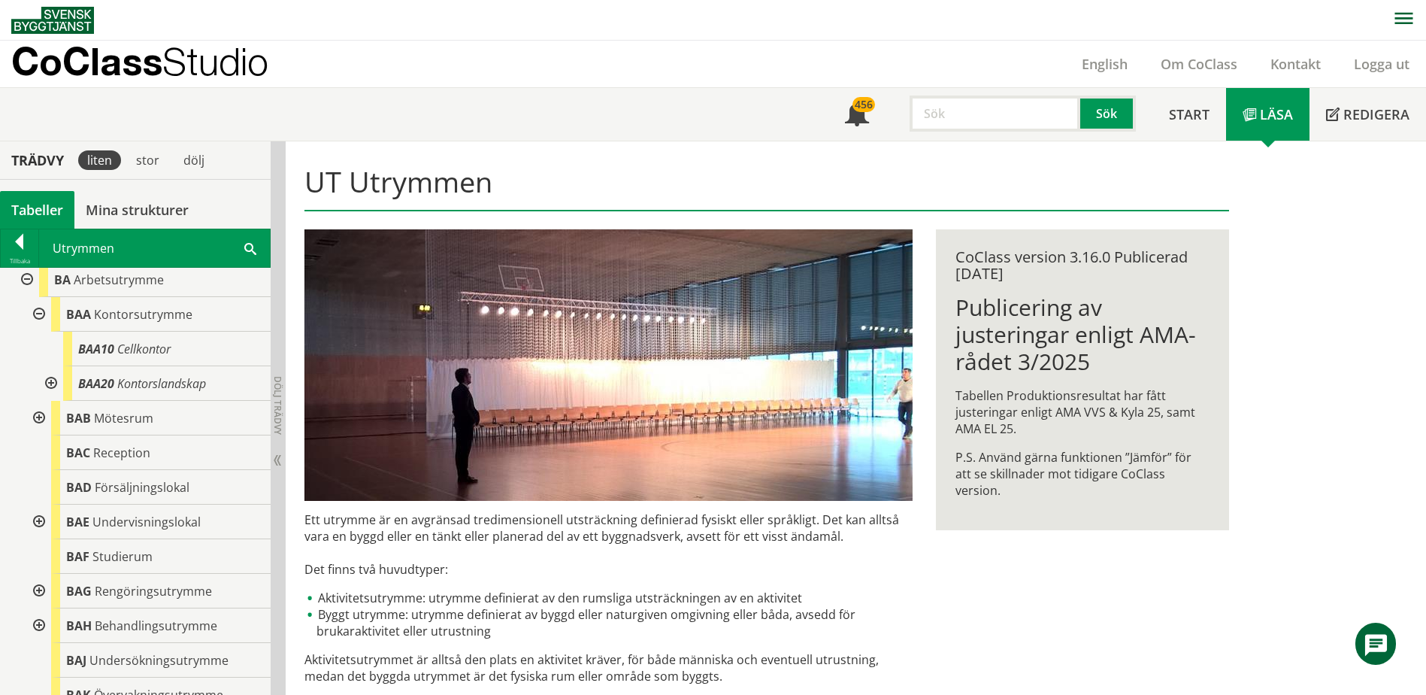
click at [48, 379] on div at bounding box center [49, 383] width 27 height 35
click at [51, 383] on div at bounding box center [49, 383] width 27 height 35
click at [98, 317] on span "Kontorsutrymme" at bounding box center [143, 314] width 98 height 17
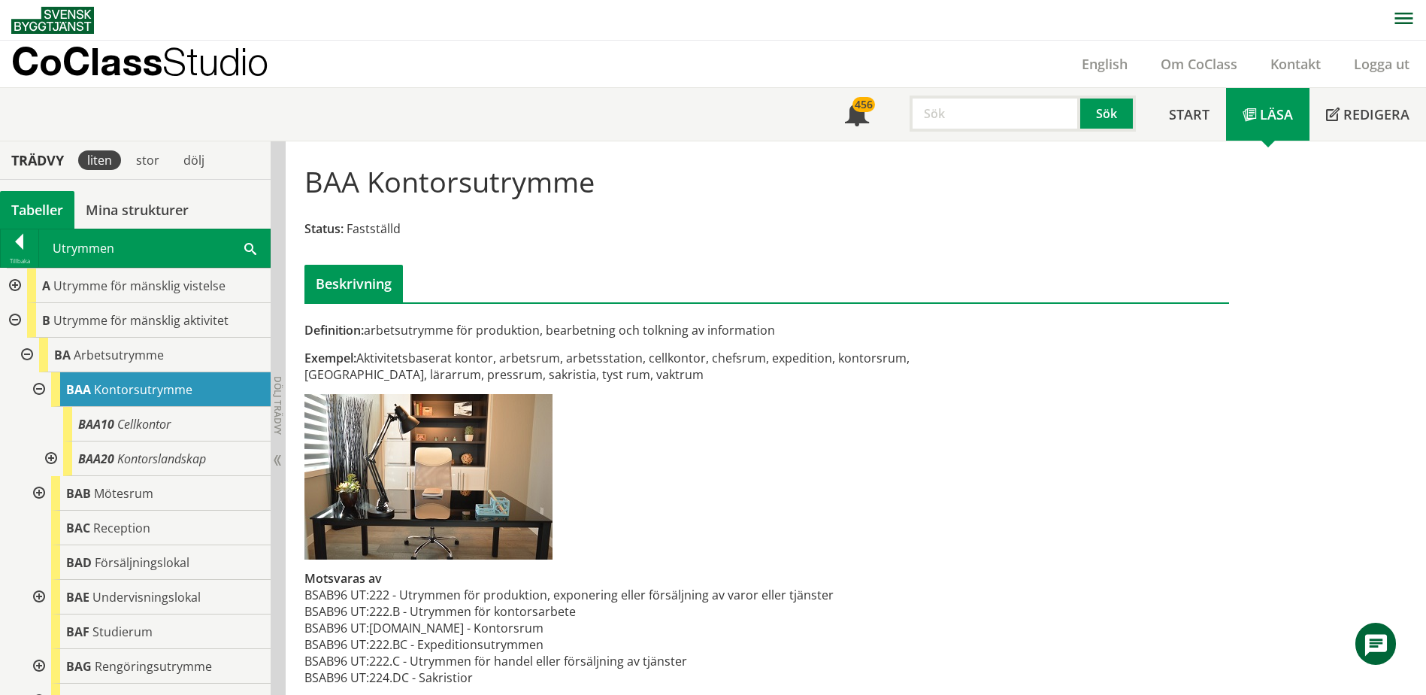
click at [15, 286] on div at bounding box center [13, 285] width 27 height 35
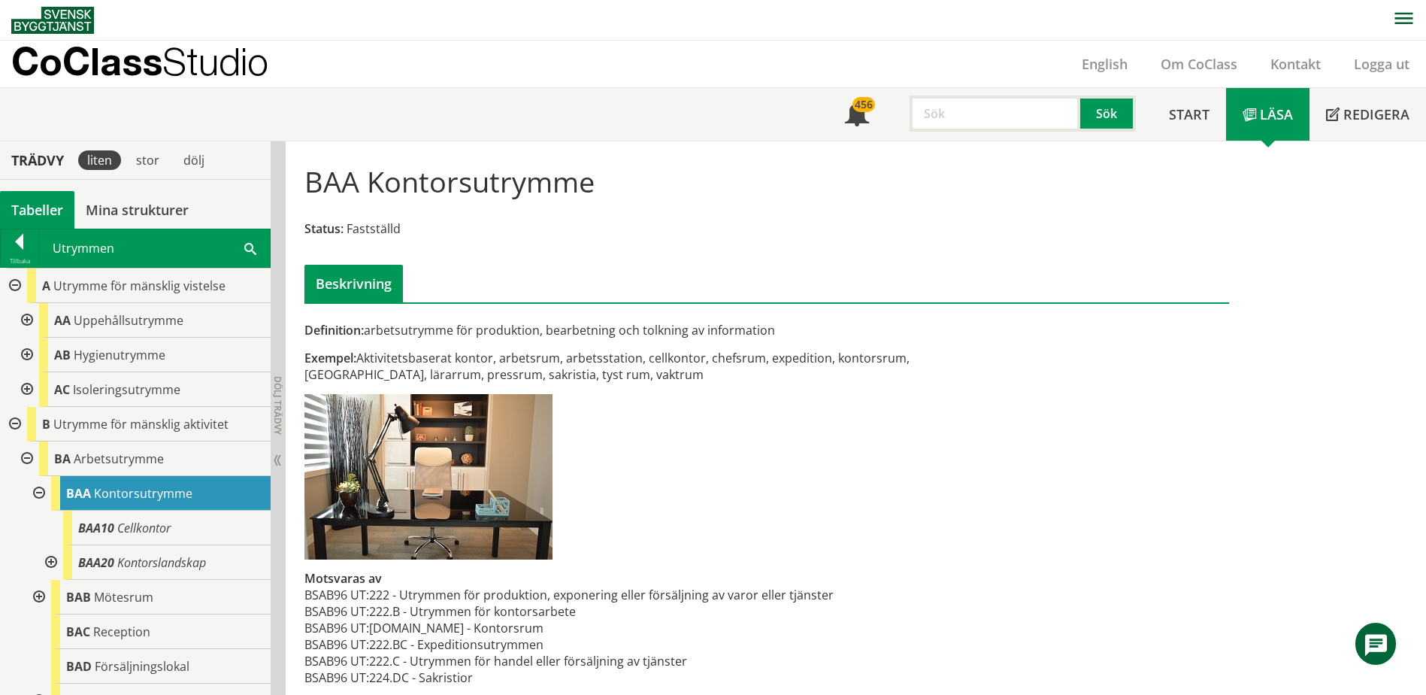
click at [26, 326] on div at bounding box center [25, 320] width 27 height 35
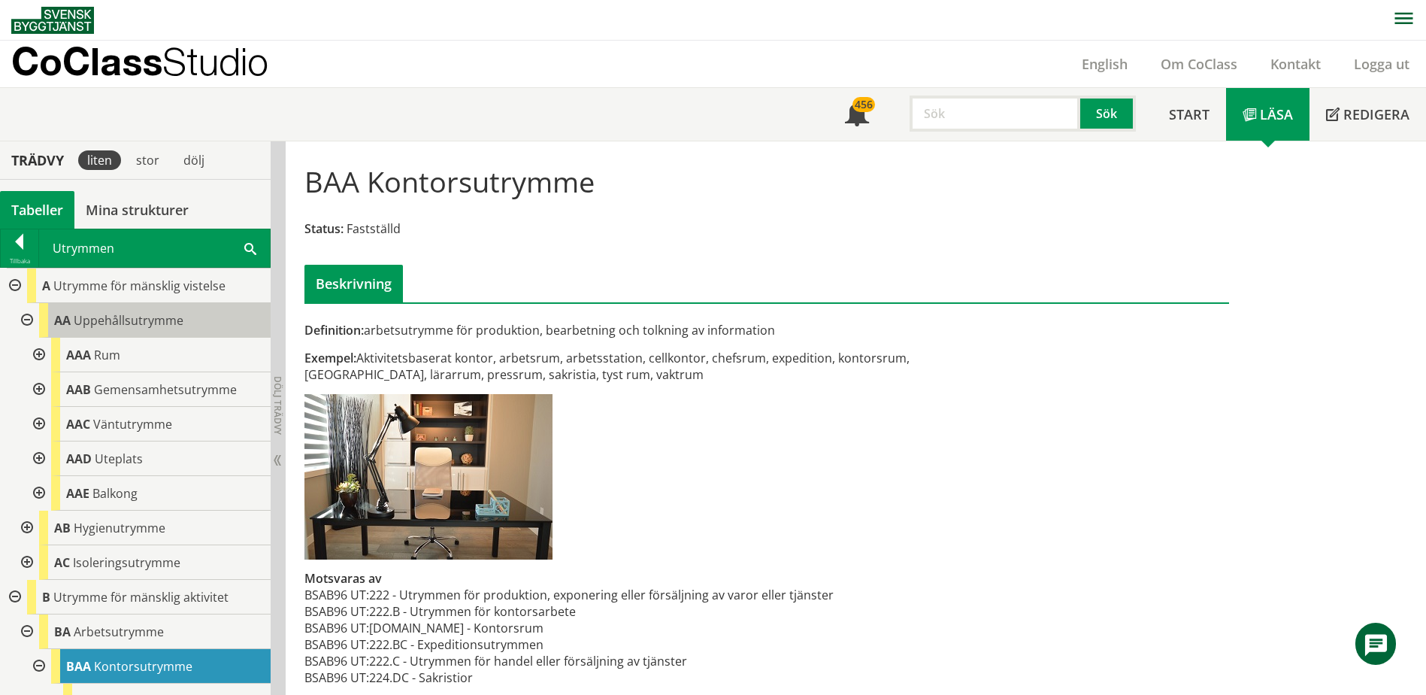
click at [105, 329] on div "AA Uppehållsutrymme" at bounding box center [155, 320] width 232 height 35
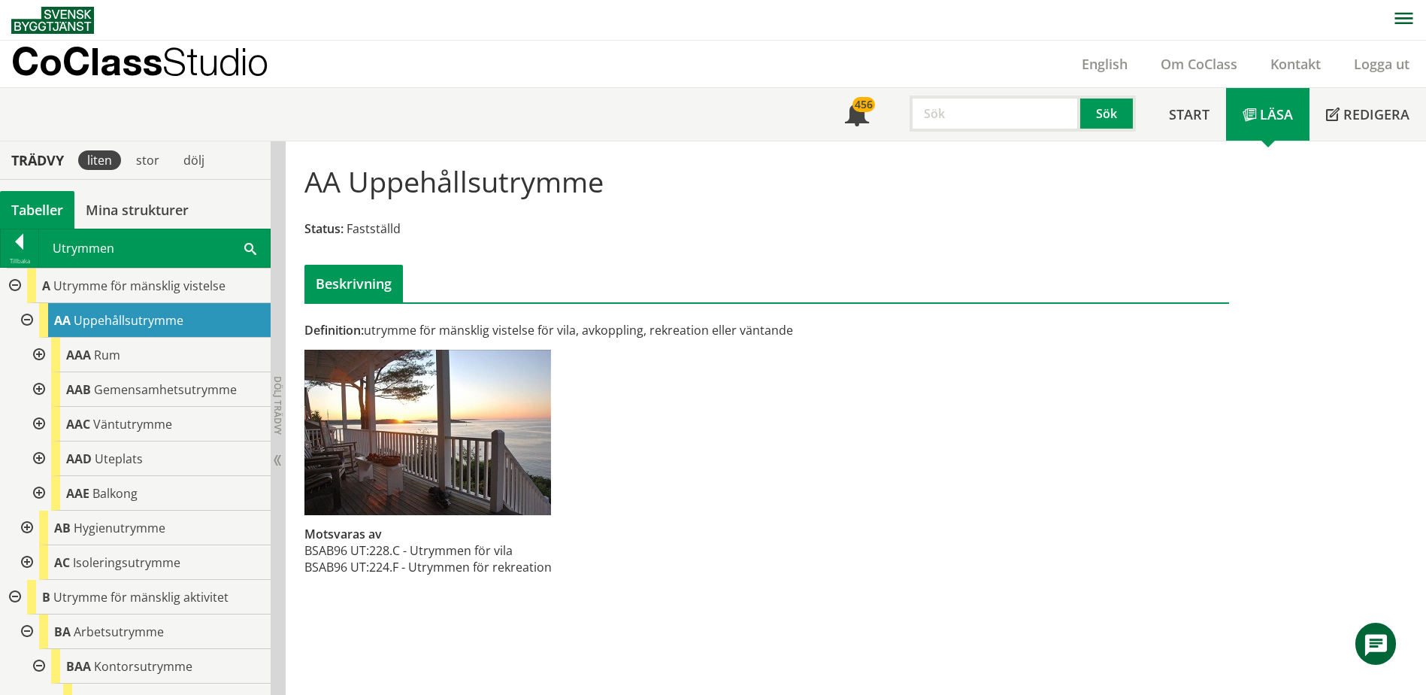
click at [40, 390] on div at bounding box center [37, 389] width 27 height 35
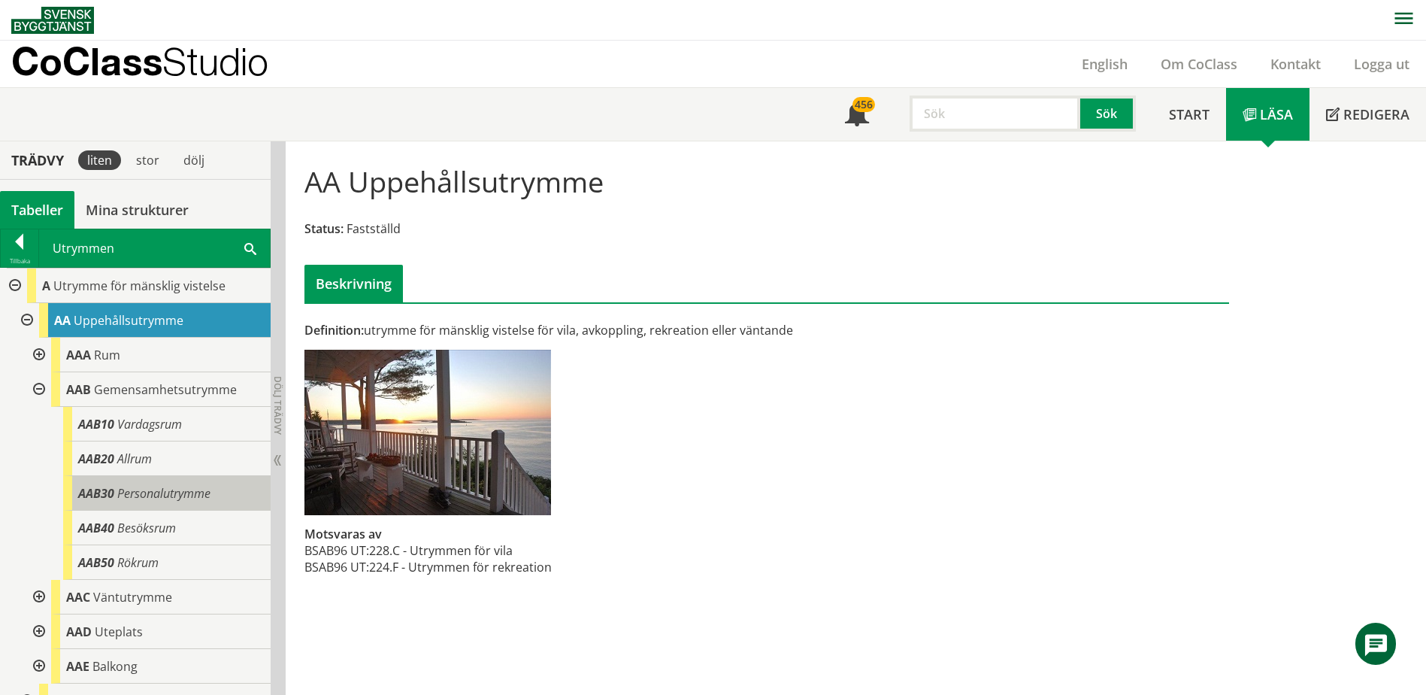
click at [131, 492] on span "Personalutrymme" at bounding box center [163, 493] width 93 height 17
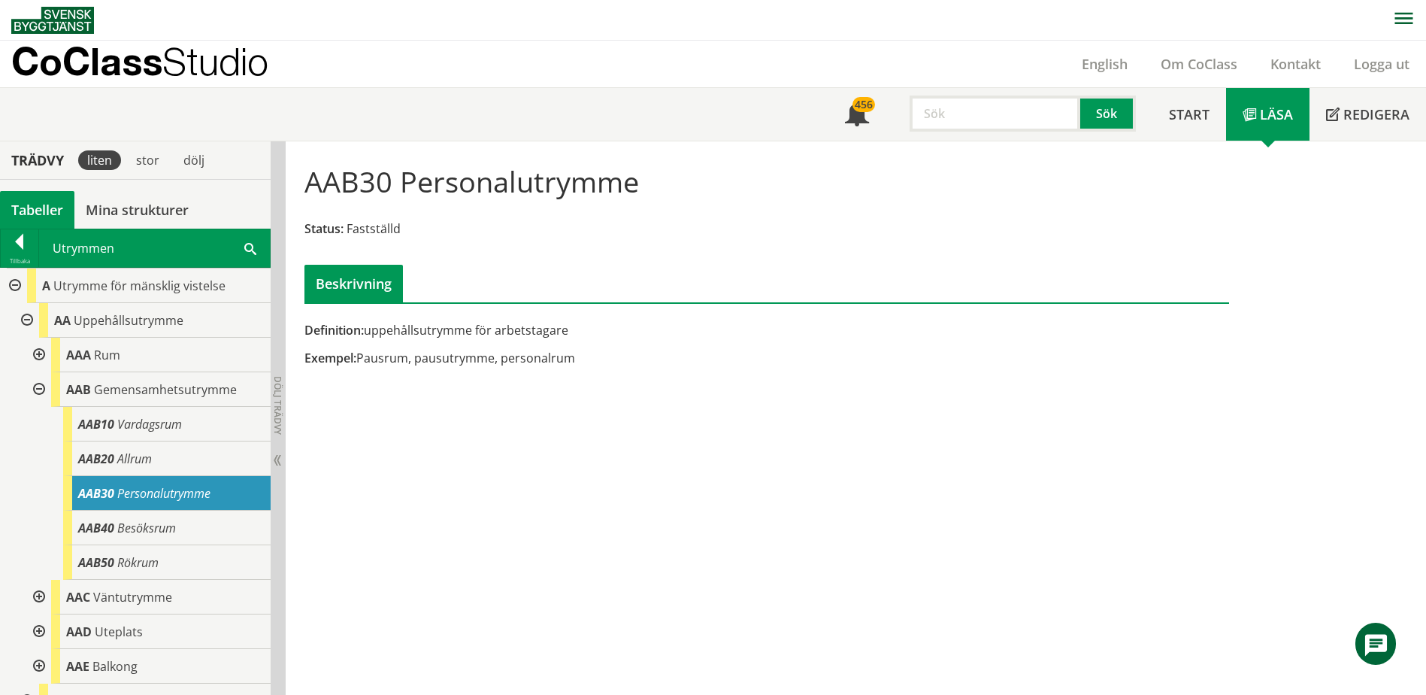
click at [255, 235] on div "Utrymmen Sök" at bounding box center [154, 248] width 231 height 38
click at [252, 247] on span at bounding box center [250, 248] width 12 height 16
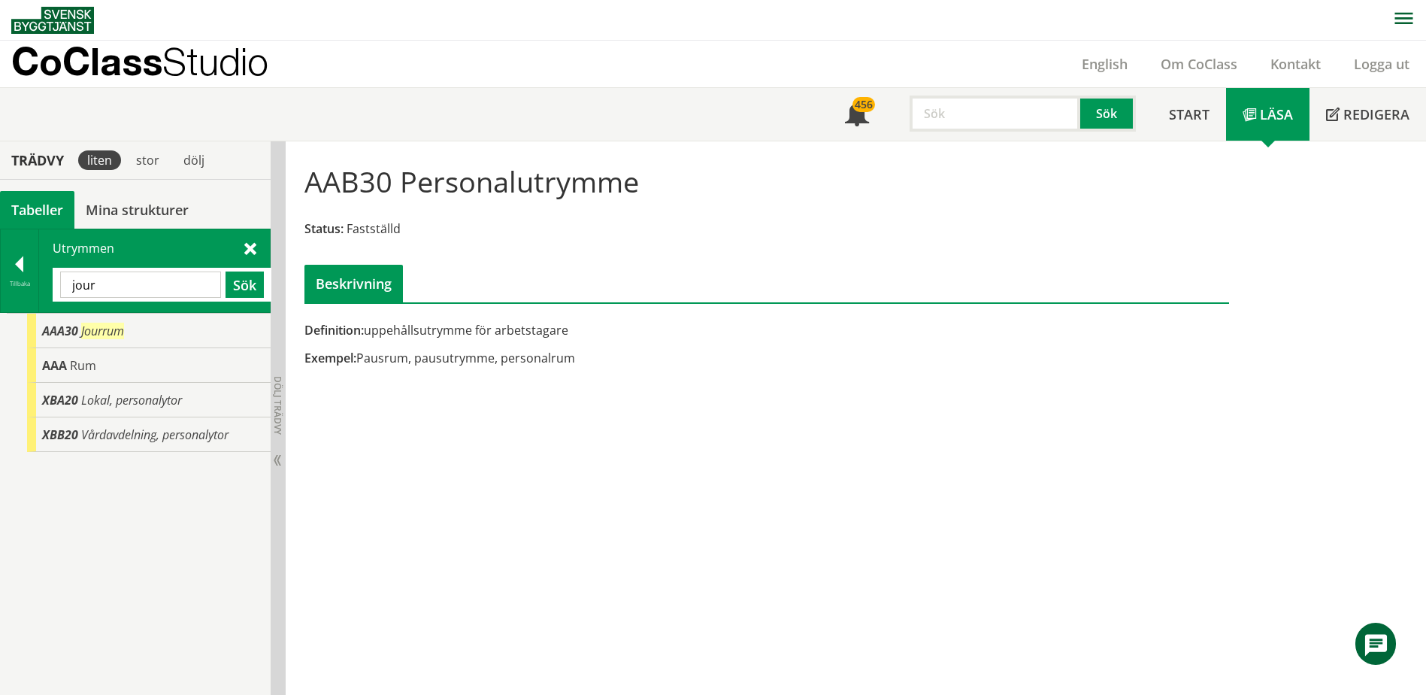
click at [194, 276] on input "jour" at bounding box center [140, 284] width 161 height 26
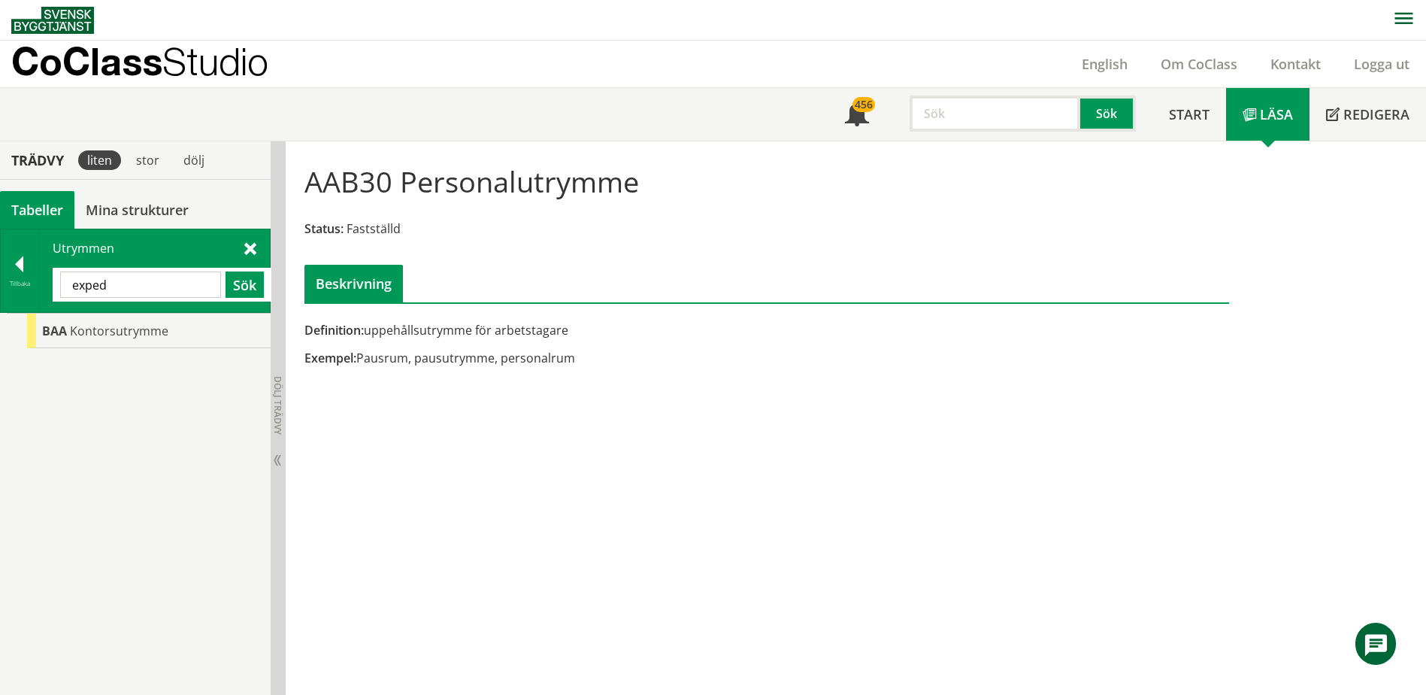
click at [183, 273] on input "exped" at bounding box center [140, 284] width 161 height 26
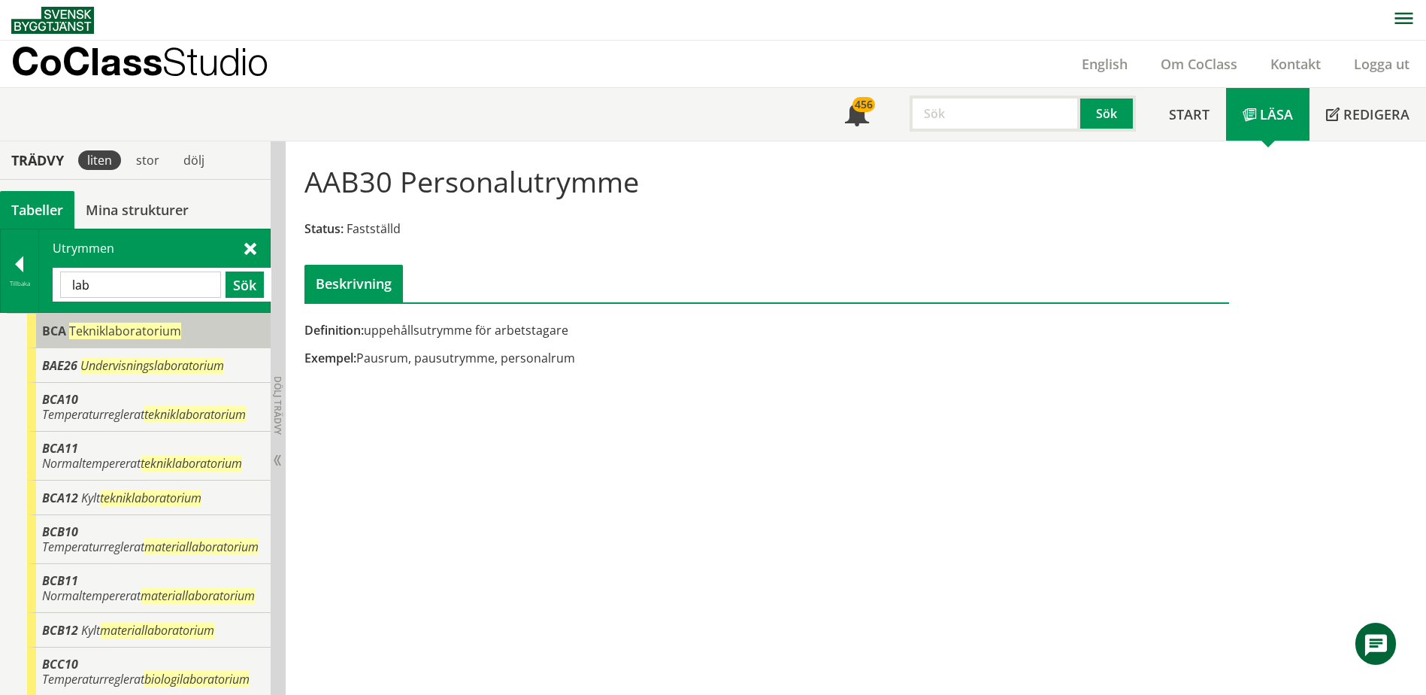
click at [146, 323] on span "Tekniklaboratorium" at bounding box center [125, 331] width 112 height 17
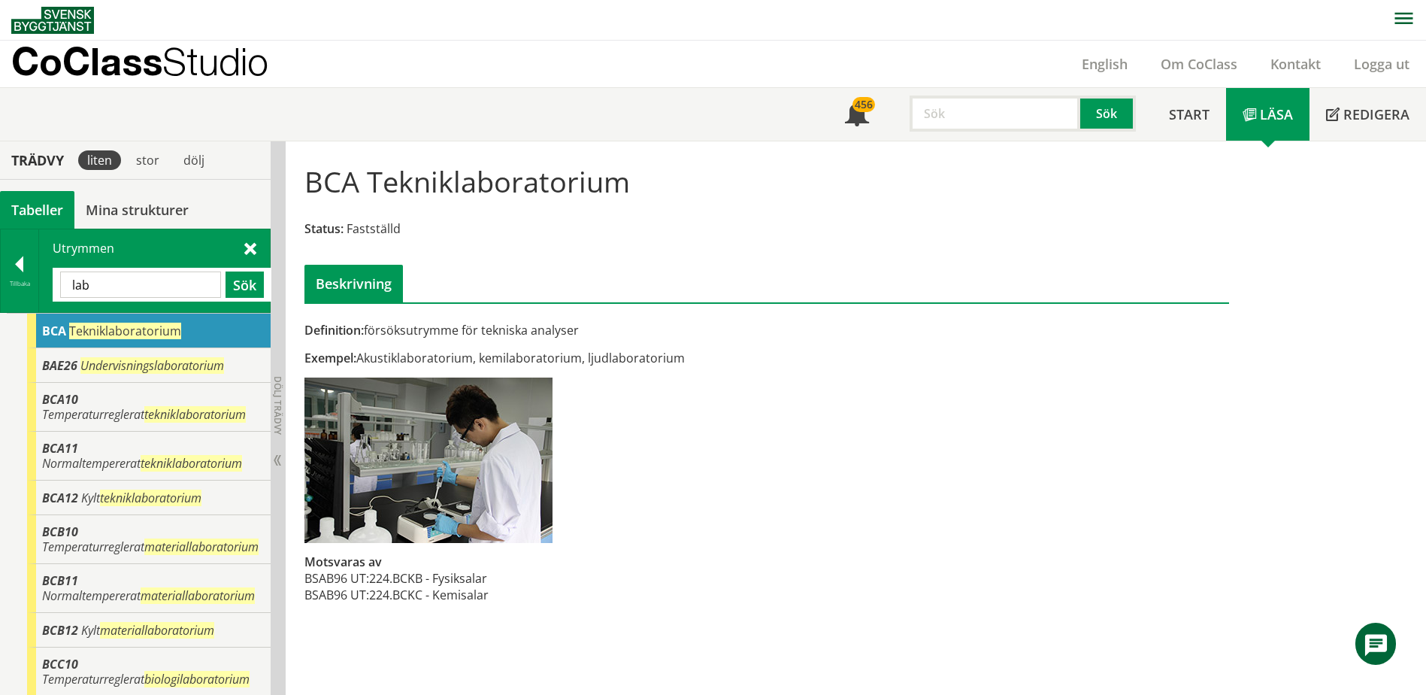
click at [116, 285] on input "lab" at bounding box center [140, 284] width 161 height 26
click at [116, 284] on input "lab" at bounding box center [140, 284] width 161 height 26
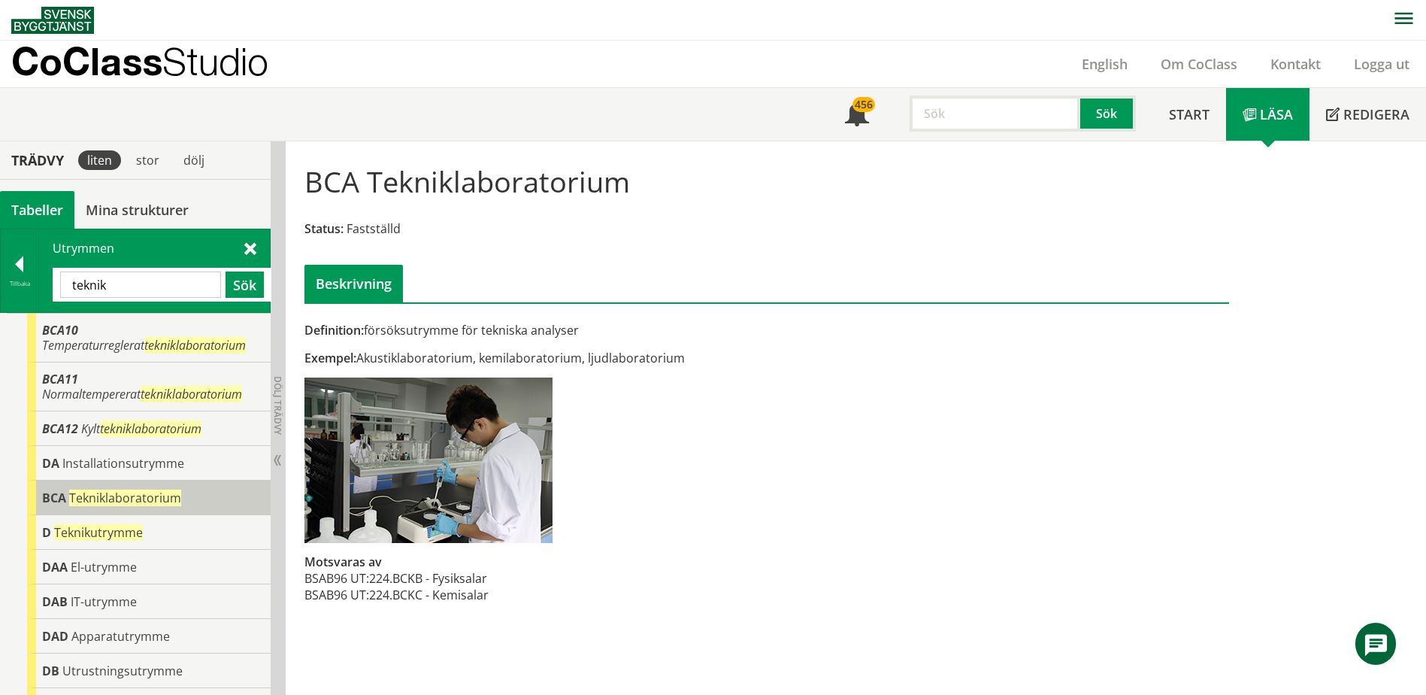
click at [153, 490] on span "Tekniklaboratorium" at bounding box center [125, 497] width 112 height 17
click at [131, 288] on input "teknik" at bounding box center [140, 284] width 161 height 26
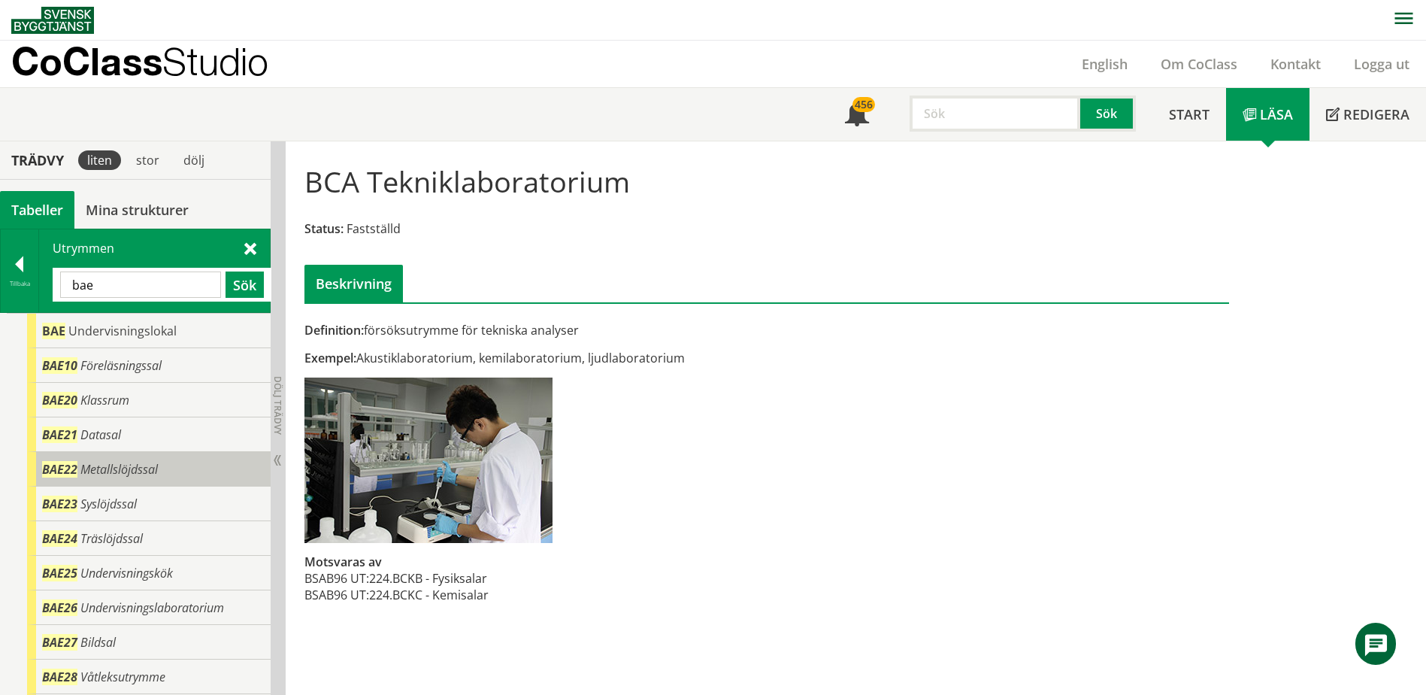
click at [99, 471] on span "Metallslöjdssal" at bounding box center [118, 469] width 77 height 17
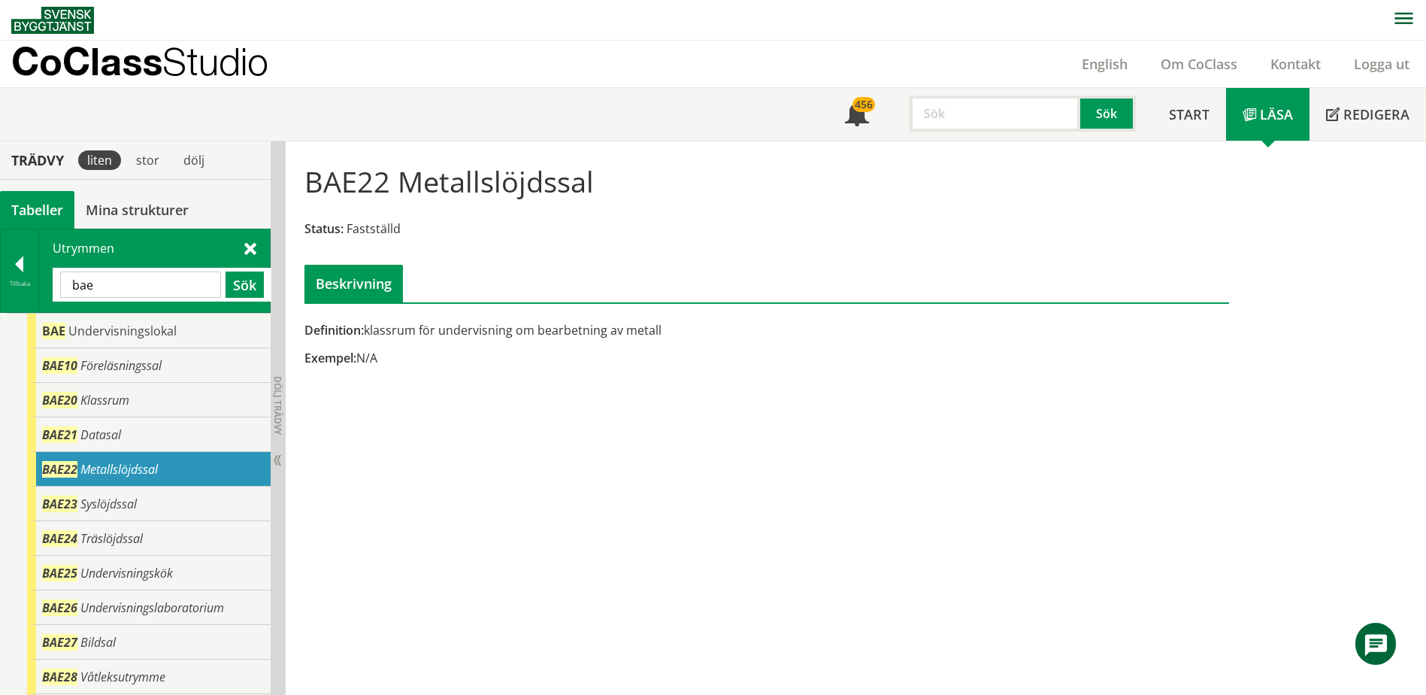
click at [471, 182] on h1 "BAE22 Metallslöjdssal" at bounding box center [449, 181] width 289 height 33
click at [142, 282] on input "bae" at bounding box center [140, 284] width 161 height 26
click at [143, 282] on input "bae" at bounding box center [140, 284] width 161 height 26
click at [142, 283] on input "bae" at bounding box center [140, 284] width 161 height 26
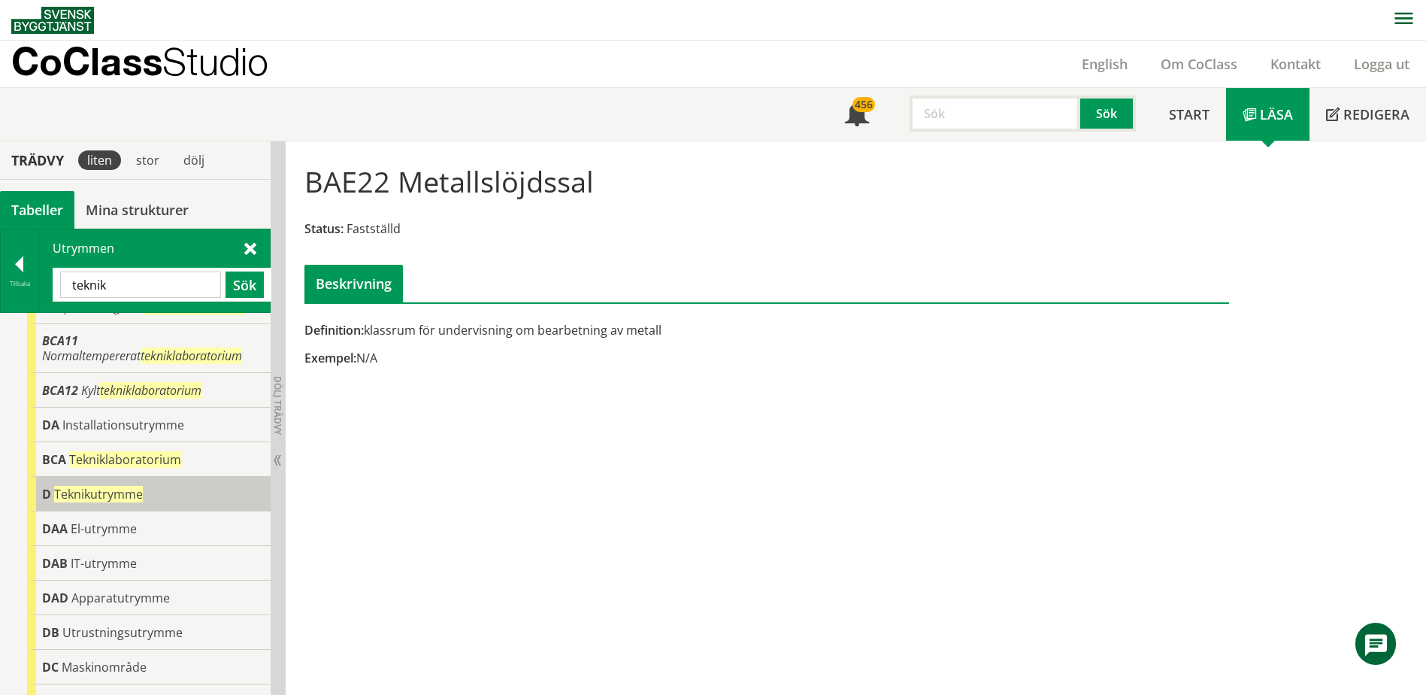
scroll to position [75, 0]
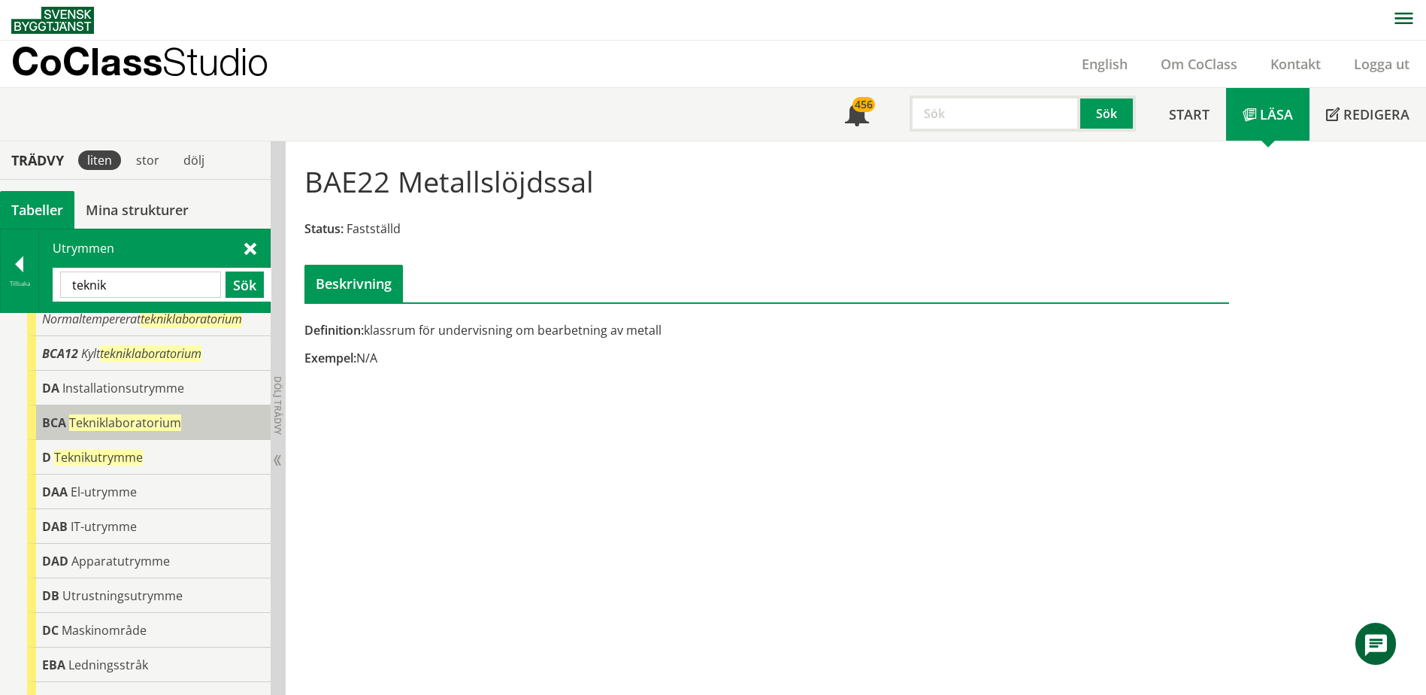
click at [157, 409] on div "BCA Tekniklaboratorium" at bounding box center [149, 422] width 244 height 35
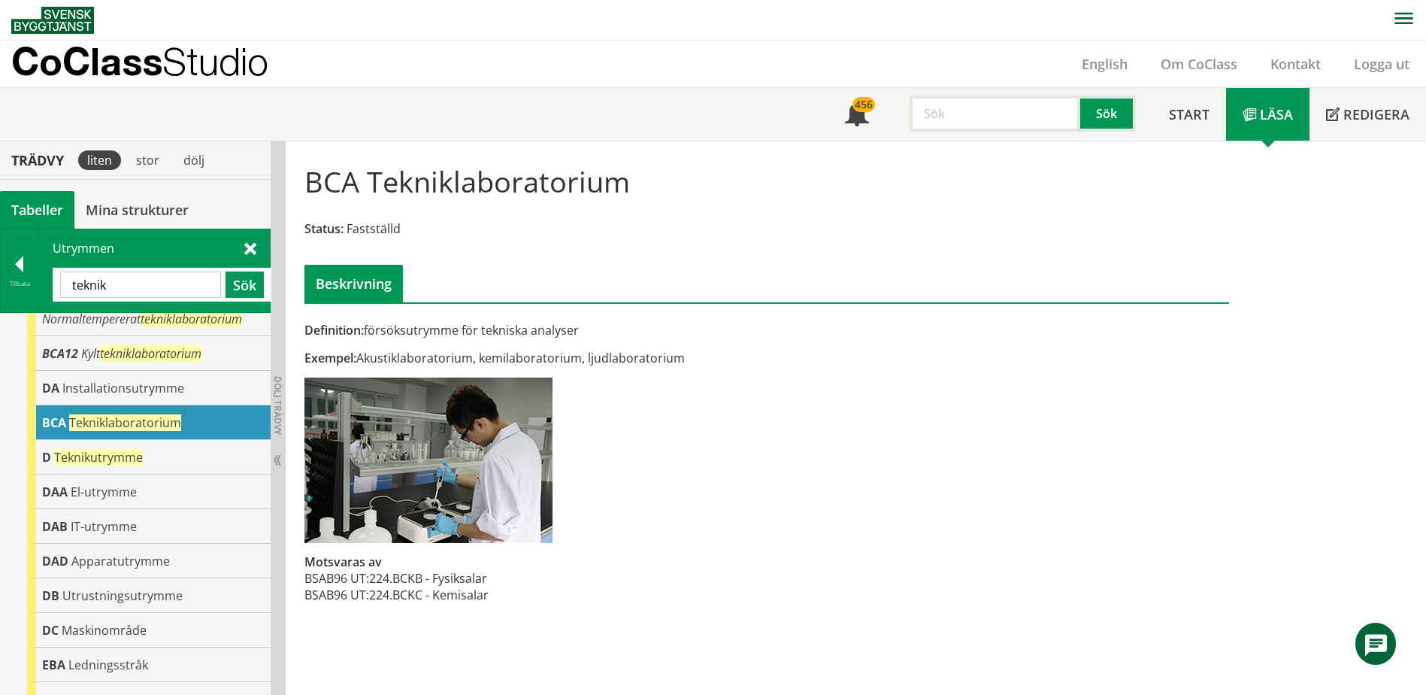
click at [164, 302] on div "Utrymmen teknik Sök" at bounding box center [154, 270] width 231 height 83
click at [152, 289] on input "teknik" at bounding box center [140, 284] width 161 height 26
type input "tvätt"
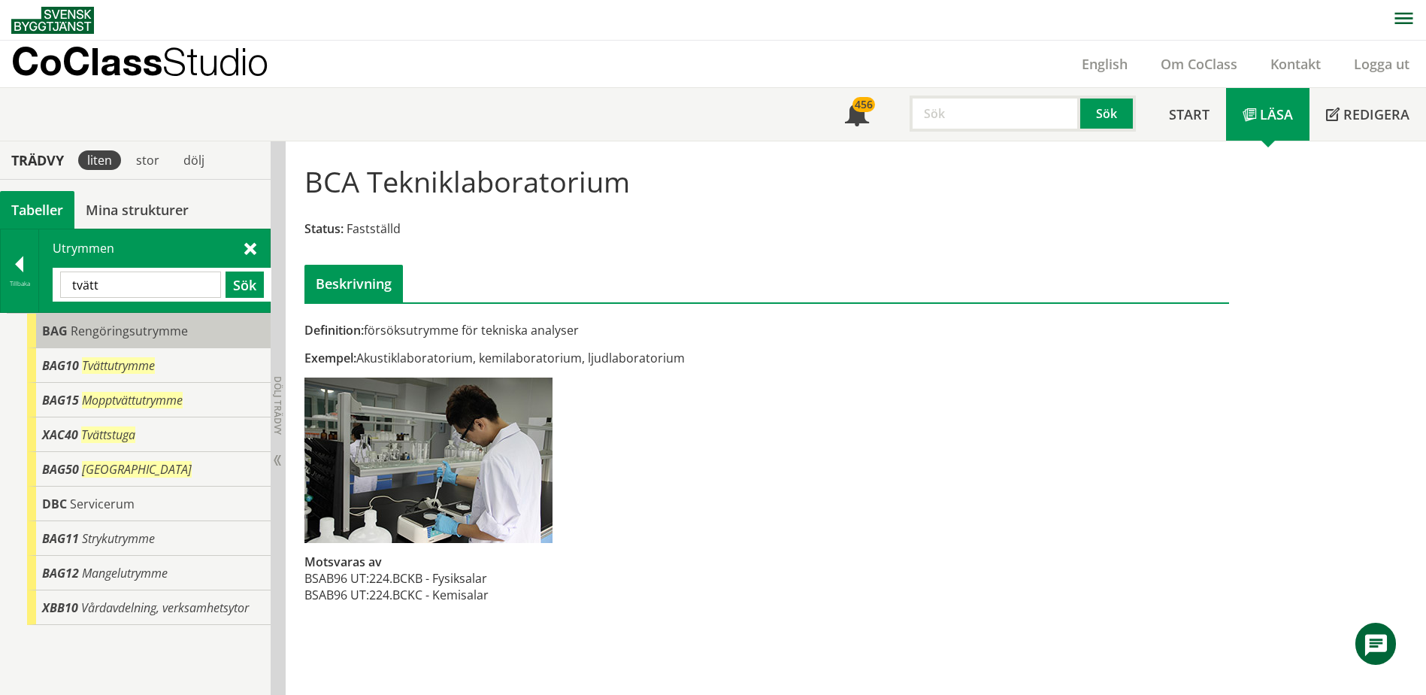
click at [187, 330] on div "BAG Rengöringsutrymme" at bounding box center [149, 331] width 244 height 35
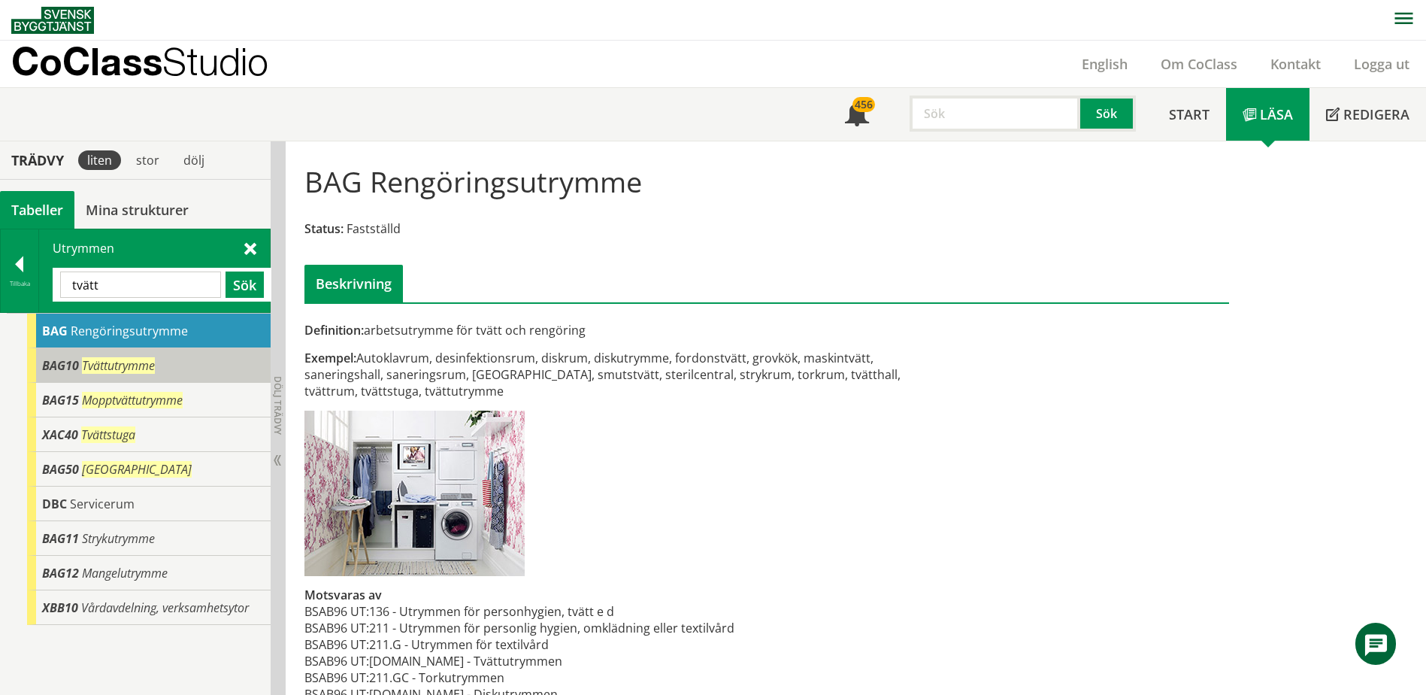
click at [173, 367] on div "BAG10 Tvättutrymme" at bounding box center [149, 365] width 244 height 35
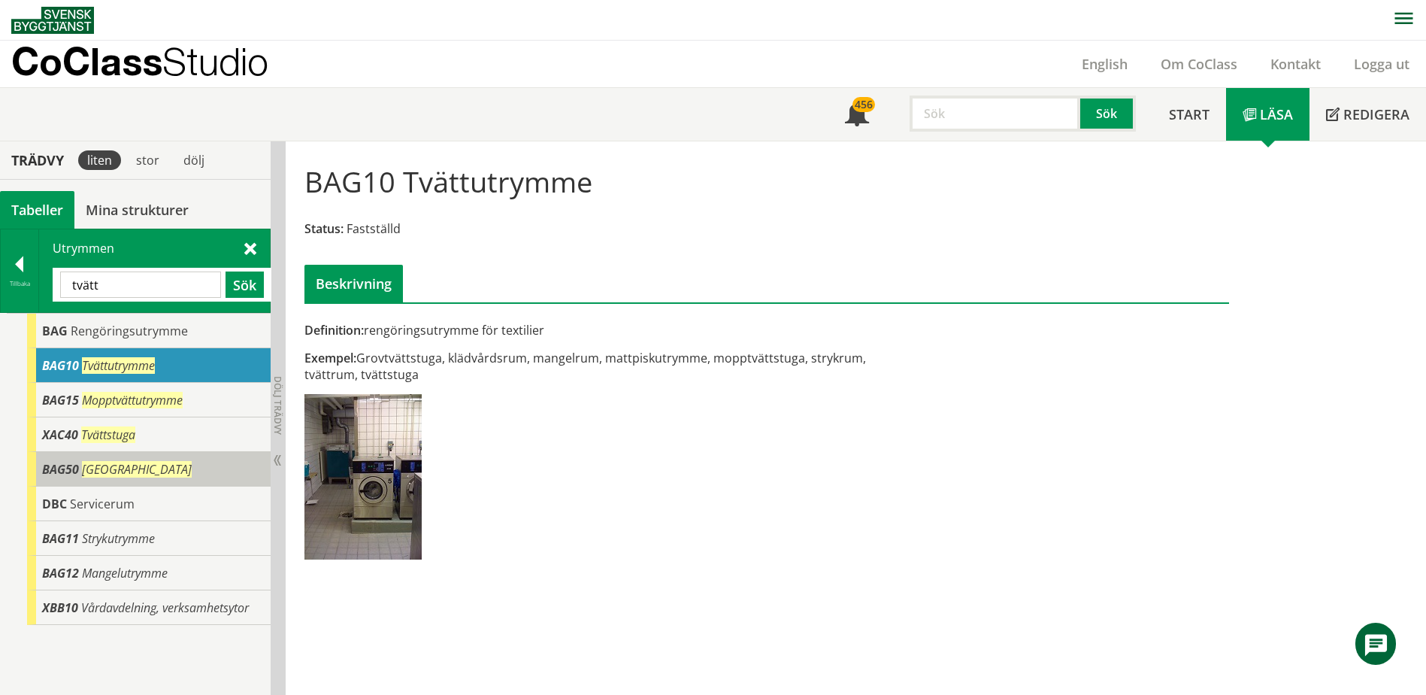
click at [151, 462] on div "BAG50 Tvätthall" at bounding box center [149, 469] width 244 height 35
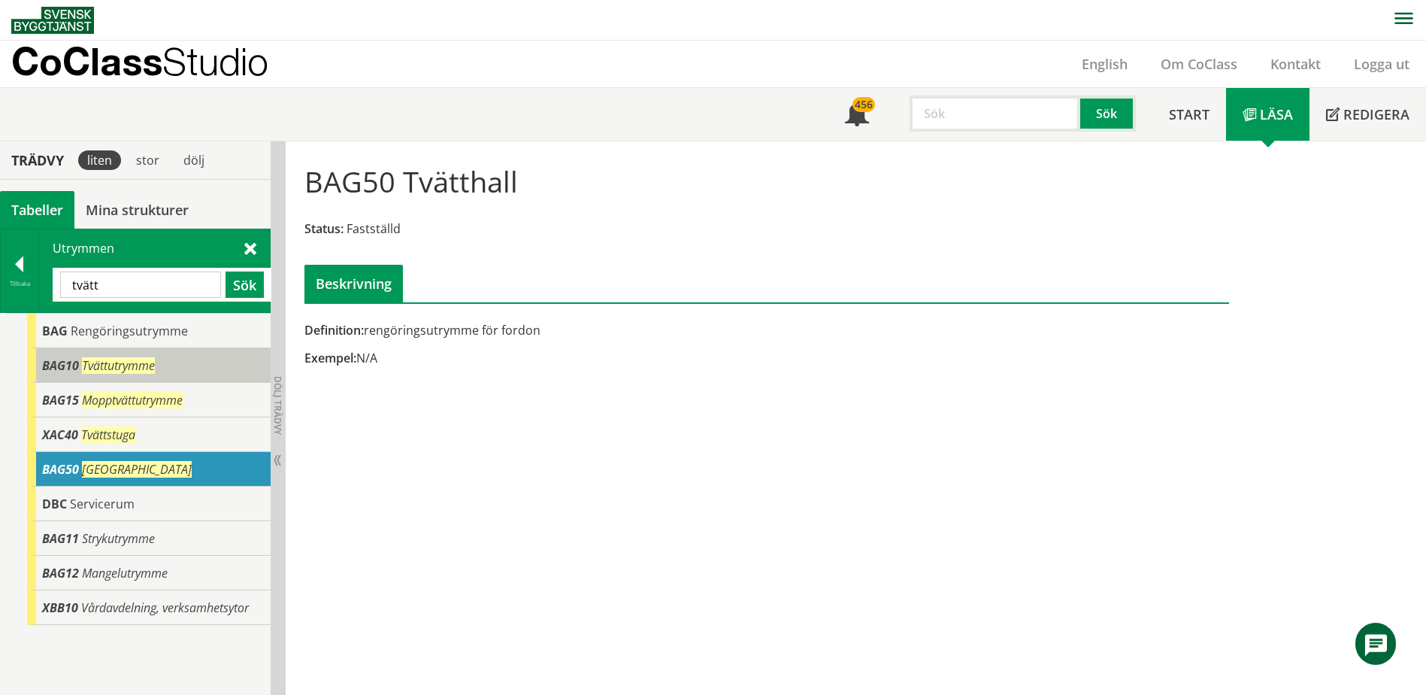
click at [135, 370] on span "Tvättutrymme" at bounding box center [118, 365] width 73 height 17
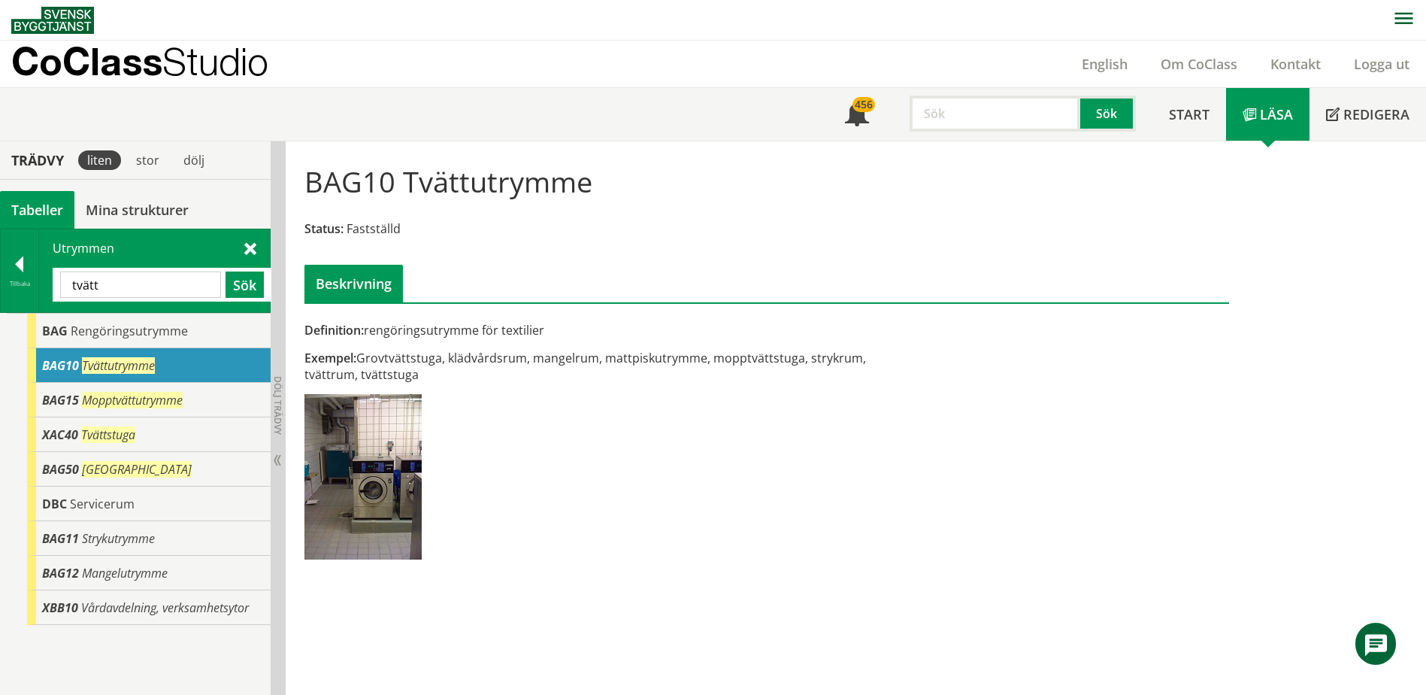
click at [21, 256] on div at bounding box center [20, 266] width 38 height 21
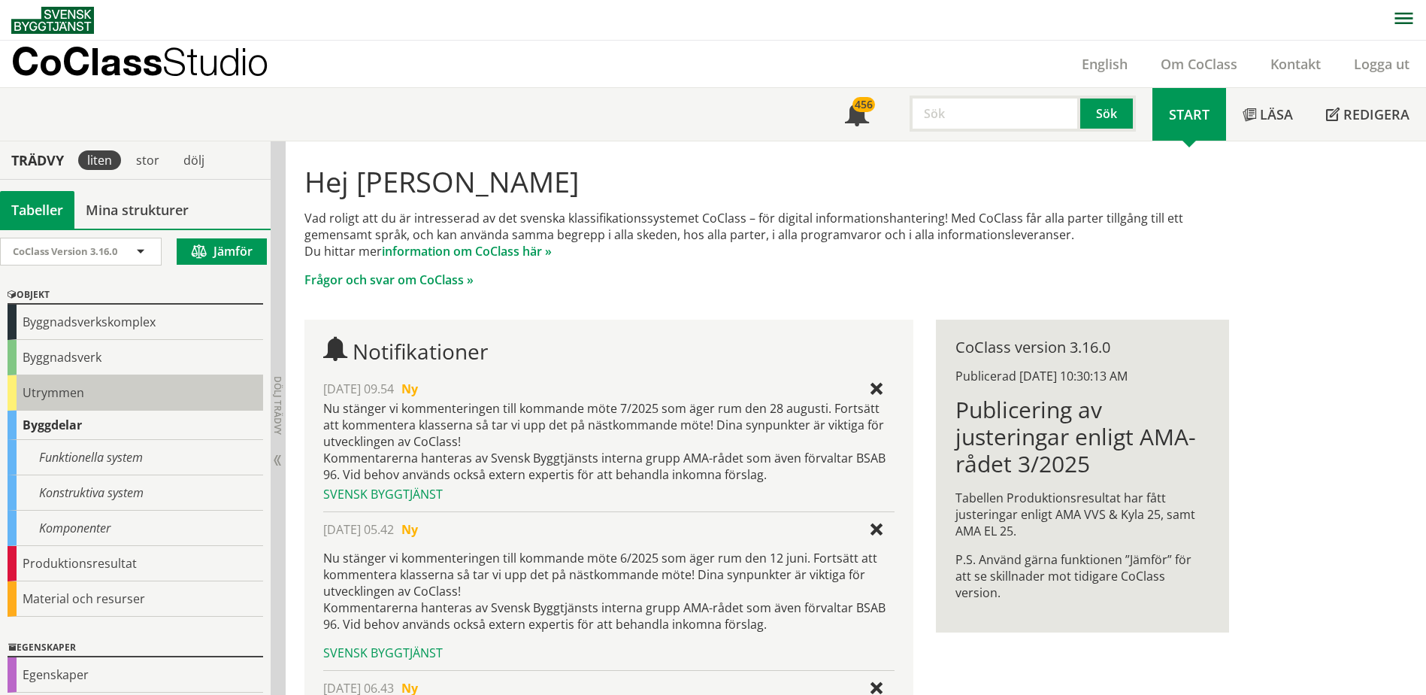
click at [35, 389] on div "Utrymmen" at bounding box center [136, 392] width 256 height 35
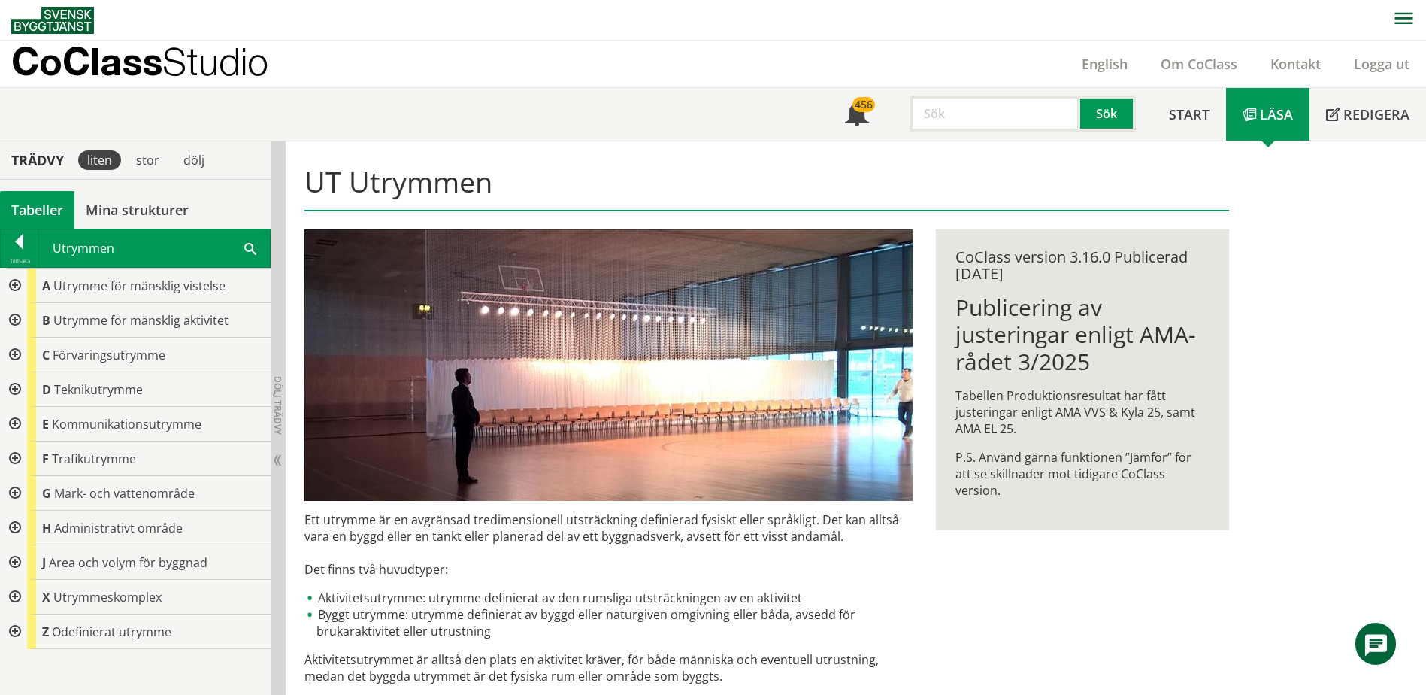
click at [12, 286] on div at bounding box center [13, 285] width 27 height 35
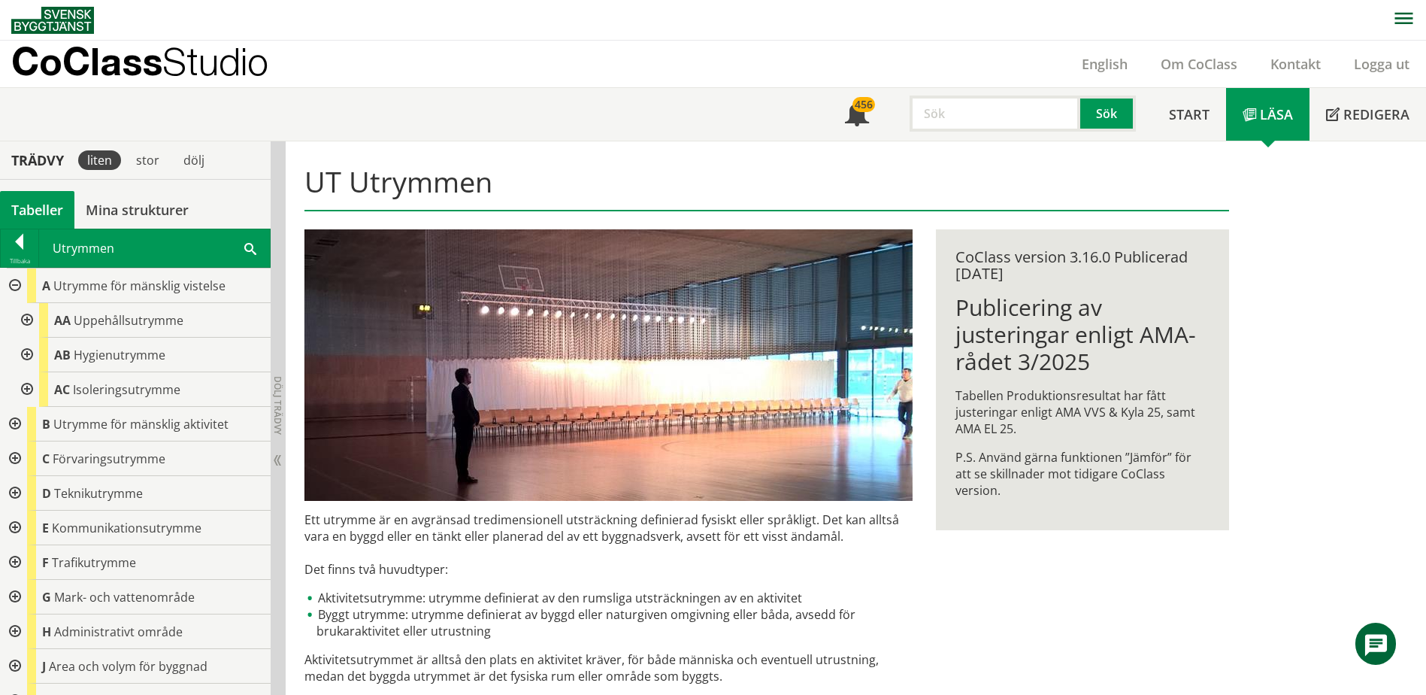
click at [33, 356] on div at bounding box center [25, 355] width 27 height 35
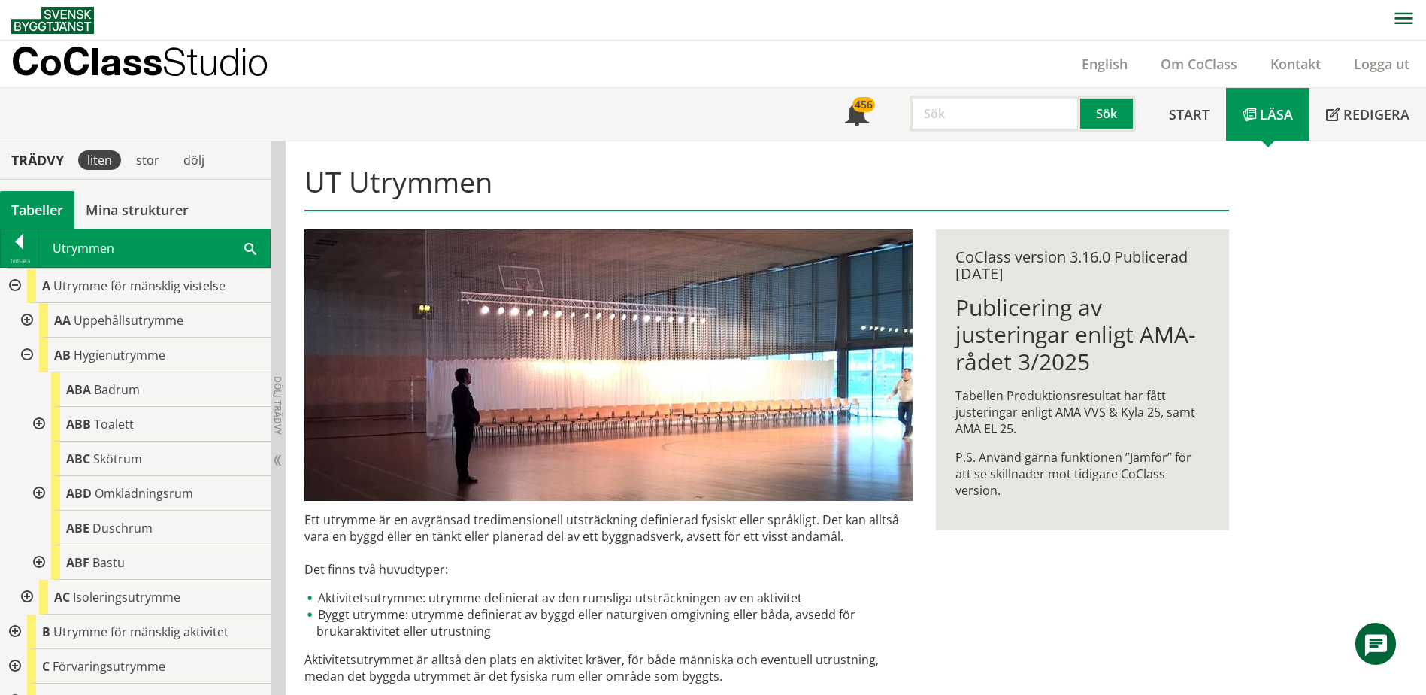
click at [42, 422] on div at bounding box center [37, 424] width 27 height 35
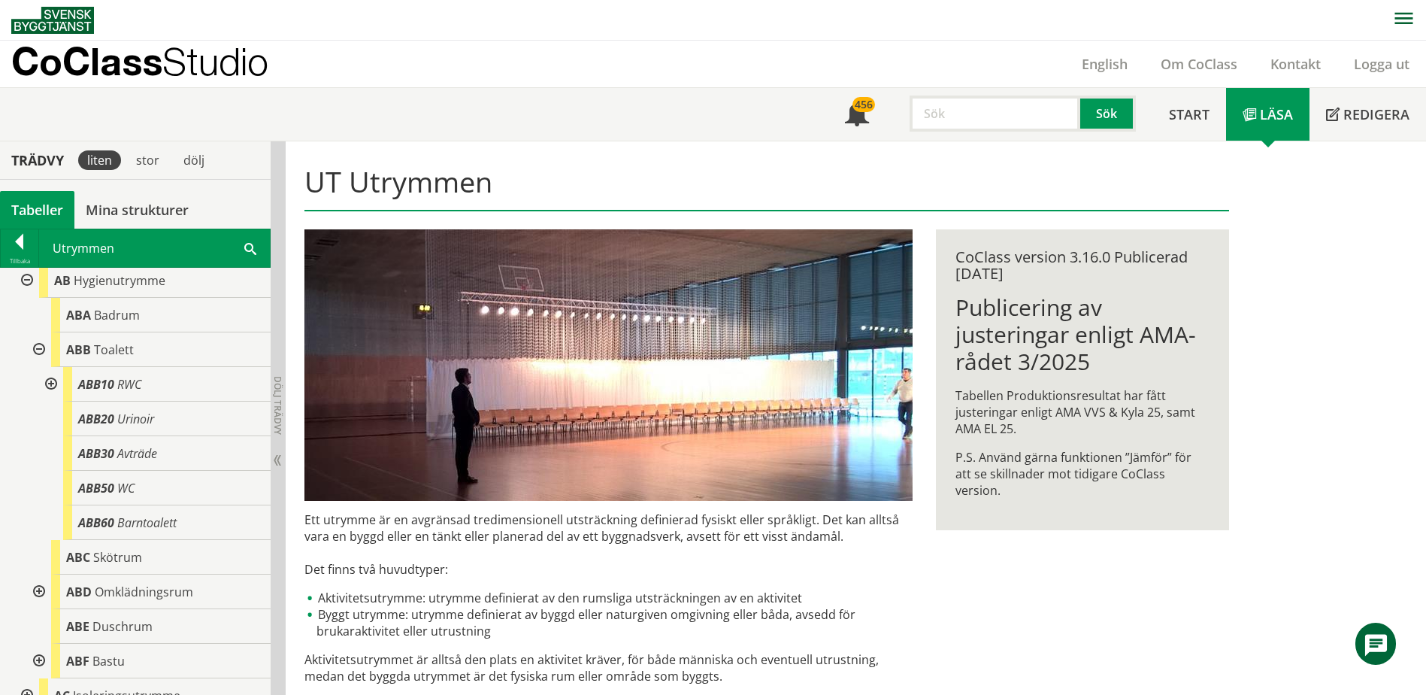
scroll to position [75, 0]
click at [92, 347] on div "ABB Toalett" at bounding box center [161, 349] width 220 height 35
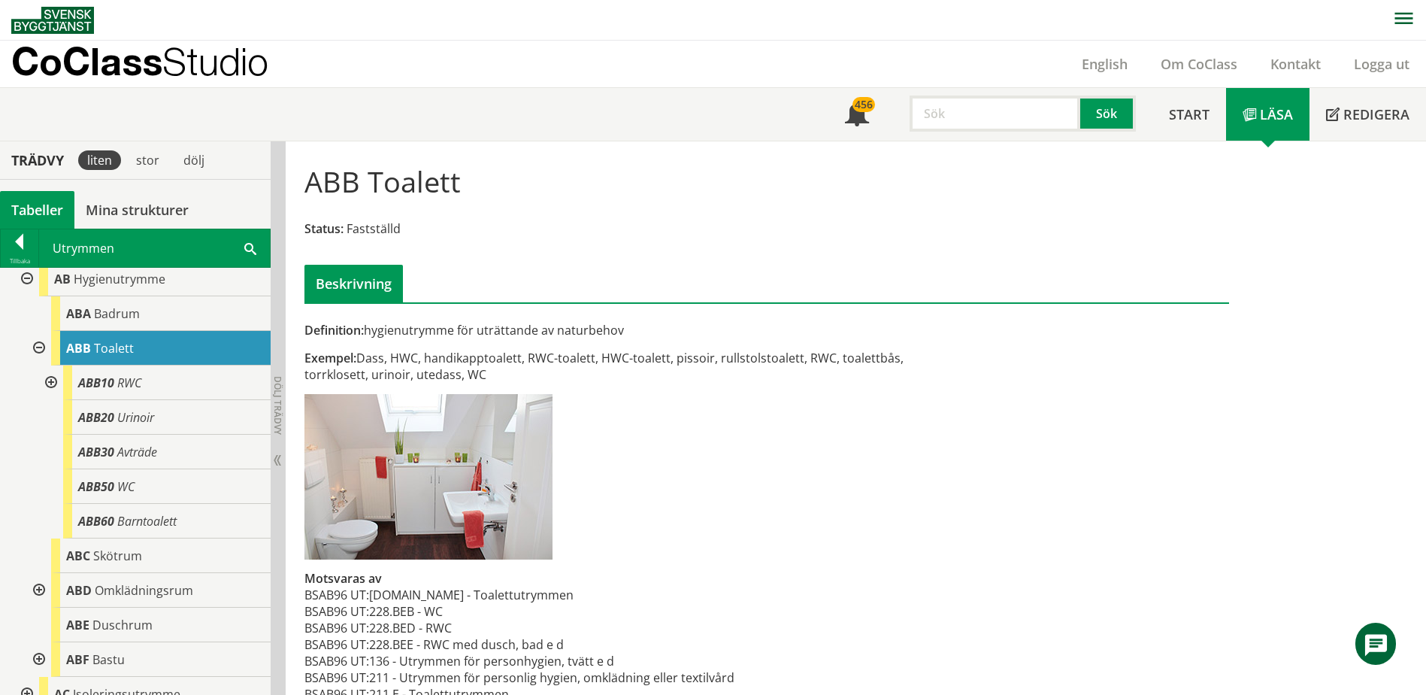
scroll to position [75, 0]
click at [127, 281] on span "Hygienutrymme" at bounding box center [120, 279] width 92 height 17
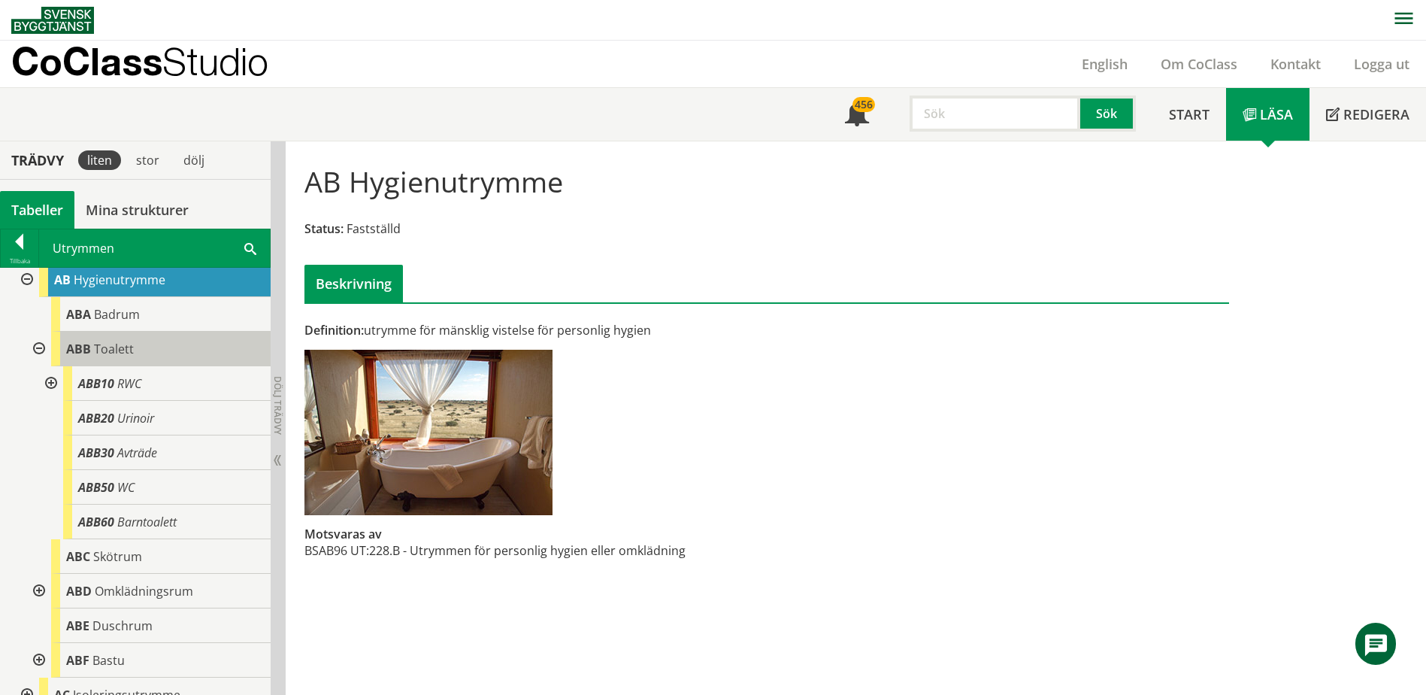
click at [112, 354] on span "Toalett" at bounding box center [114, 349] width 40 height 17
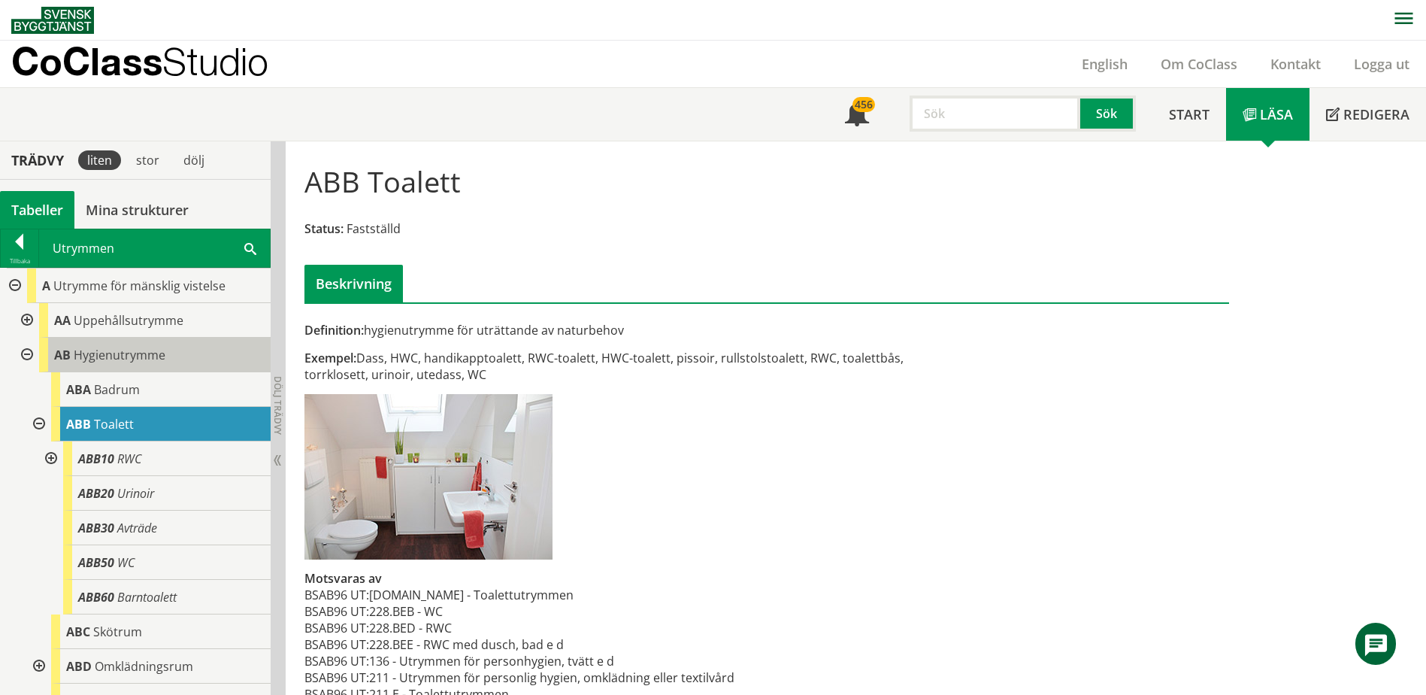
click at [124, 358] on span "Hygienutrymme" at bounding box center [120, 355] width 92 height 17
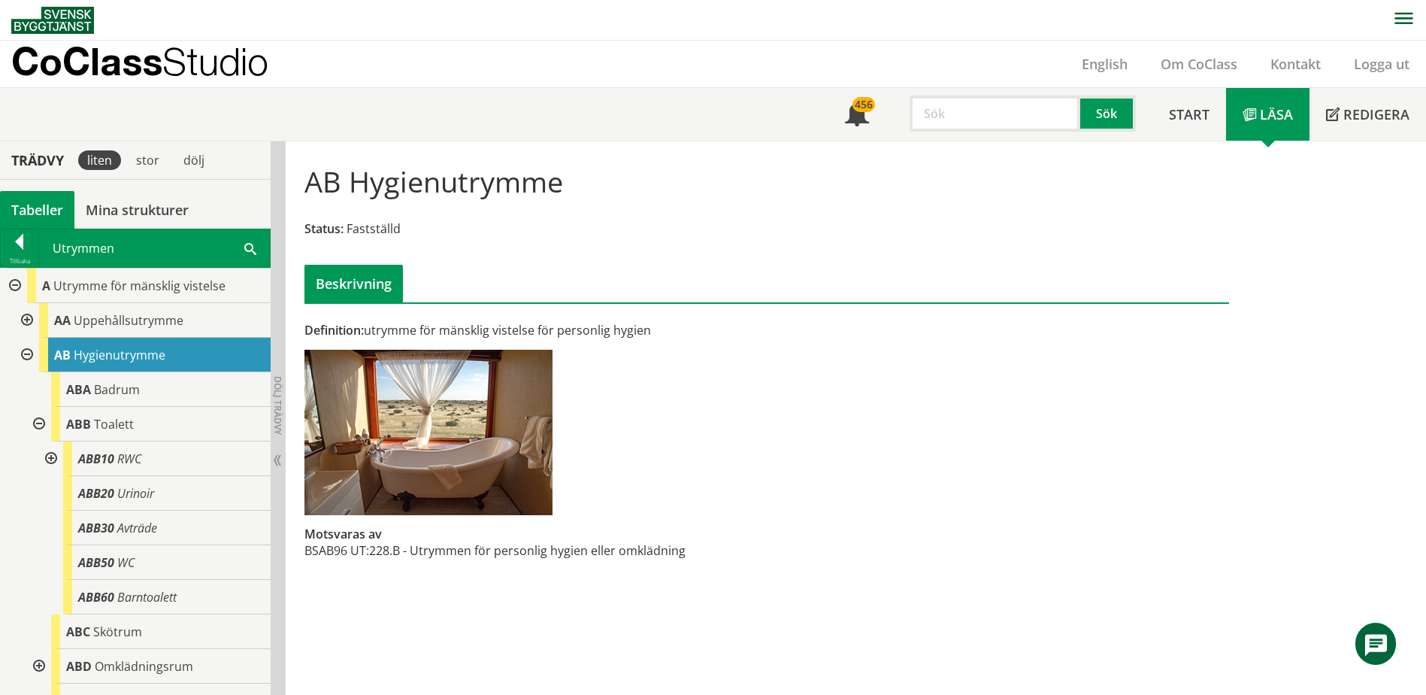
click at [251, 233] on div "Utrymmen Sök" at bounding box center [154, 248] width 231 height 38
click at [242, 253] on div "Utrymmen Sök" at bounding box center [154, 248] width 231 height 38
click at [244, 251] on div "Utrymmen Sök" at bounding box center [154, 248] width 231 height 38
click at [252, 248] on span at bounding box center [250, 248] width 12 height 16
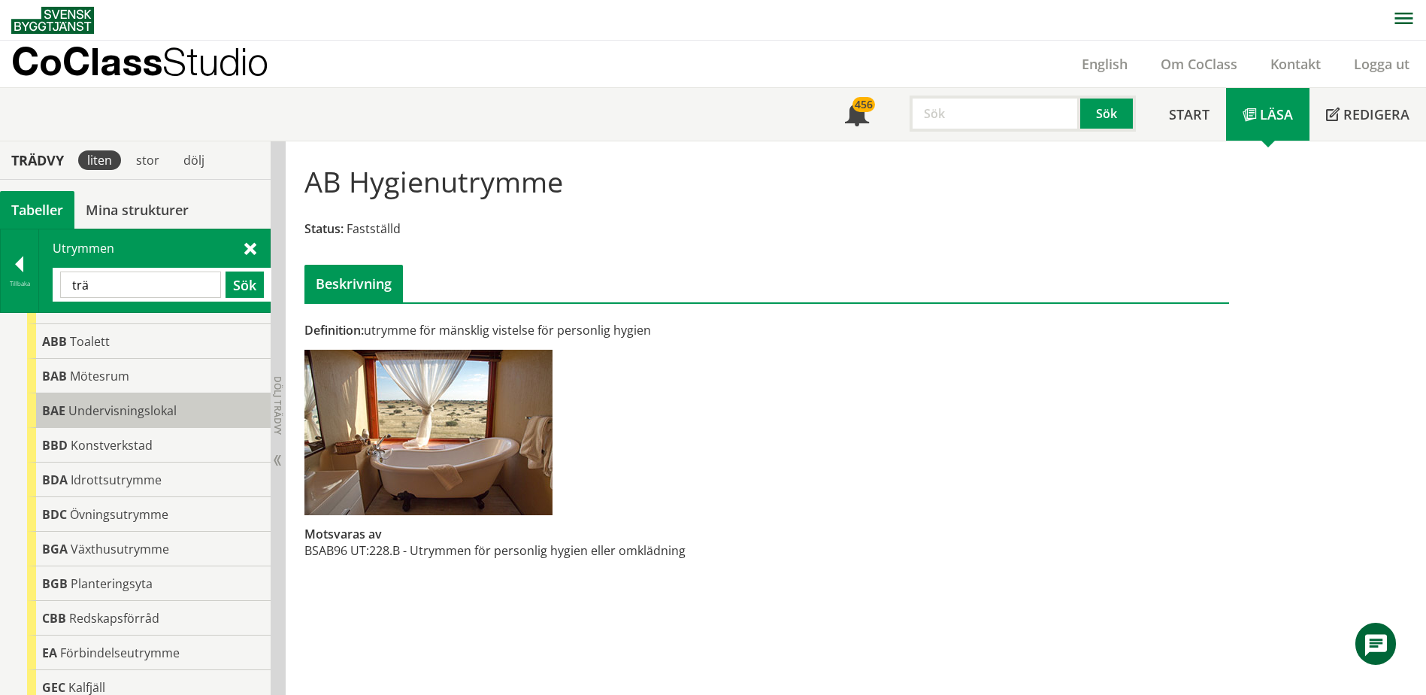
scroll to position [309, 0]
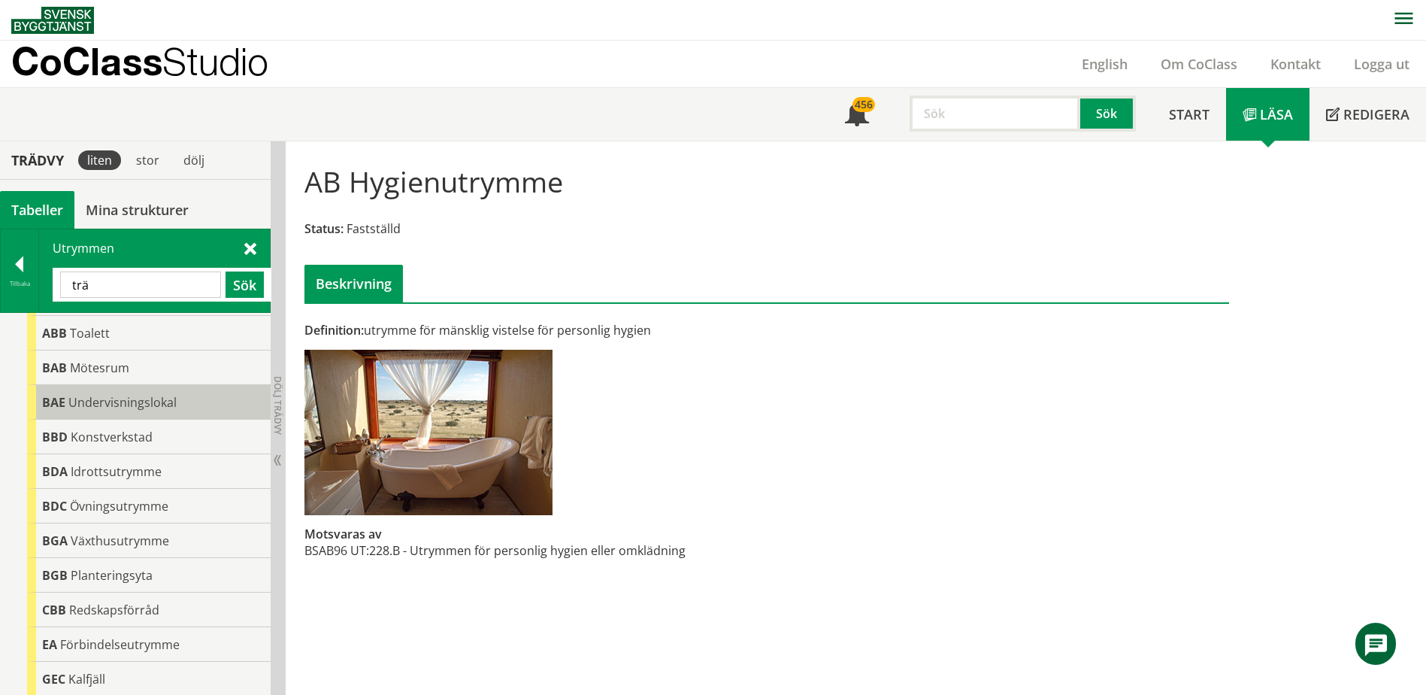
click at [167, 398] on span "Undervisningslokal" at bounding box center [122, 402] width 108 height 17
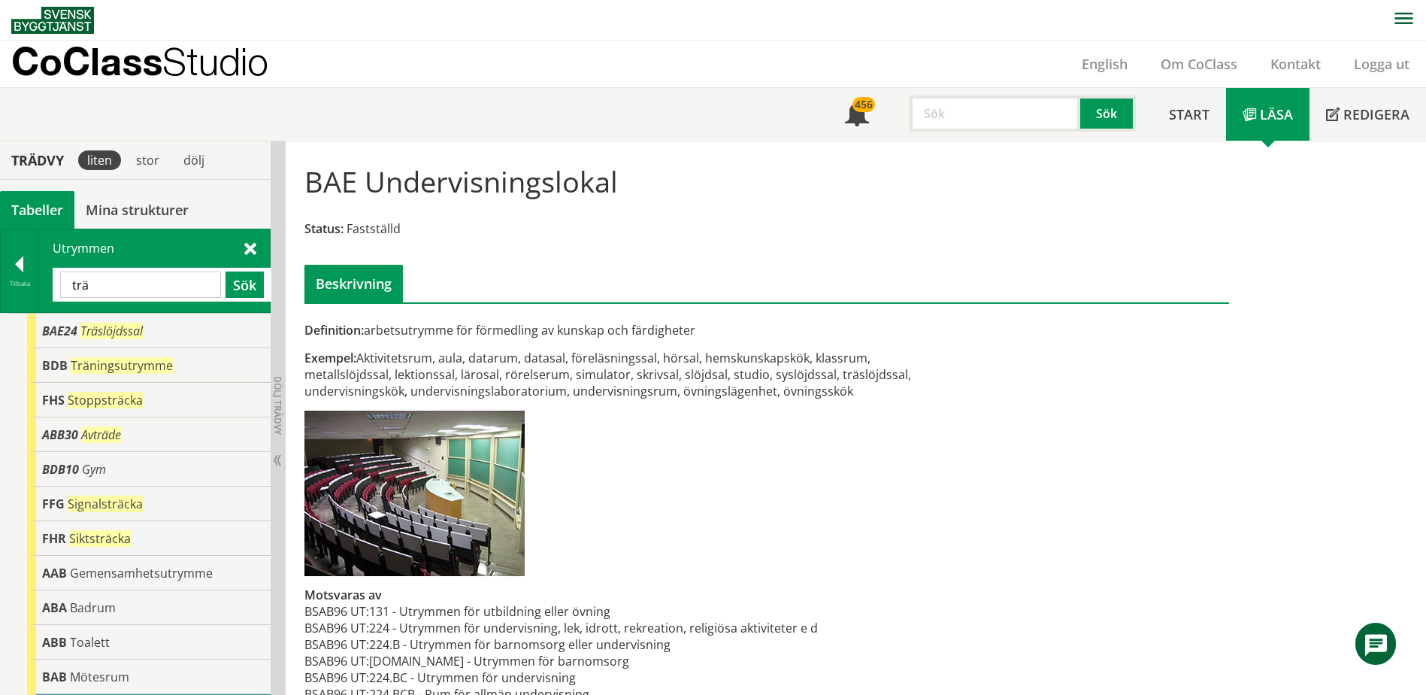
click at [174, 284] on input "trä" at bounding box center [140, 284] width 161 height 26
click at [141, 365] on span "Träningsutrymme" at bounding box center [122, 365] width 102 height 17
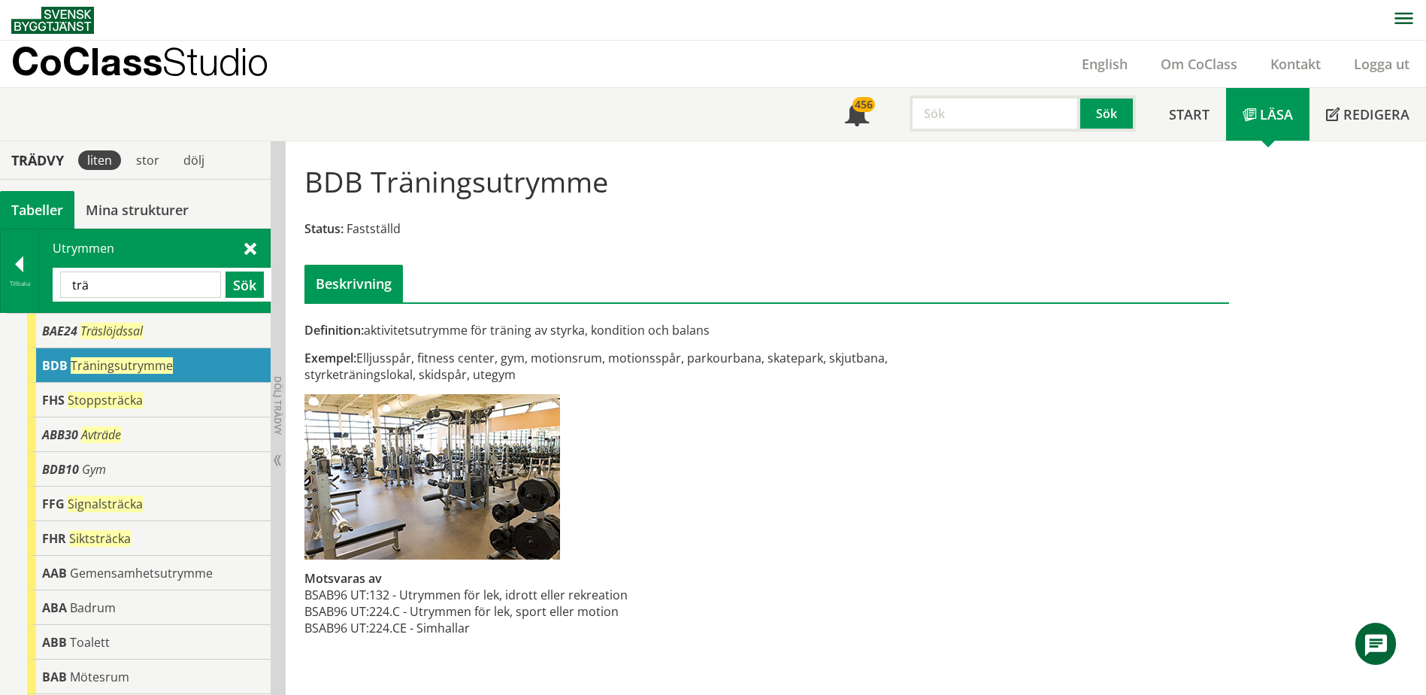
click at [168, 291] on input "trä" at bounding box center [140, 284] width 161 height 26
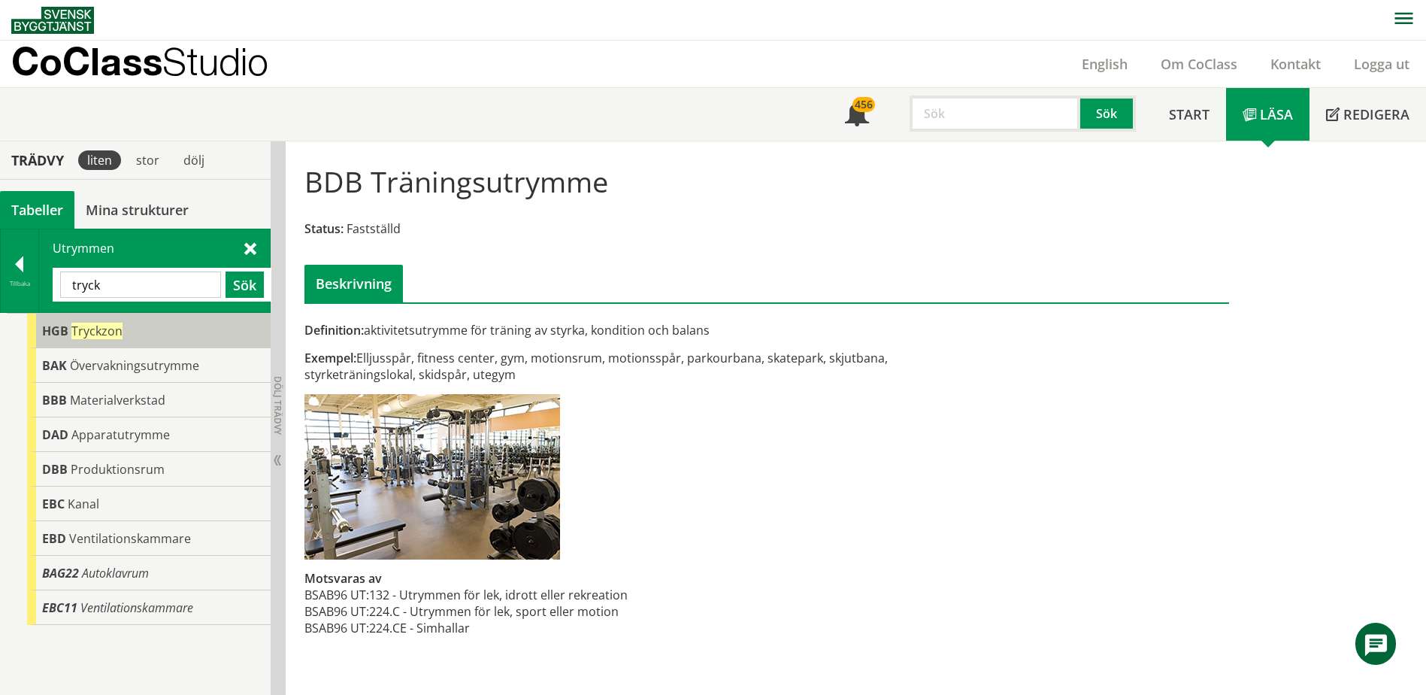
click at [156, 334] on div "HGB Tryckzon" at bounding box center [149, 331] width 244 height 35
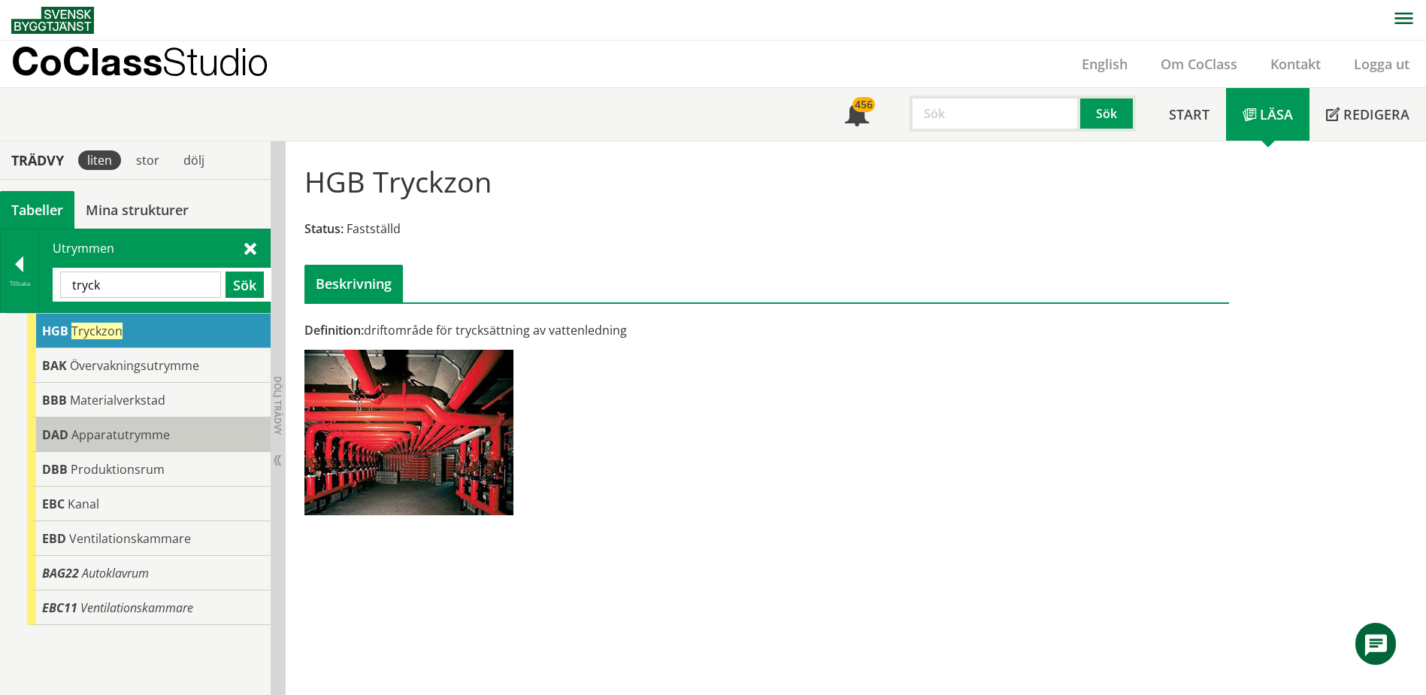
click at [125, 434] on span "Apparatutrymme" at bounding box center [120, 434] width 98 height 17
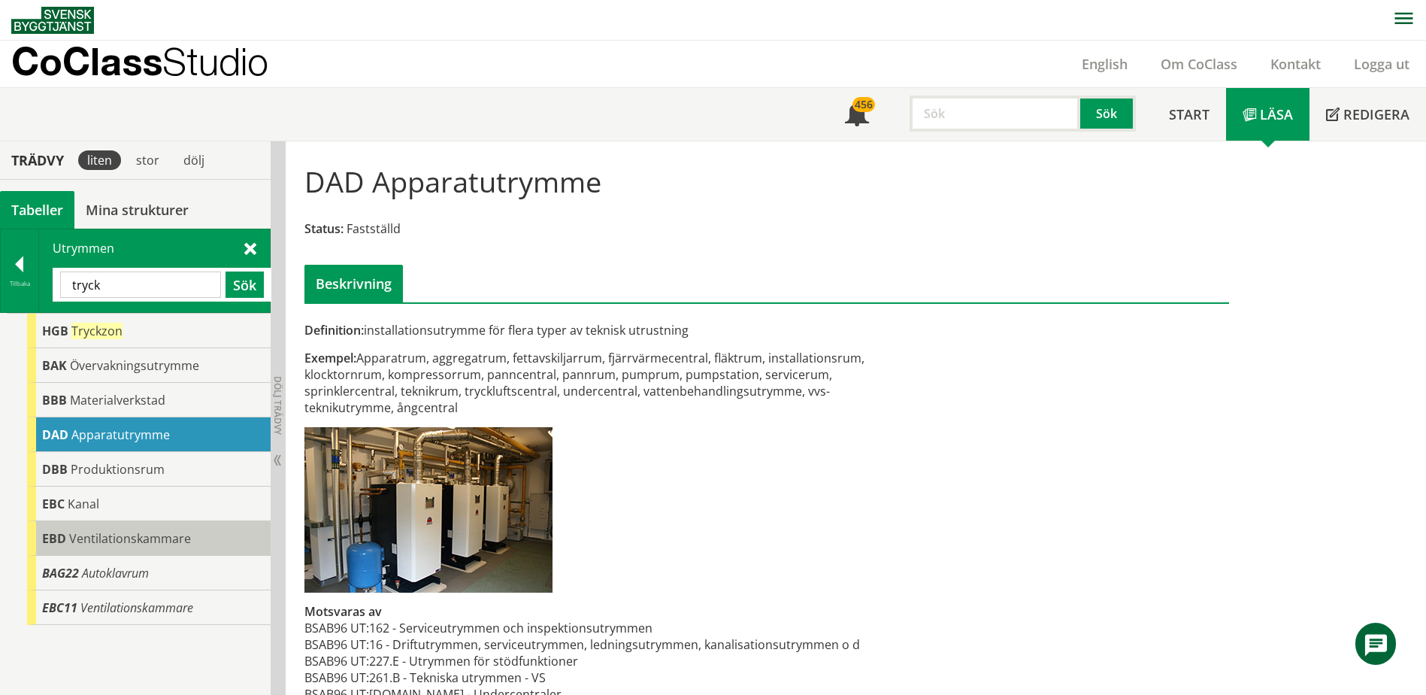
click at [107, 550] on div "EBD Ventilationskammare" at bounding box center [149, 538] width 244 height 35
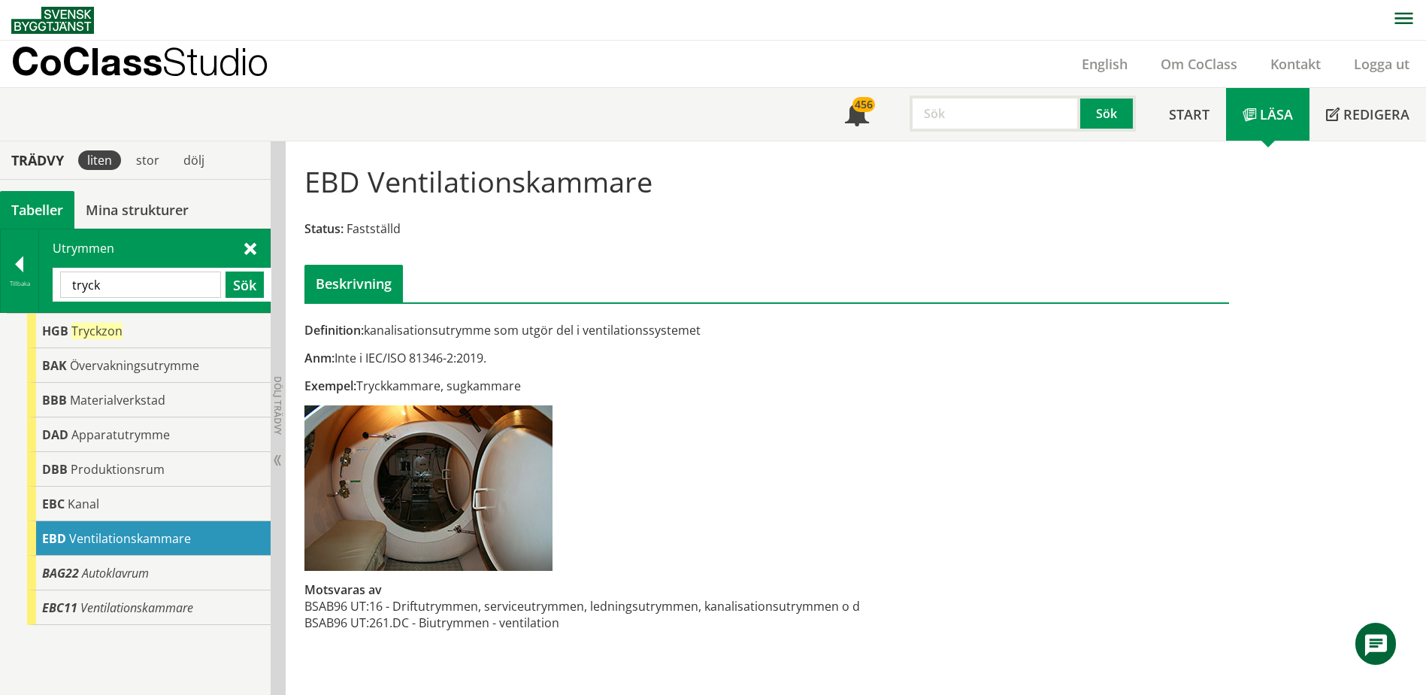
click at [156, 276] on input "tryck" at bounding box center [140, 284] width 161 height 26
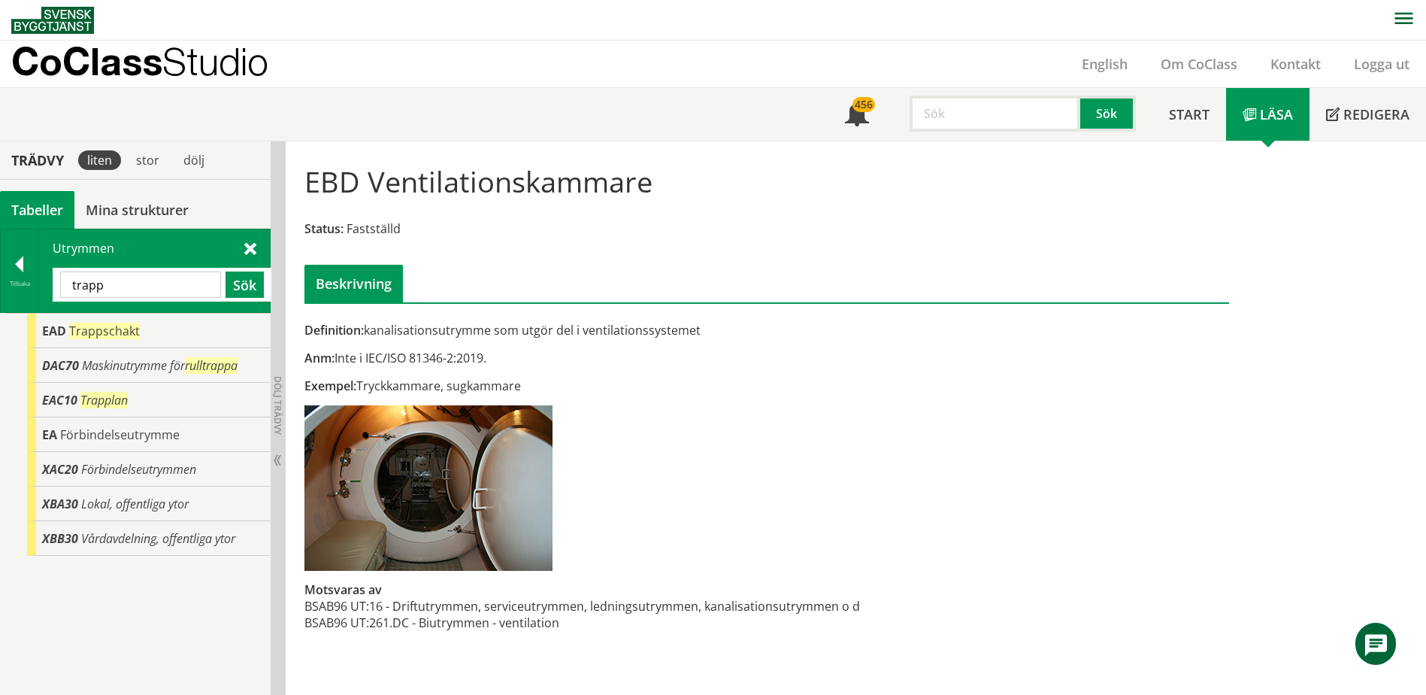
click at [185, 288] on input "trapp" at bounding box center [140, 284] width 161 height 26
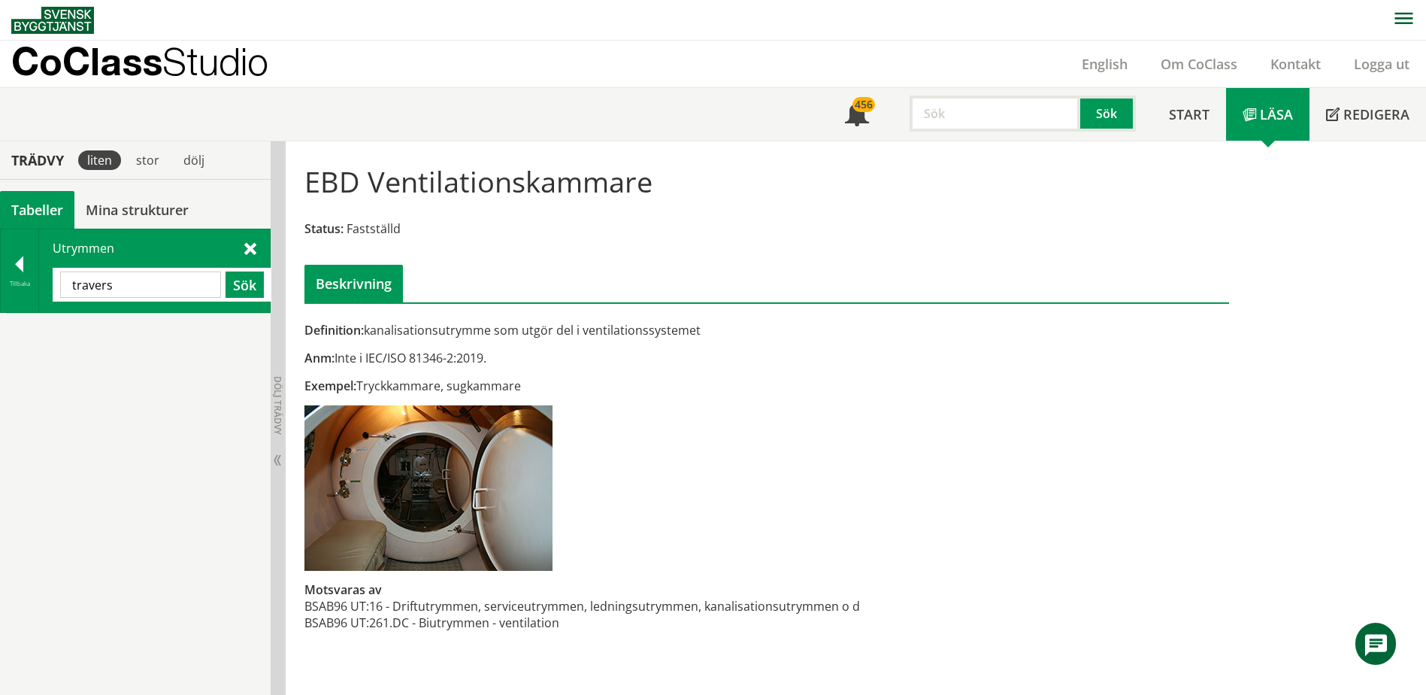
click at [186, 295] on input "travers" at bounding box center [140, 284] width 161 height 26
click at [186, 295] on input "kran" at bounding box center [140, 284] width 161 height 26
click at [168, 271] on input "kran" at bounding box center [140, 284] width 161 height 26
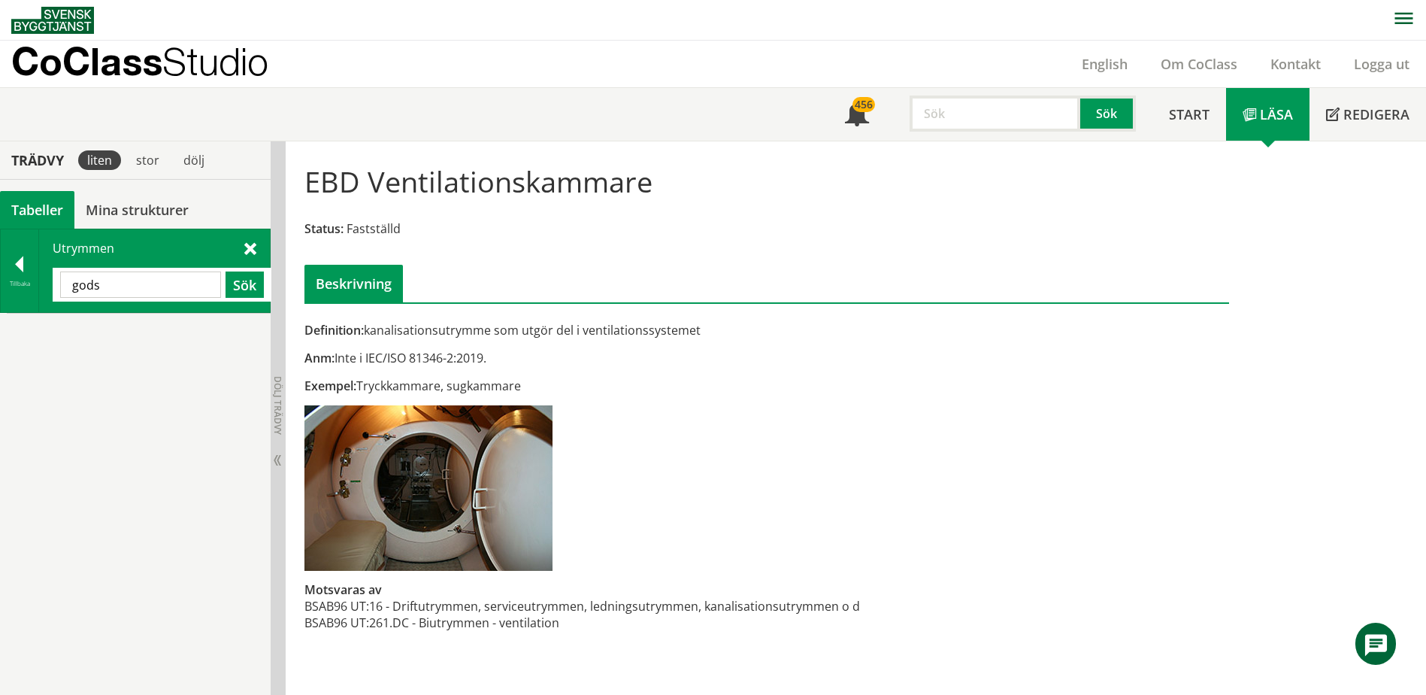
type input "gods"
click at [148, 342] on div "BHA Godshanteringsutrymme" at bounding box center [149, 331] width 244 height 35
